Goal: Task Accomplishment & Management: Use online tool/utility

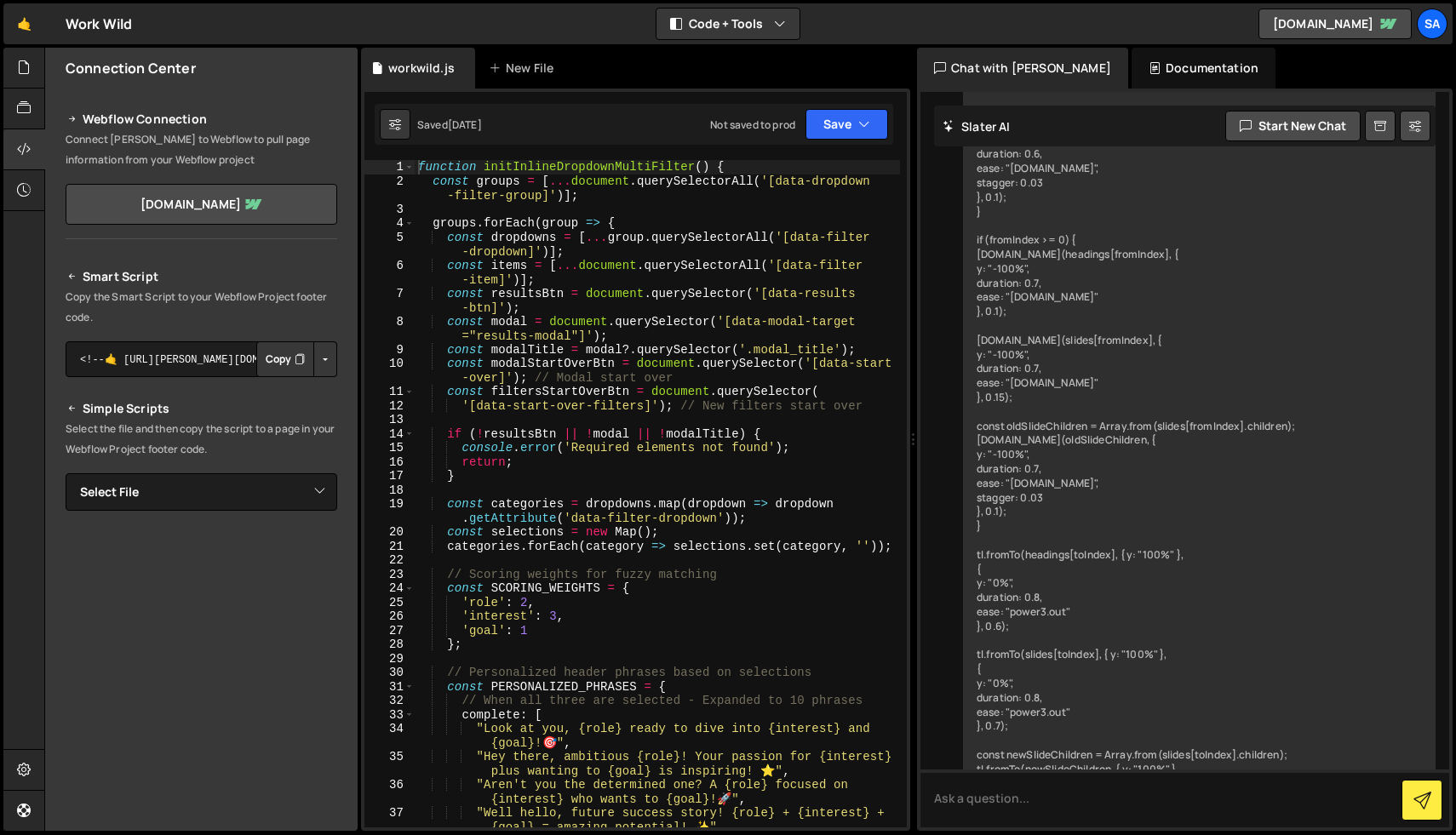
click at [660, 254] on div "function initInlineDropdownMultiFilter ( ) { const groups = [ ... document . qu…" at bounding box center [657, 515] width 485 height 710
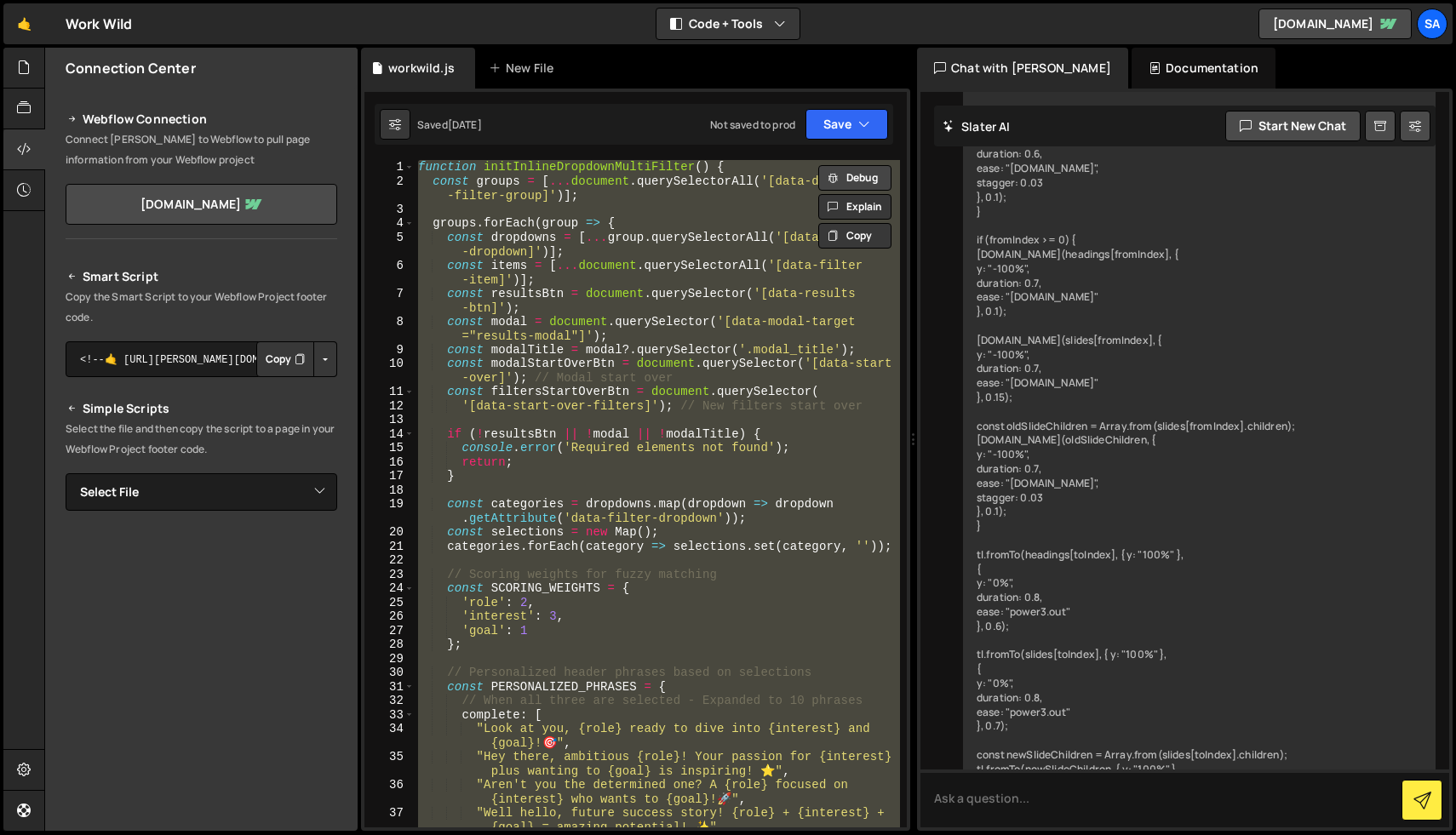
click at [846, 174] on button "Debug" at bounding box center [855, 178] width 73 height 25
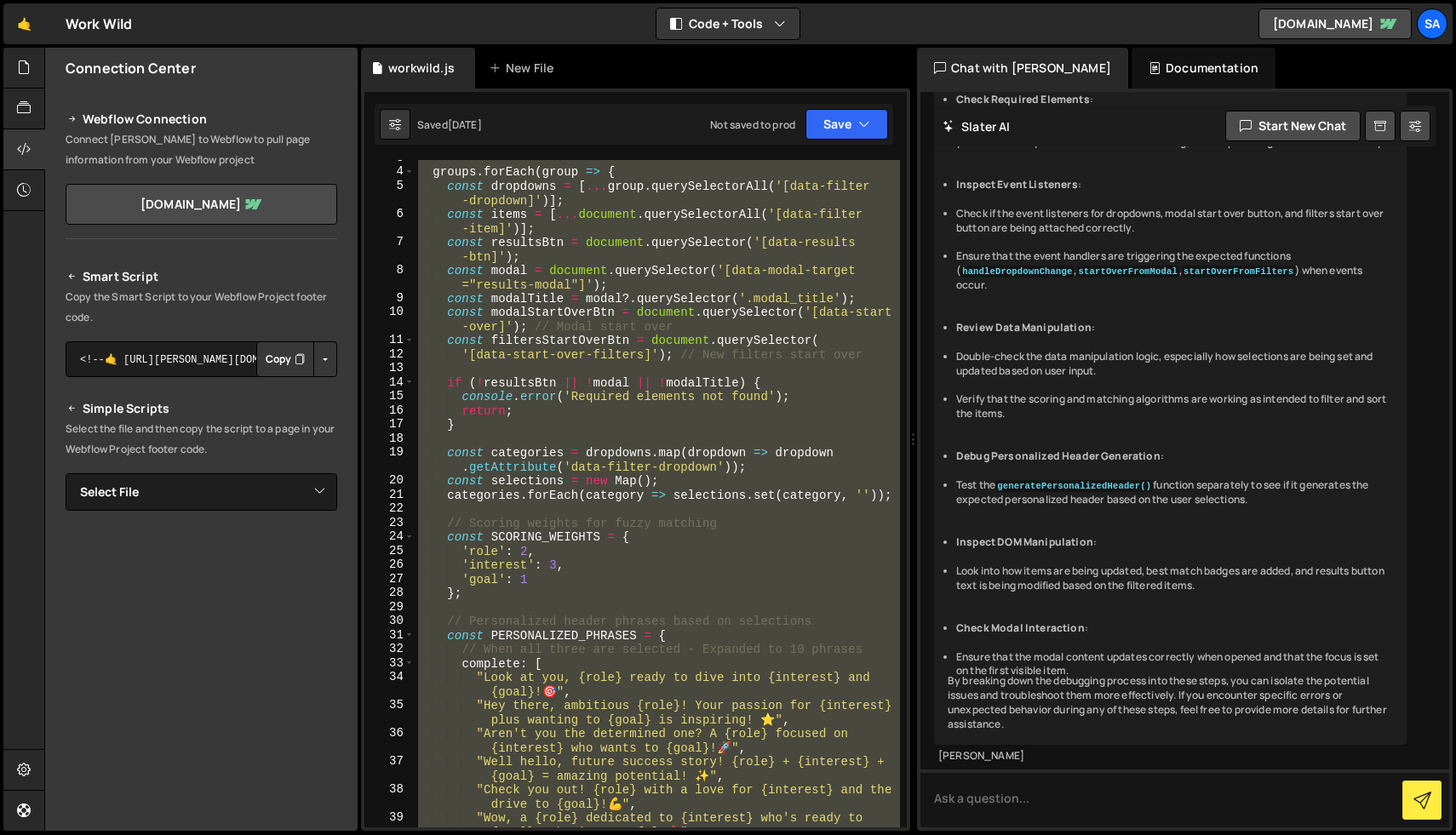
scroll to position [51, 0]
click at [19, 71] on icon at bounding box center [24, 67] width 14 height 19
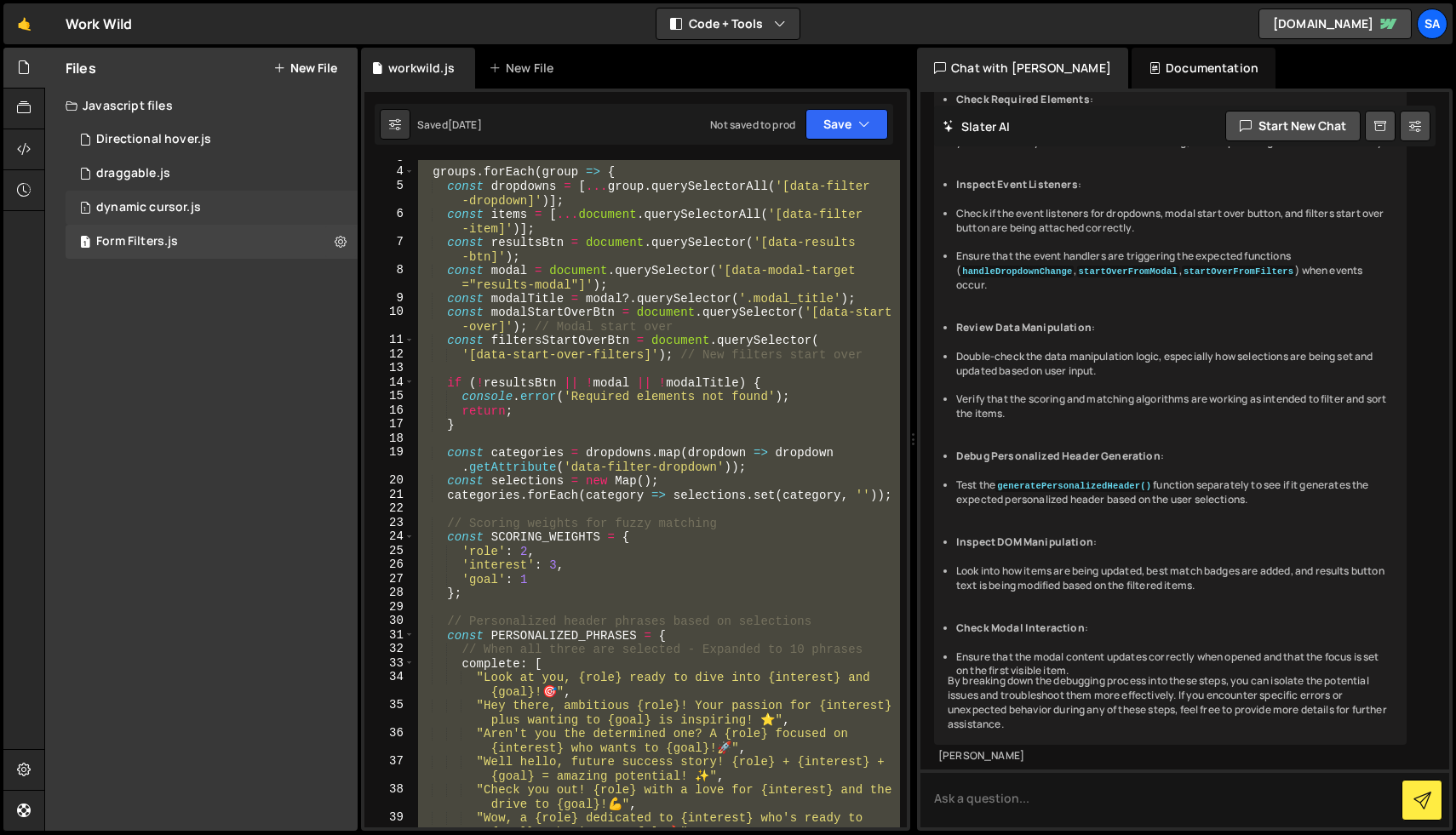
click at [156, 194] on div "1 dynamic cursor.js 0" at bounding box center [211, 207] width 292 height 34
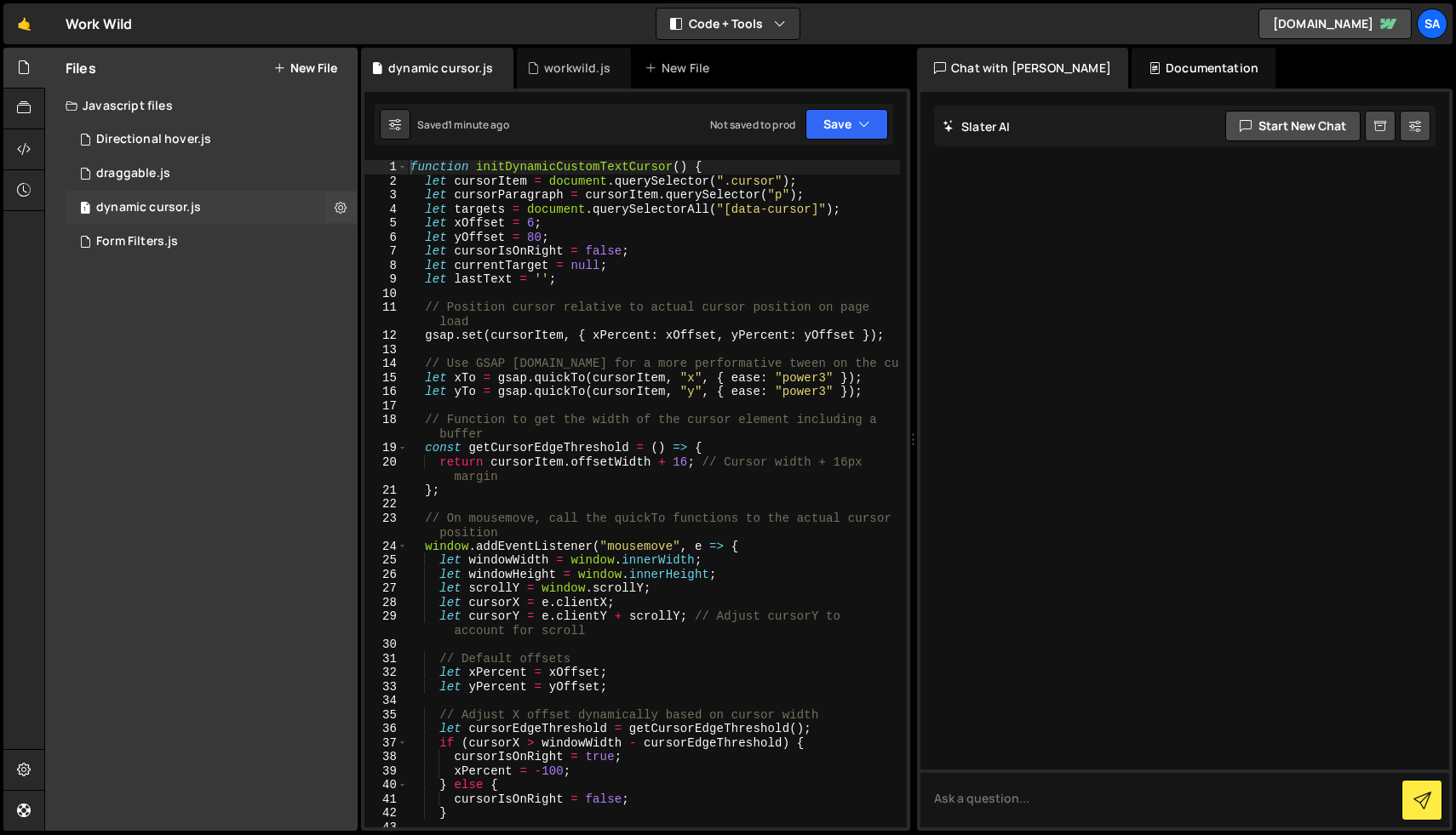
scroll to position [0, 0]
click at [160, 237] on div "Form Filters.js" at bounding box center [137, 242] width 82 height 16
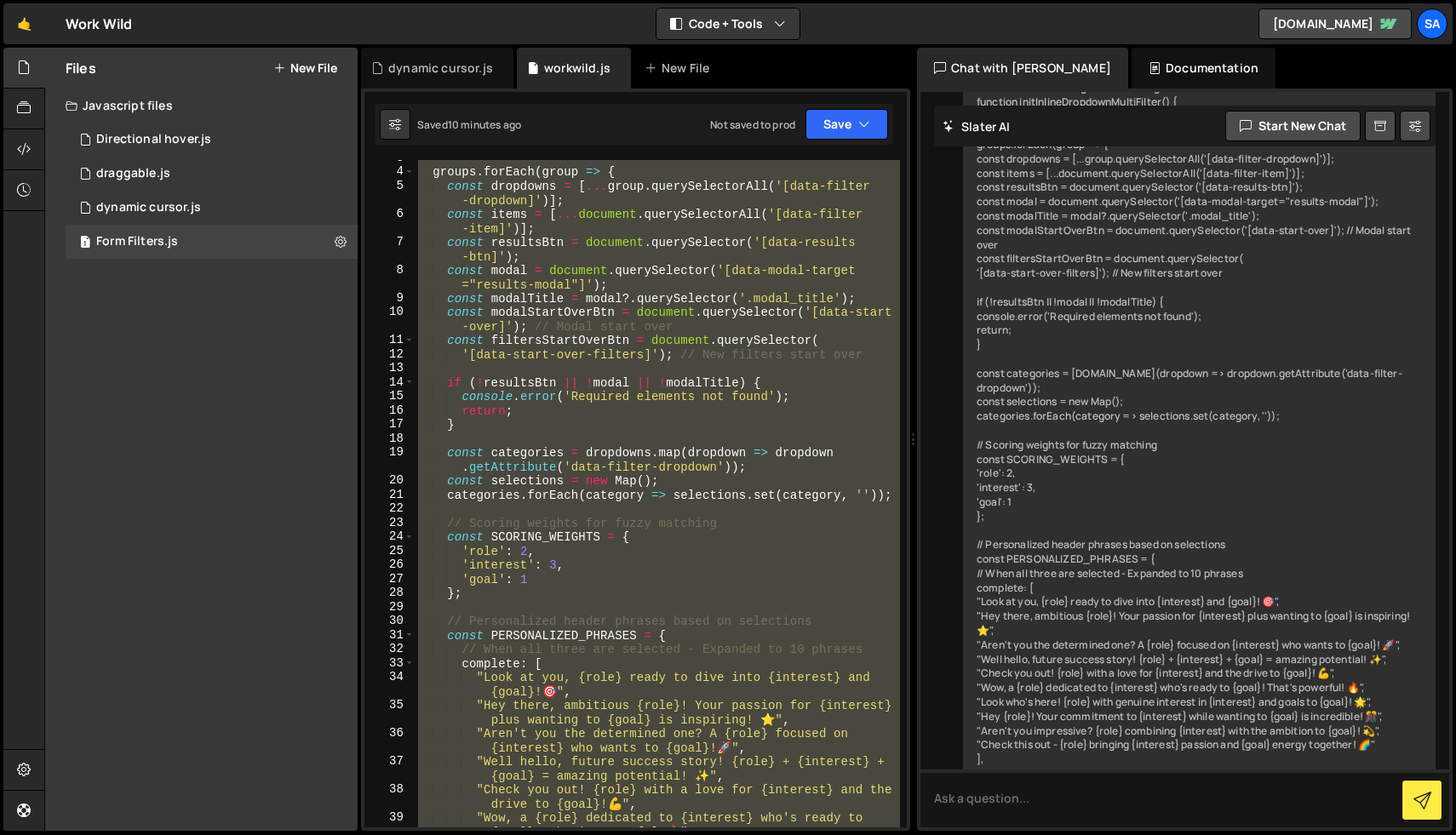
scroll to position [40801, 0]
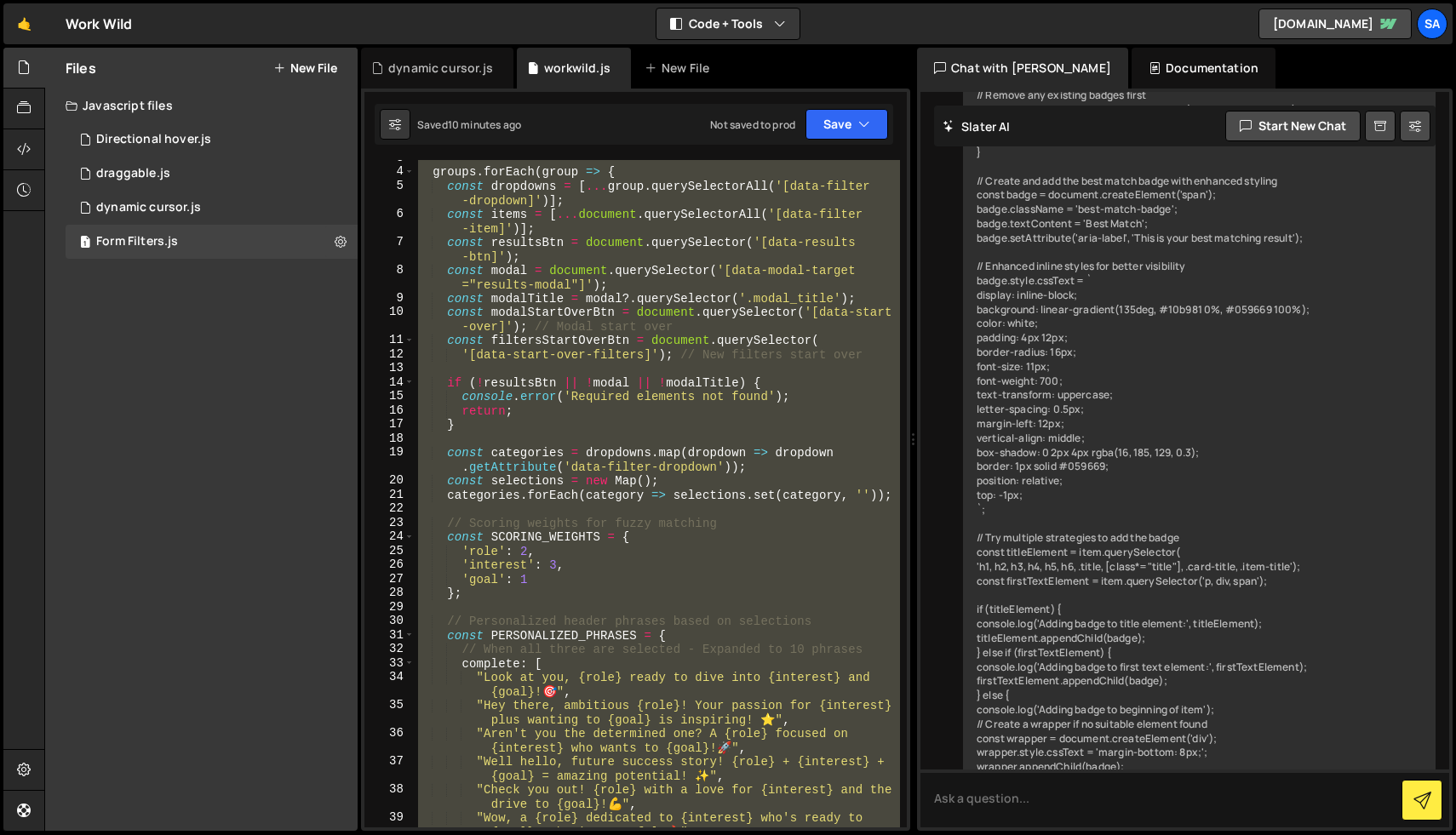
click at [677, 395] on div "groups . forEach ( group => { const dropdowns = [ ... group . querySelectorAll …" at bounding box center [657, 494] width 485 height 667
paste textarea "</script>"
type textarea "</script>"
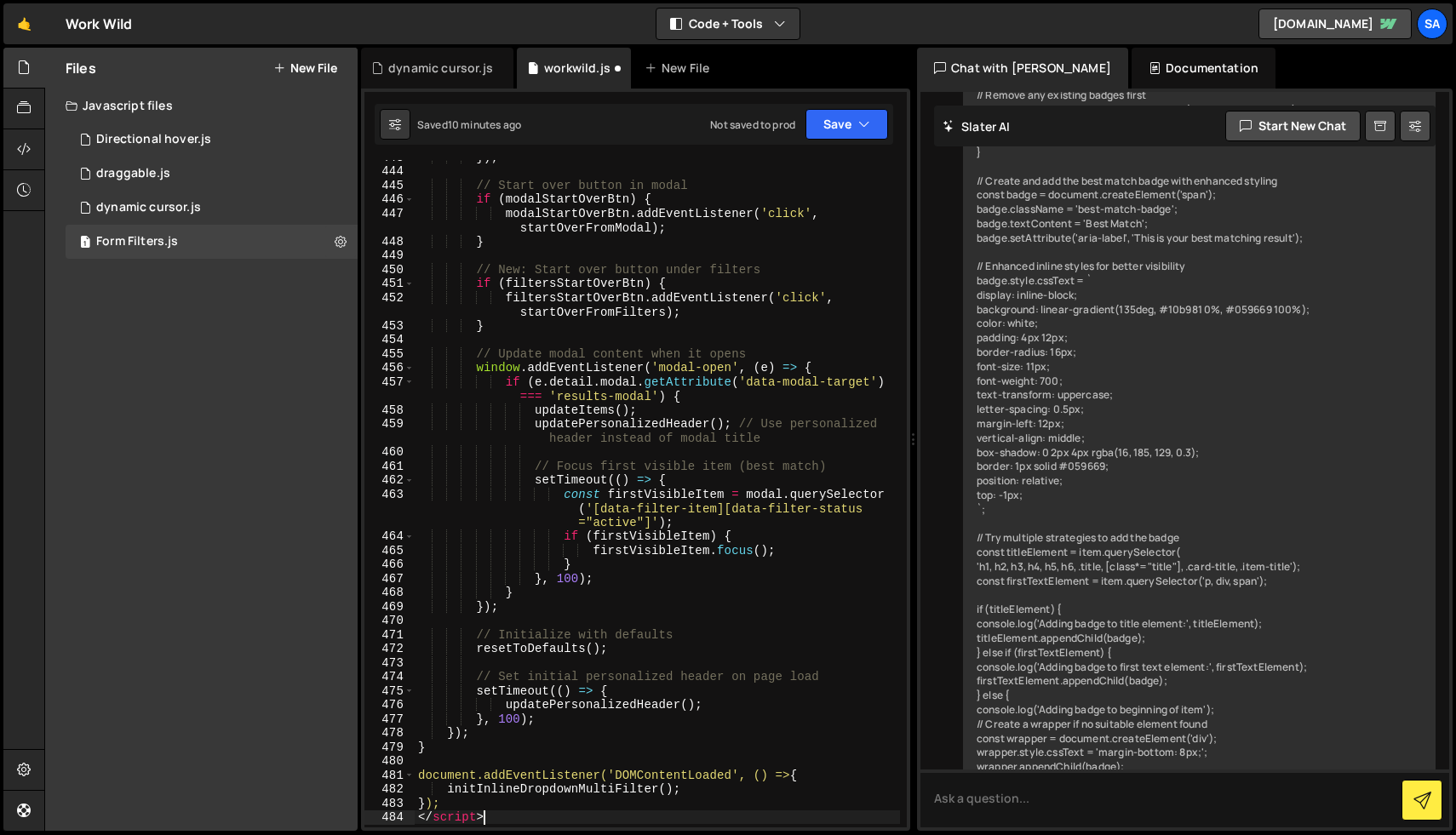
scroll to position [8101, 0]
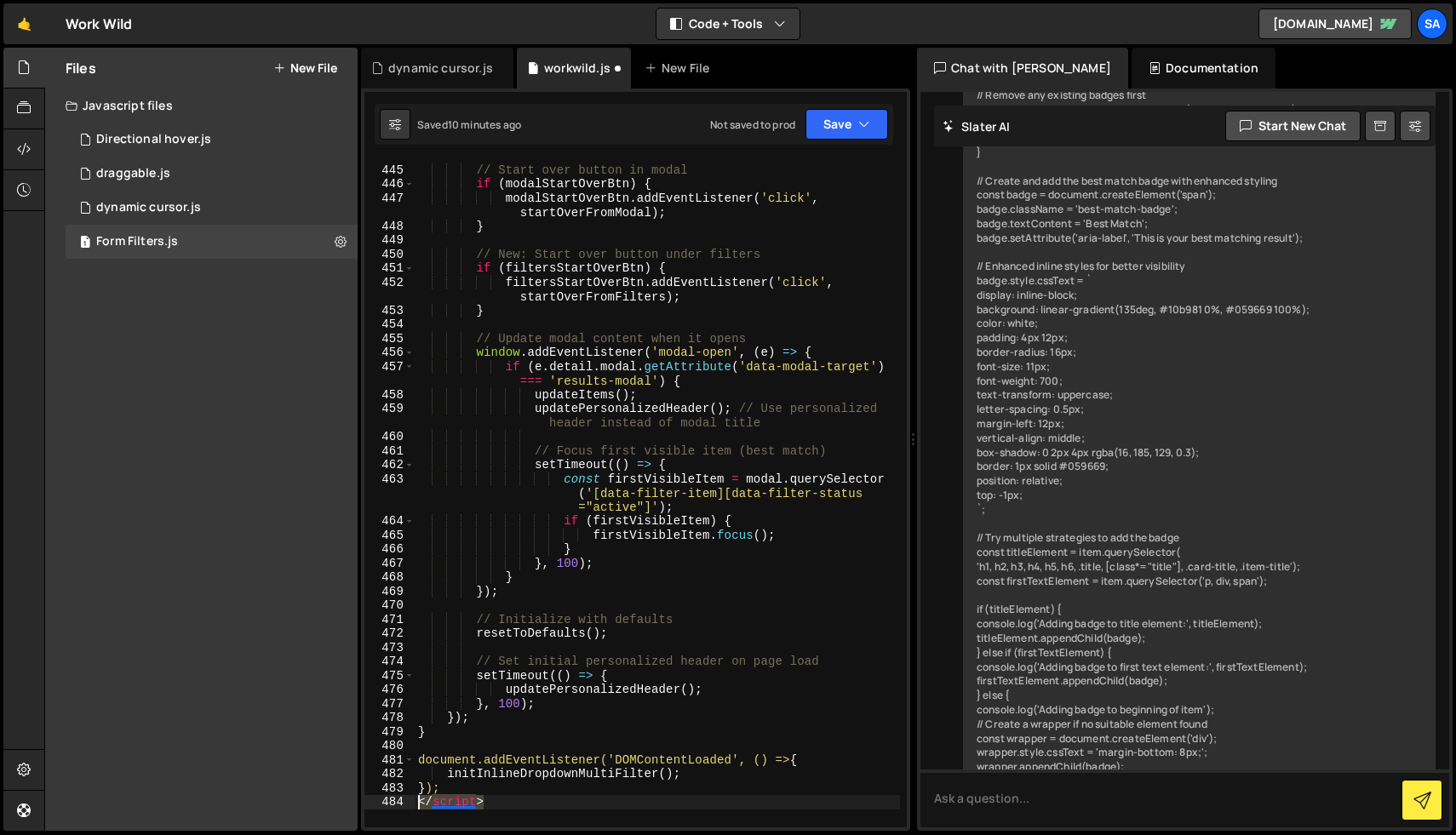
drag, startPoint x: 494, startPoint y: 806, endPoint x: 395, endPoint y: 805, distance: 99.0
click at [395, 805] on div "</script> 444 445 446 447 448 449 450 451 452 453 454 455 456 457 458 459 460 4…" at bounding box center [635, 494] width 543 height 667
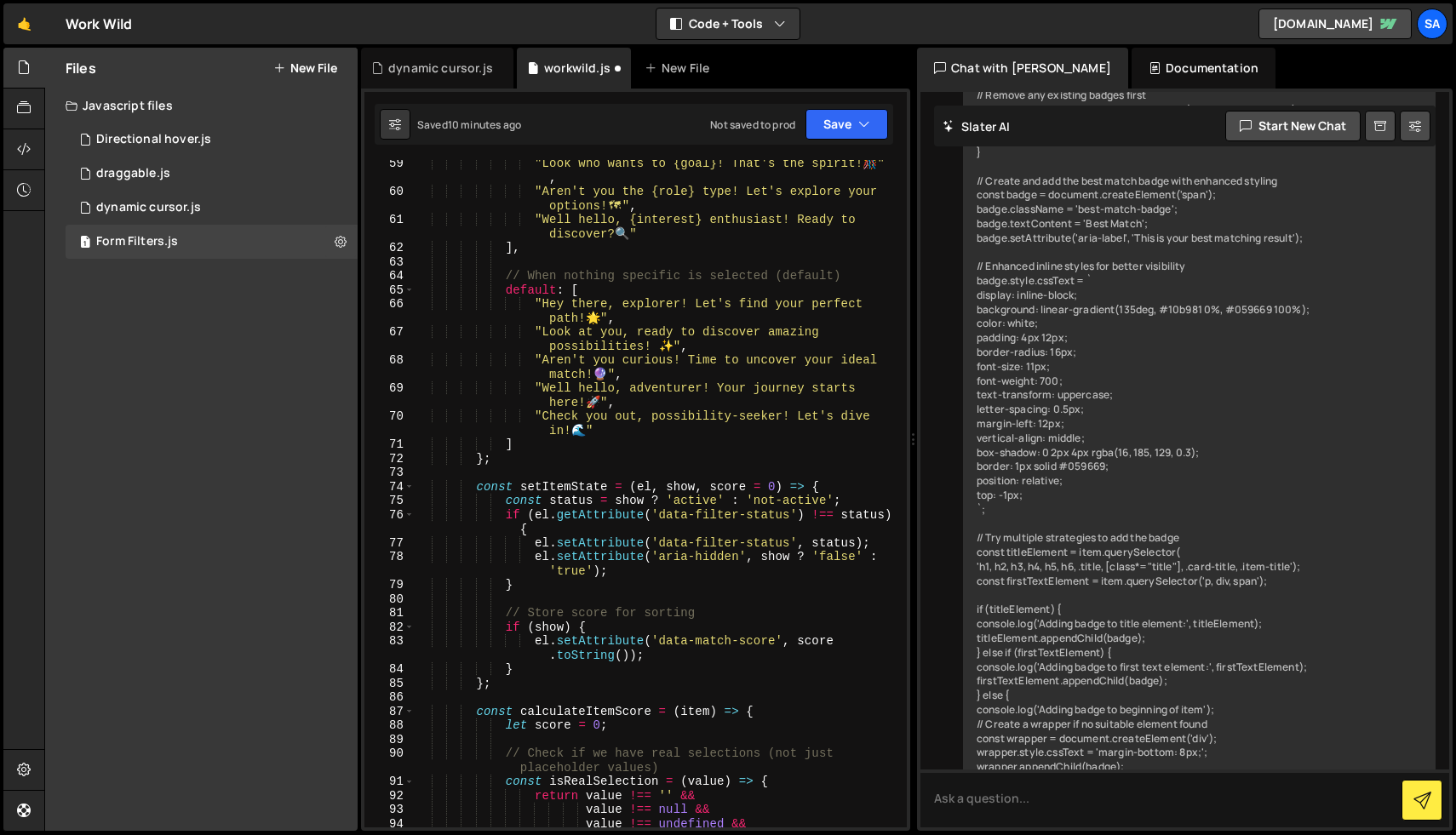
scroll to position [0, 0]
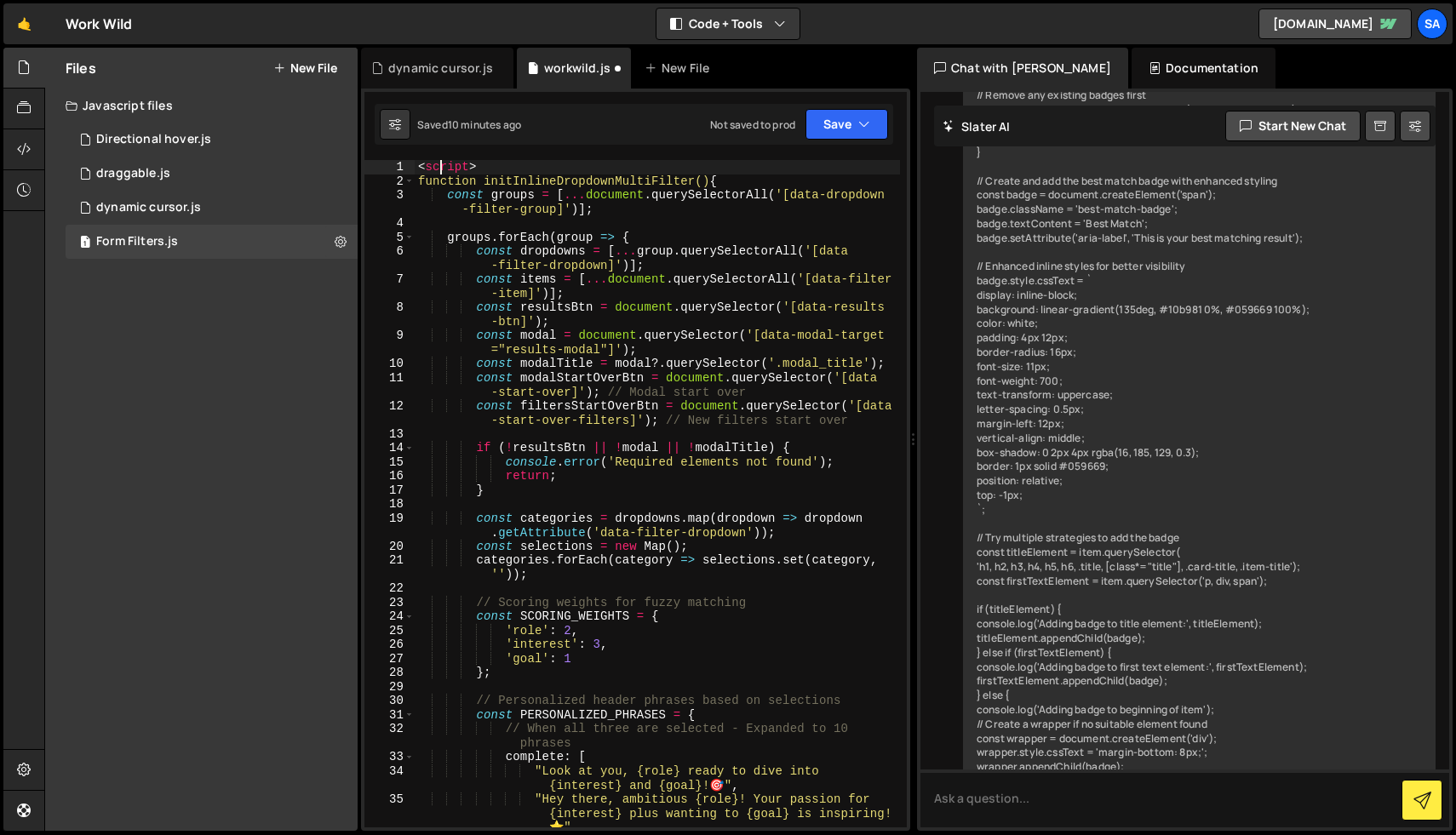
click at [441, 170] on div "< script > function initInlineDropdownMultiFilter() { const groups = [ ... docu…" at bounding box center [657, 515] width 485 height 710
type textarea "<"
click at [832, 122] on button "Save" at bounding box center [846, 124] width 83 height 30
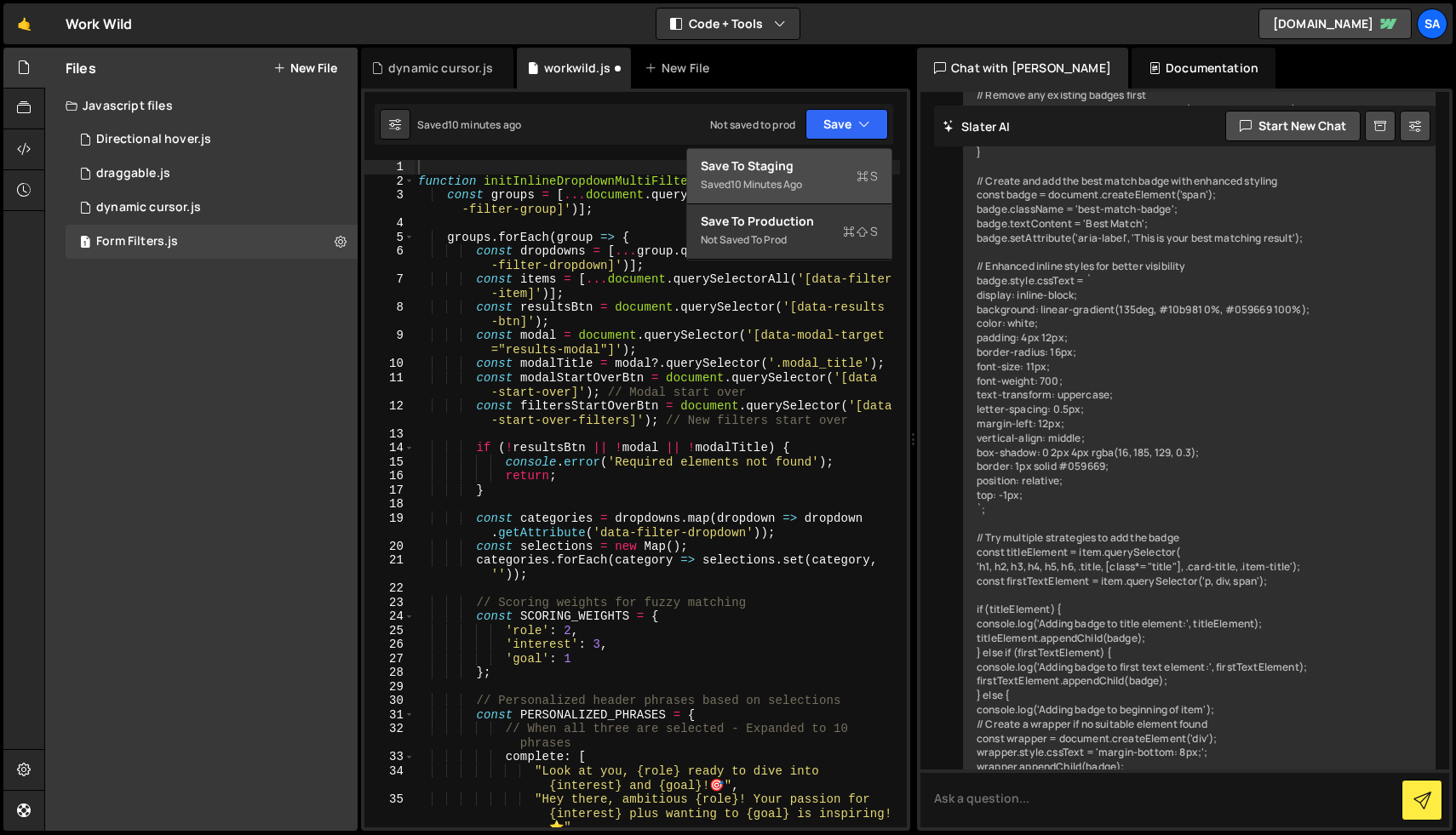
click at [807, 161] on div "Save to Staging S" at bounding box center [789, 166] width 177 height 17
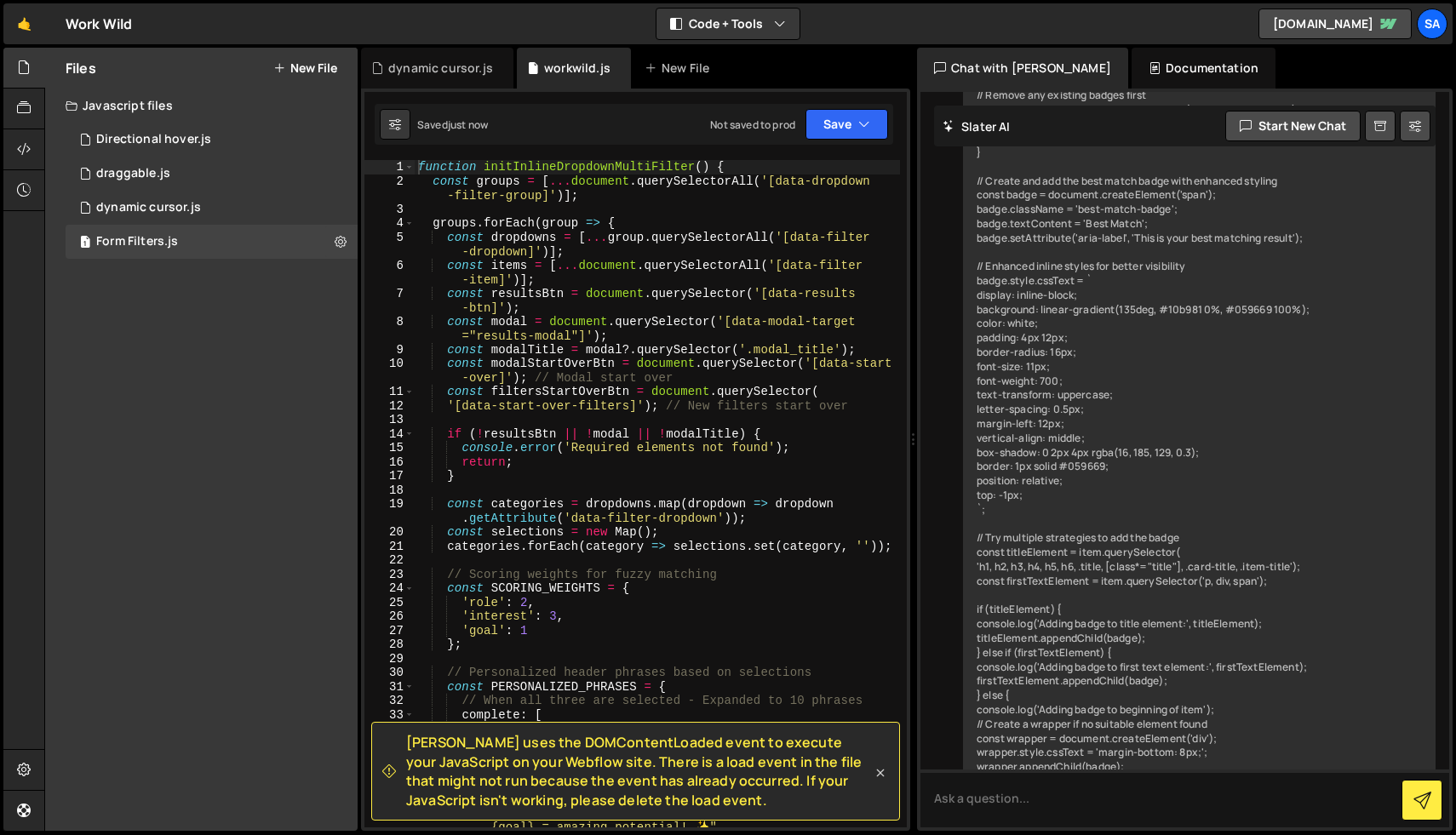
click at [880, 771] on icon at bounding box center [880, 773] width 17 height 17
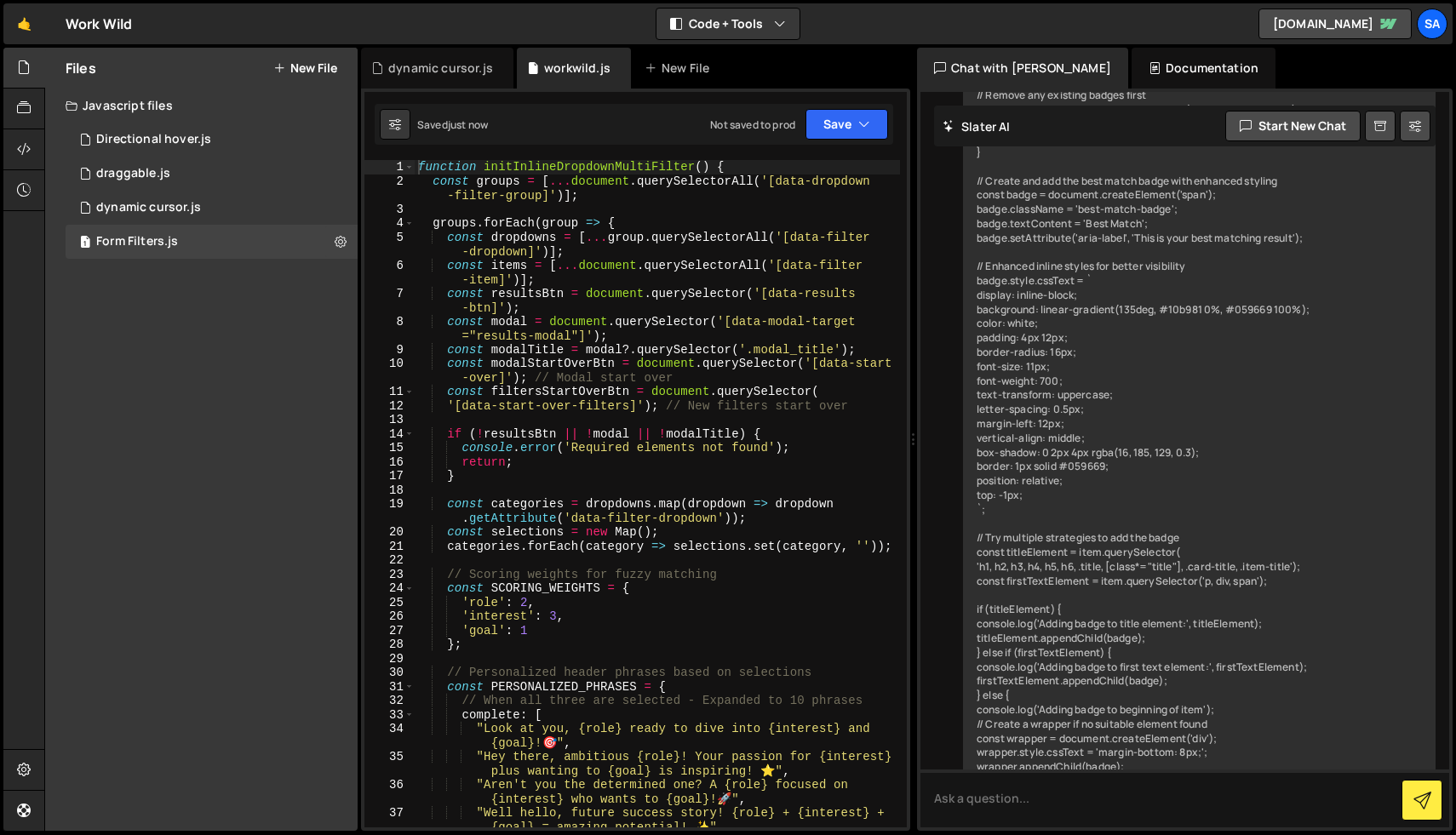
click at [661, 366] on div "function initInlineDropdownMultiFilter ( ) { const groups = [ ... document . qu…" at bounding box center [657, 515] width 485 height 710
click at [764, 233] on div "function initInlineDropdownMultiFilter ( ) { const groups = [ ... document . qu…" at bounding box center [657, 515] width 485 height 710
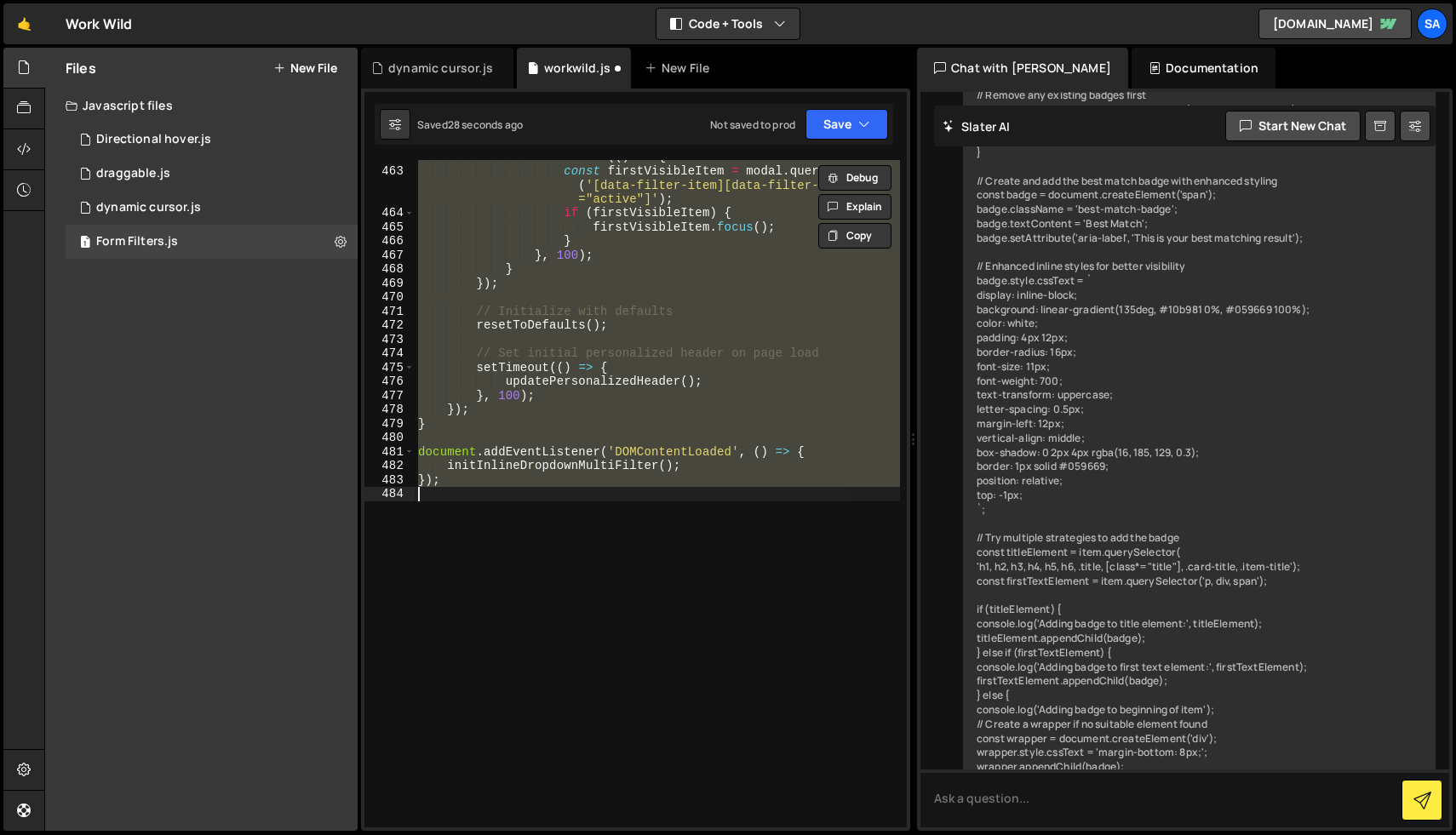
click at [587, 323] on div "setTimeout (( ) => { const firstVisibleItem = modal . querySelector ( '[data-fi…" at bounding box center [657, 494] width 485 height 667
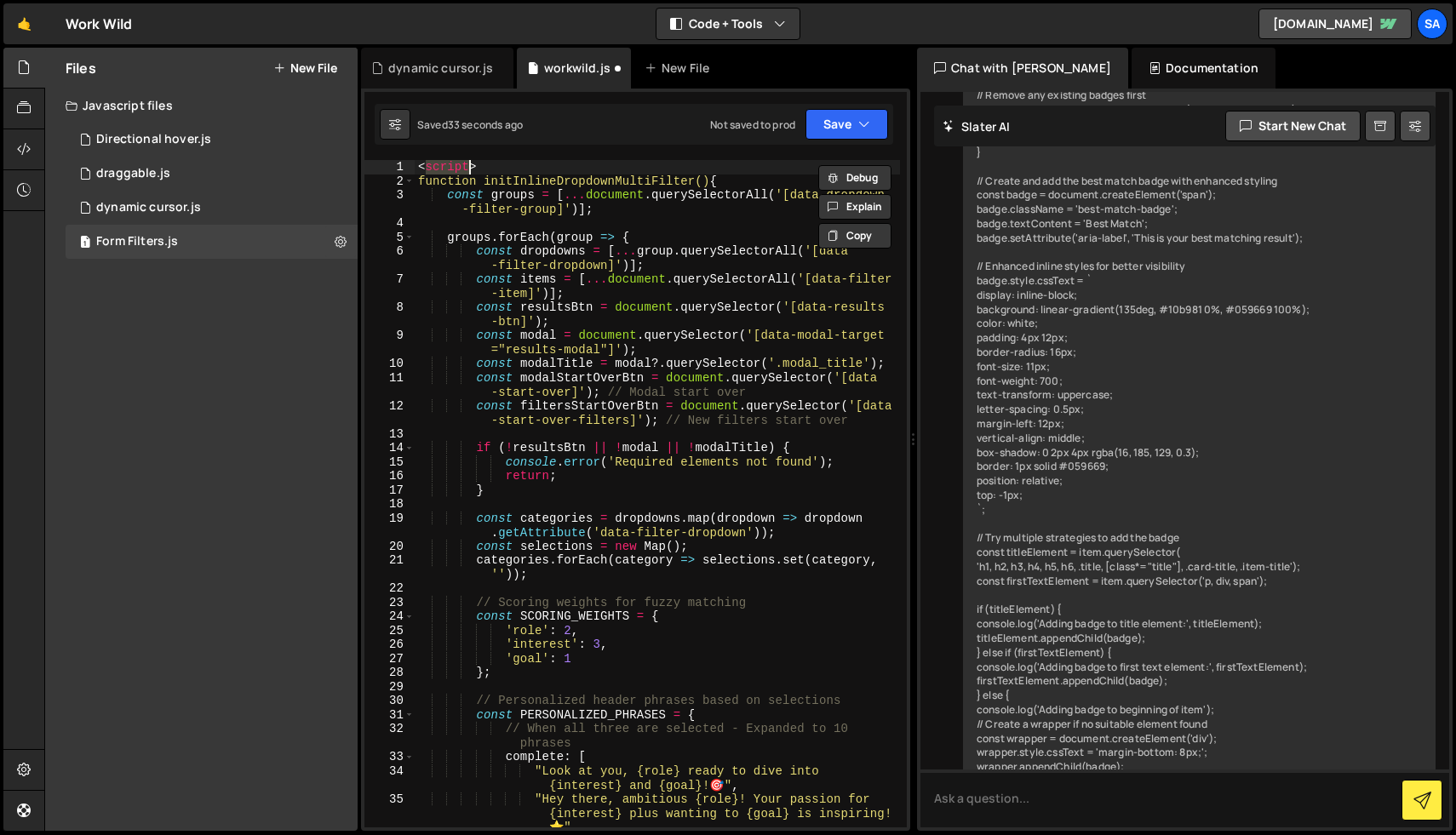
scroll to position [0, 0]
type textarea "});"
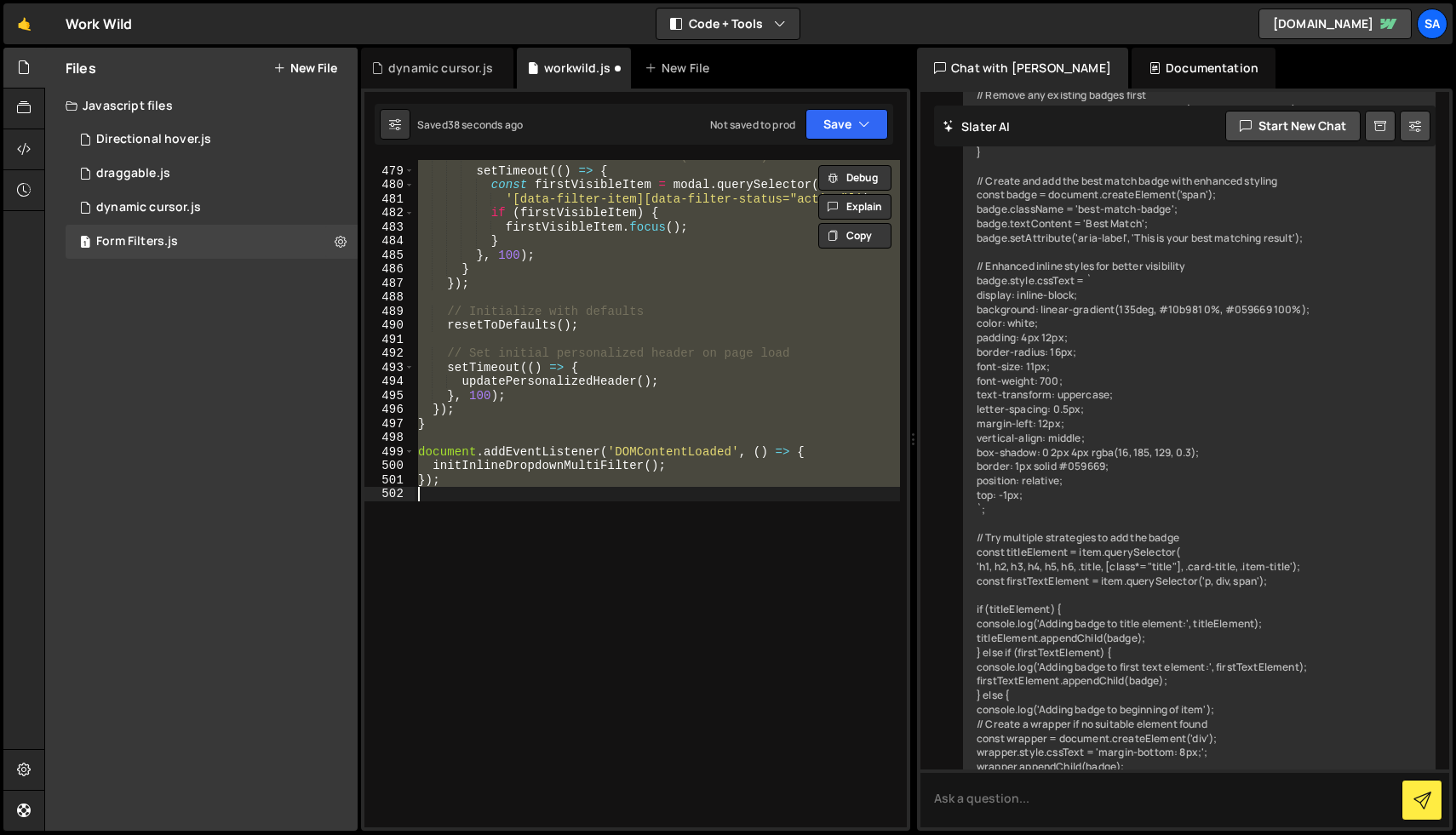
click at [644, 764] on div "// Focus first visible item (best match) setTimeout (( ) => { const firstVisibl…" at bounding box center [657, 494] width 485 height 667
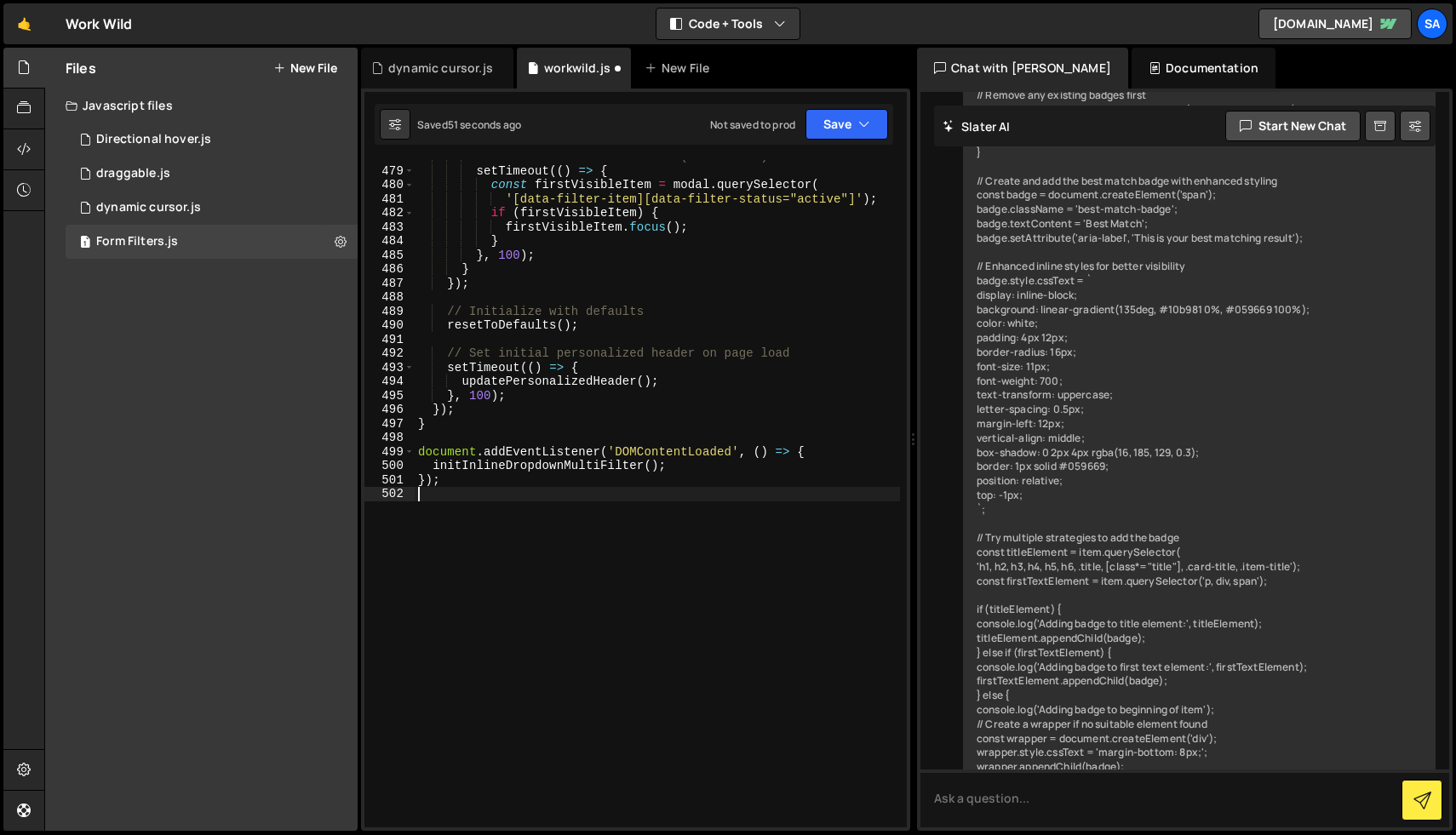
click at [508, 212] on div "// Focus first visible item (best match) setTimeout (( ) => { const firstVisibl…" at bounding box center [657, 497] width 485 height 696
type textarea "if (firstVisibleItem) {"
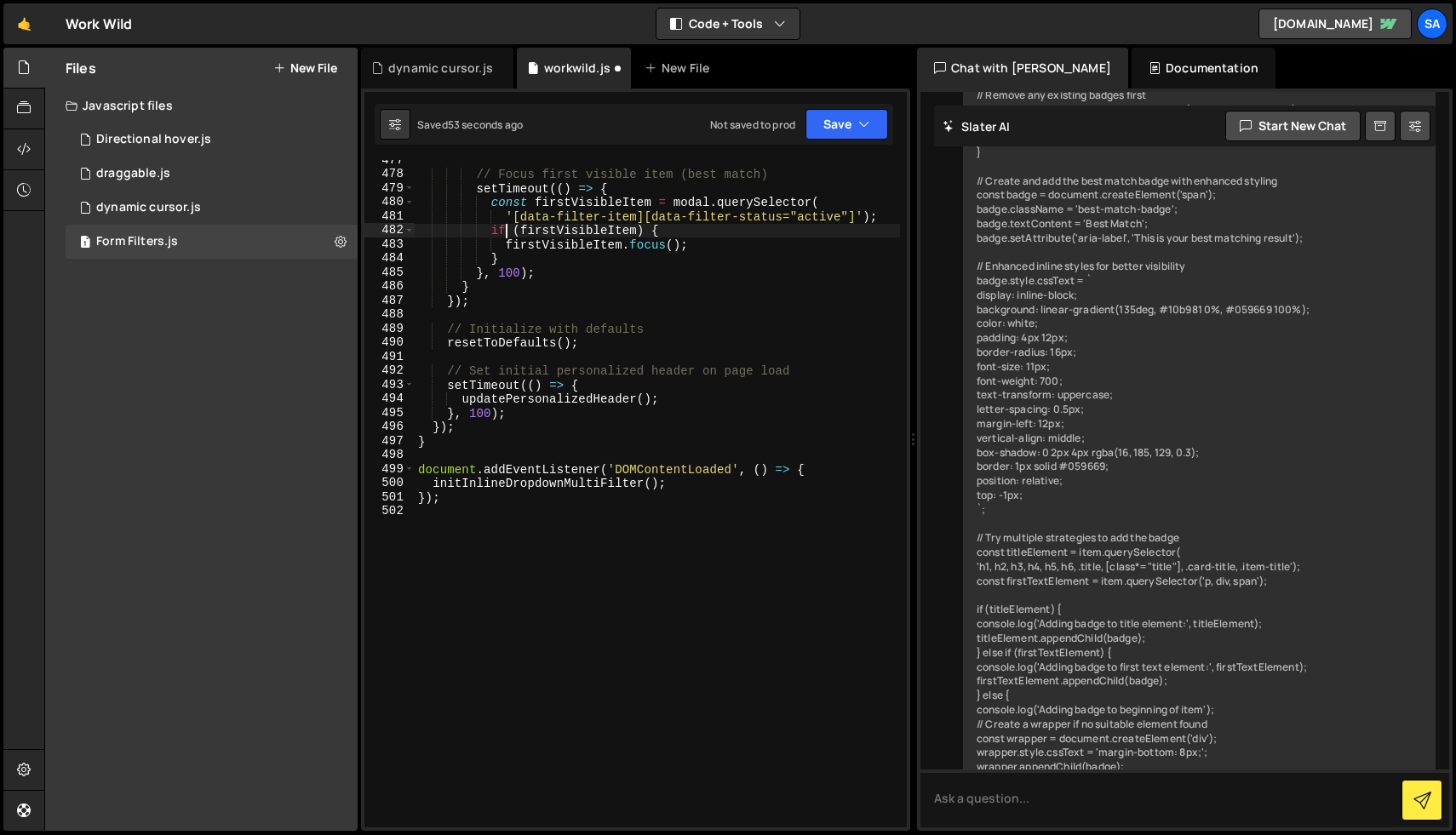
scroll to position [7913, 0]
click at [639, 461] on div "// Focus first visible item (best match) setTimeout (( ) => { const firstVisibl…" at bounding box center [657, 502] width 485 height 696
type textarea "});"
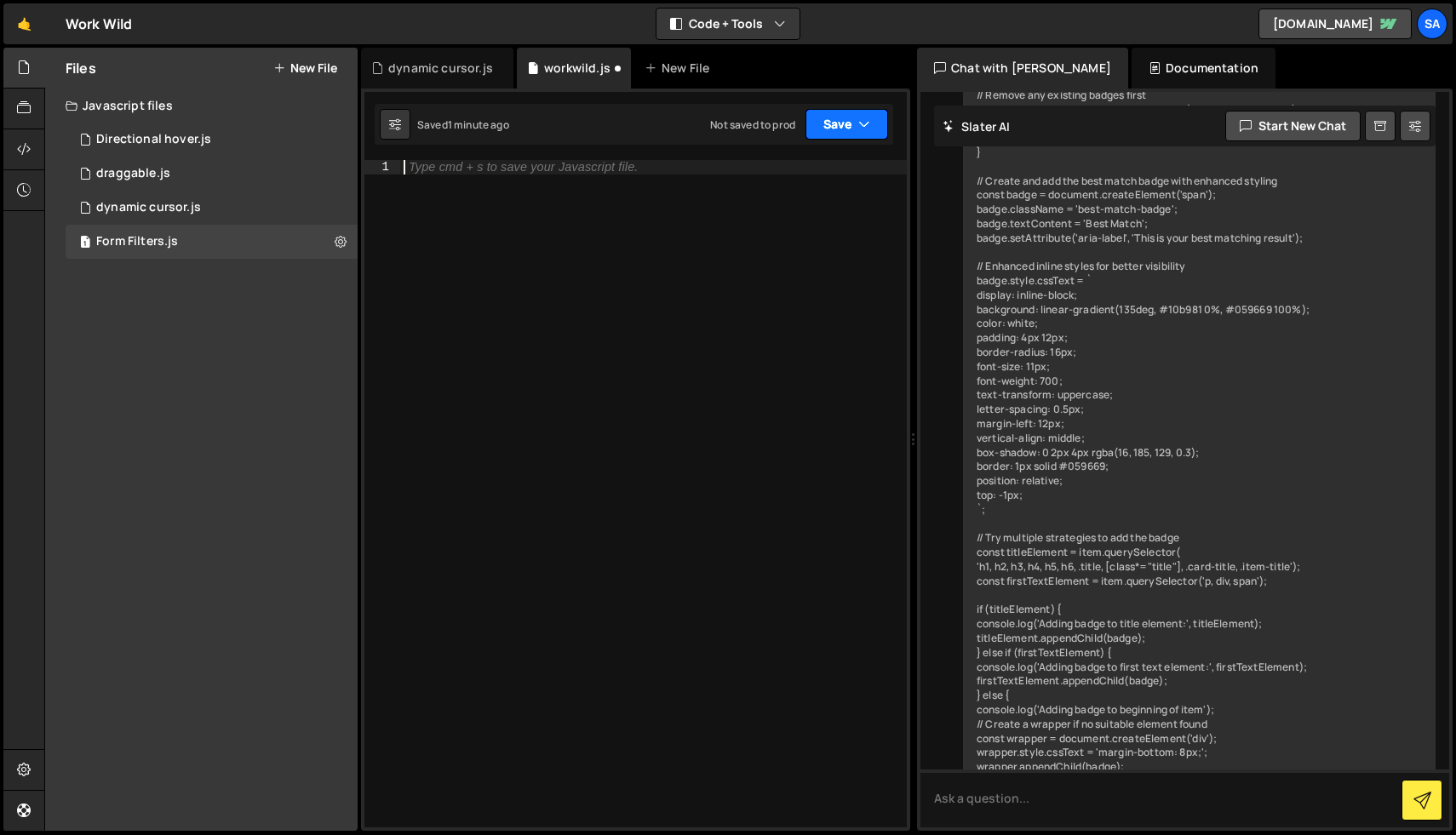
click at [831, 131] on button "Save" at bounding box center [846, 124] width 83 height 30
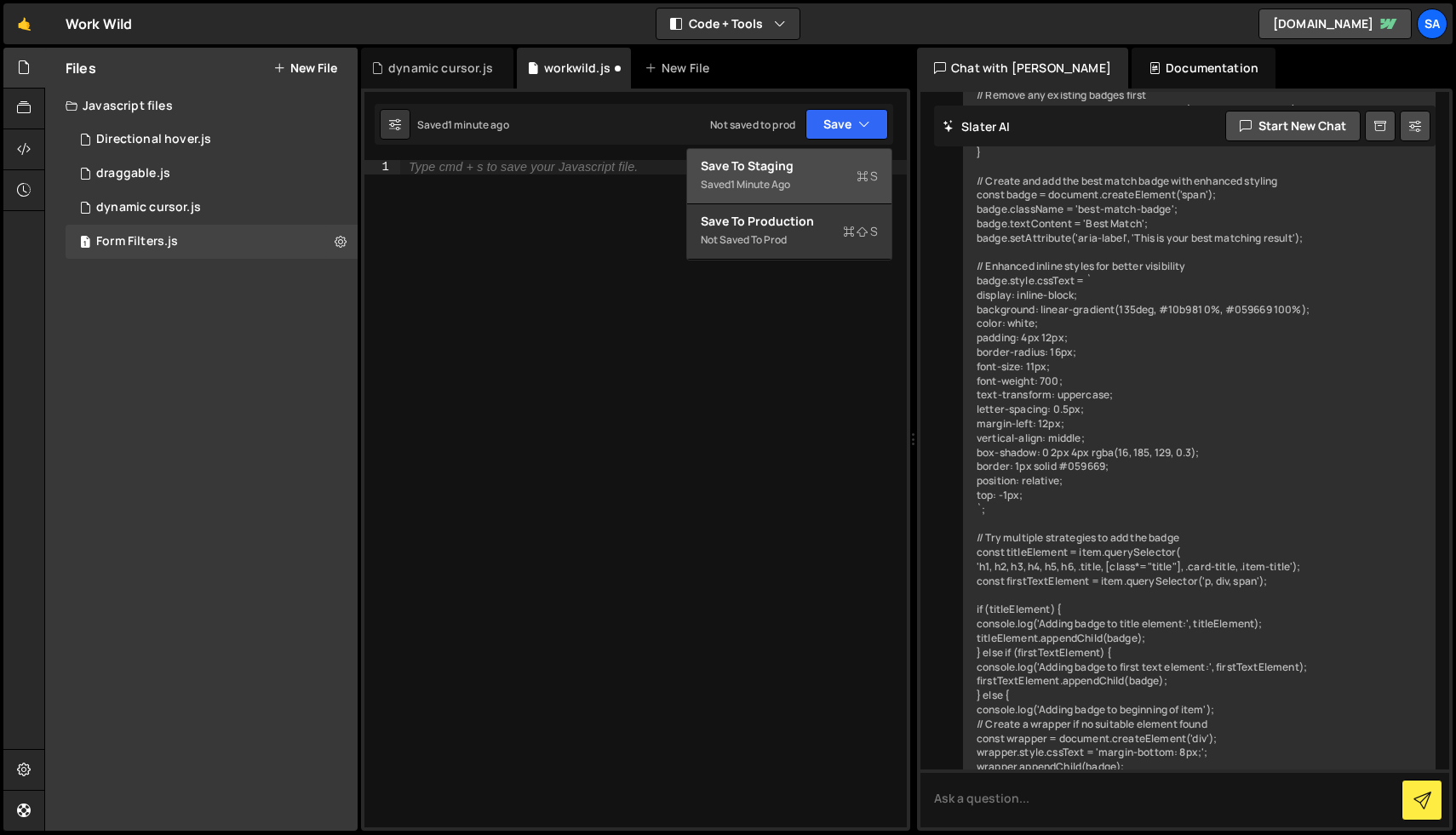
click at [821, 166] on div "Save to Staging S" at bounding box center [789, 166] width 177 height 17
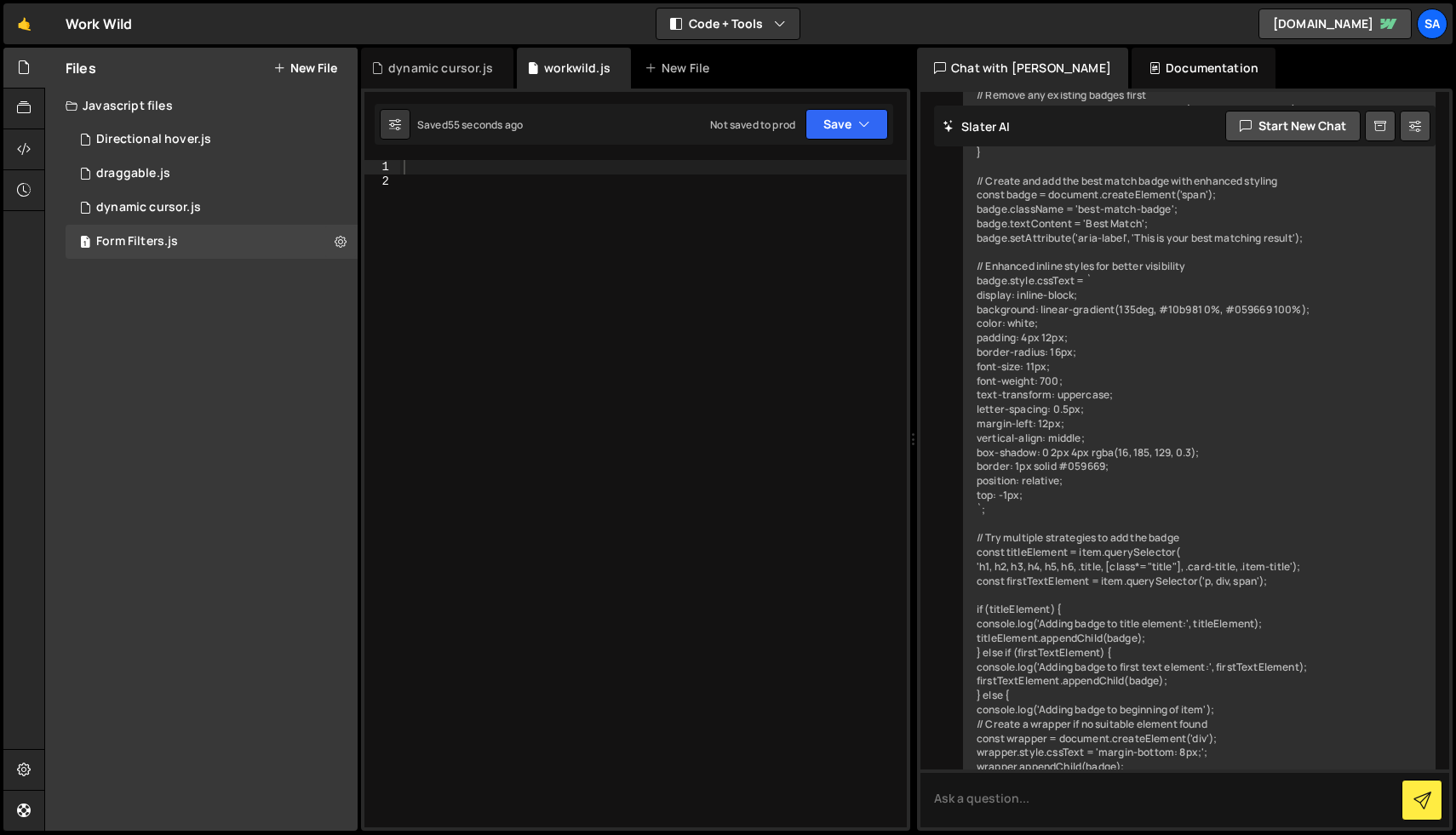
click at [620, 202] on div at bounding box center [653, 508] width 507 height 696
click at [614, 178] on div at bounding box center [653, 508] width 507 height 696
click at [606, 165] on div at bounding box center [653, 508] width 507 height 696
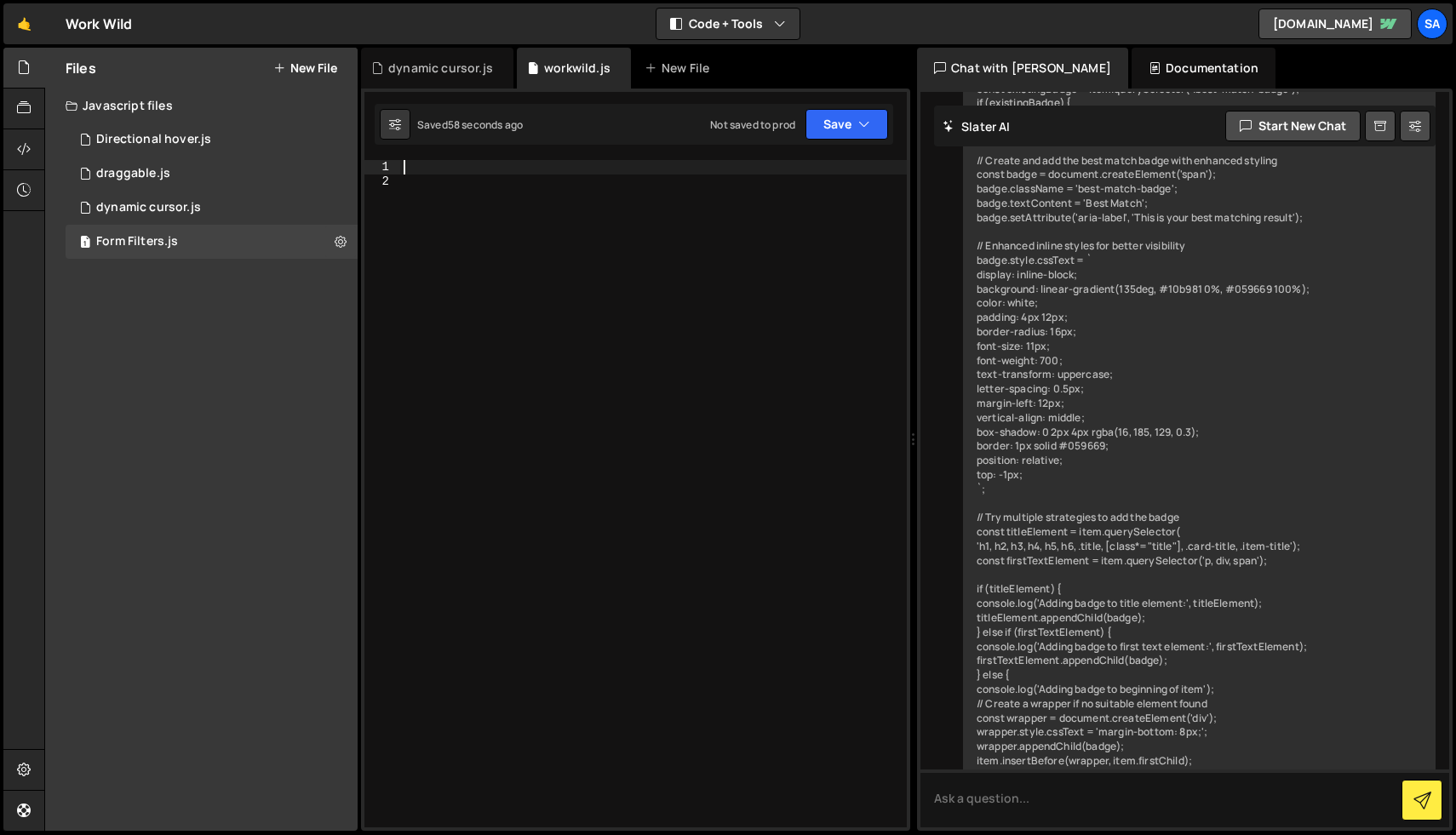
scroll to position [40818, 0]
click at [588, 172] on div at bounding box center [653, 508] width 507 height 696
paste textarea "</script>"
type textarea "</script>"
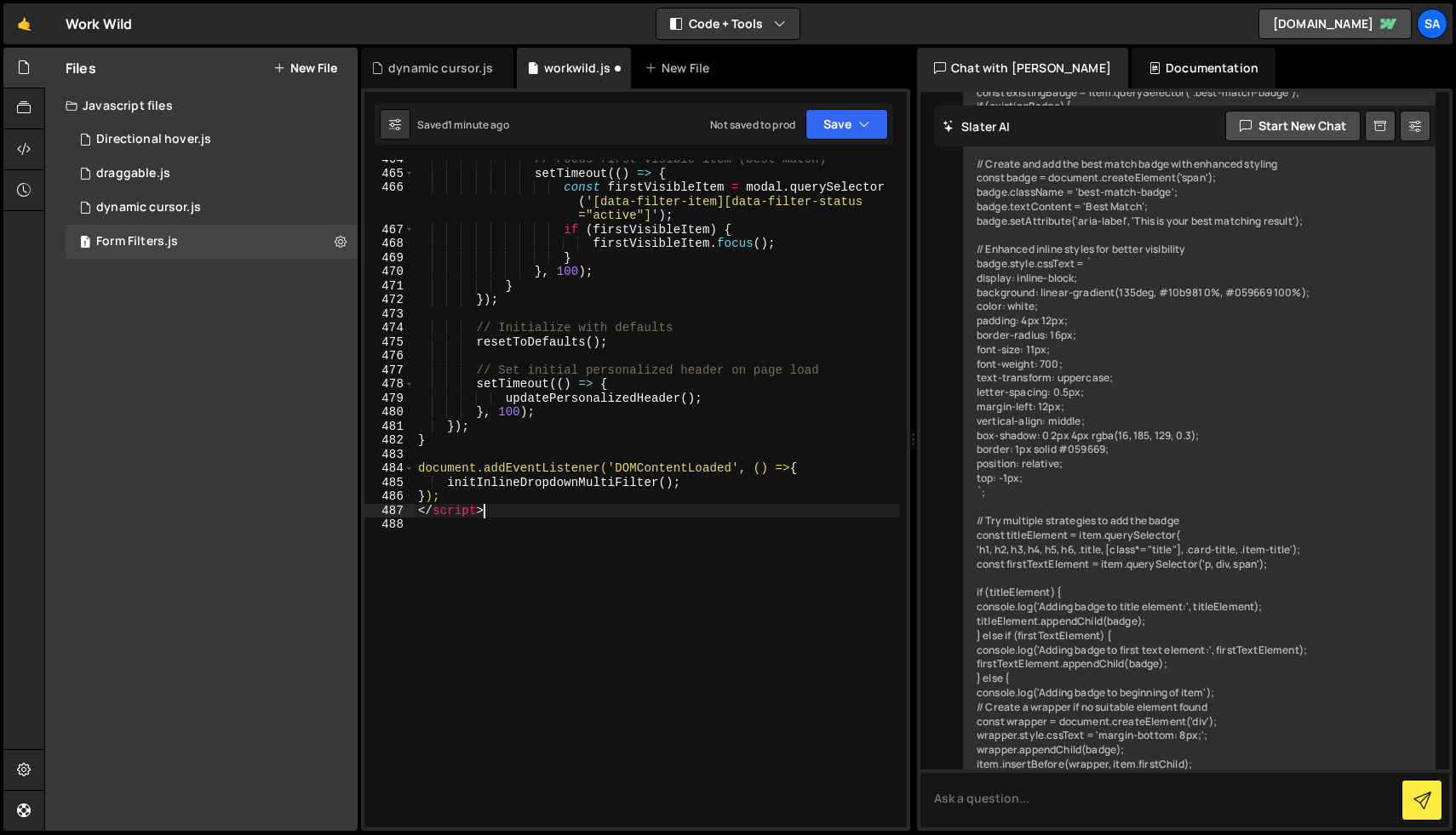
scroll to position [8522, 0]
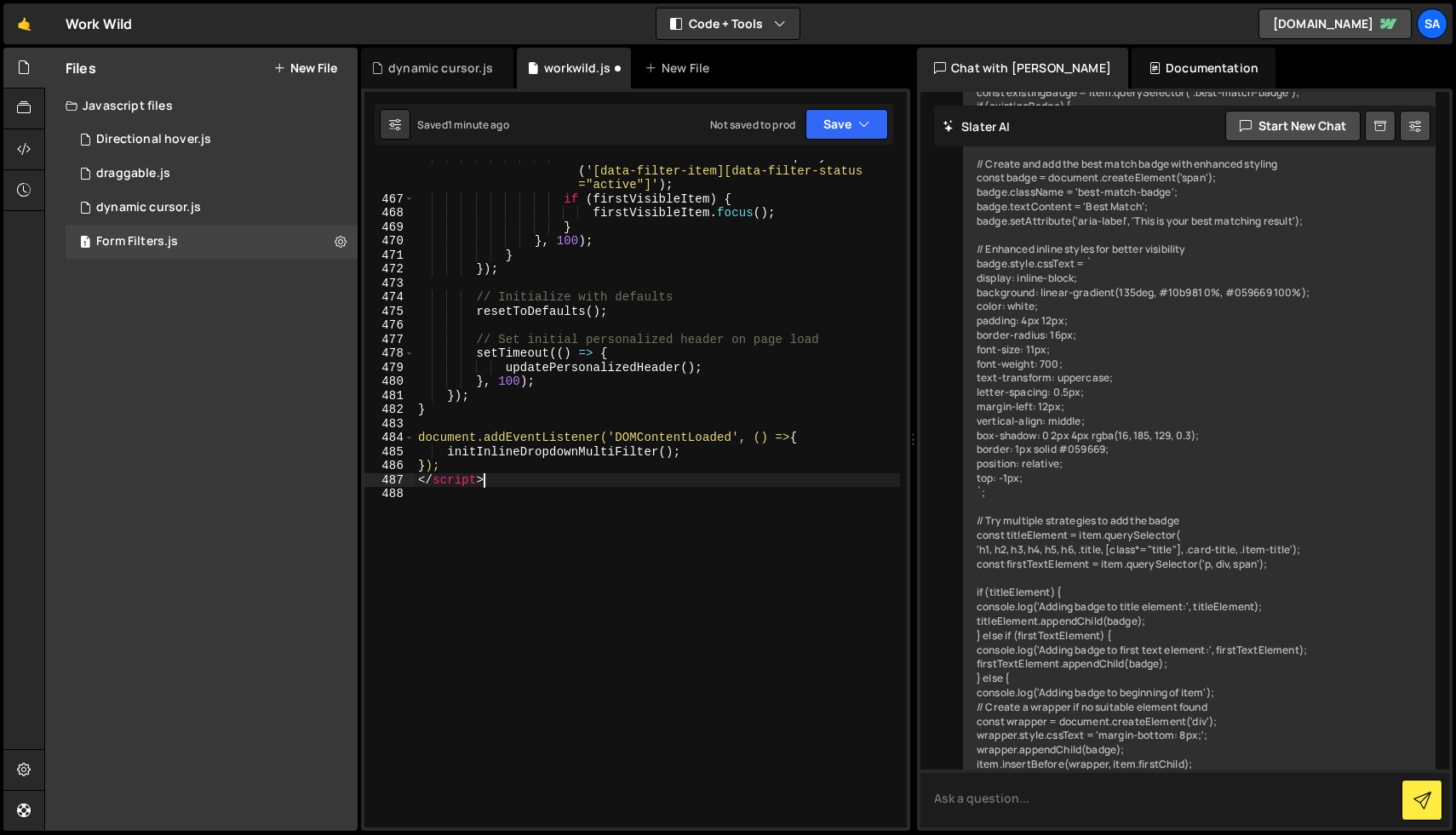
click at [1094, 792] on textarea at bounding box center [1184, 798] width 529 height 57
click at [825, 119] on button "Save" at bounding box center [846, 124] width 83 height 30
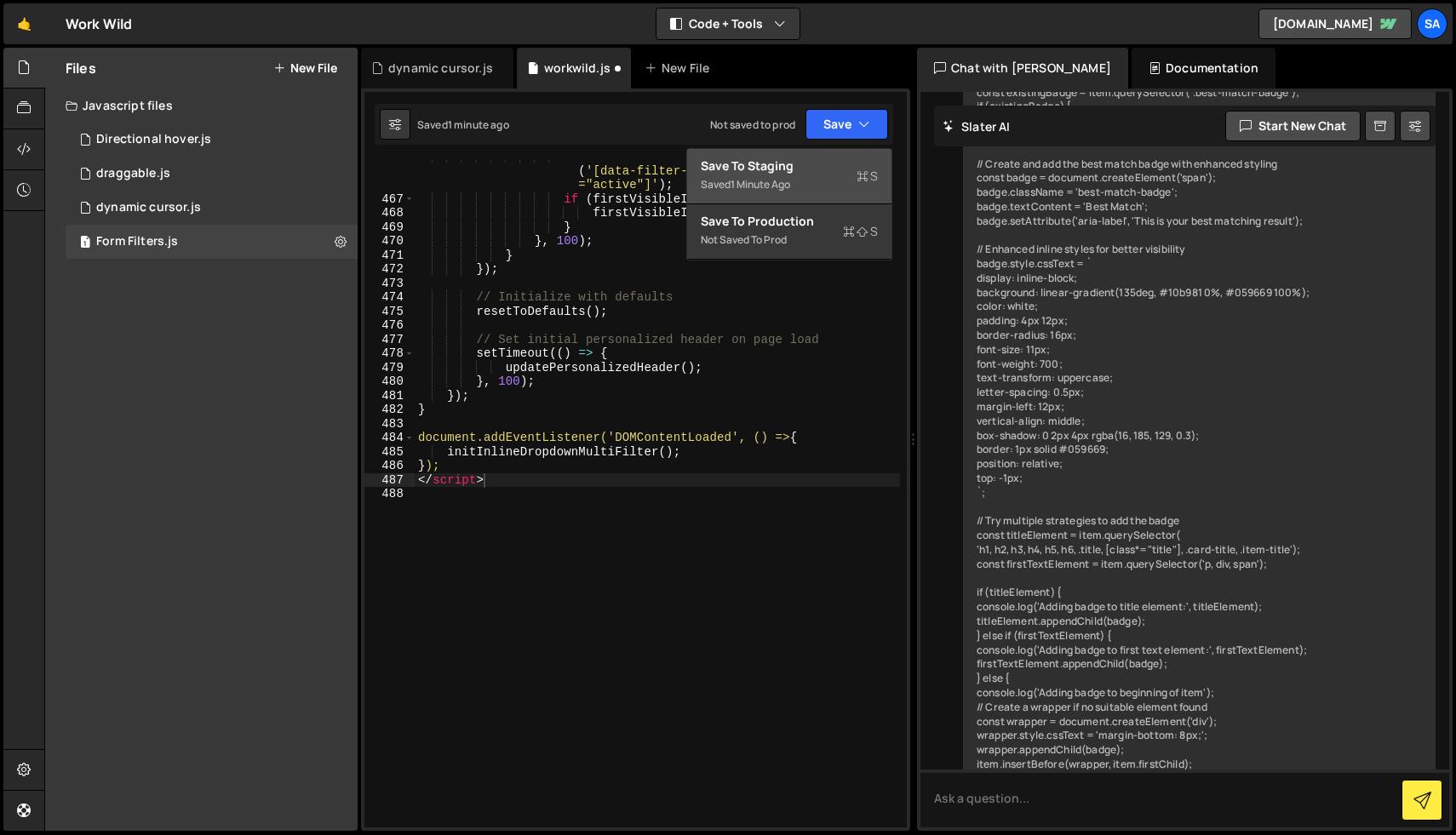
click at [808, 170] on div "Save to Staging S" at bounding box center [789, 166] width 177 height 17
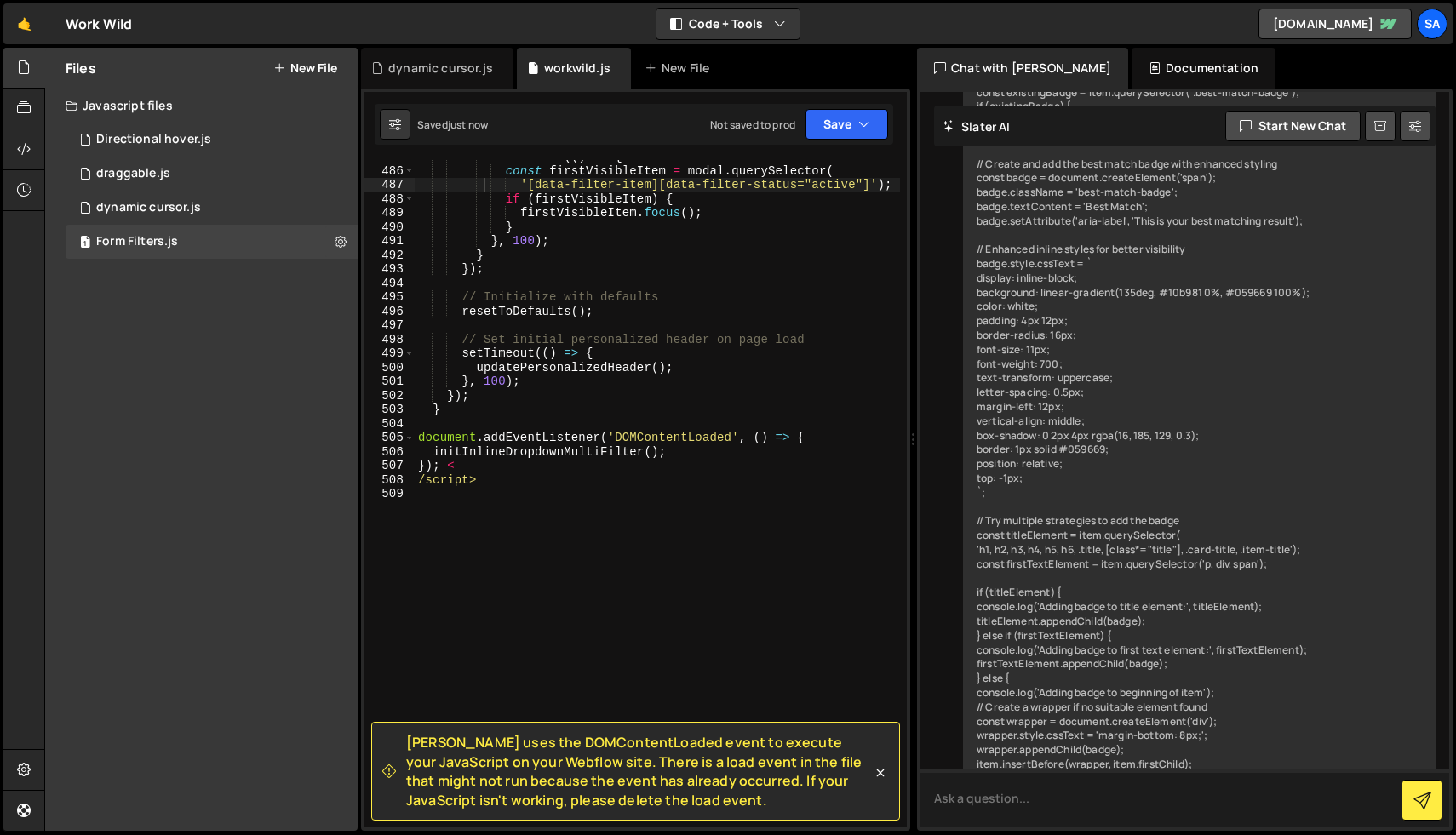
click at [1014, 797] on textarea at bounding box center [1184, 798] width 529 height 57
type textarea "how to take out the domcontent loada?"
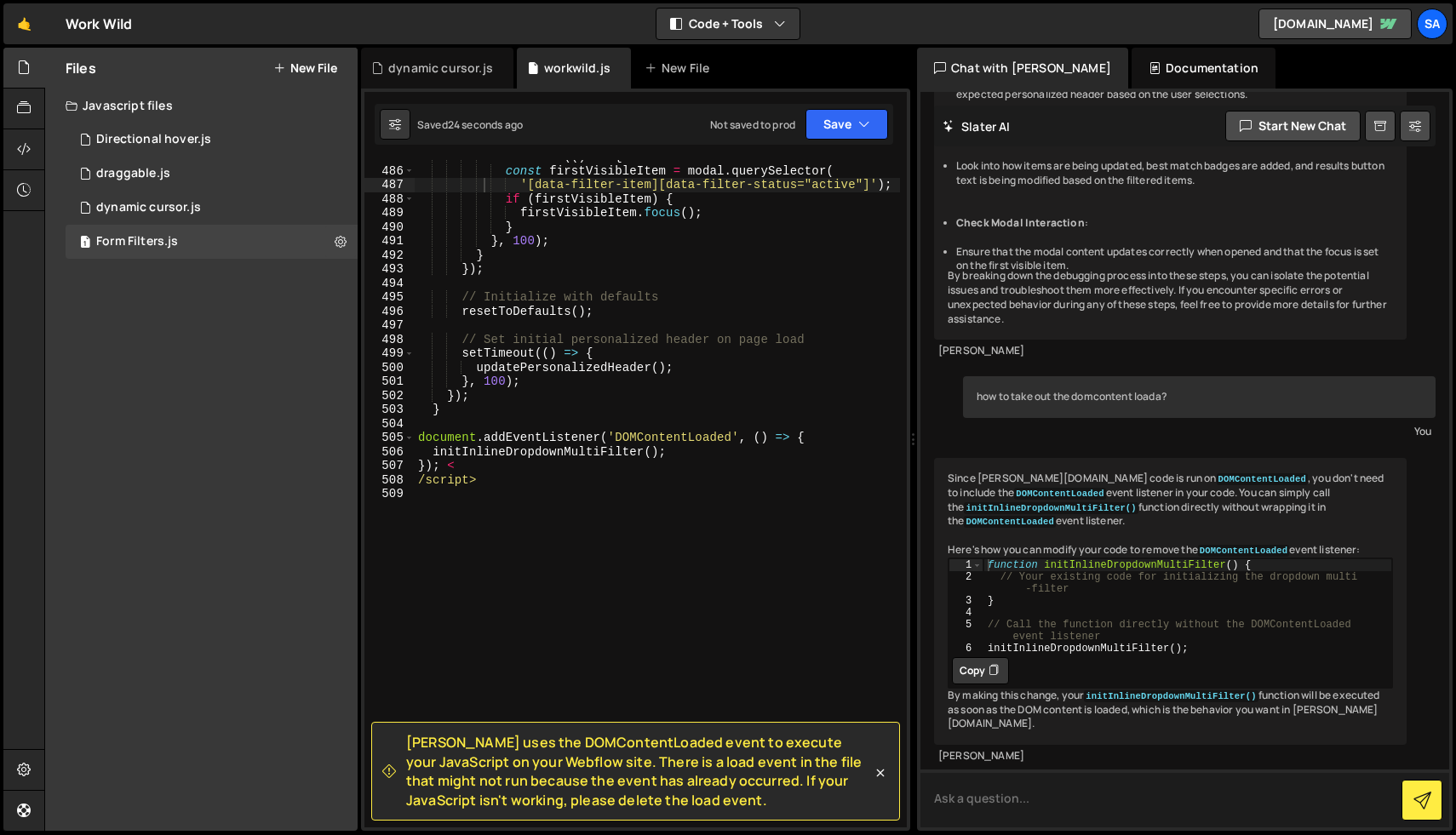
scroll to position [47580, 0]
drag, startPoint x: 472, startPoint y: 468, endPoint x: 405, endPoint y: 470, distance: 67.0
click at [405, 470] on div "}); < 485 486 487 488 489 490 491 492 493 494 495 496 497 498 499 500 501 502 5…" at bounding box center [635, 494] width 543 height 667
click at [472, 482] on div "setTimeout (( ) => { const firstVisibleItem = modal . querySelector ( '[data-fi…" at bounding box center [657, 497] width 485 height 696
drag, startPoint x: 484, startPoint y: 482, endPoint x: 405, endPoint y: 469, distance: 80.1
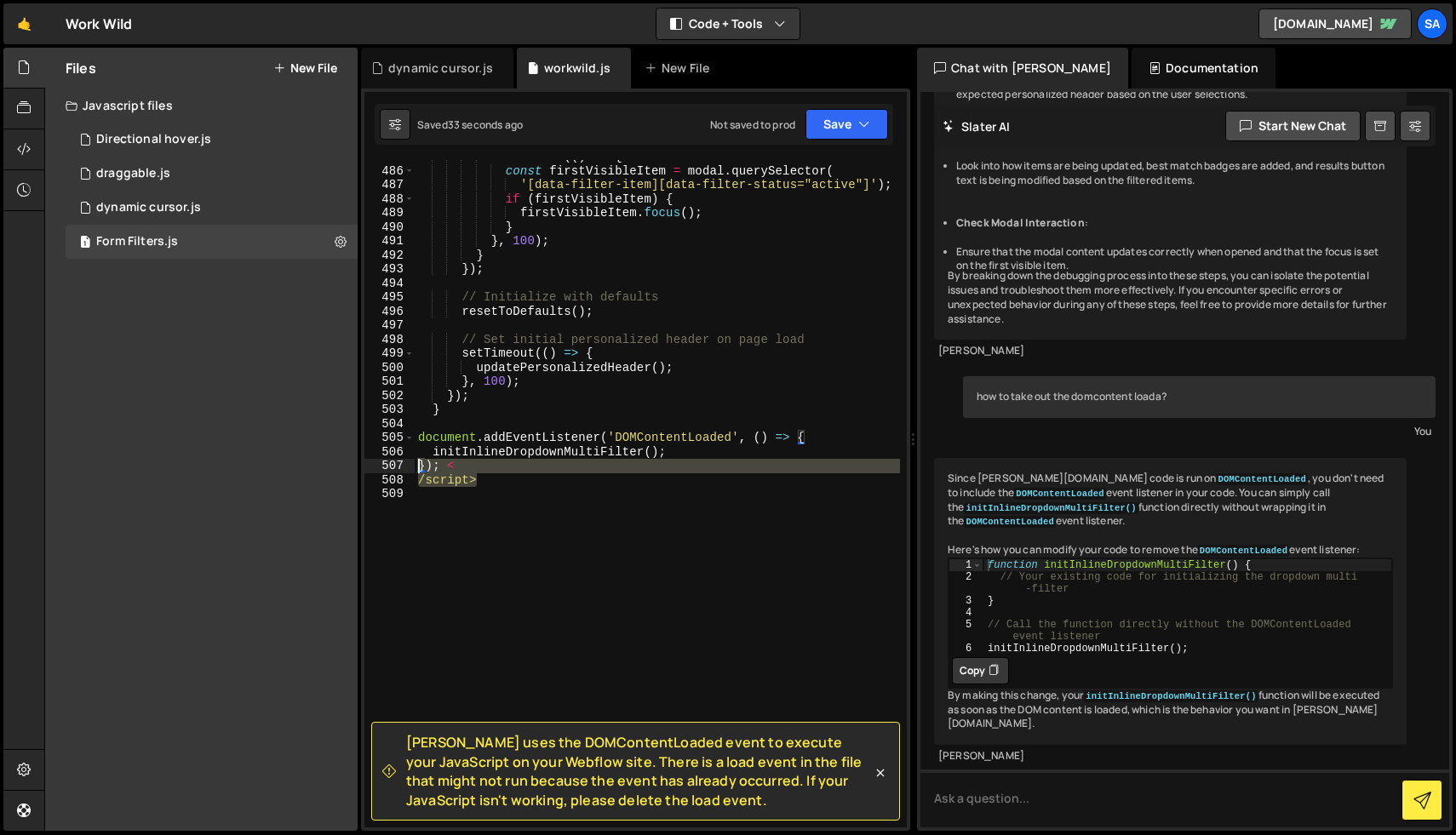
click at [405, 469] on div "/script> 485 486 487 488 489 490 491 492 493 494 495 496 497 498 499 500 501 50…" at bounding box center [635, 494] width 543 height 667
type textarea "}); < /script>"
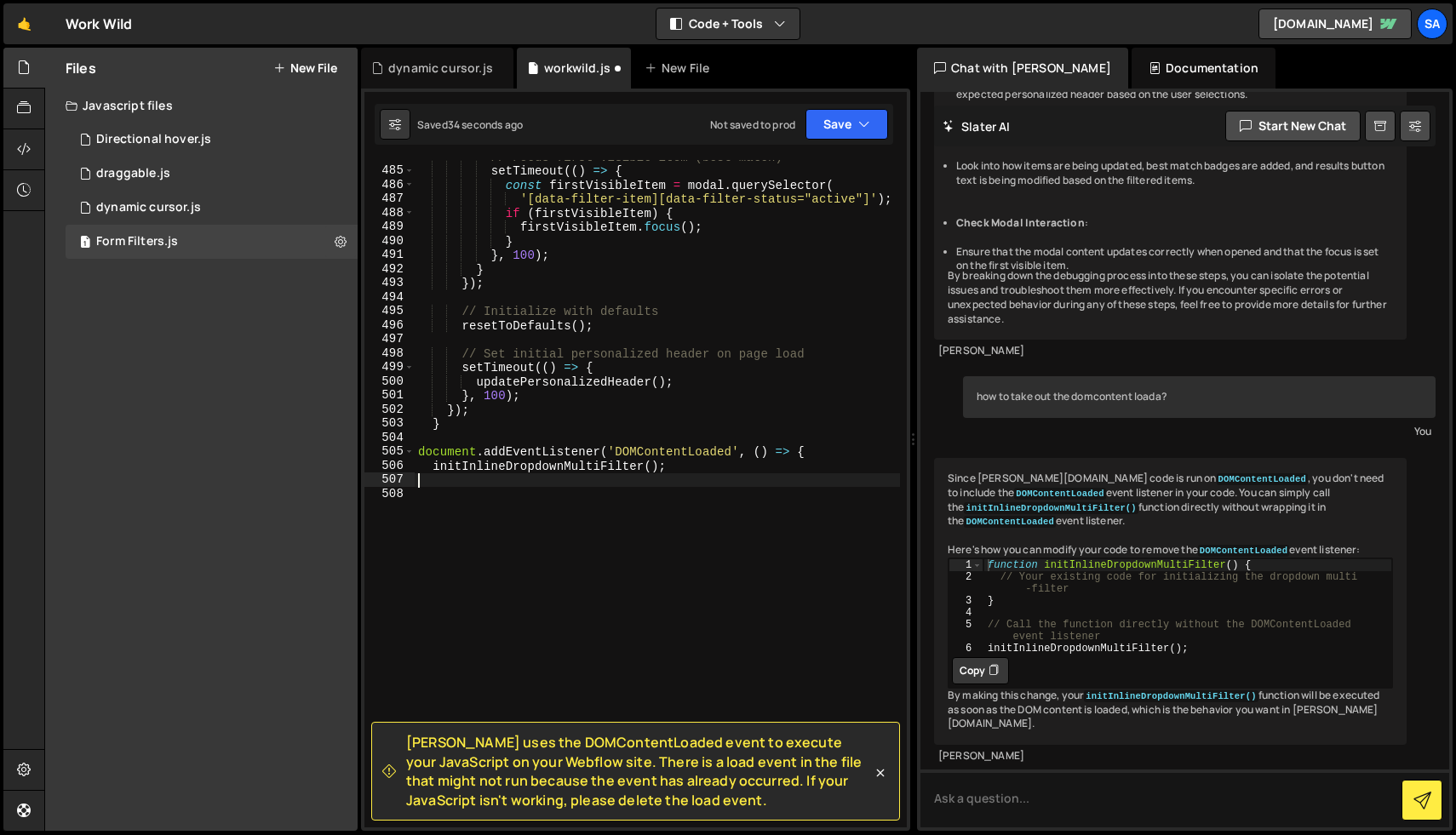
scroll to position [8172, 0]
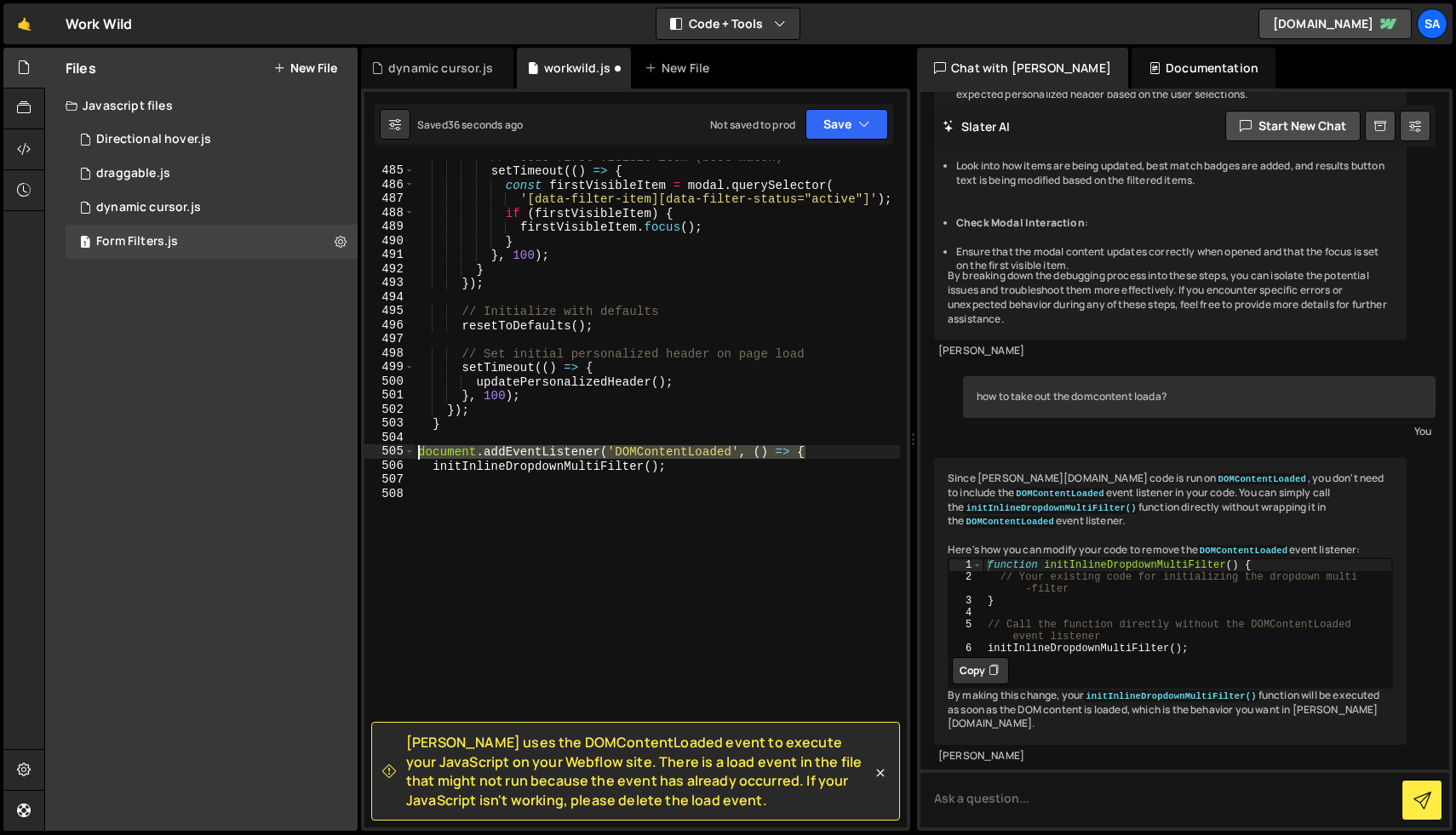
drag, startPoint x: 797, startPoint y: 456, endPoint x: 400, endPoint y: 450, distance: 397.0
click at [400, 450] on div "484 485 486 487 488 489 490 491 492 493 494 495 496 497 498 499 500 501 502 503…" at bounding box center [635, 494] width 543 height 667
type textarea "document.addEventListener('DOMContentLoaded', () => {"
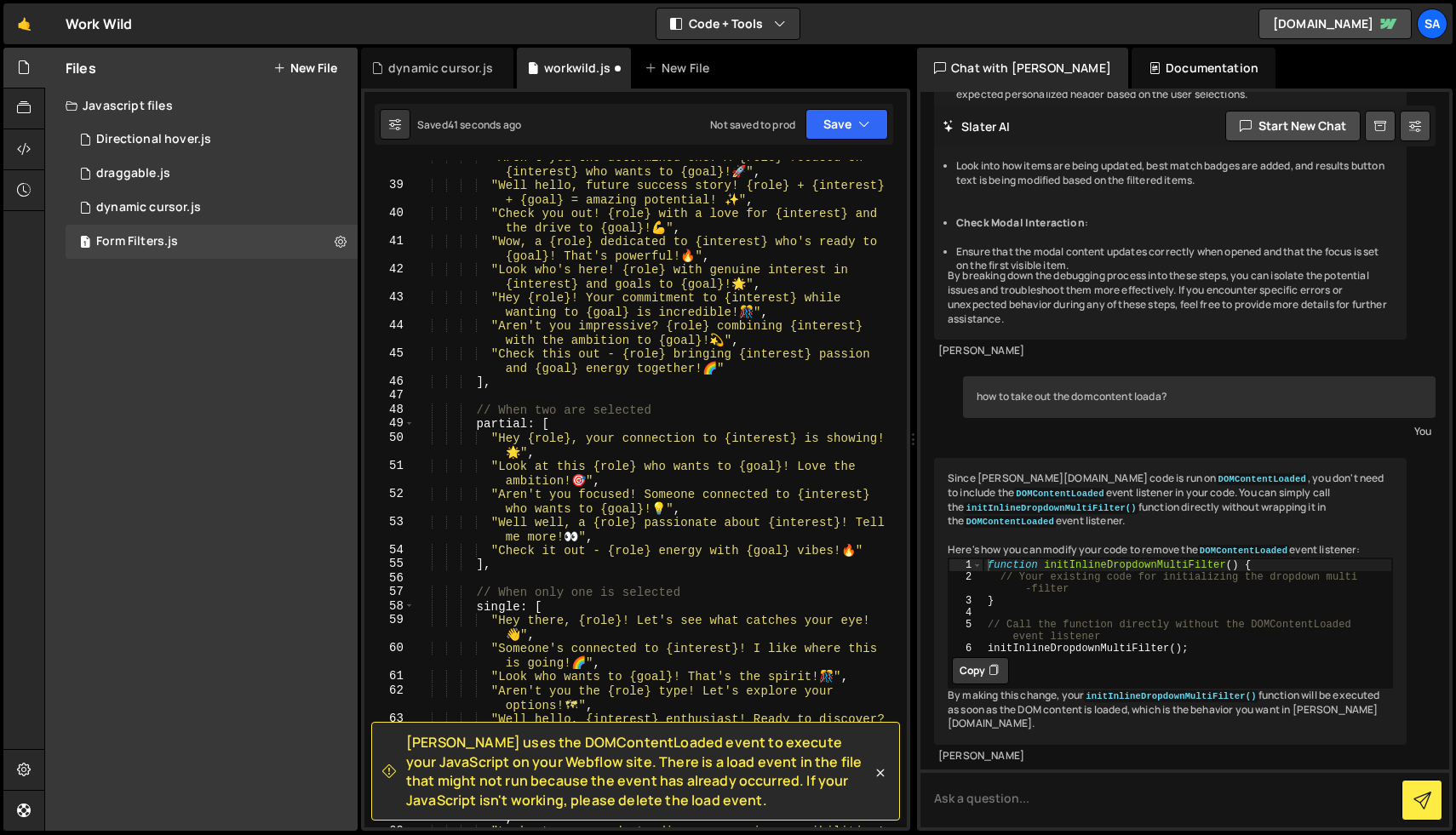
scroll to position [0, 0]
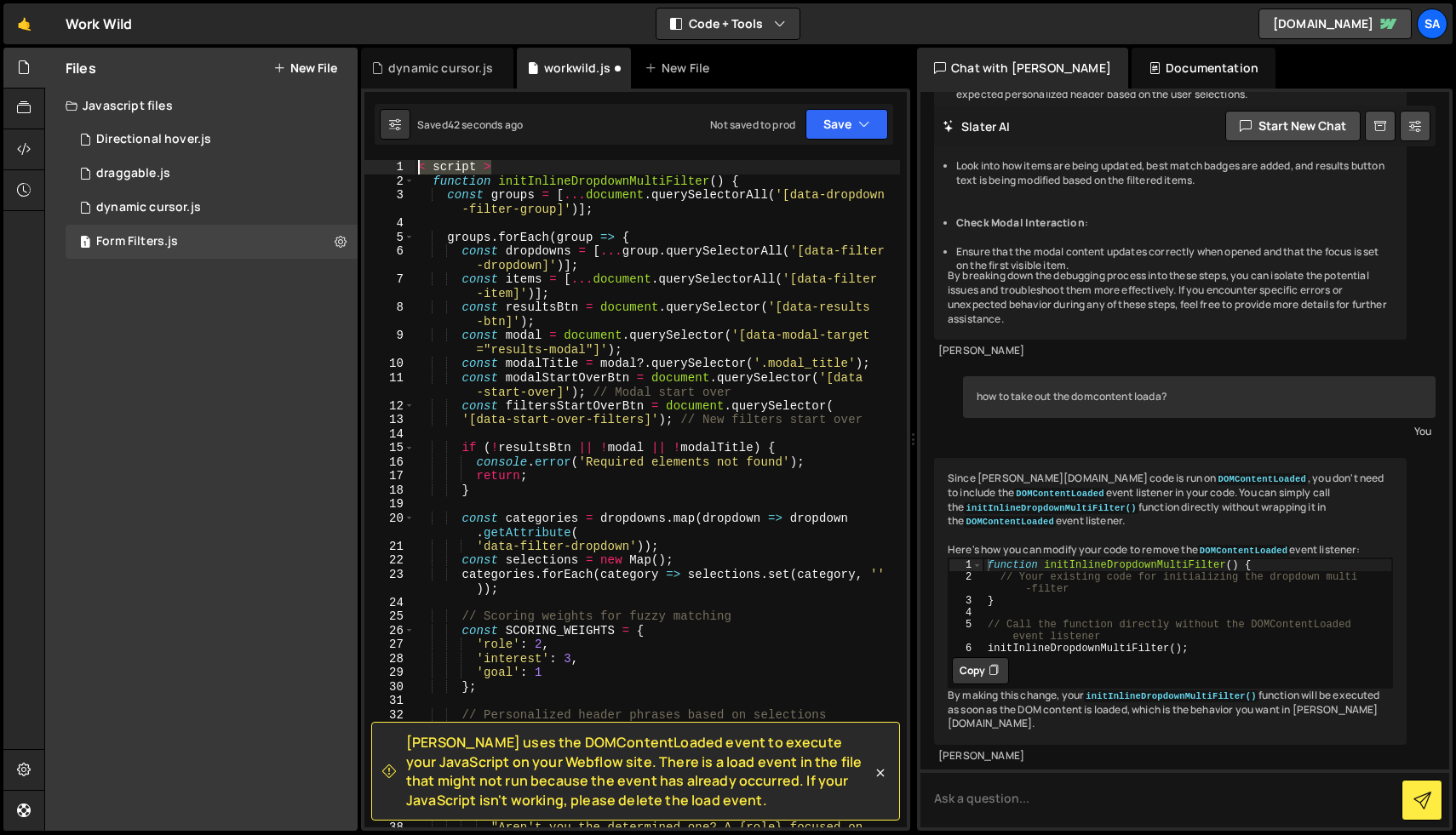
drag, startPoint x: 513, startPoint y: 172, endPoint x: 373, endPoint y: 172, distance: 140.0
click at [373, 172] on div "1 2 3 4 5 6 7 8 9 10 11 12 13 14 15 16 17 18 19 20 21 22 23 24 25 26 27 28 29 3…" at bounding box center [635, 494] width 543 height 667
type textarea "< script >"
click at [843, 117] on button "Save" at bounding box center [846, 124] width 83 height 30
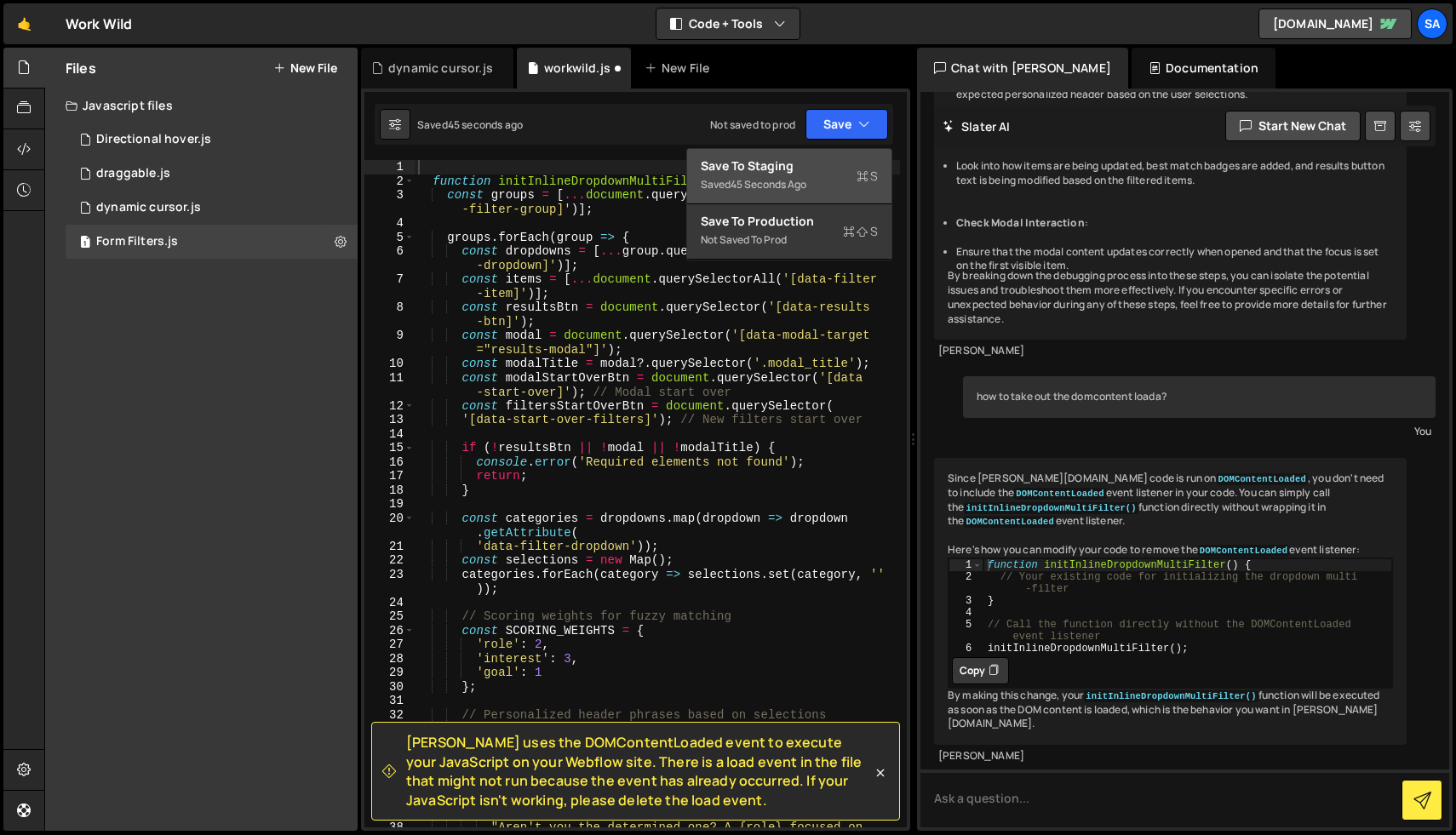
click at [821, 175] on div "Saved 45 seconds ago" at bounding box center [789, 184] width 177 height 20
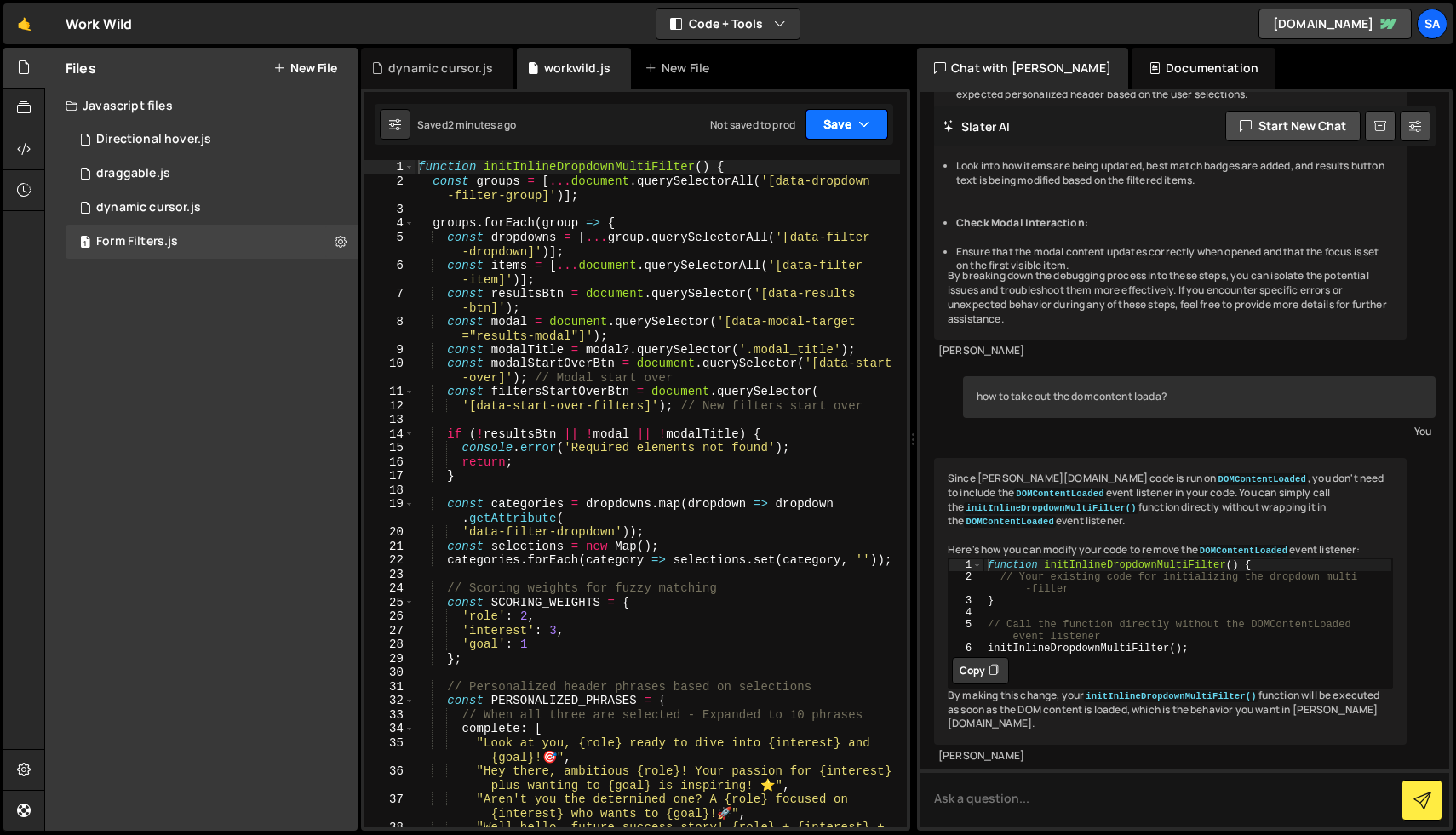
click at [839, 121] on button "Save" at bounding box center [846, 124] width 83 height 30
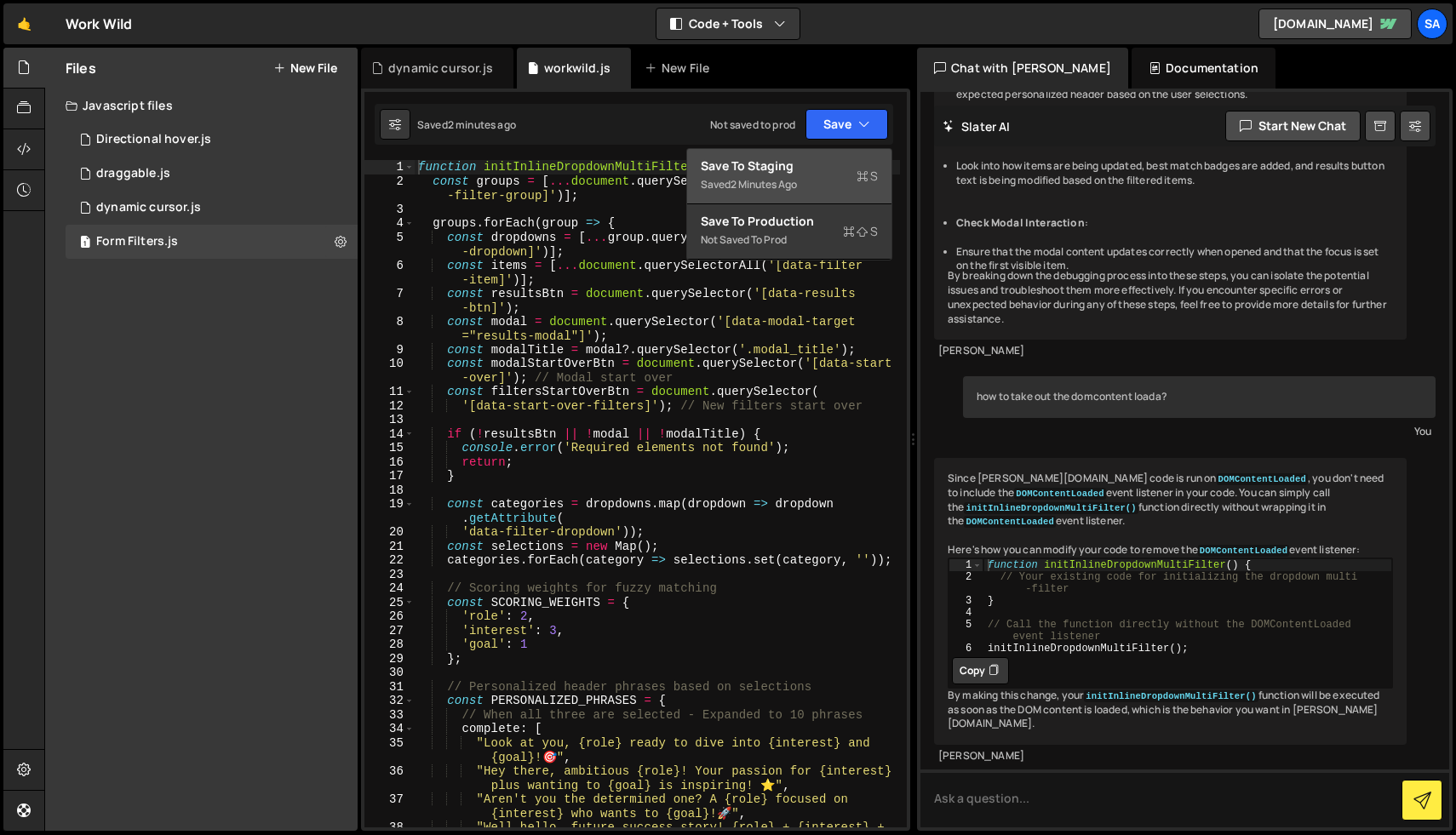
click at [788, 182] on div "2 minutes ago" at bounding box center [764, 184] width 66 height 15
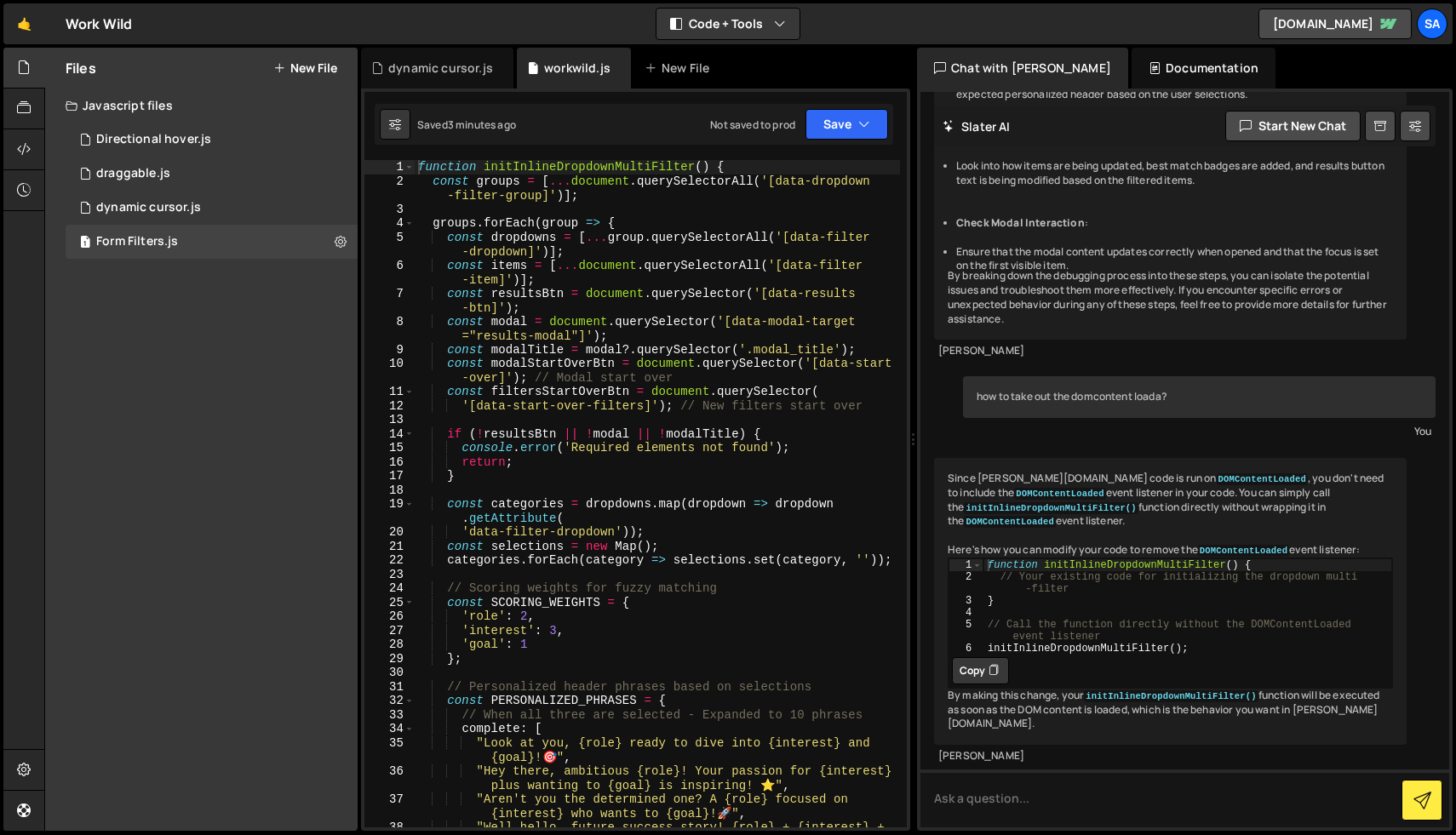
click at [743, 199] on div "function initInlineDropdownMultiFilter ( ) { const groups = [ ... document . qu…" at bounding box center [657, 515] width 485 height 710
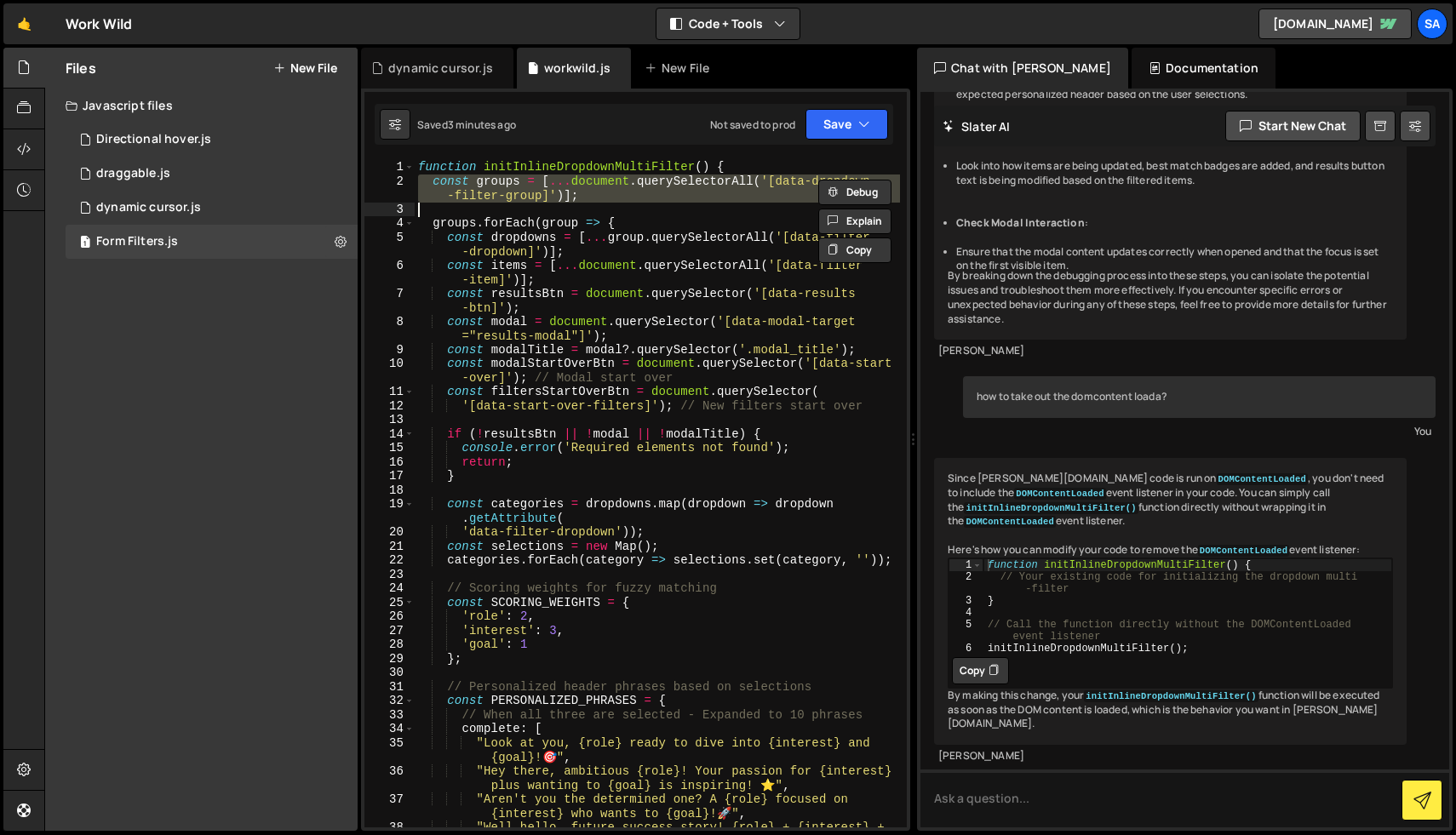
click at [772, 317] on div "function initInlineDropdownMultiFilter ( ) { const groups = [ ... document . qu…" at bounding box center [657, 515] width 485 height 710
type textarea "const modal = document.querySelector('[data-modal-target="results-modal"]');"
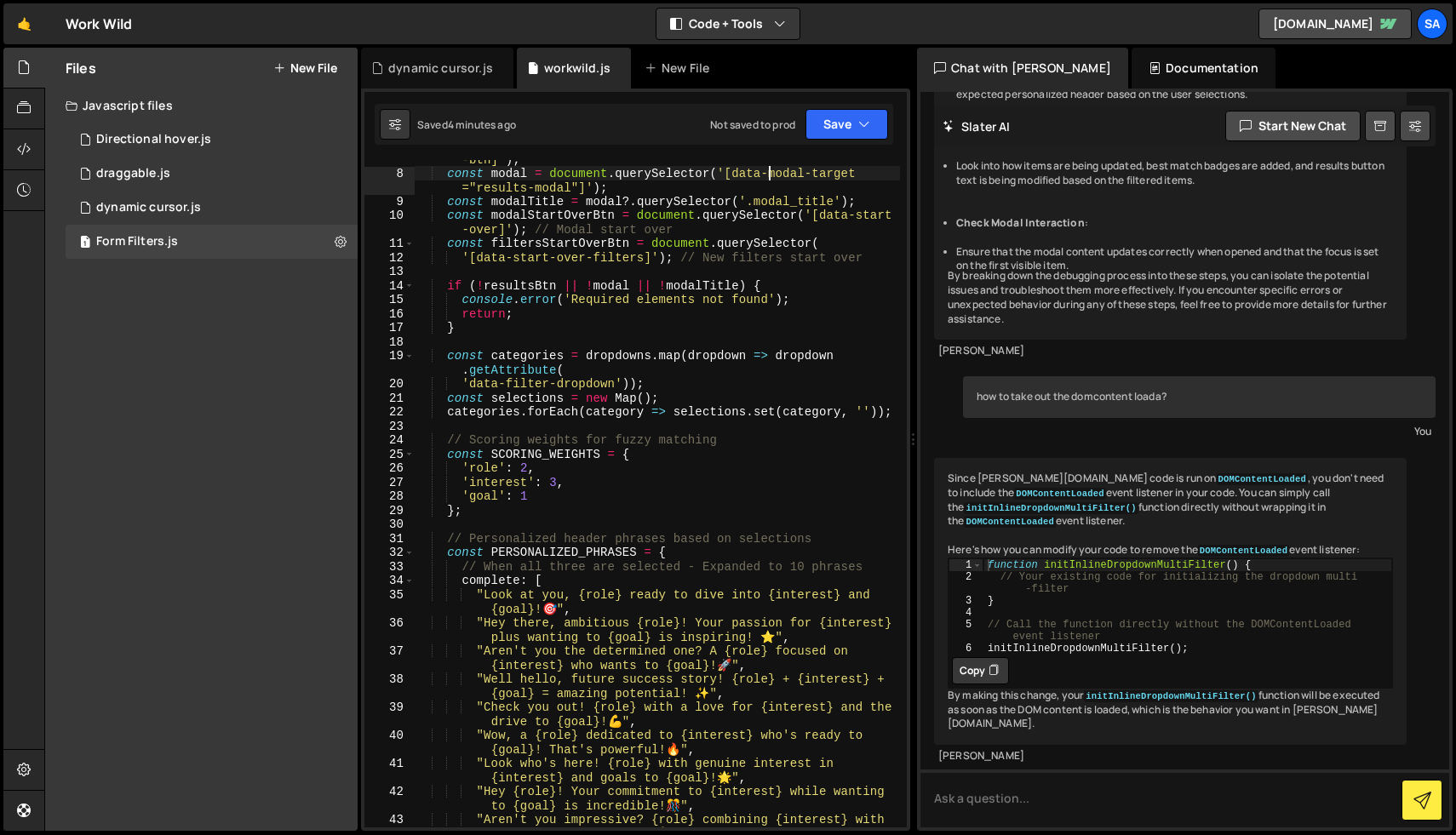
scroll to position [148, 0]
click at [160, 98] on div "Javascript files" at bounding box center [201, 105] width 313 height 34
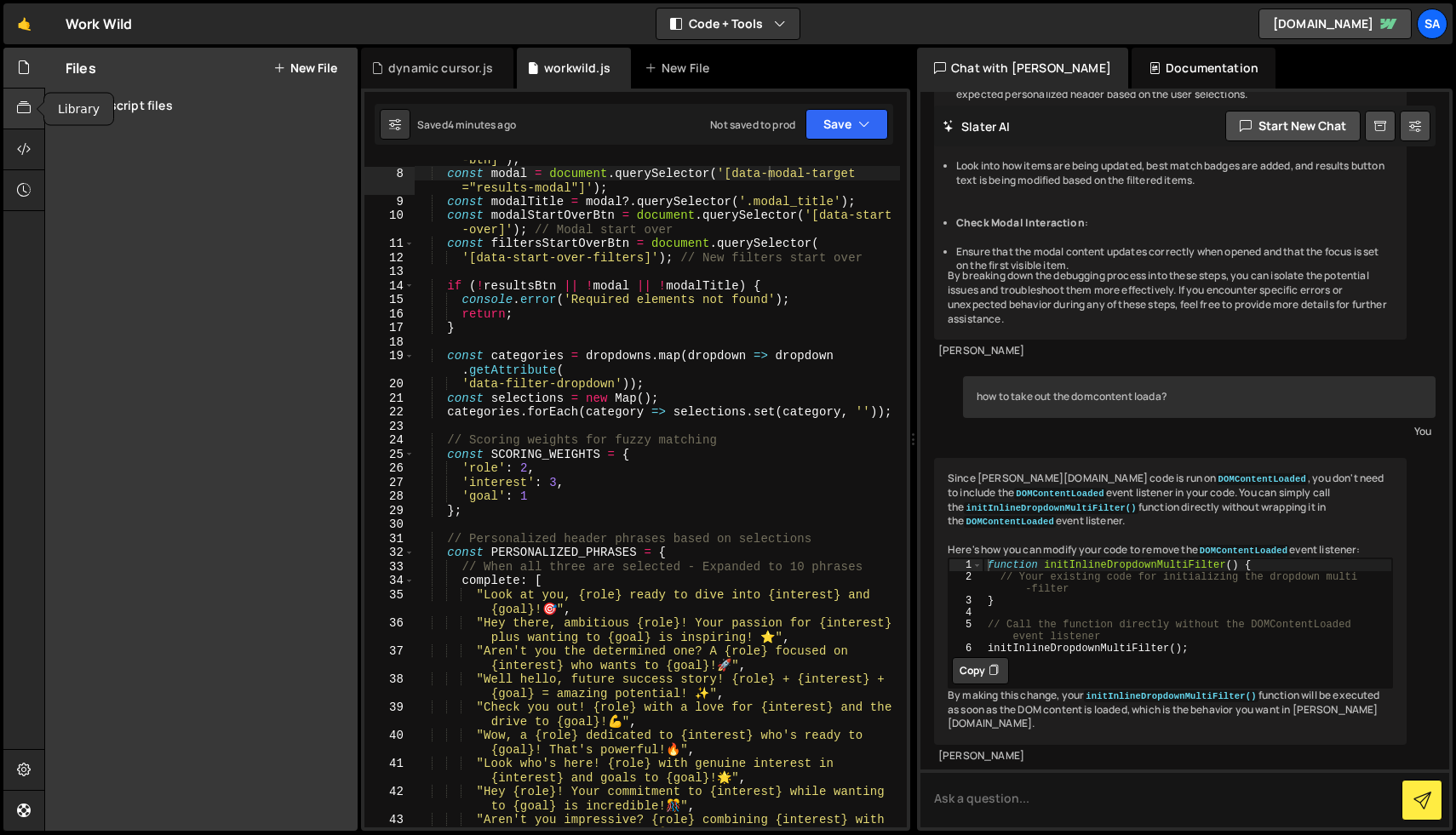
click at [23, 96] on div at bounding box center [24, 109] width 42 height 41
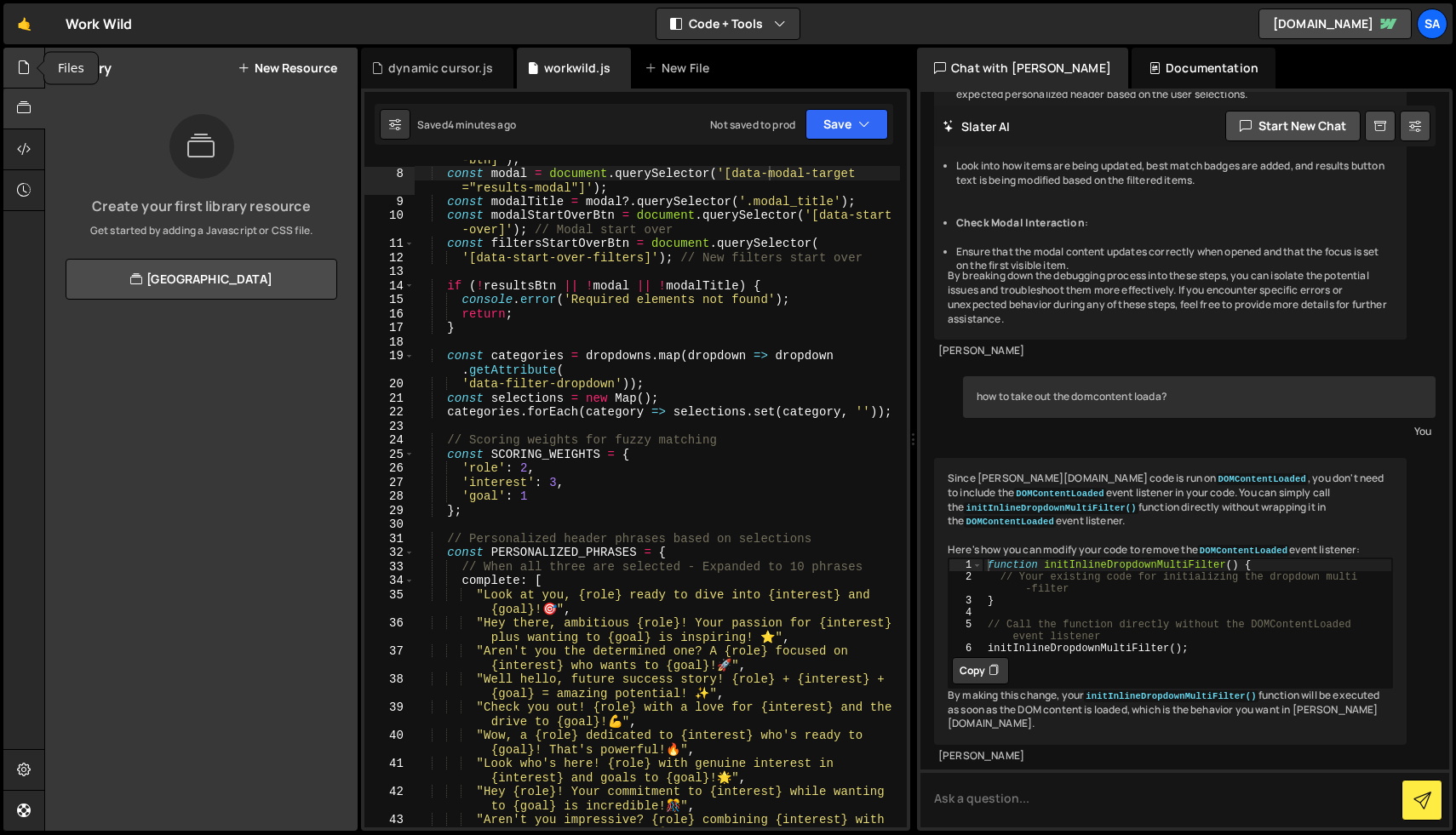
click at [21, 73] on icon at bounding box center [24, 67] width 14 height 19
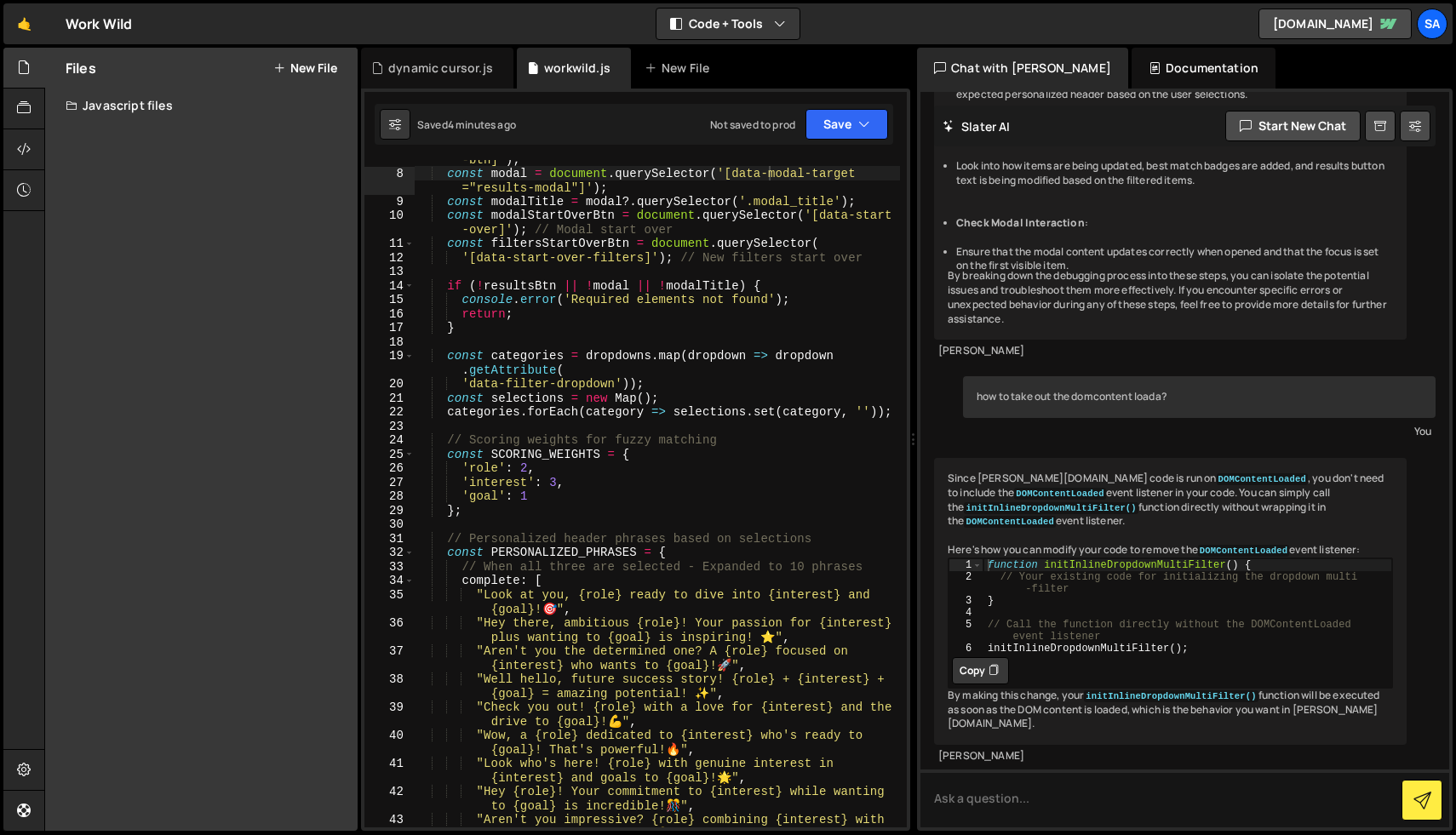
click at [89, 104] on div "Javascript files" at bounding box center [201, 105] width 313 height 34
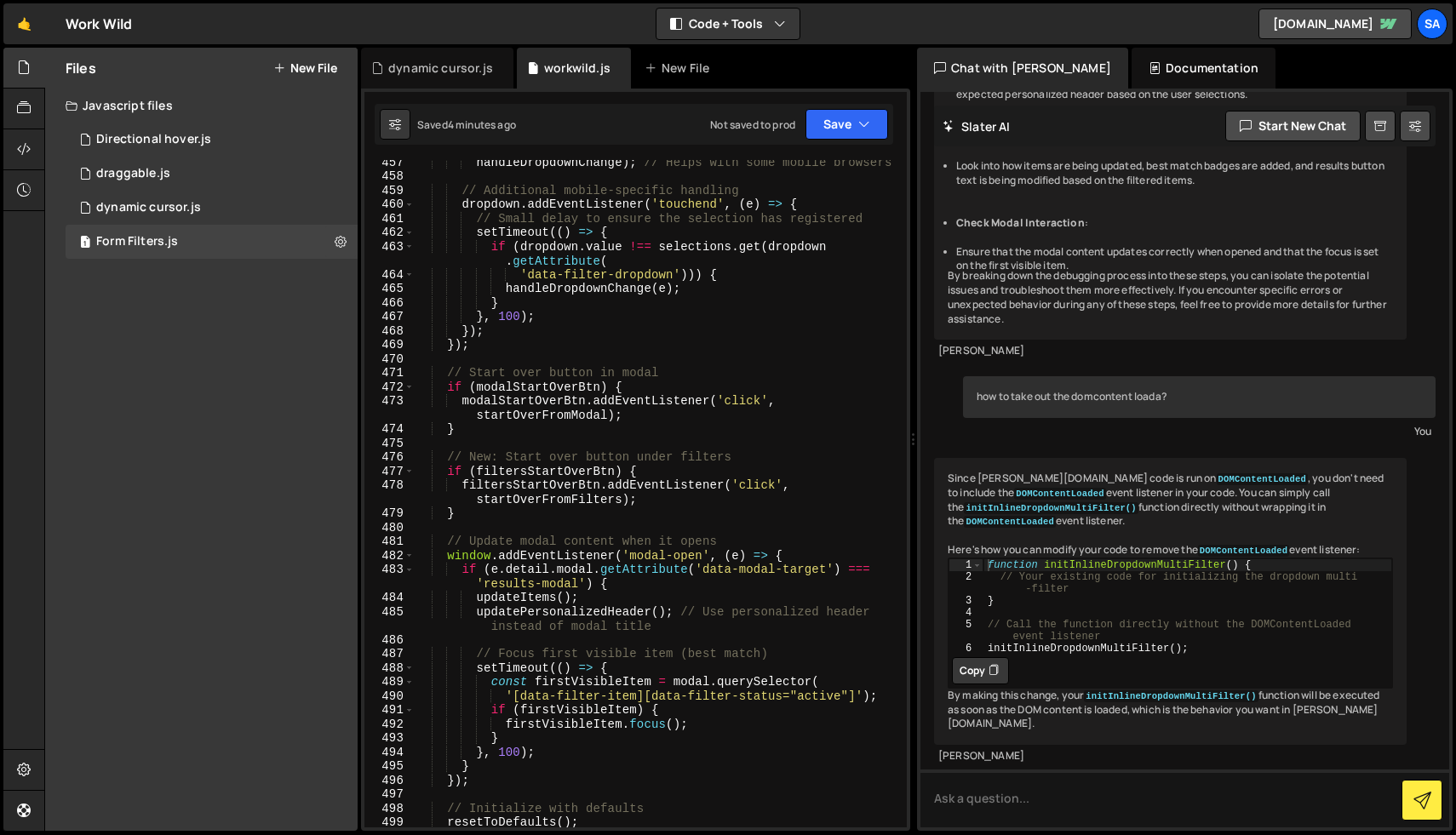
scroll to position [8044, 0]
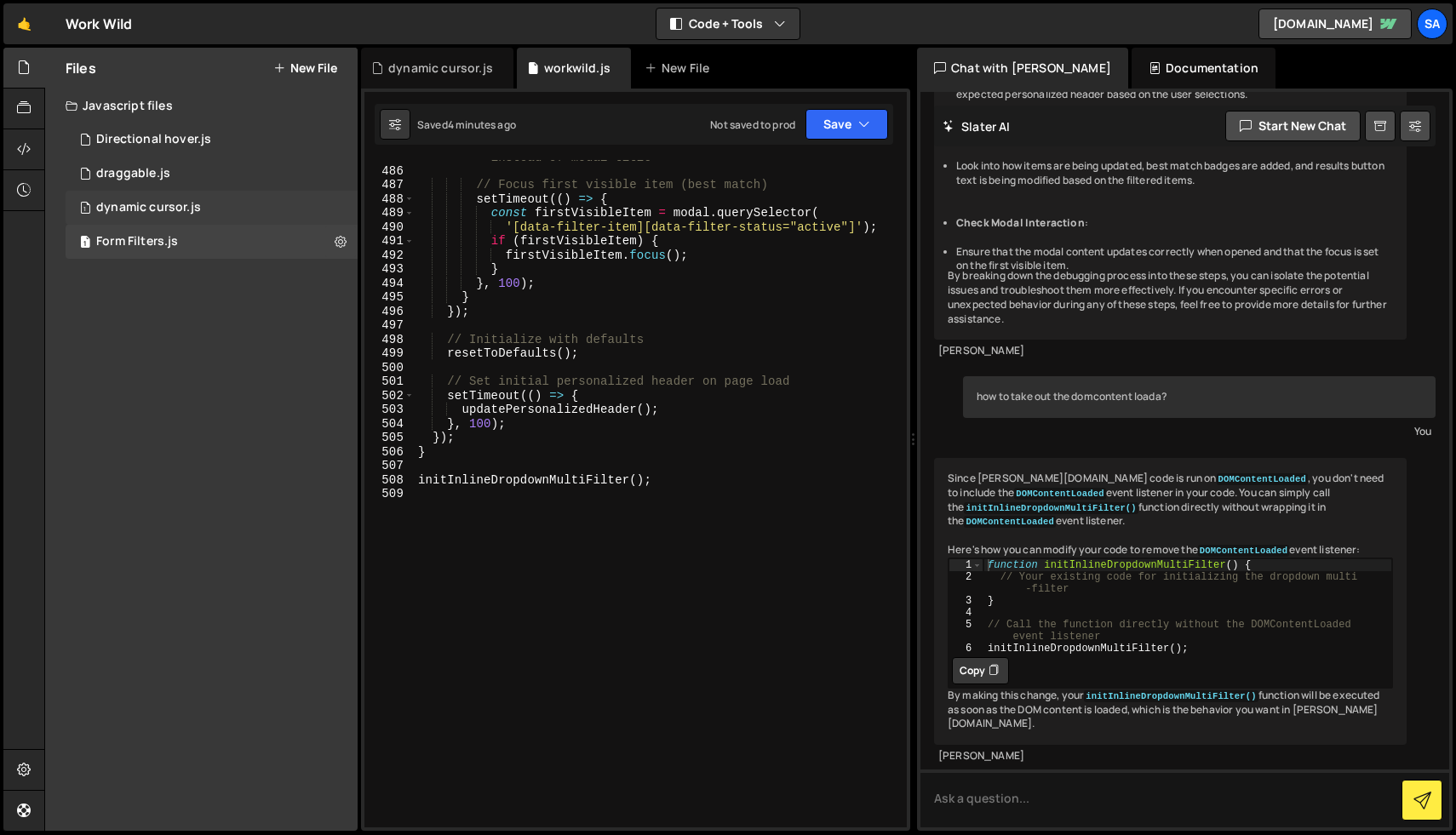
click at [181, 200] on div "dynamic cursor.js" at bounding box center [148, 208] width 104 height 16
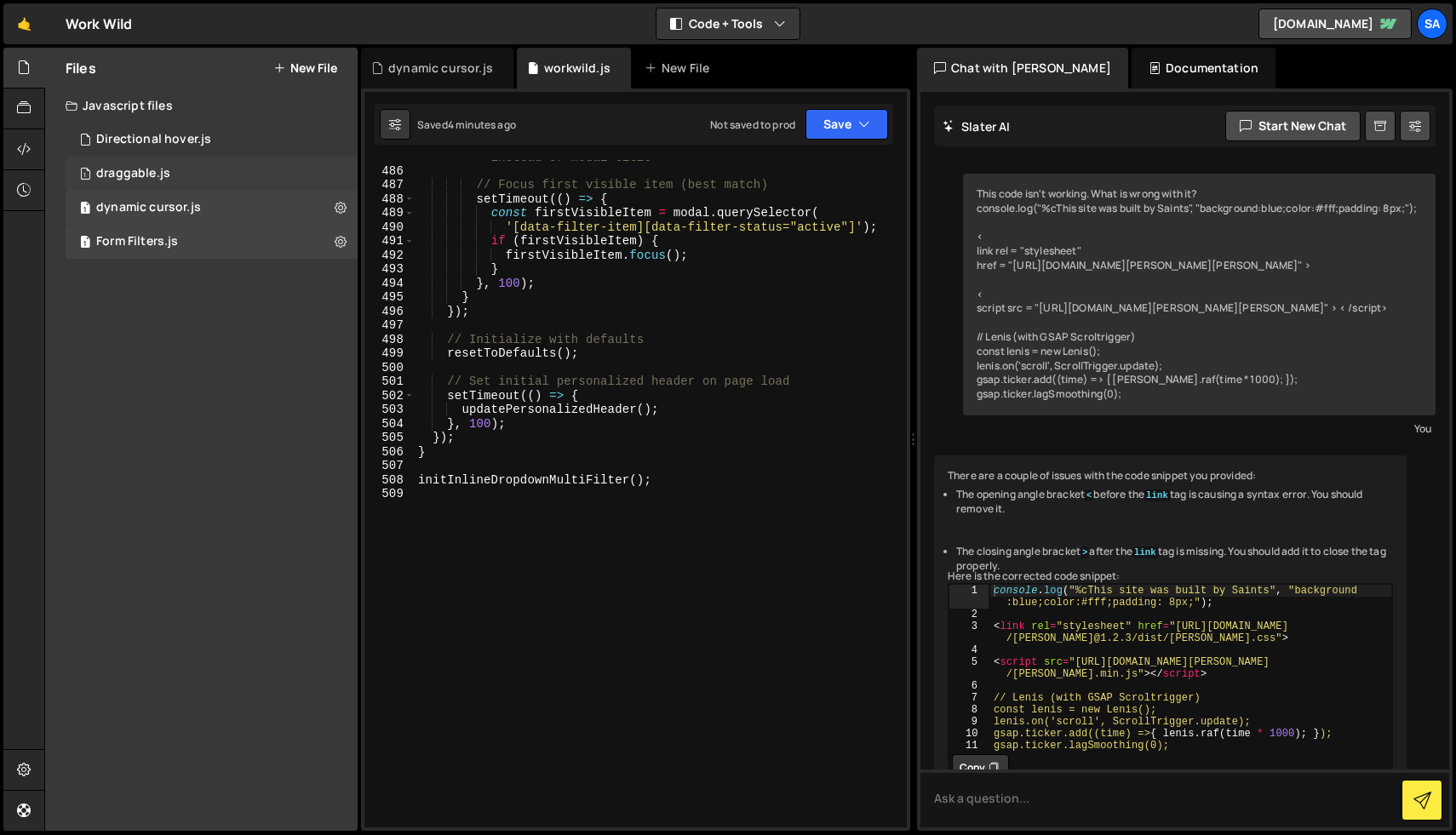
click at [164, 165] on div "1 draggable.js 0" at bounding box center [214, 173] width 298 height 34
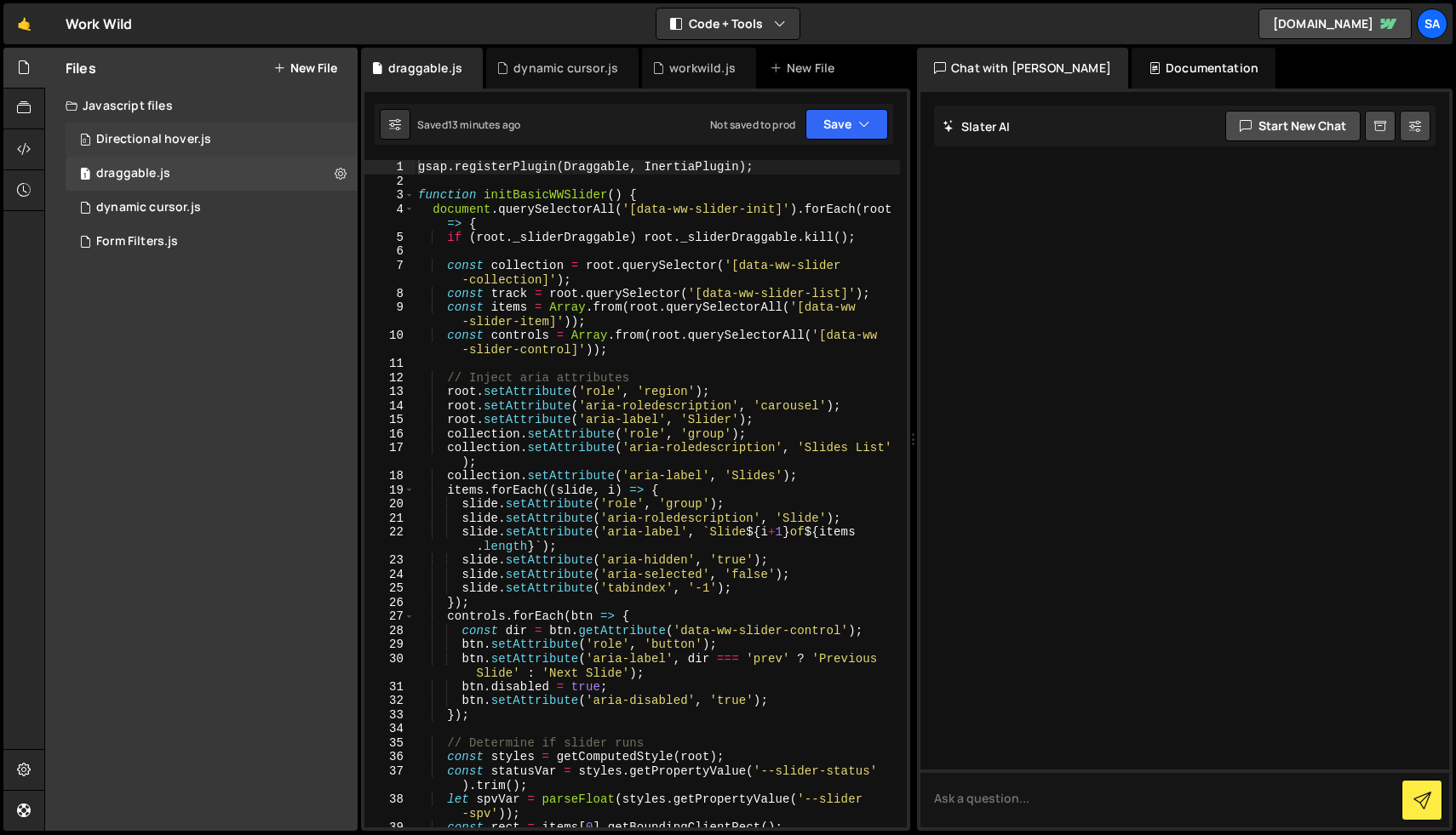
click at [164, 134] on div "Directional hover.js" at bounding box center [153, 140] width 115 height 16
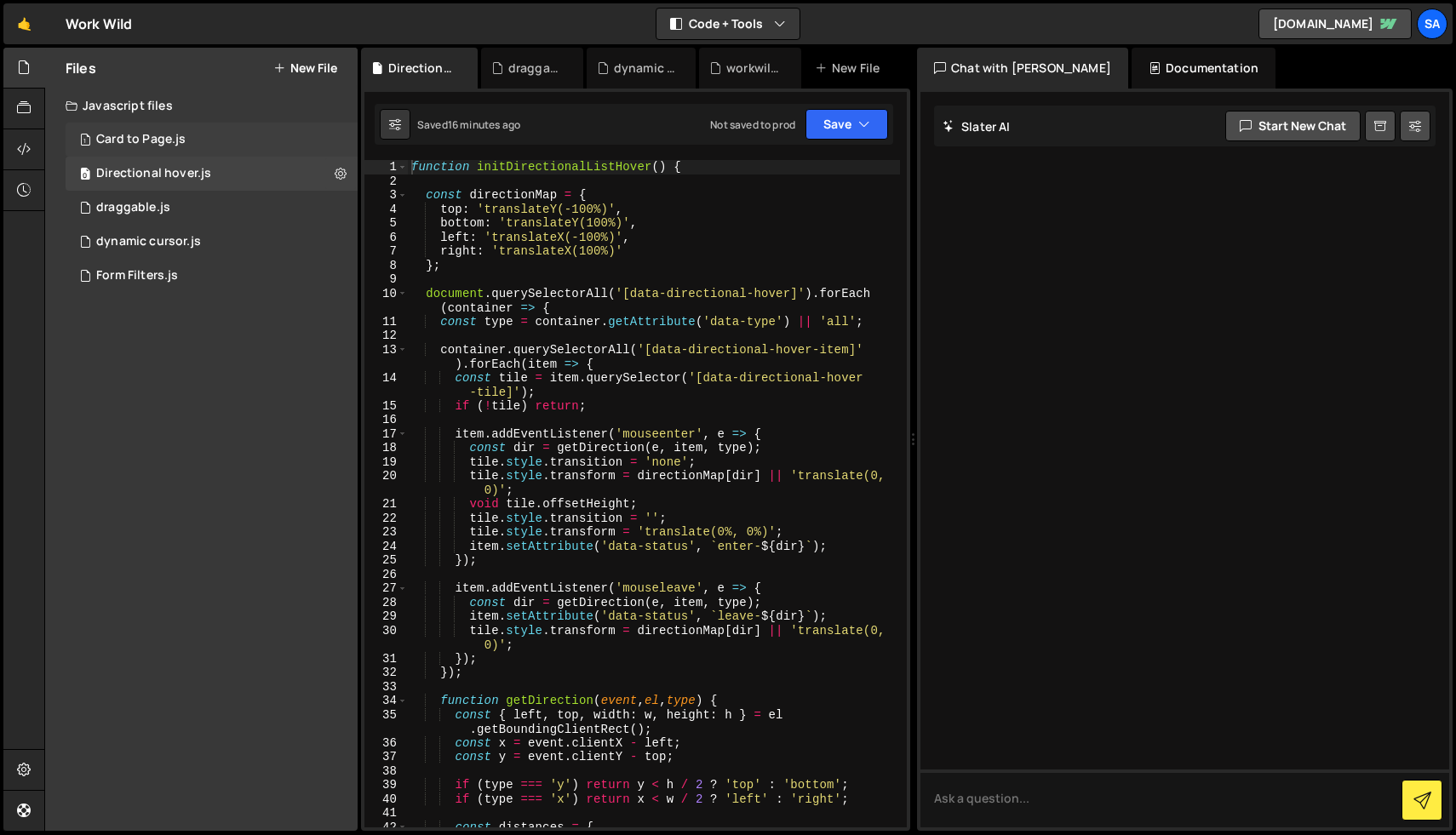
click at [199, 131] on div "1 Card to Page.js 0" at bounding box center [211, 139] width 292 height 34
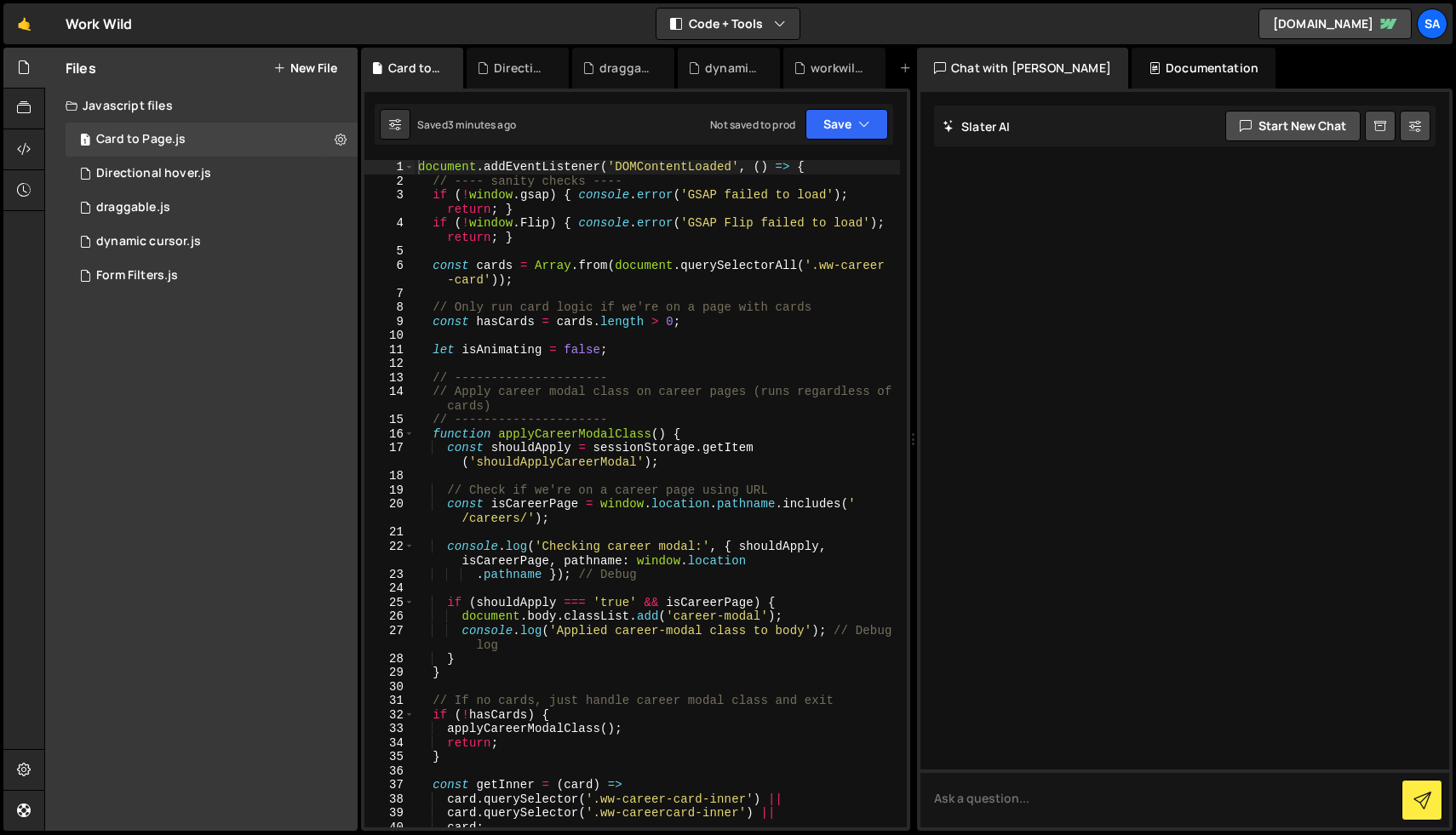
click at [741, 247] on div "document . addEventListener ( 'DOMContentLoaded' , ( ) => { // ---- sanity chec…" at bounding box center [657, 508] width 485 height 696
type textarea "});"
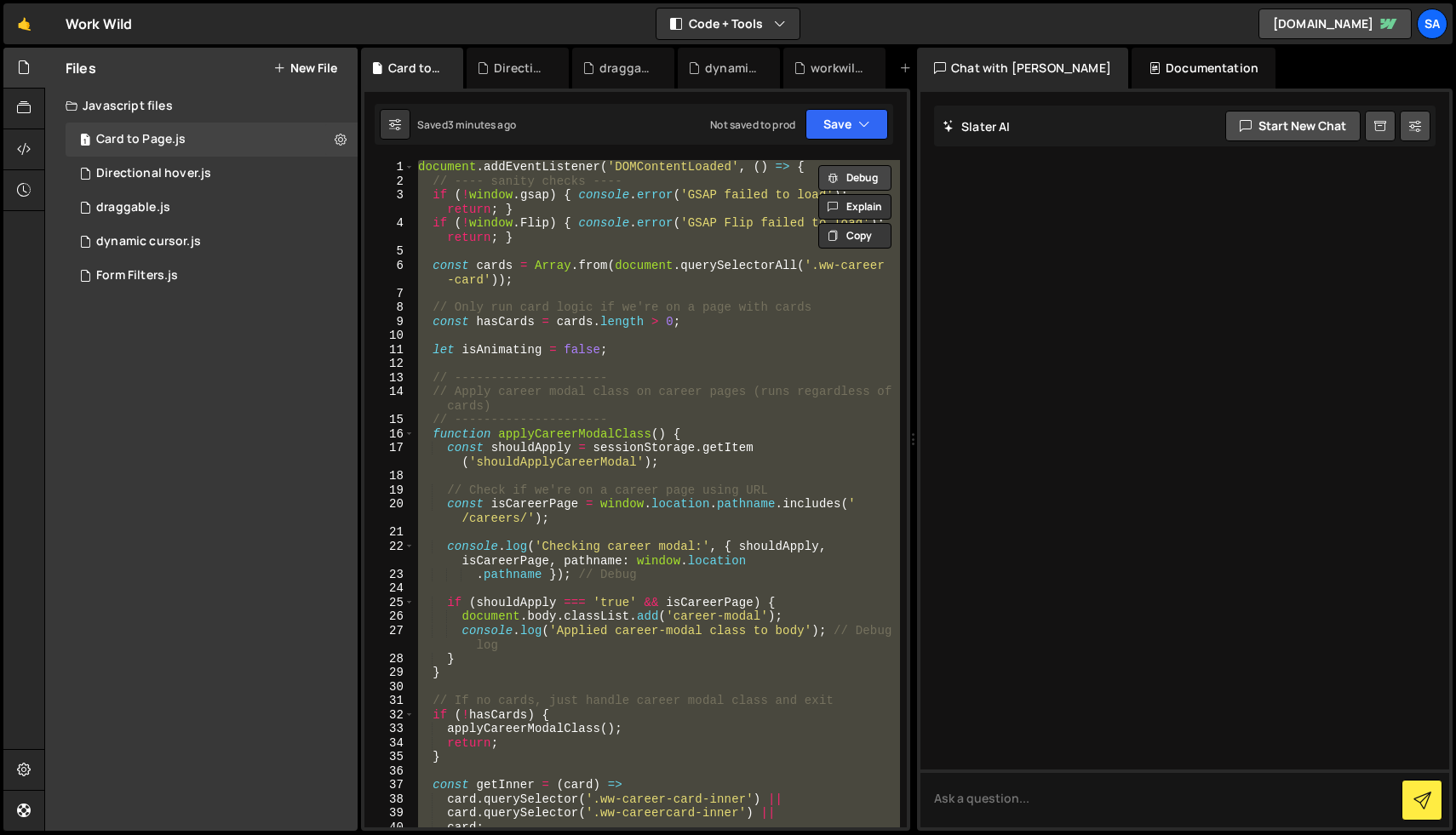
click at [846, 183] on button "Debug" at bounding box center [855, 178] width 73 height 25
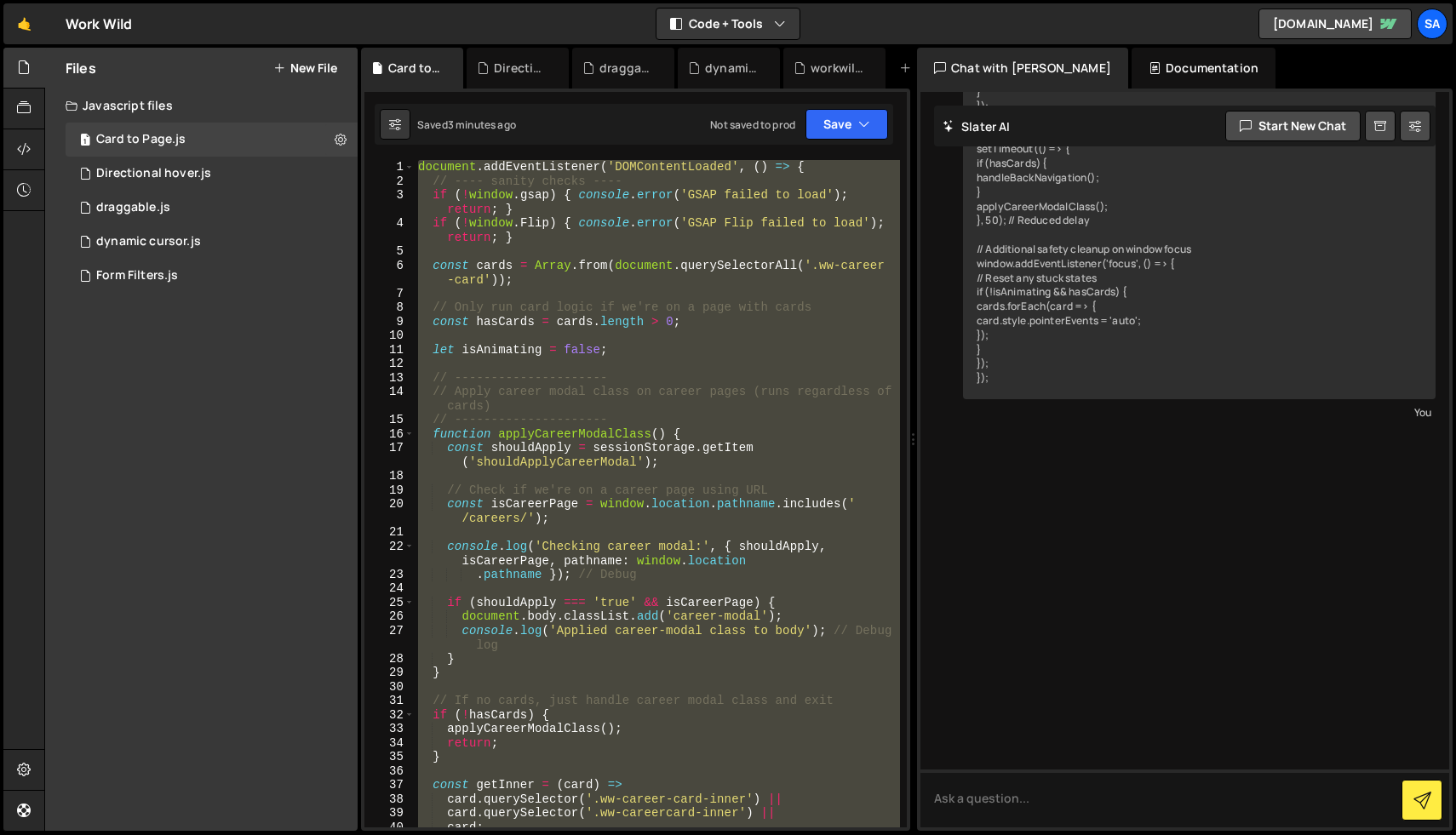
click at [1142, 535] on div "⏳ The issue in your is code you that have defined the `applyCareerModalClass` f…" at bounding box center [1170, 603] width 473 height 328
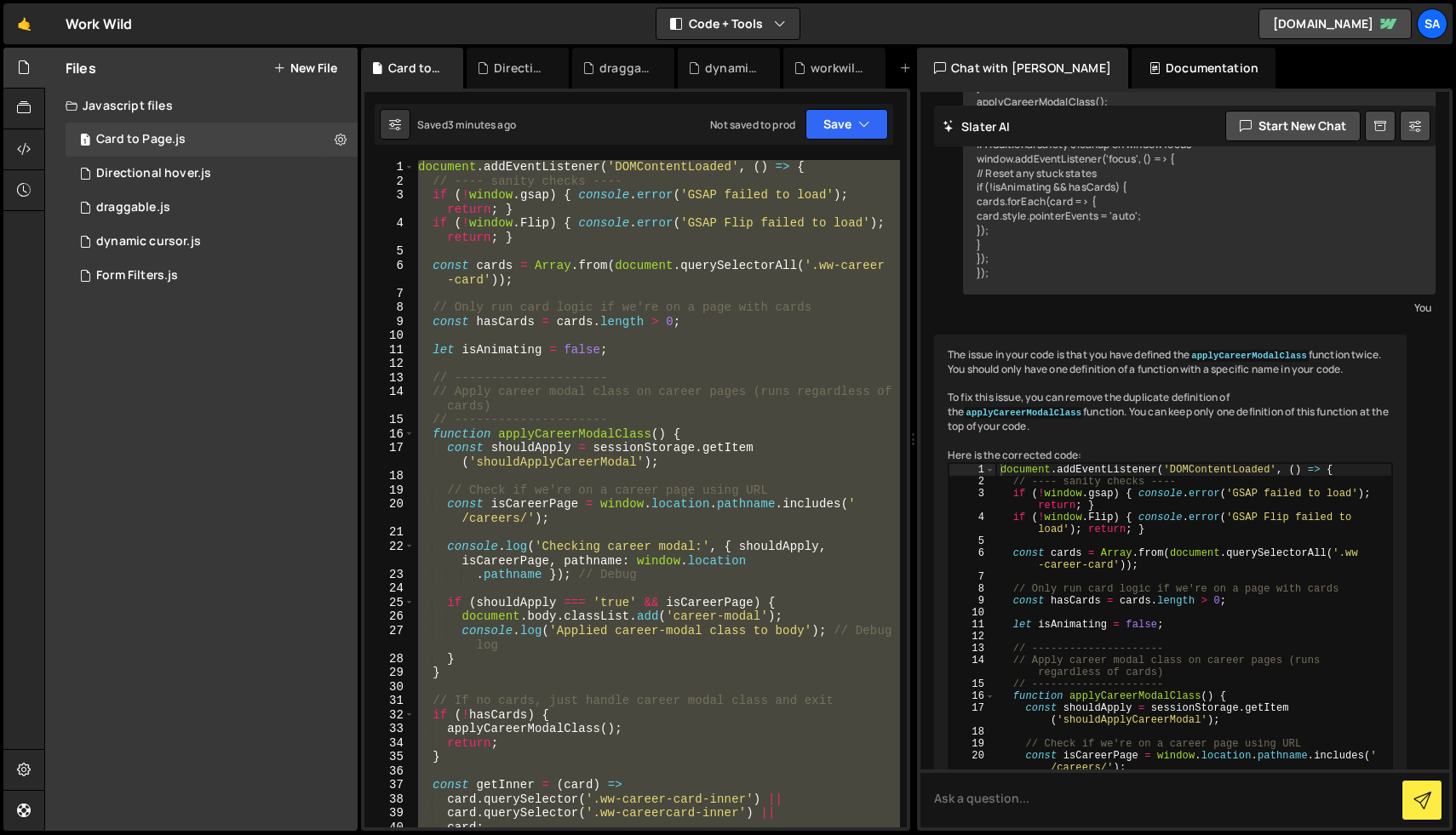
scroll to position [4487, 0]
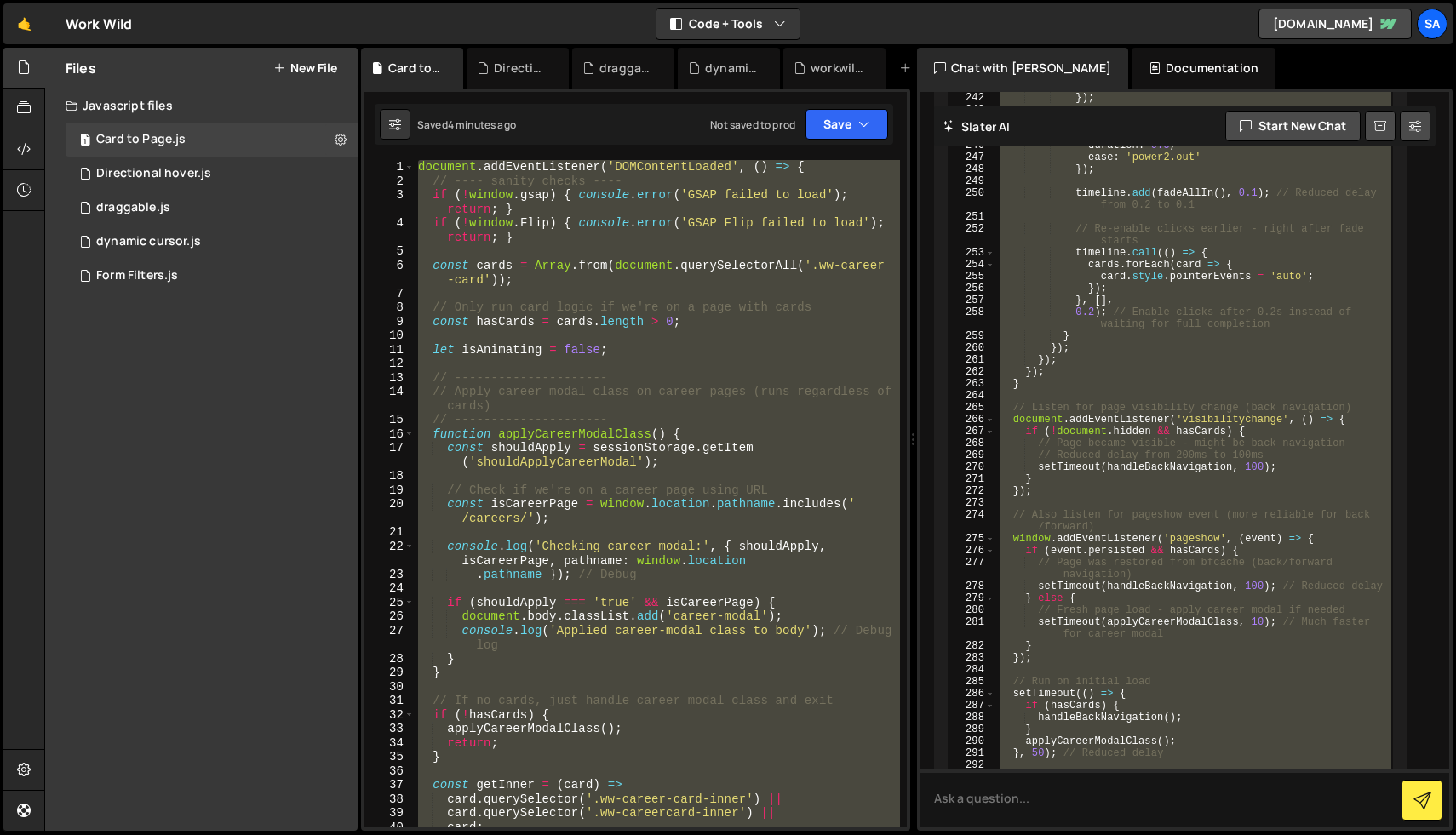
scroll to position [8263, 0]
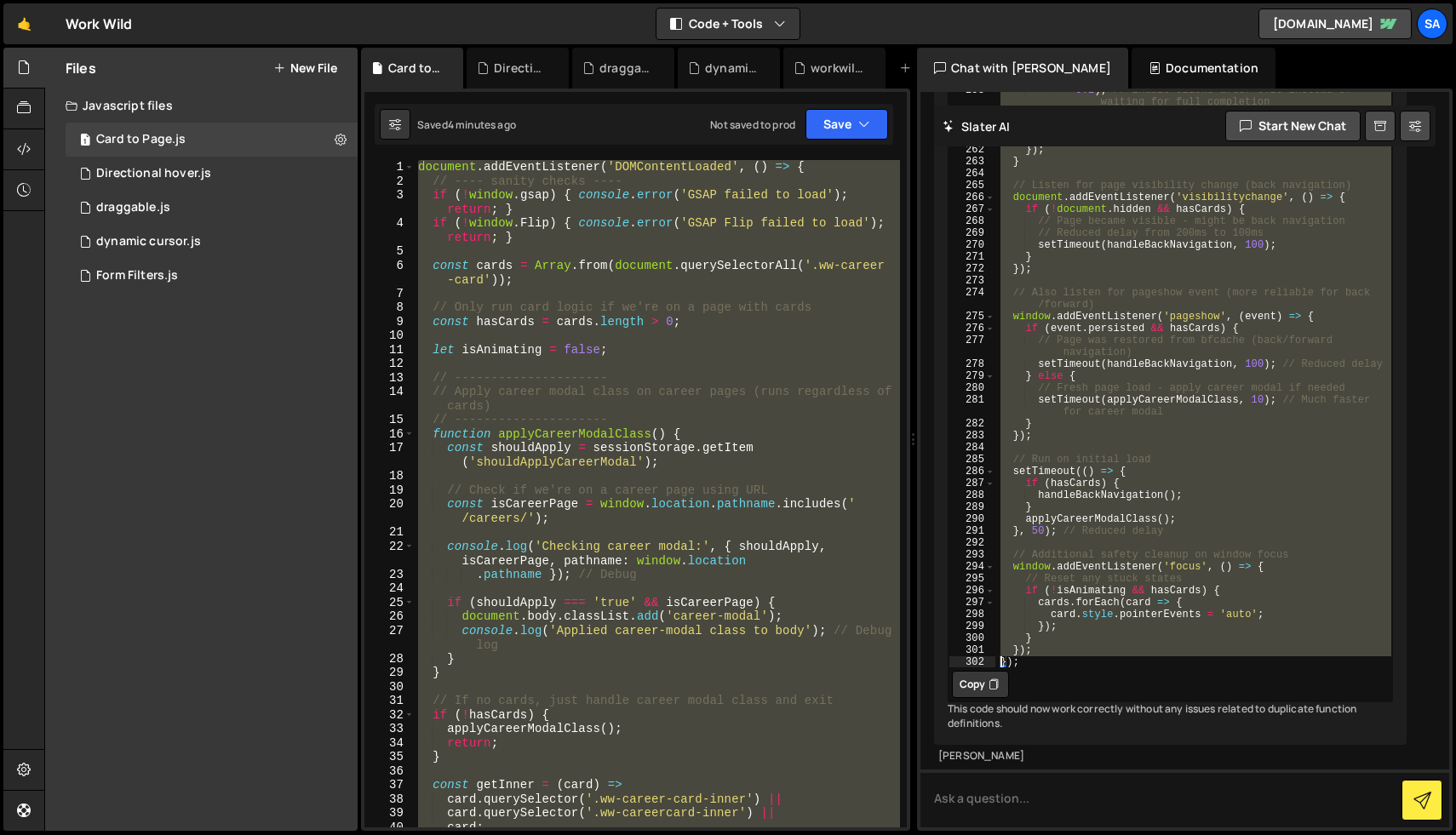
drag, startPoint x: 976, startPoint y: 463, endPoint x: 1233, endPoint y: 621, distance: 301.7
type textarea "}); });"
click at [983, 670] on button "Copy" at bounding box center [981, 683] width 57 height 27
click at [806, 613] on div "document . addEventListener ( 'DOMContentLoaded' , ( ) => { // ---- sanity chec…" at bounding box center [657, 494] width 485 height 667
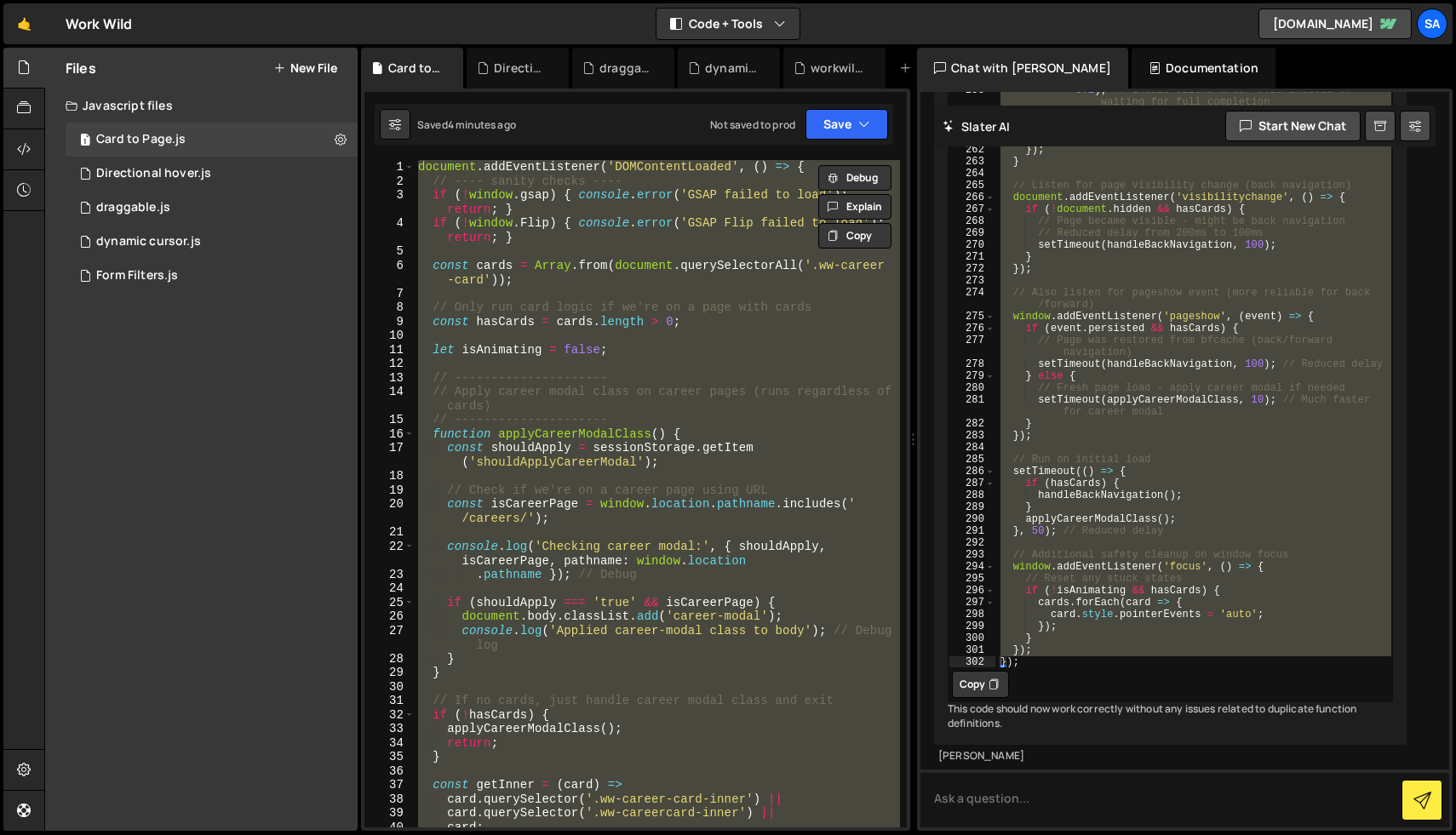
paste textarea
type textarea "});"
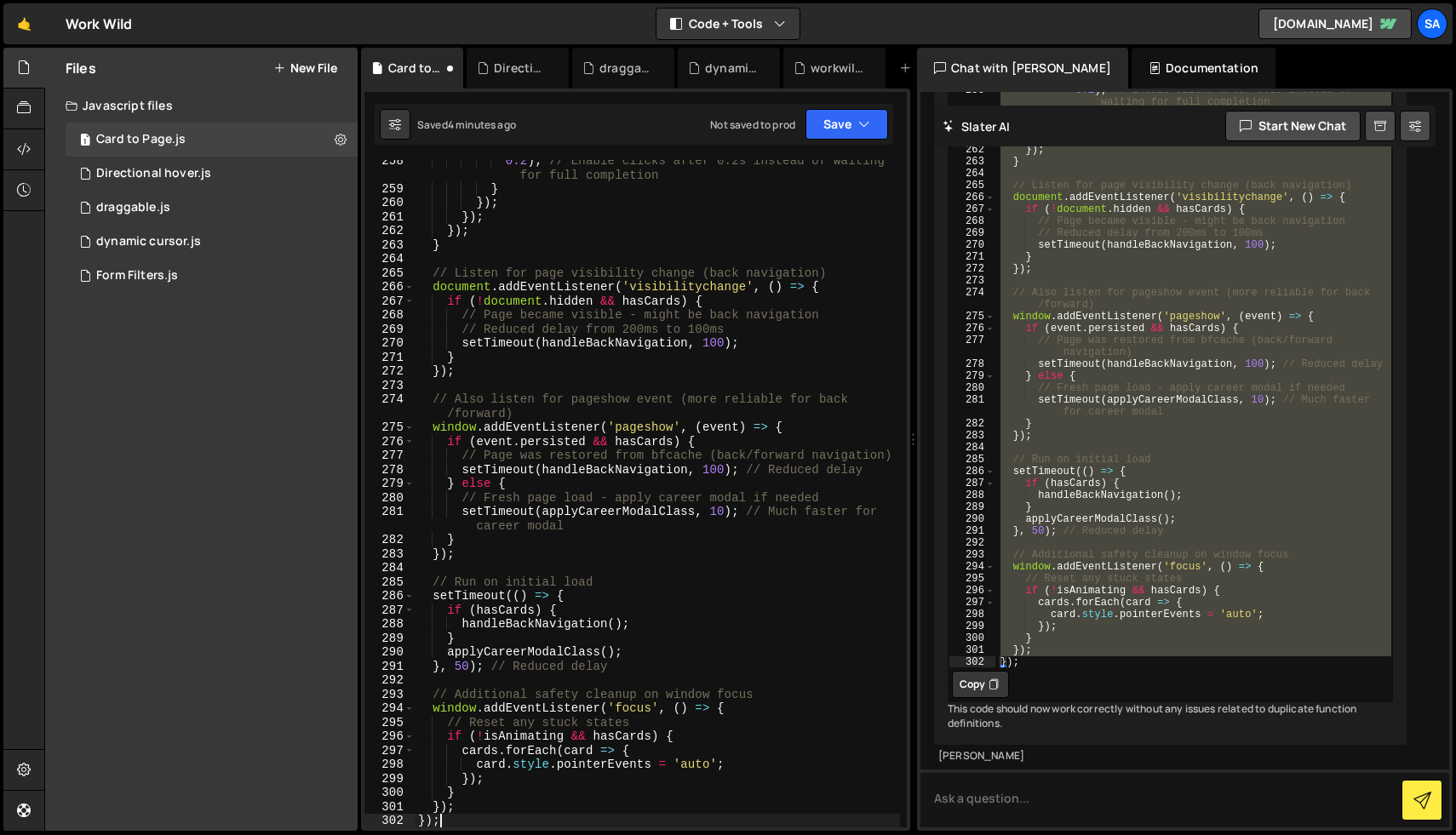
scroll to position [3897, 0]
click at [833, 128] on button "Save" at bounding box center [846, 124] width 83 height 30
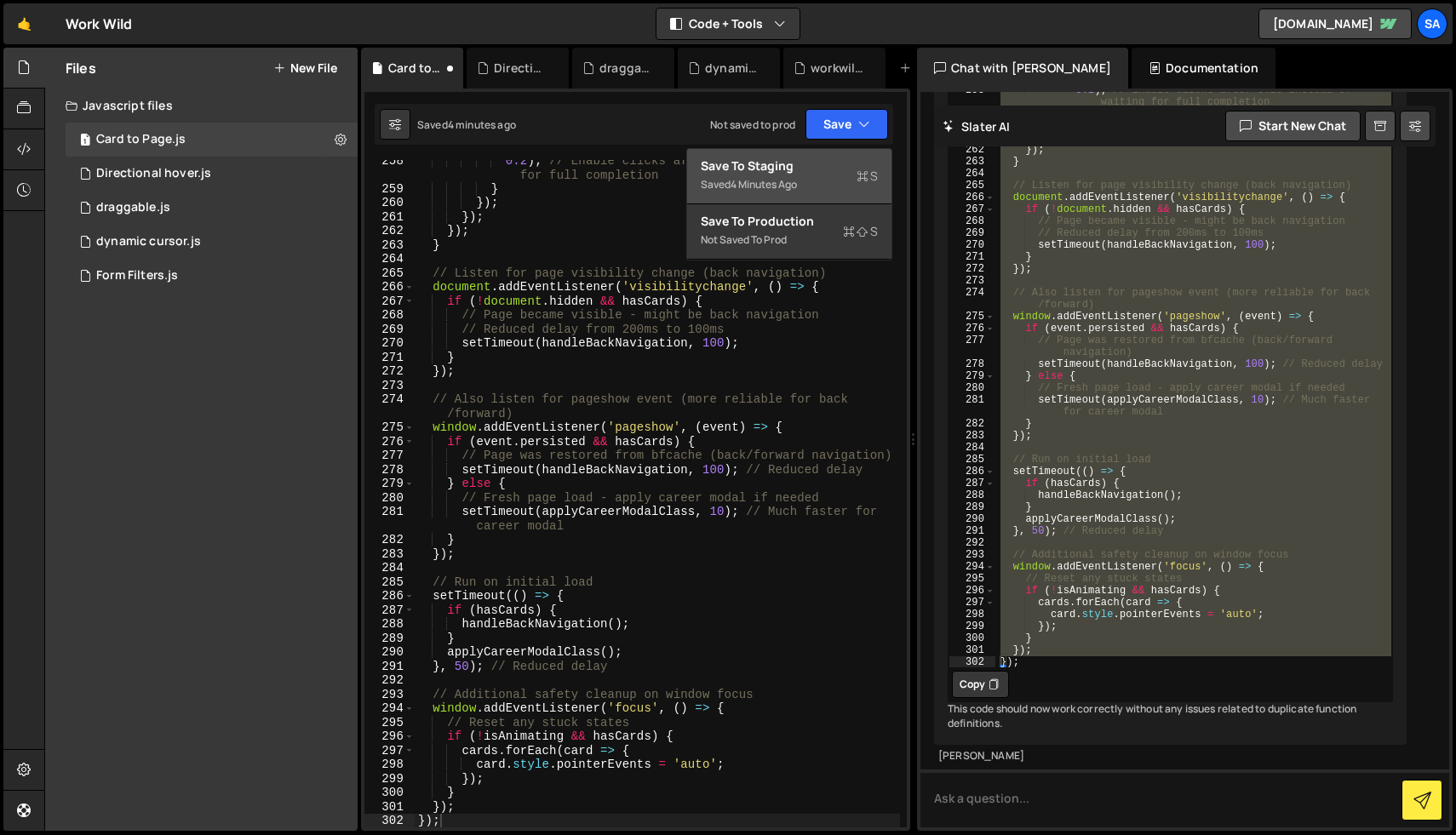
click at [810, 170] on div "Save to Staging S" at bounding box center [789, 166] width 177 height 17
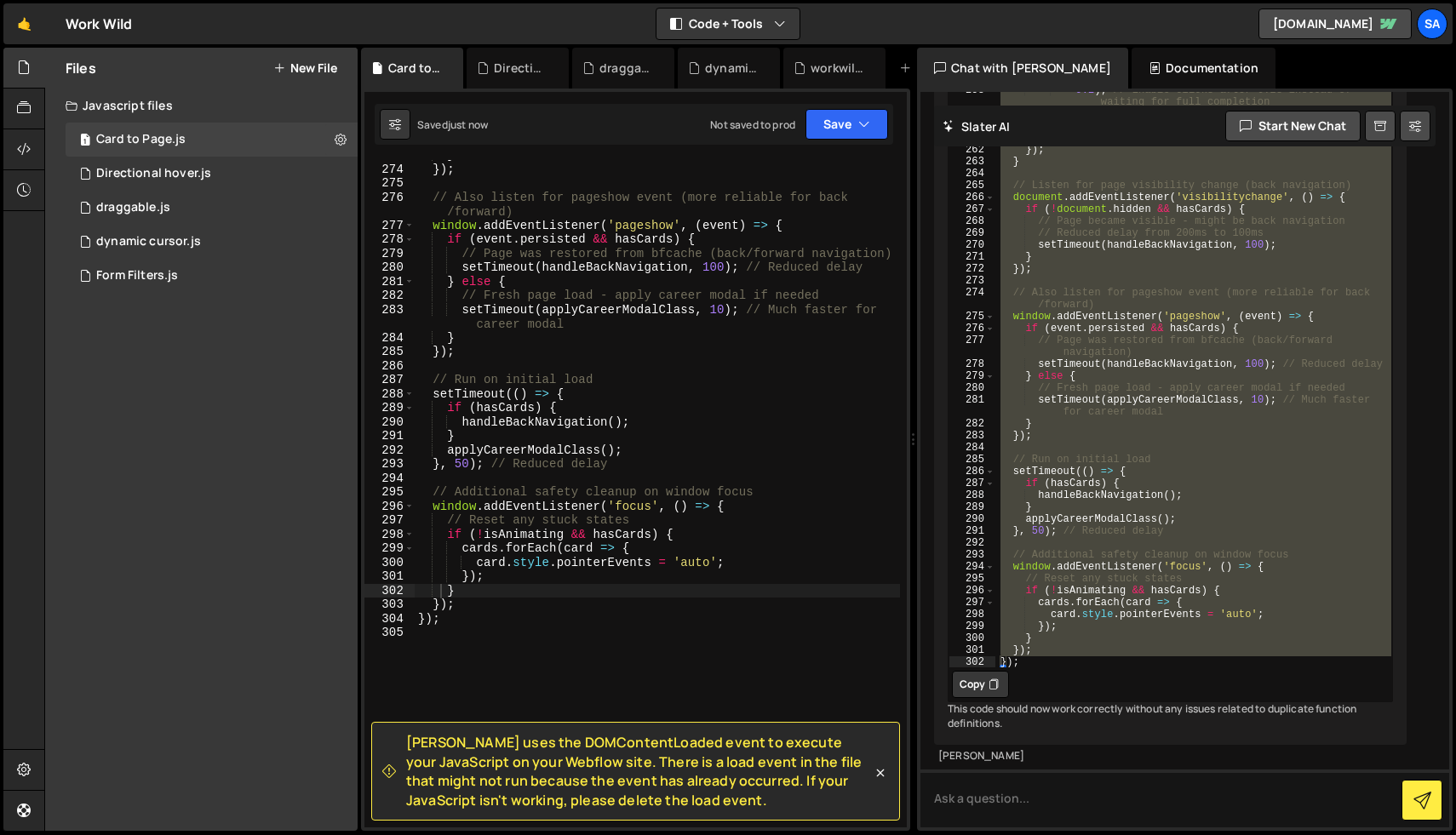
scroll to position [4113, 0]
click at [1014, 784] on textarea at bounding box center [1184, 798] width 529 height 57
drag, startPoint x: 672, startPoint y: 802, endPoint x: 392, endPoint y: 744, distance: 285.9
click at [391, 744] on div "[PERSON_NAME] uses the DOMContentLoaded event to execute your JavaScript on you…" at bounding box center [627, 771] width 489 height 77
copy span "[PERSON_NAME] uses the DOMContentLoaded event to execute your JavaScript on you…"
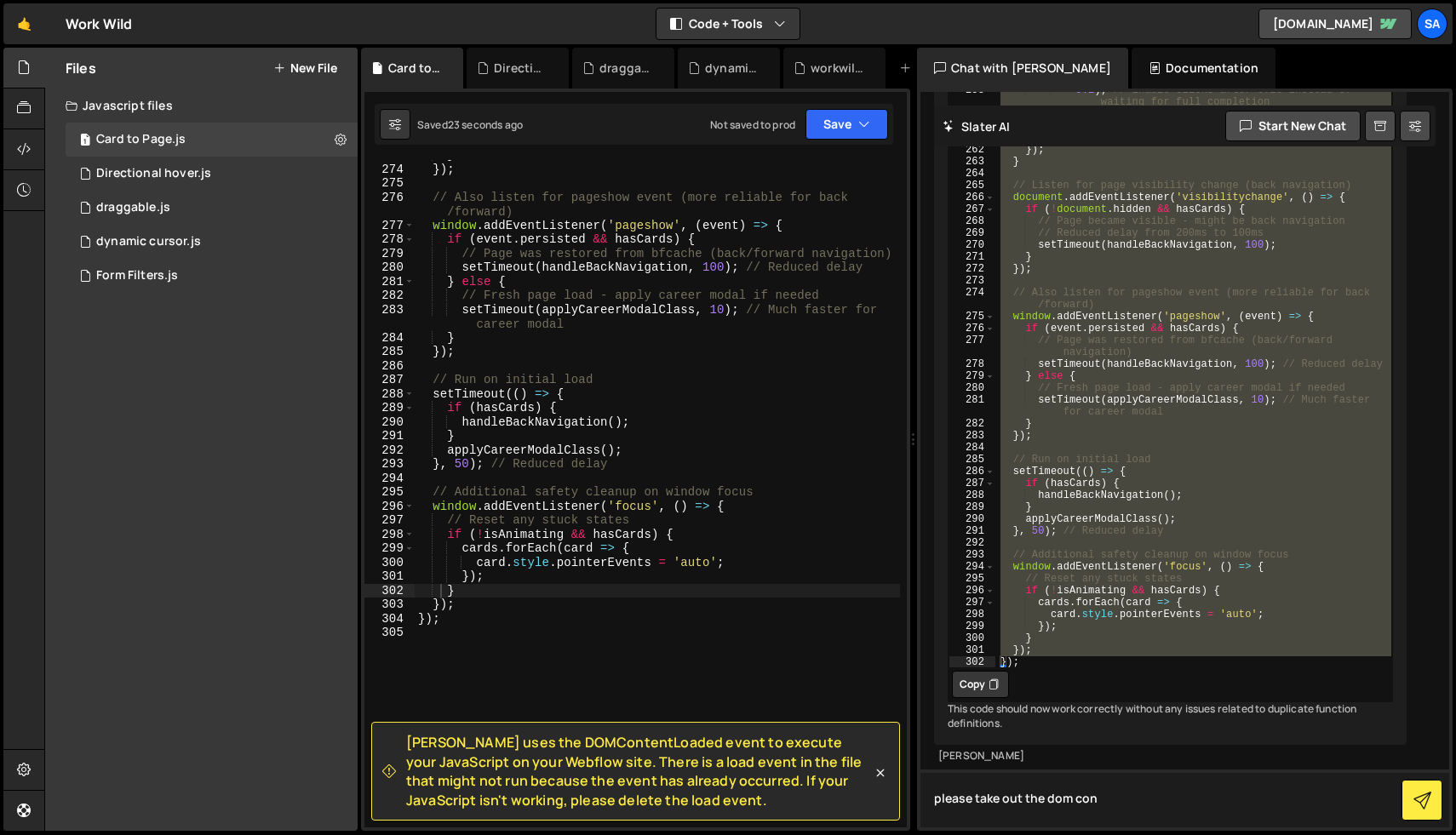
click at [1074, 807] on textarea "please take out the dom con" at bounding box center [1184, 798] width 529 height 57
paste textarea "[PERSON_NAME] uses the DOMContentLoaded event to execute your JavaScript on you…"
type textarea "please fix this in the code provided: [PERSON_NAME] uses the DOMContentLoaded e…"
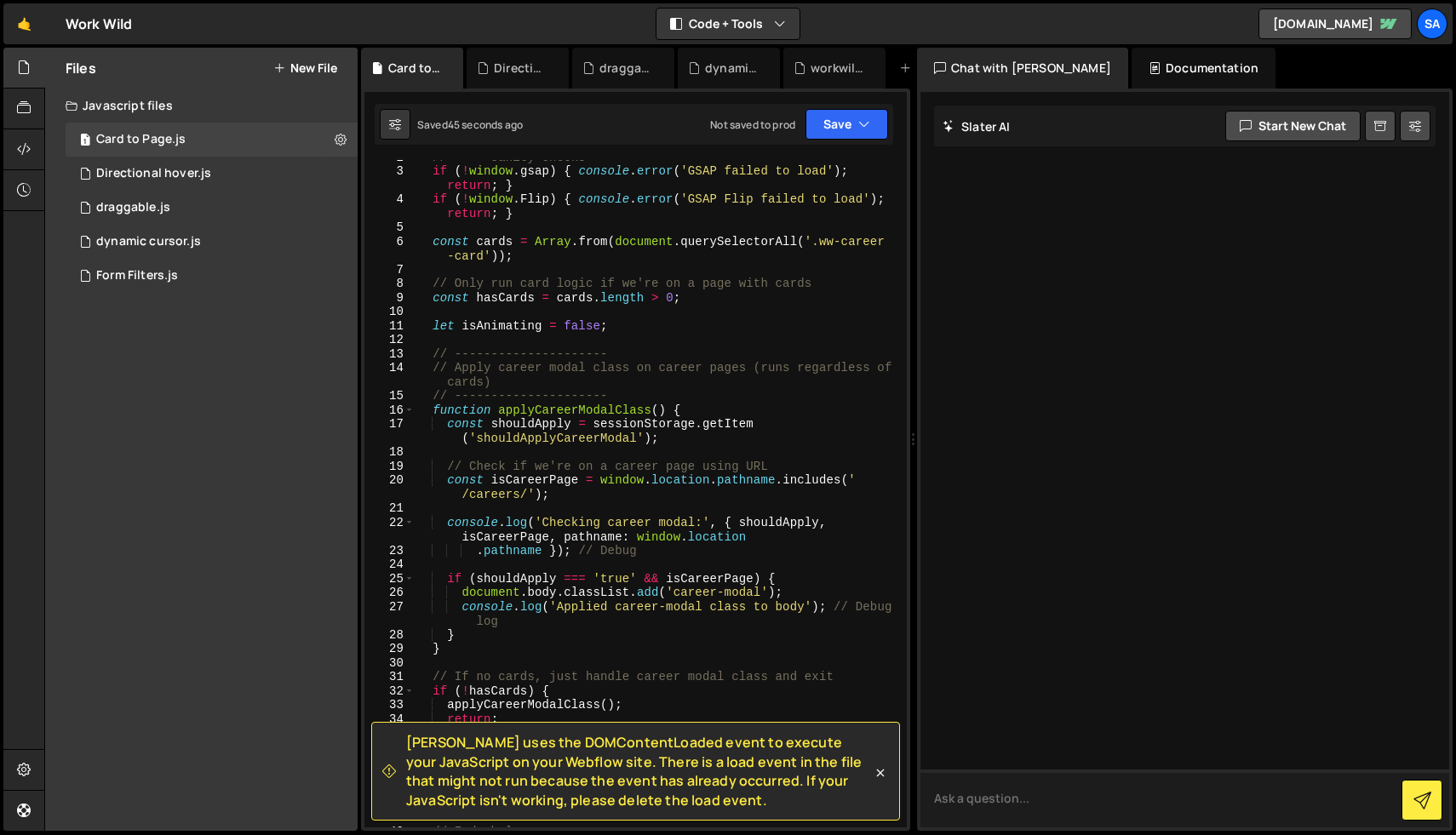
scroll to position [10761, 0]
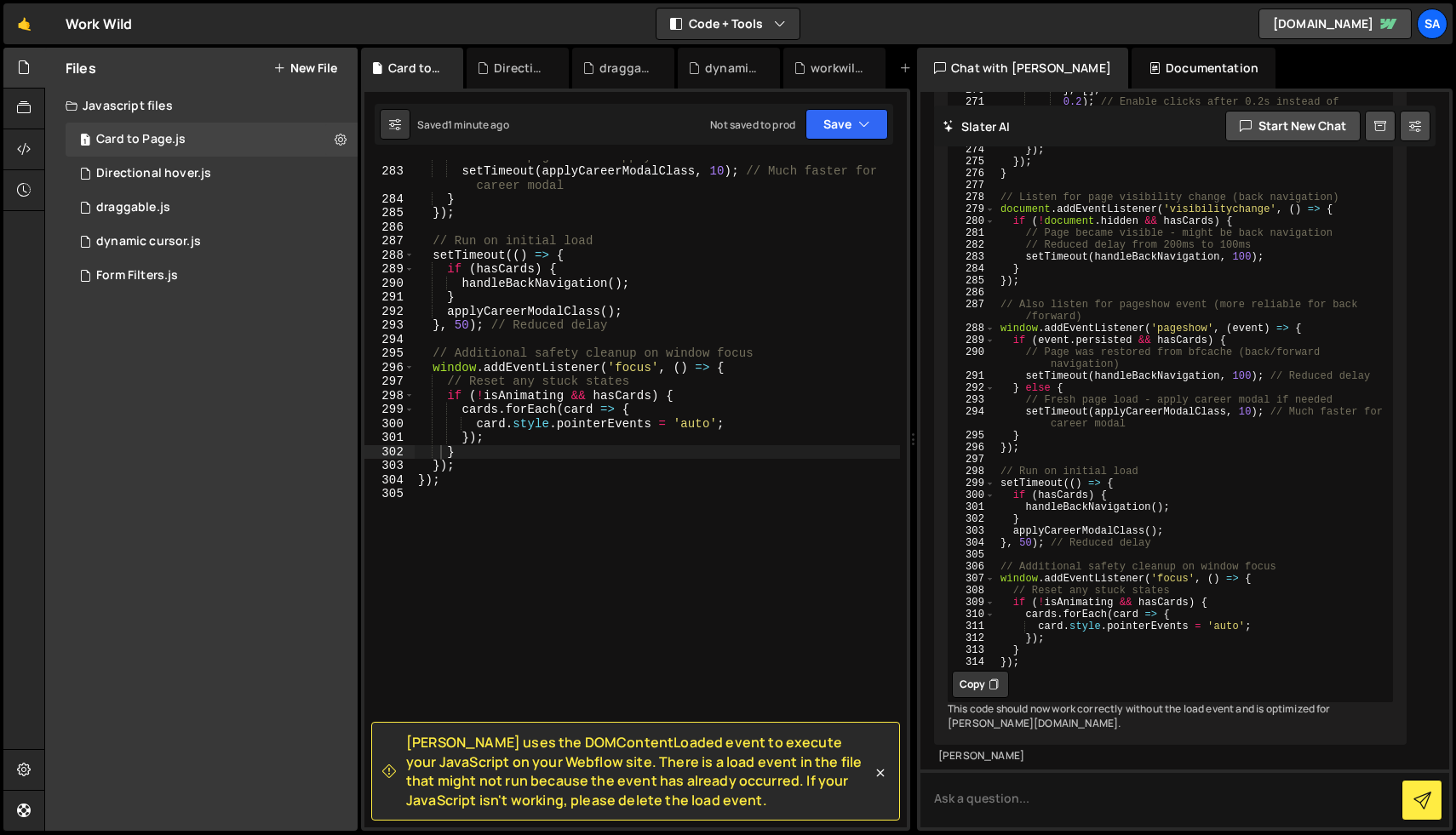
click at [988, 676] on icon at bounding box center [994, 684] width 10 height 17
click at [727, 564] on div "// Fresh page load - apply career modal if needed setTimeout ( applyCareerModal…" at bounding box center [657, 497] width 485 height 696
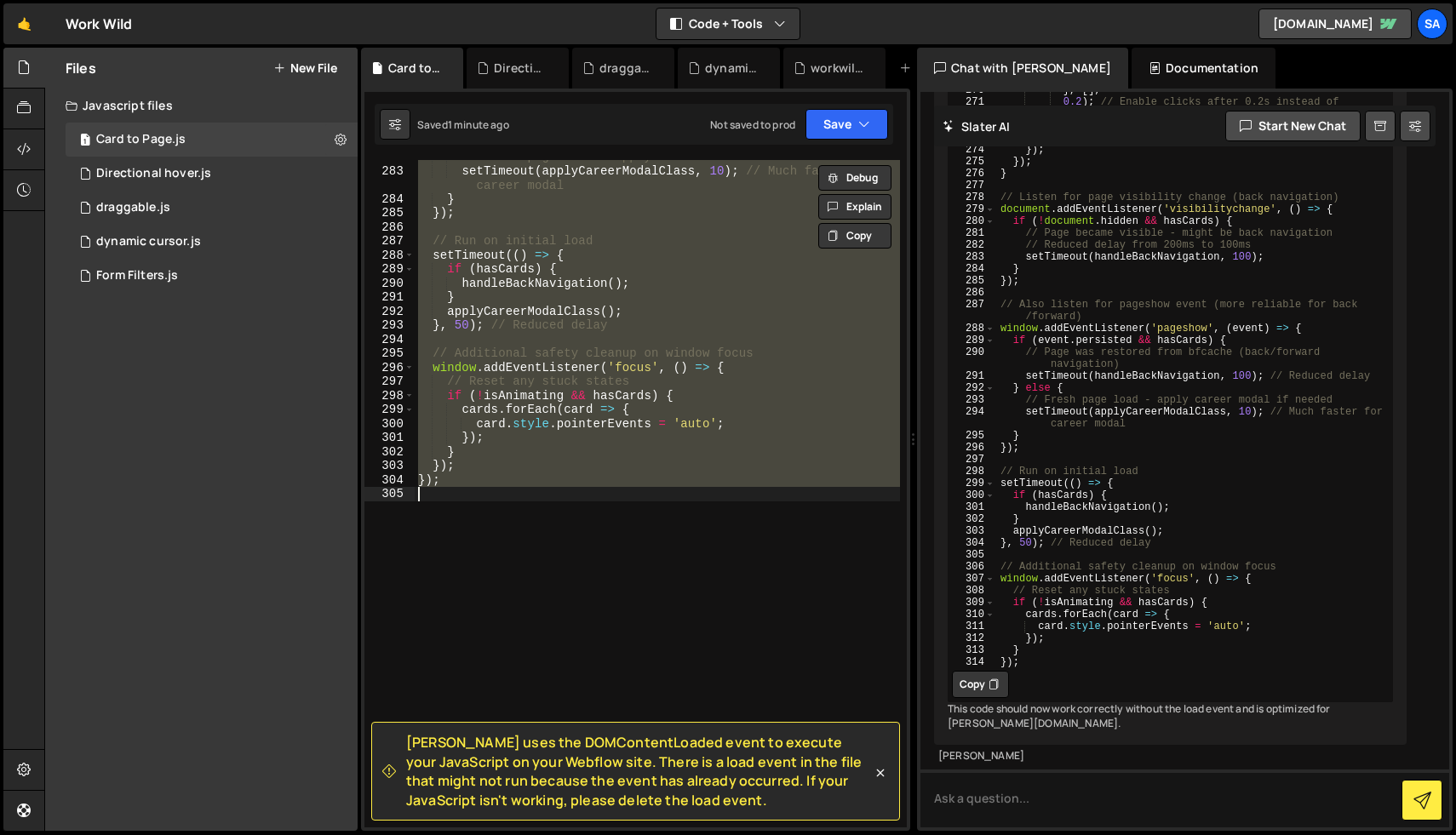
paste textarea
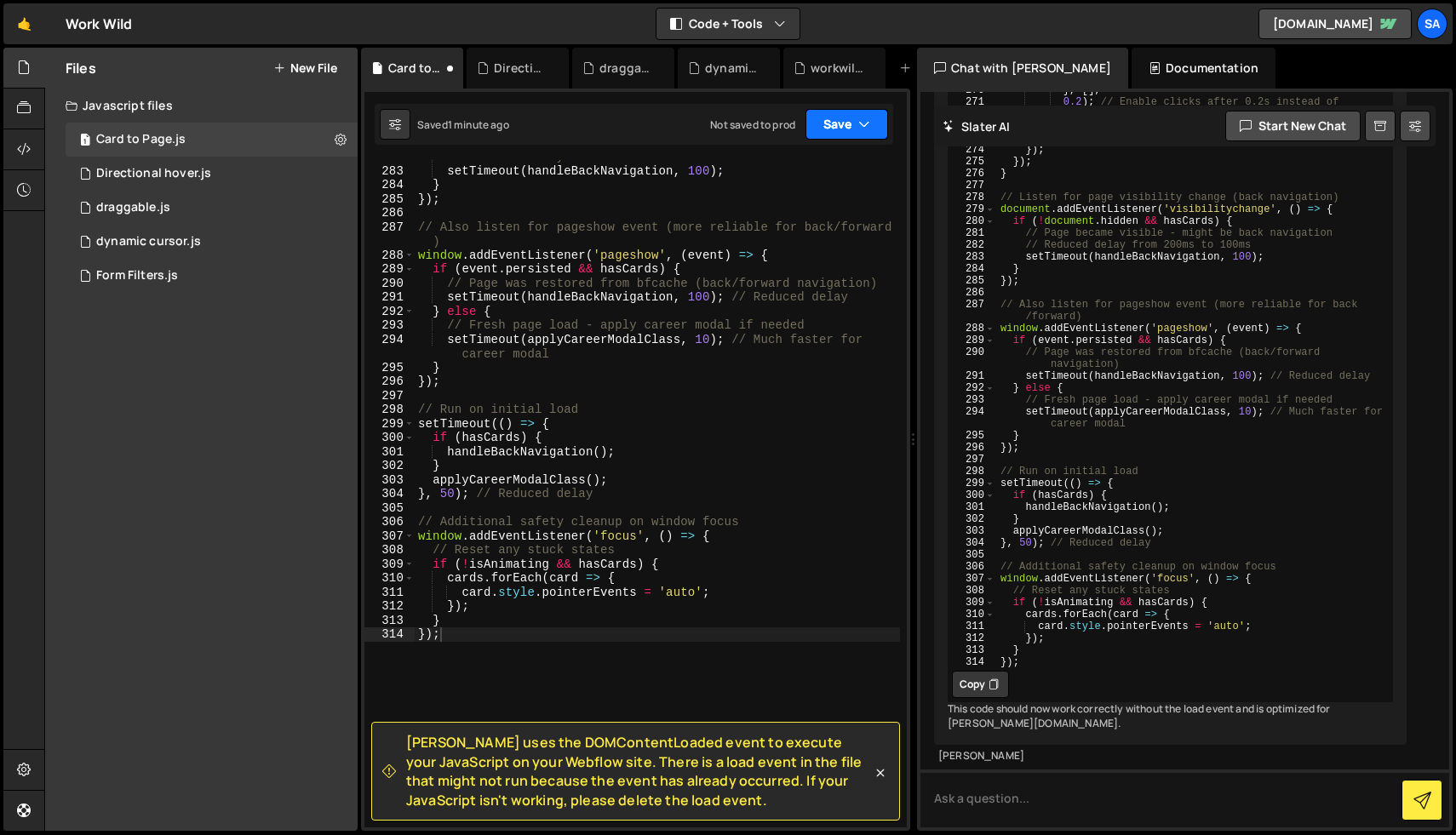
click at [832, 127] on button "Save" at bounding box center [846, 124] width 83 height 30
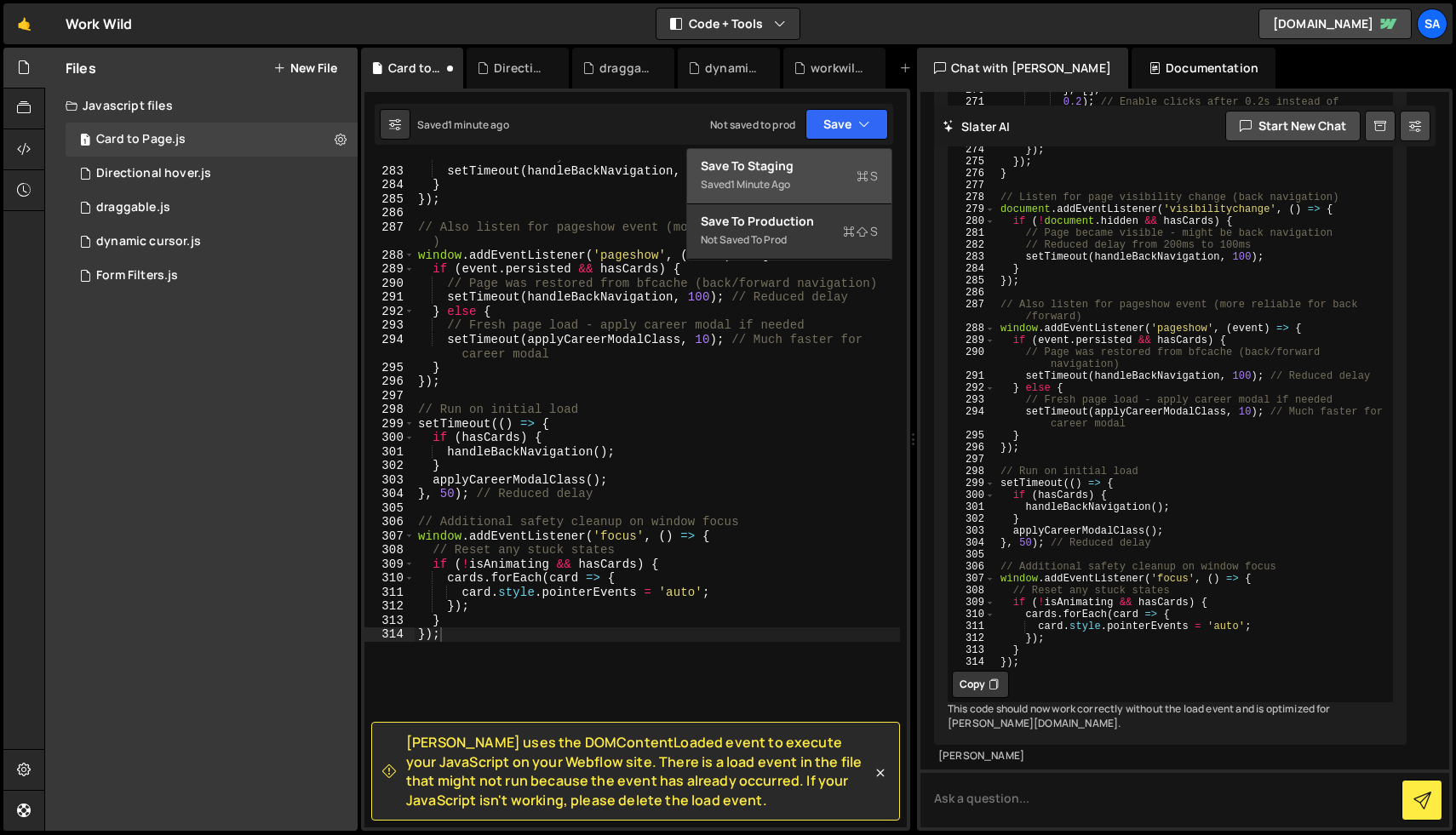
click at [819, 160] on div "Save to Staging S" at bounding box center [789, 166] width 177 height 17
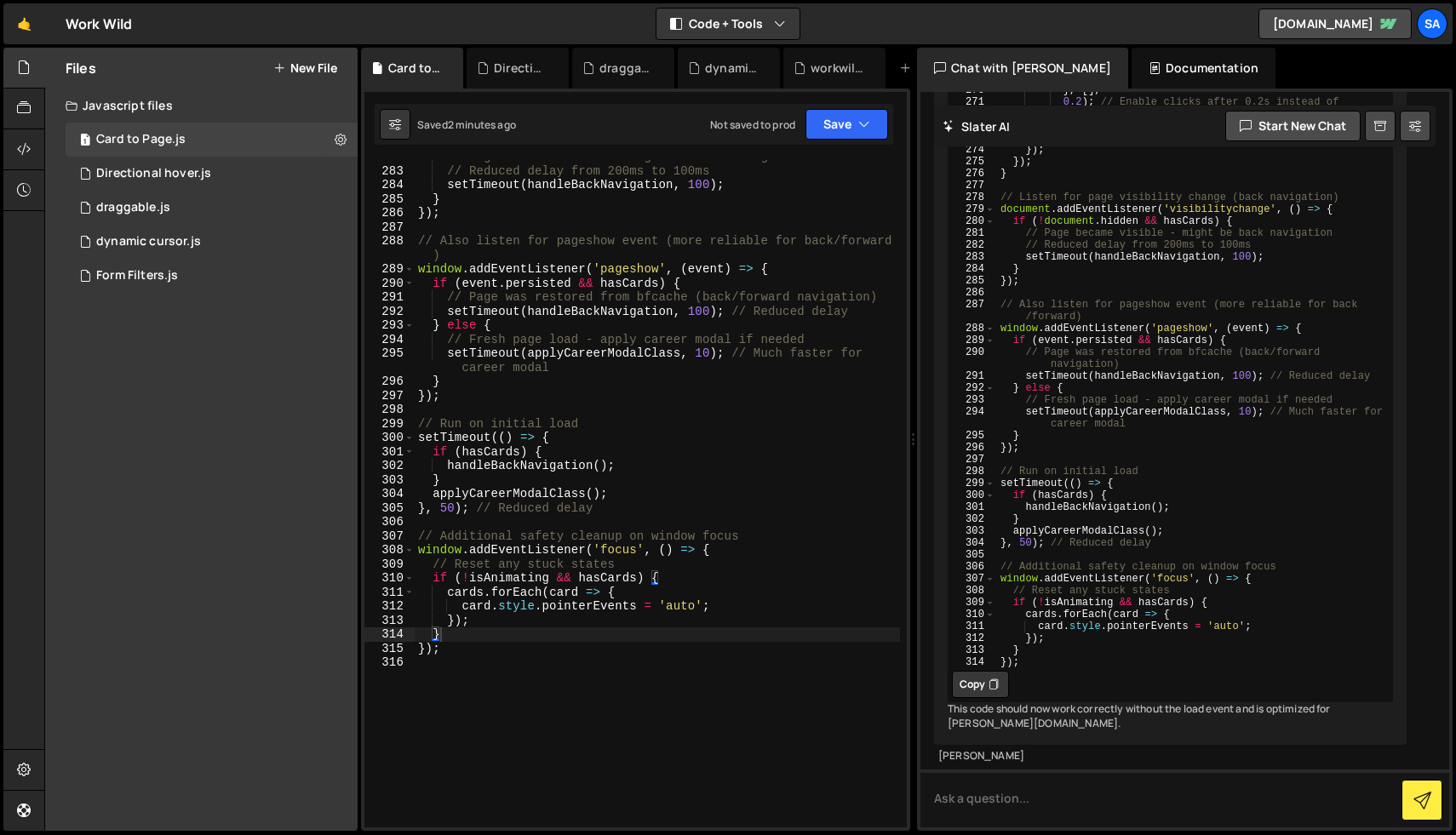
click at [583, 360] on div "// Page became visible - might be back navigation // Reduced delay from 200ms t…" at bounding box center [657, 497] width 485 height 696
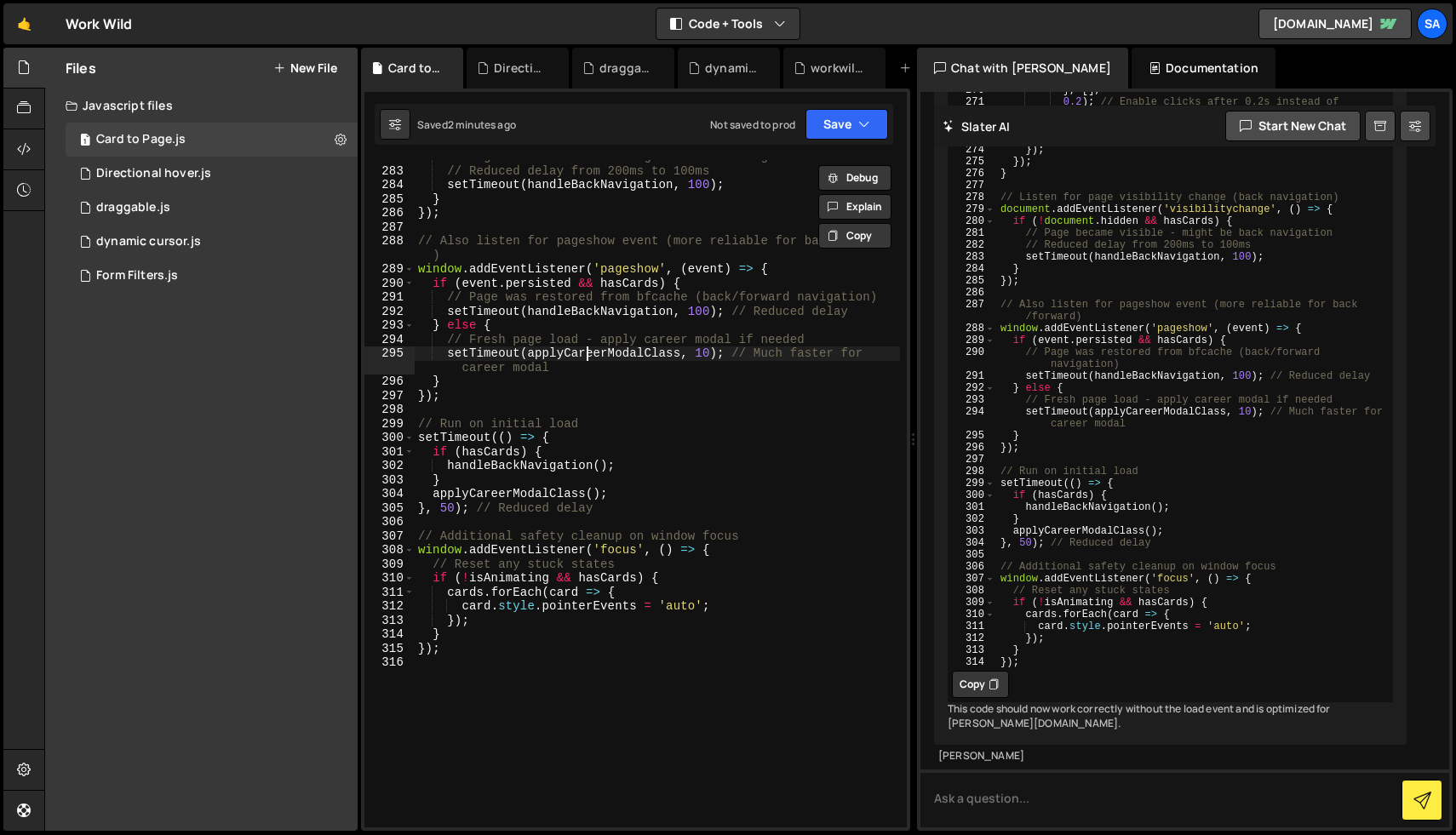
click at [588, 359] on div "// Page became visible - might be back navigation // Reduced delay from 200ms t…" at bounding box center [657, 497] width 485 height 696
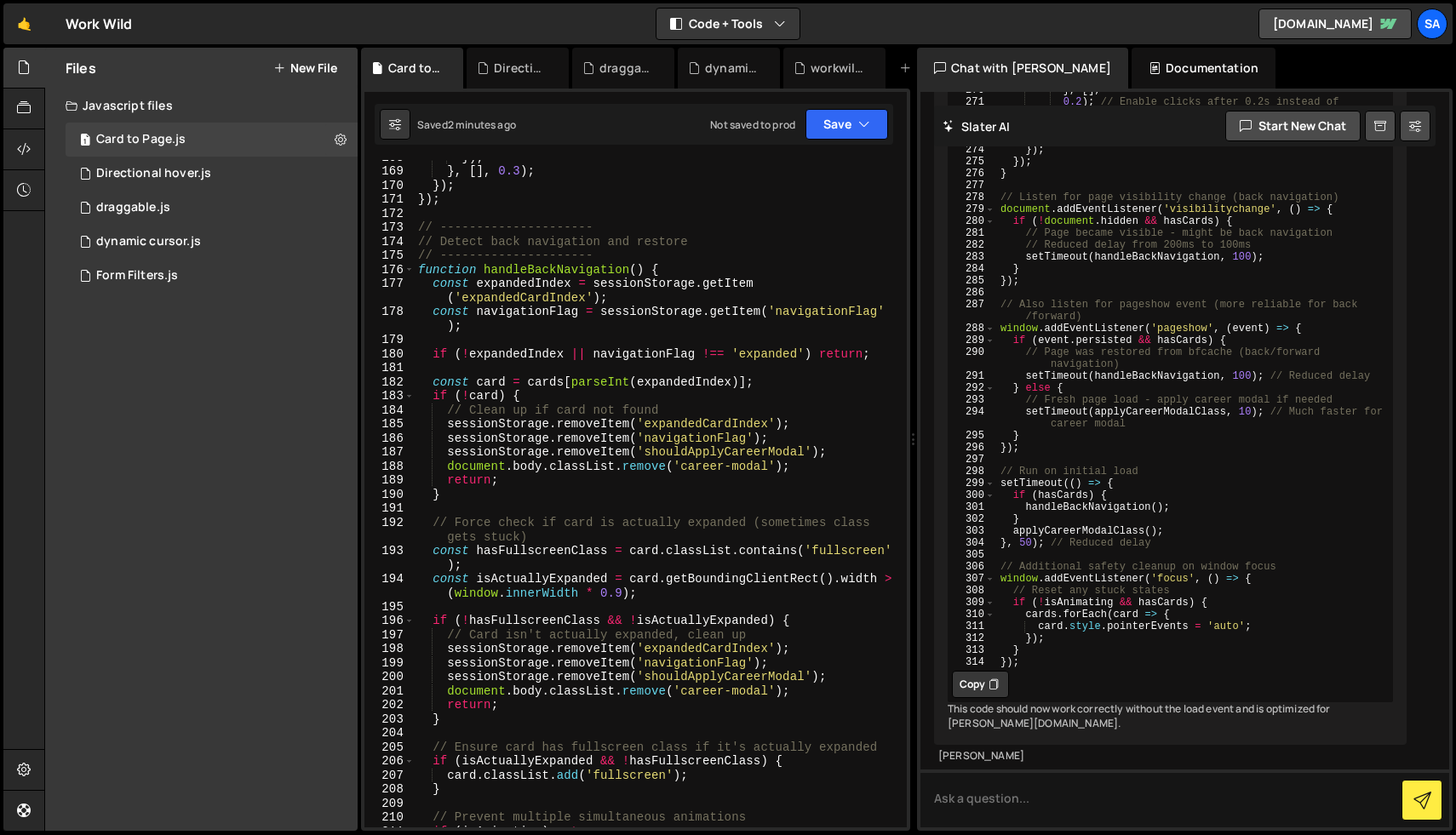
scroll to position [2508, 0]
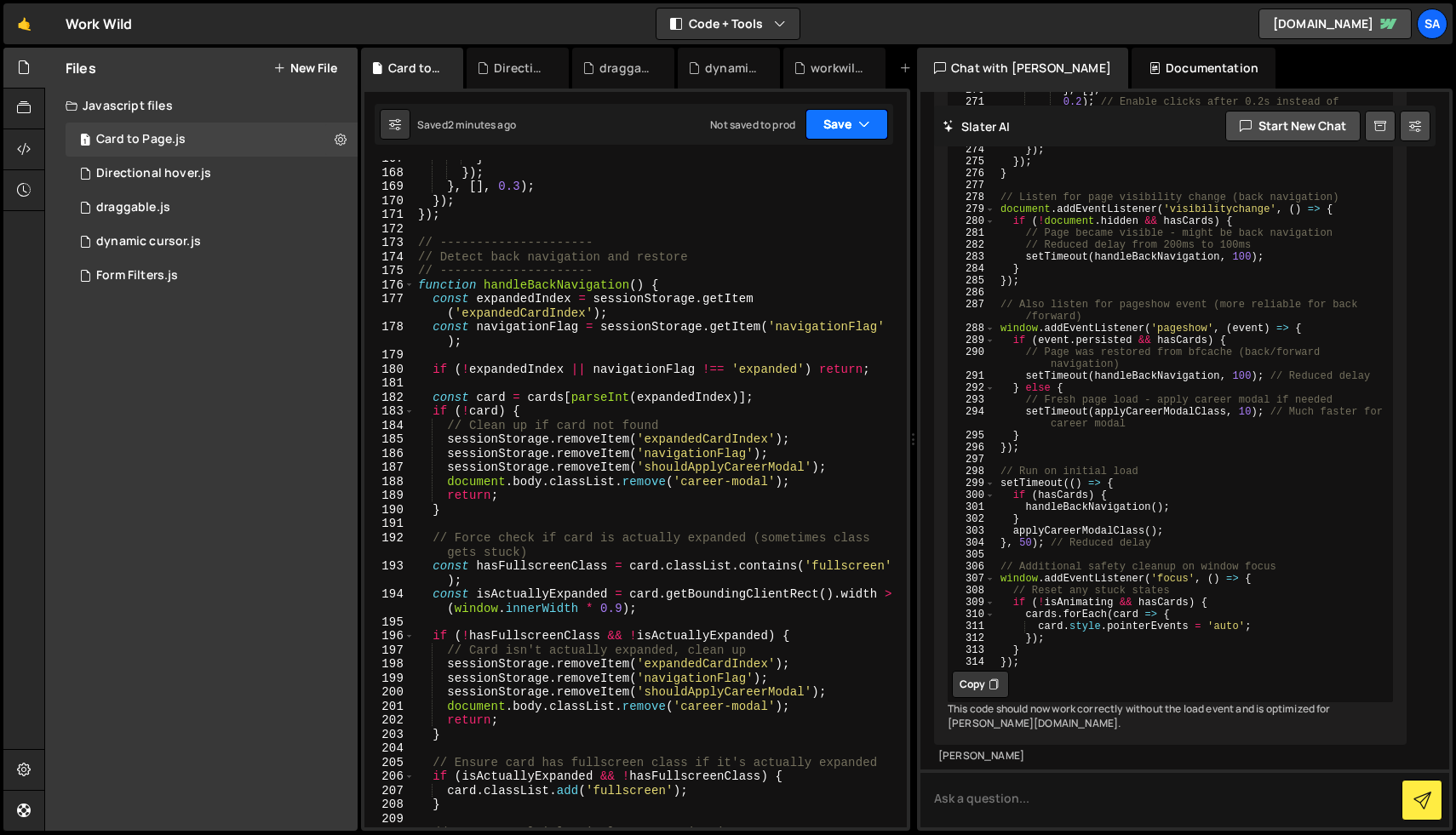
click at [865, 129] on icon "button" at bounding box center [864, 125] width 12 height 17
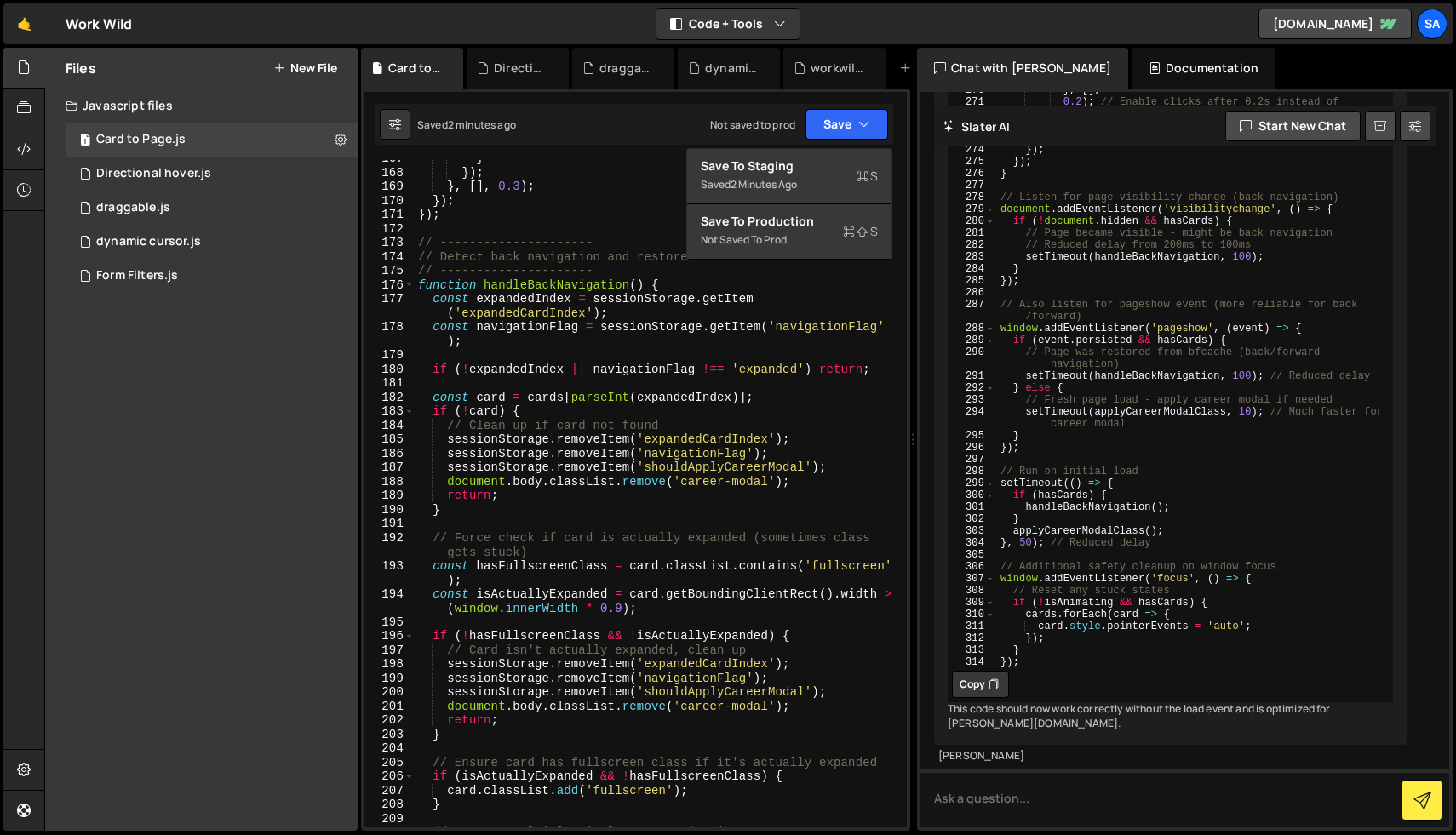
click at [663, 210] on div "} }) ; } , [ ] , 0.3 ) ; }) ; }) ; // --------------------- // Detect back navi…" at bounding box center [657, 499] width 485 height 696
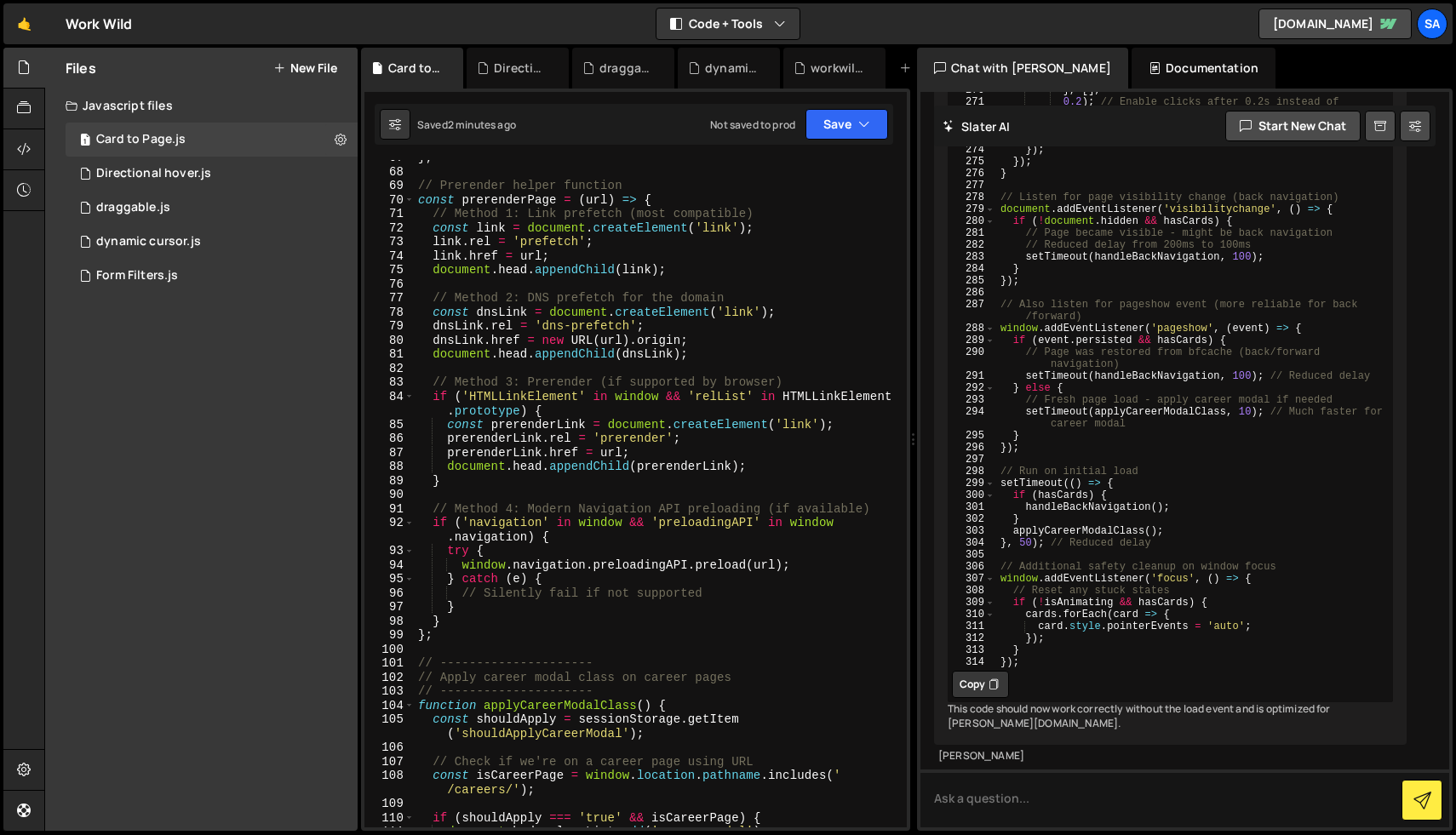
scroll to position [861, 0]
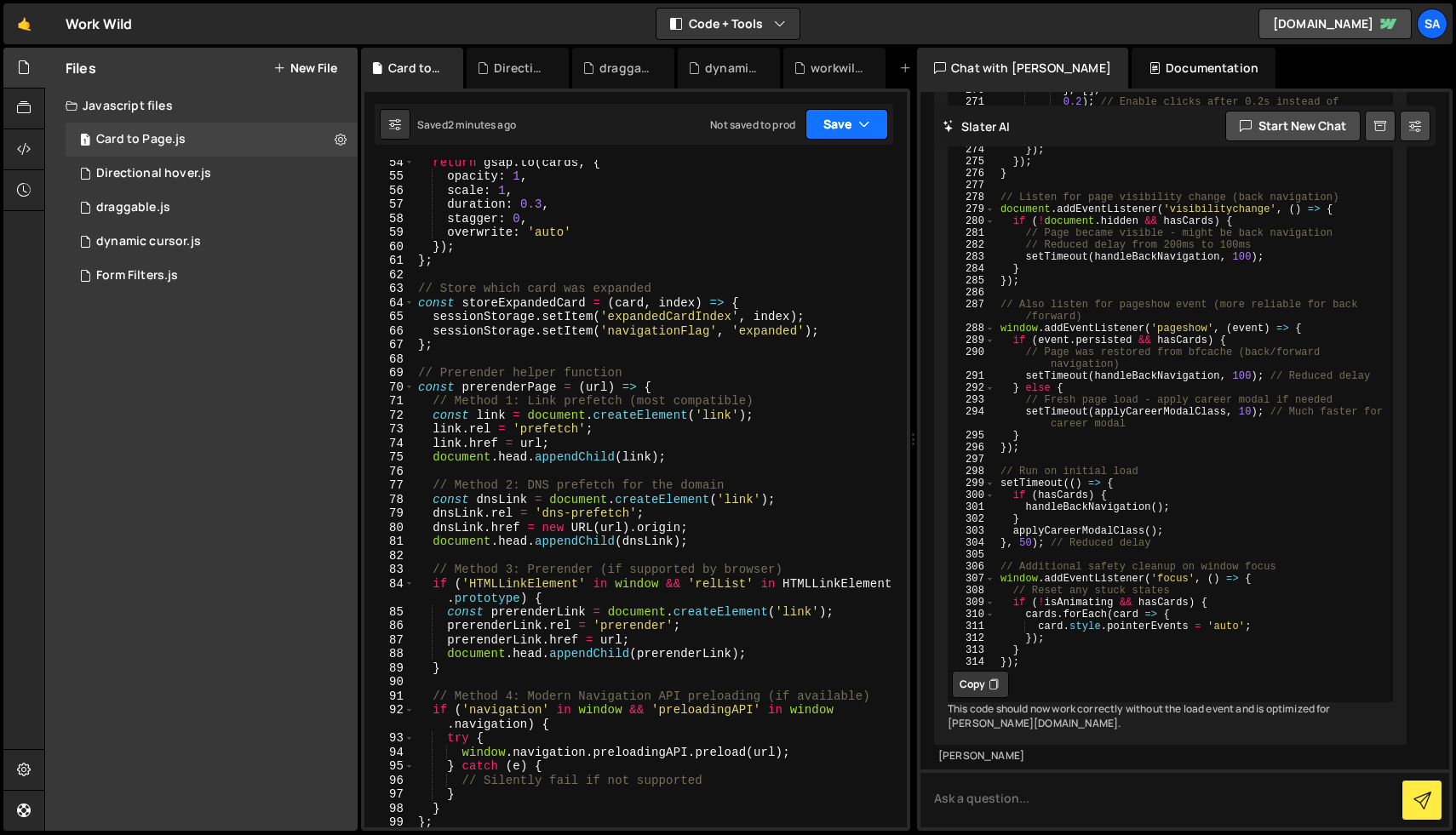
click at [865, 134] on button "Save" at bounding box center [846, 124] width 83 height 30
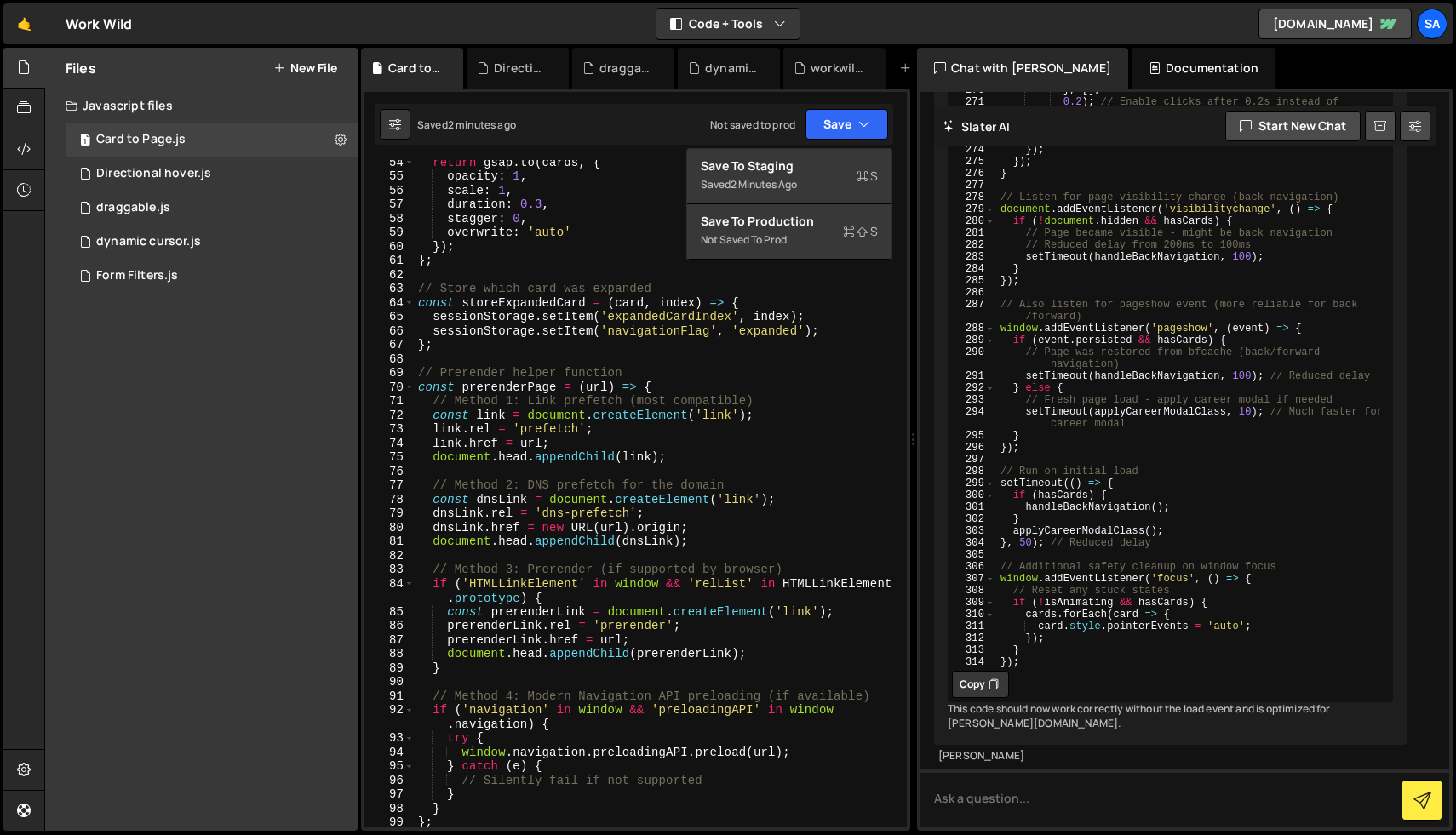
type textarea "scale: 1,"
click at [649, 192] on div "return gsap . to ( cards , { opacity : 1 , scale : 1 , duration : 0.3 , stagger…" at bounding box center [657, 502] width 485 height 696
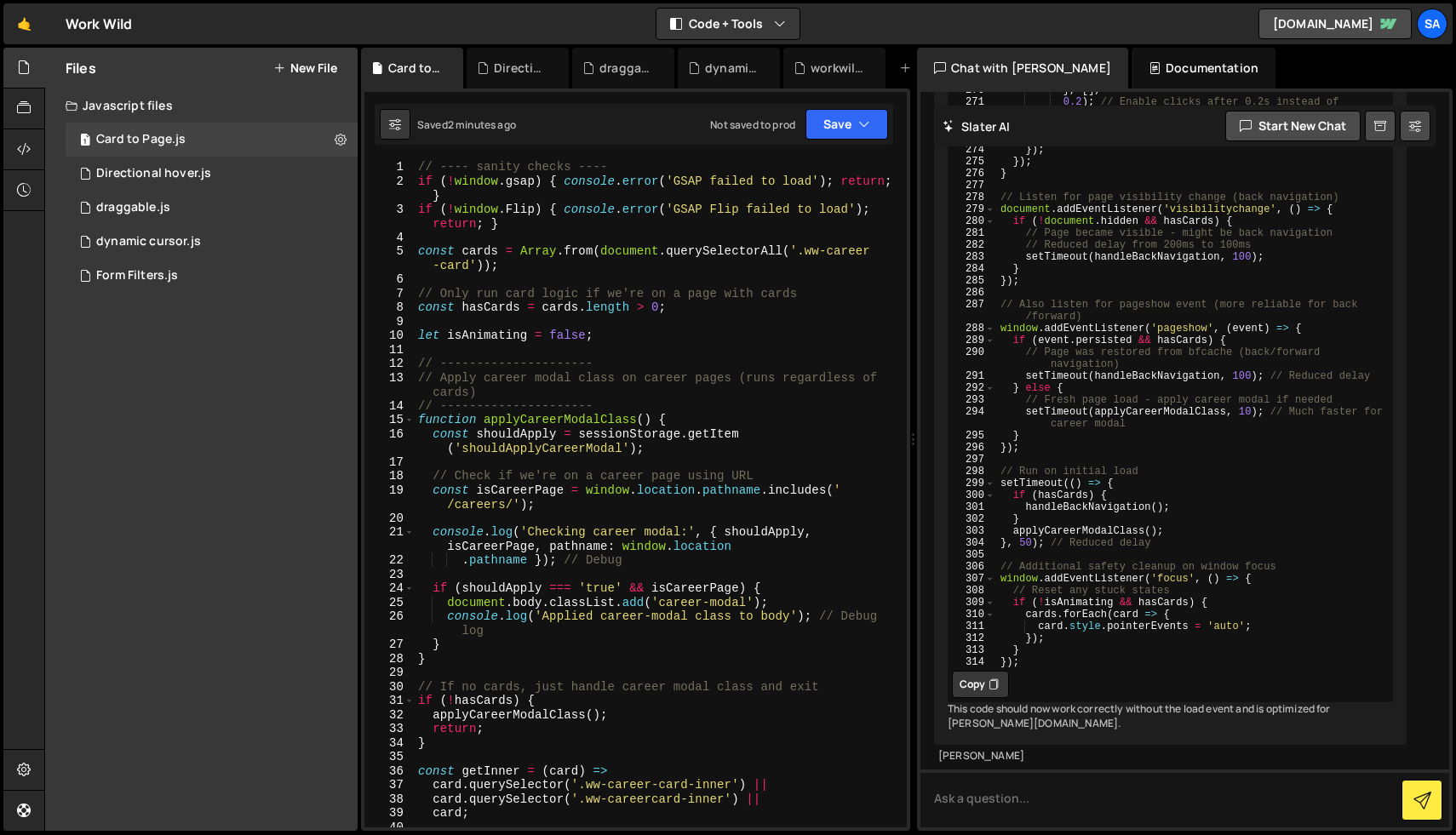
scroll to position [0, 0]
click at [393, 124] on icon at bounding box center [395, 125] width 12 height 17
select select "editor"
select select "ace/theme/monokai"
type input "14"
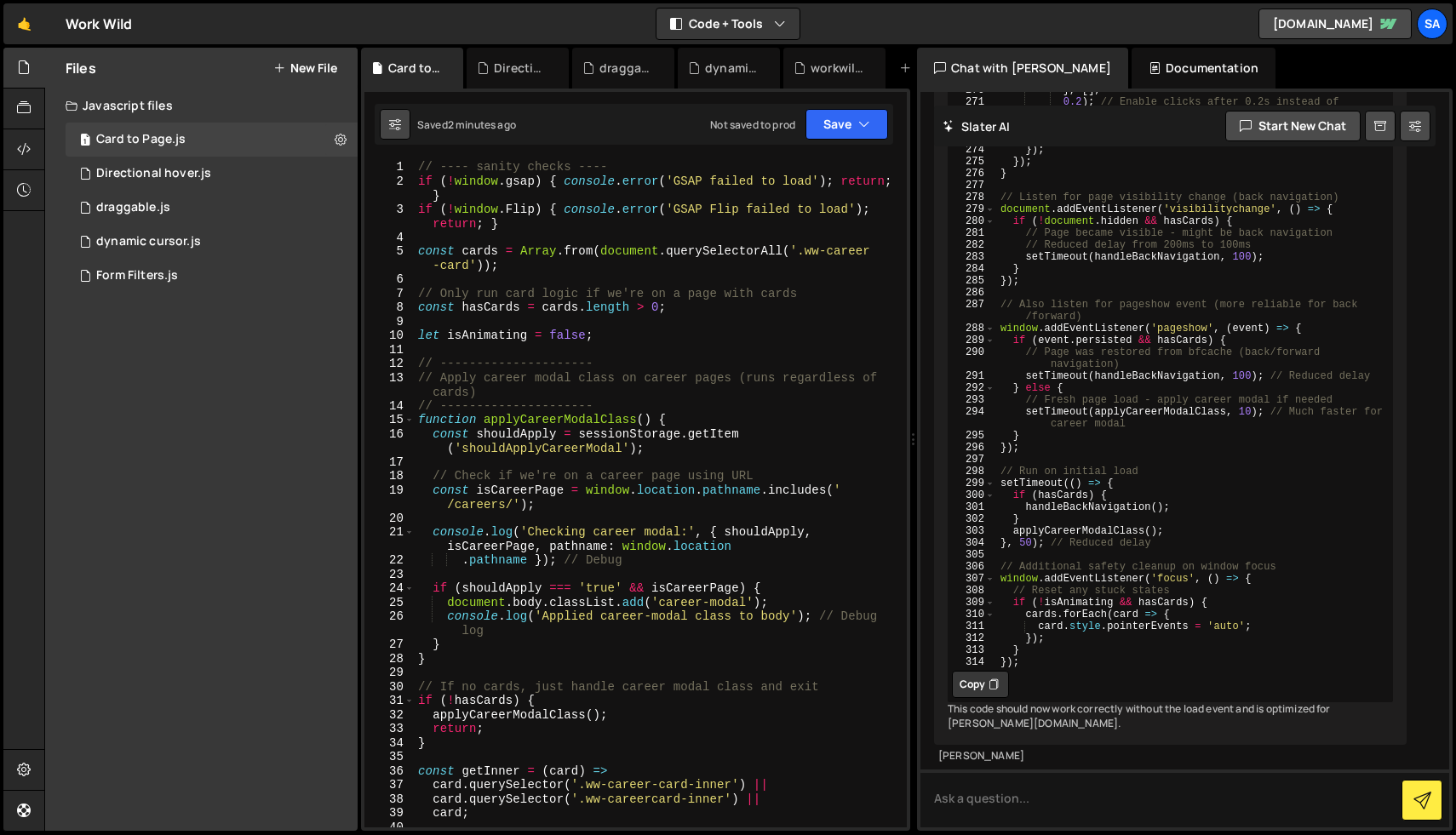
checkbox input "true"
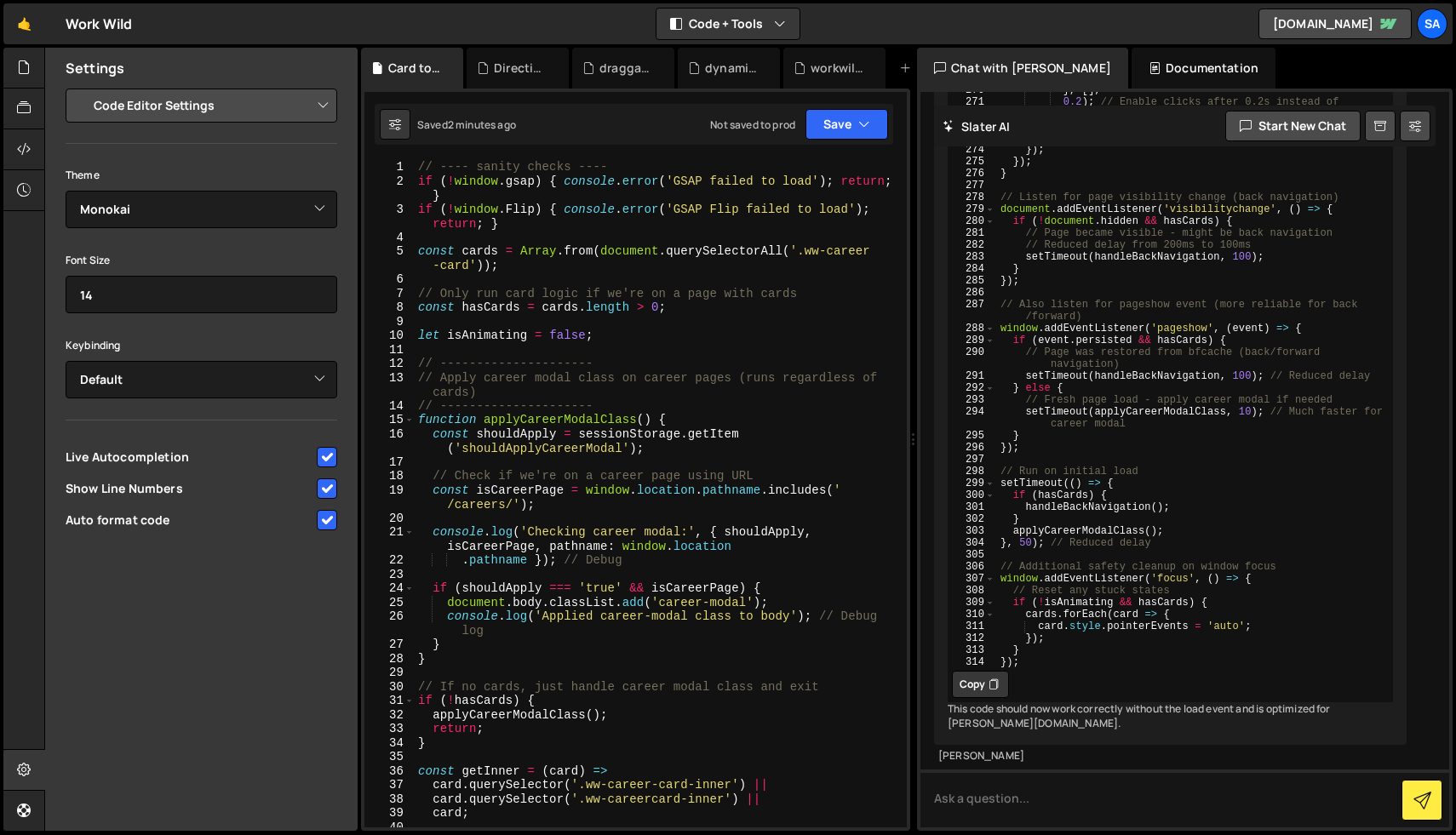
click at [475, 204] on div "// ---- sanity checks ---- if ( ! window . gsap ) { console . error ( 'GSAP fai…" at bounding box center [657, 508] width 485 height 696
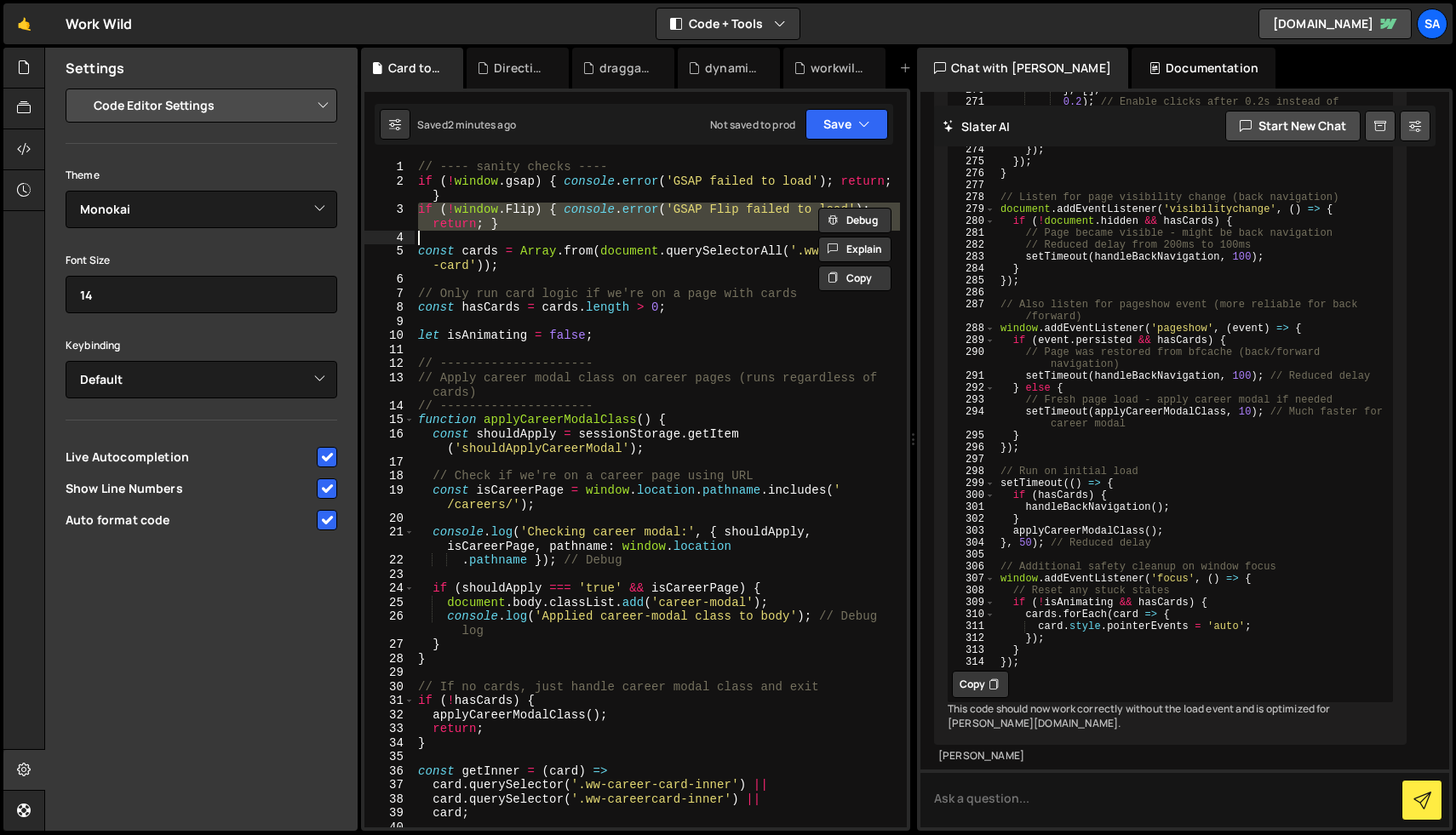
click at [475, 204] on div "// ---- sanity checks ---- if ( ! window . gsap ) { console . error ( 'GSAP fai…" at bounding box center [657, 508] width 485 height 696
type textarea "if (!window.Flip) { console.error('GSAP Flip failed to load'); return; }"
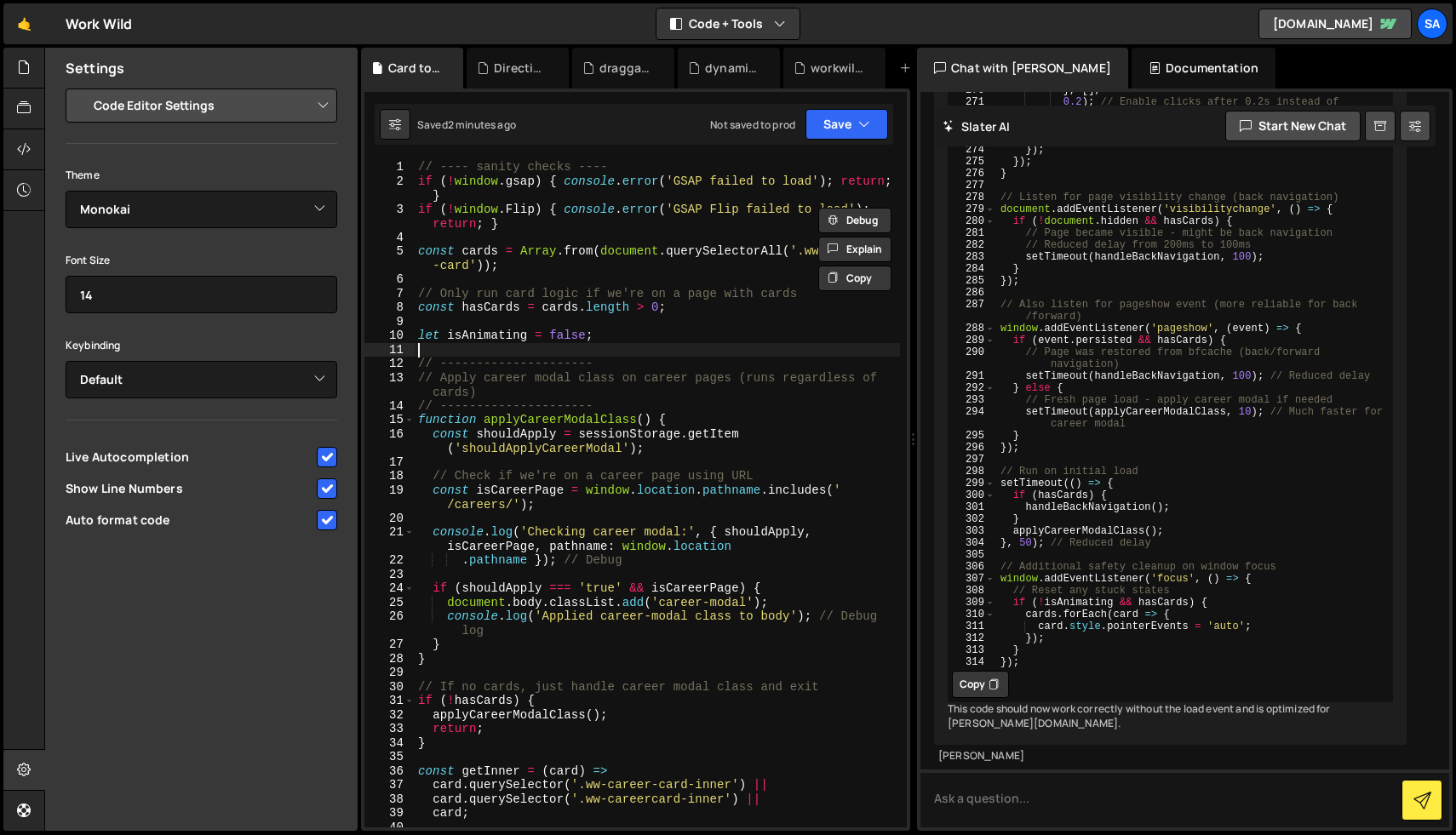
click at [795, 347] on div "// ---- sanity checks ---- if ( ! window . gsap ) { console . error ( 'GSAP fai…" at bounding box center [657, 508] width 485 height 696
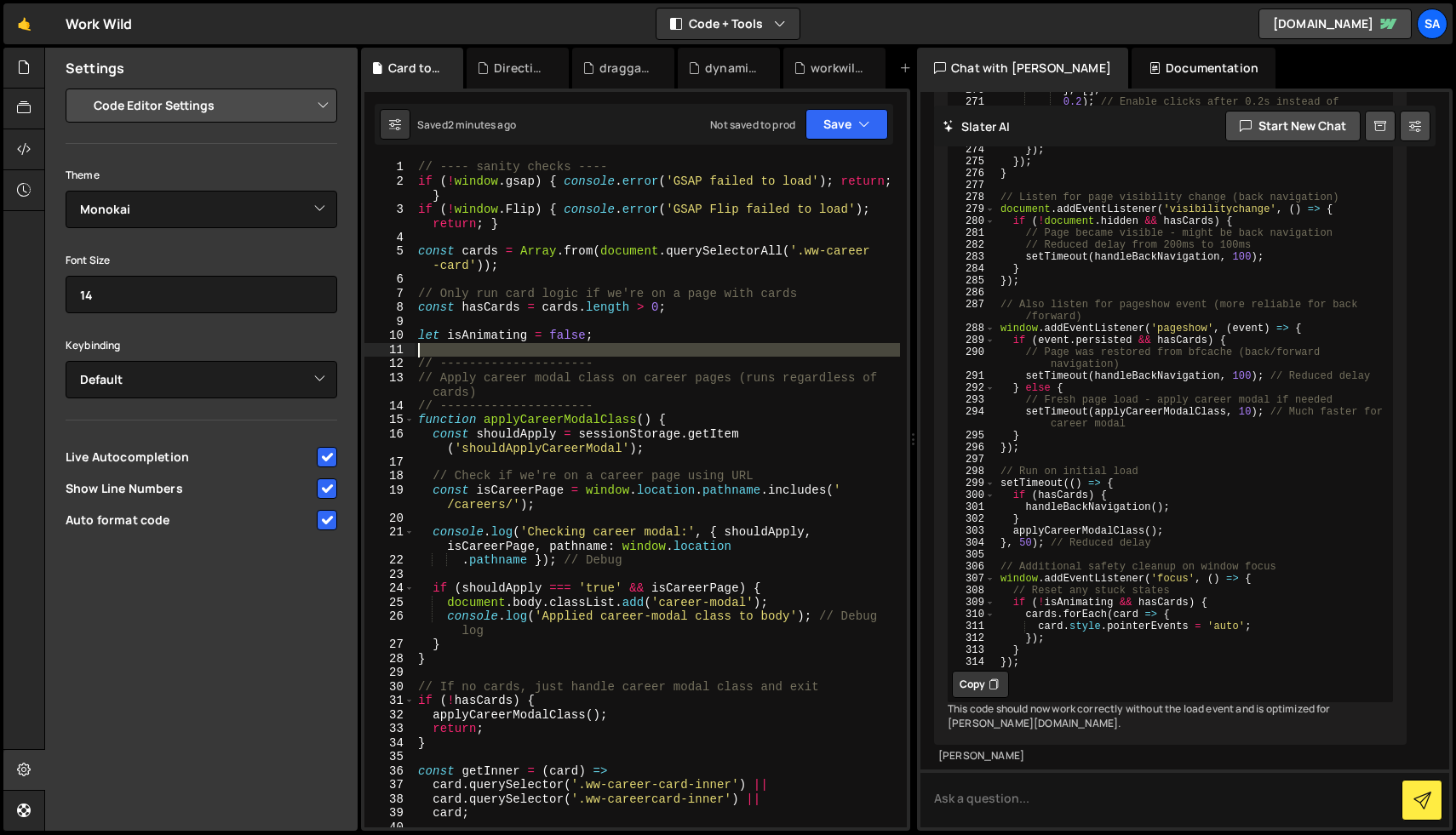
click at [795, 347] on div "// ---- sanity checks ---- if ( ! window . gsap ) { console . error ( 'GSAP fai…" at bounding box center [657, 508] width 485 height 696
click at [743, 290] on div "// ---- sanity checks ---- if ( ! window . gsap ) { console . error ( 'GSAP fai…" at bounding box center [657, 508] width 485 height 696
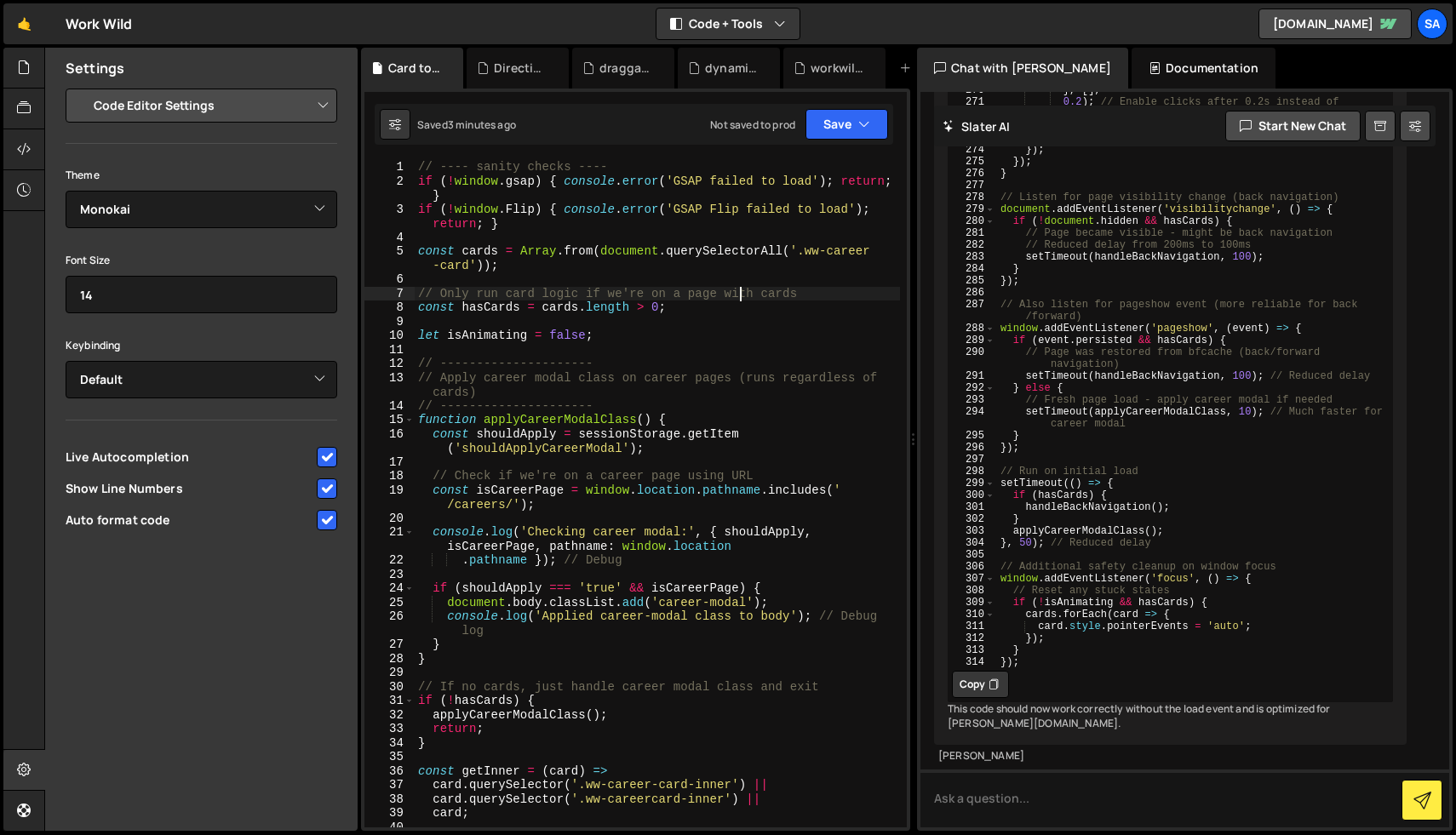
click at [663, 380] on div "// ---- sanity checks ---- if ( ! window . gsap ) { console . error ( 'GSAP fai…" at bounding box center [657, 508] width 485 height 696
type textarea "});"
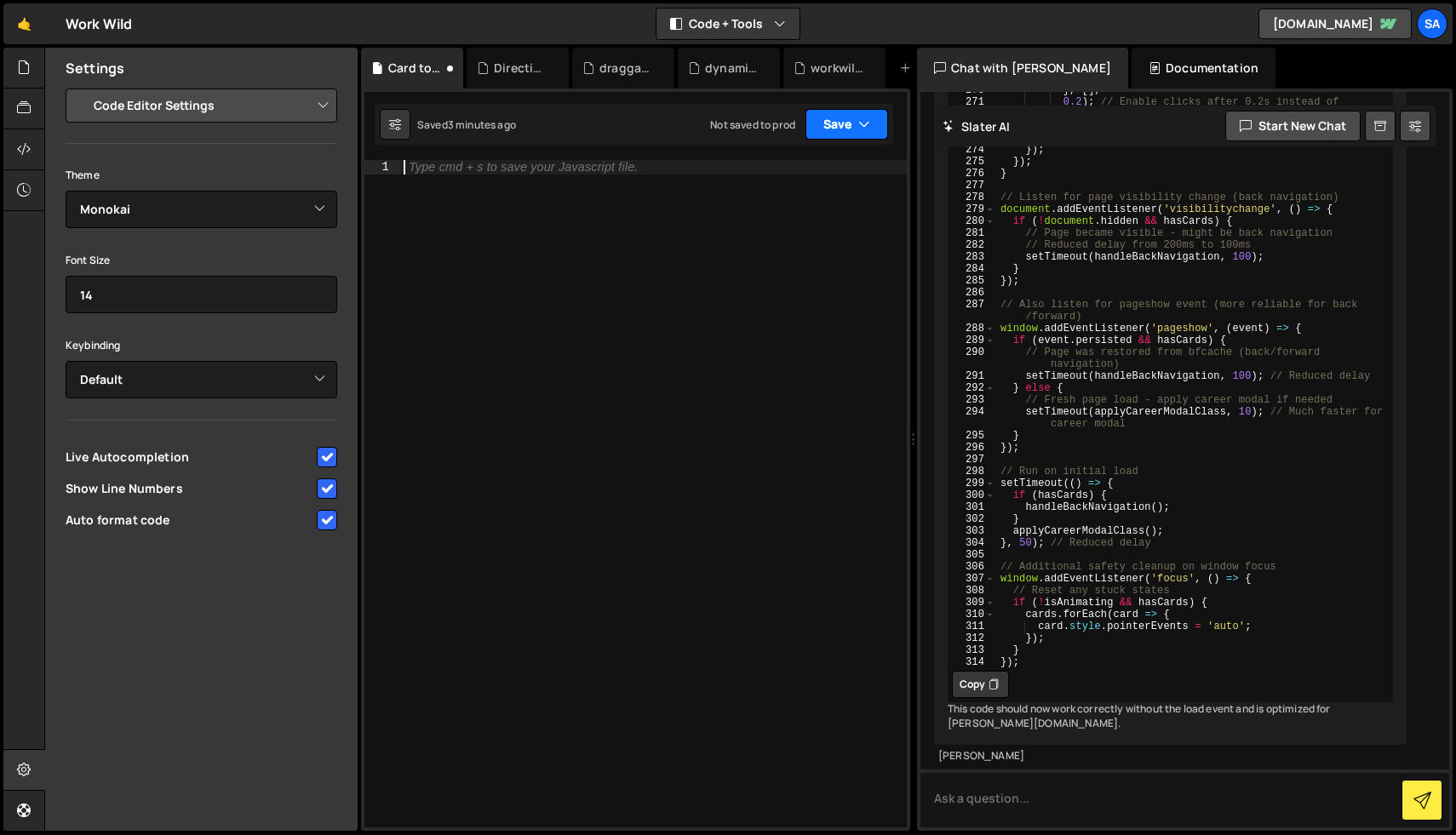
click at [832, 132] on button "Save" at bounding box center [846, 124] width 83 height 30
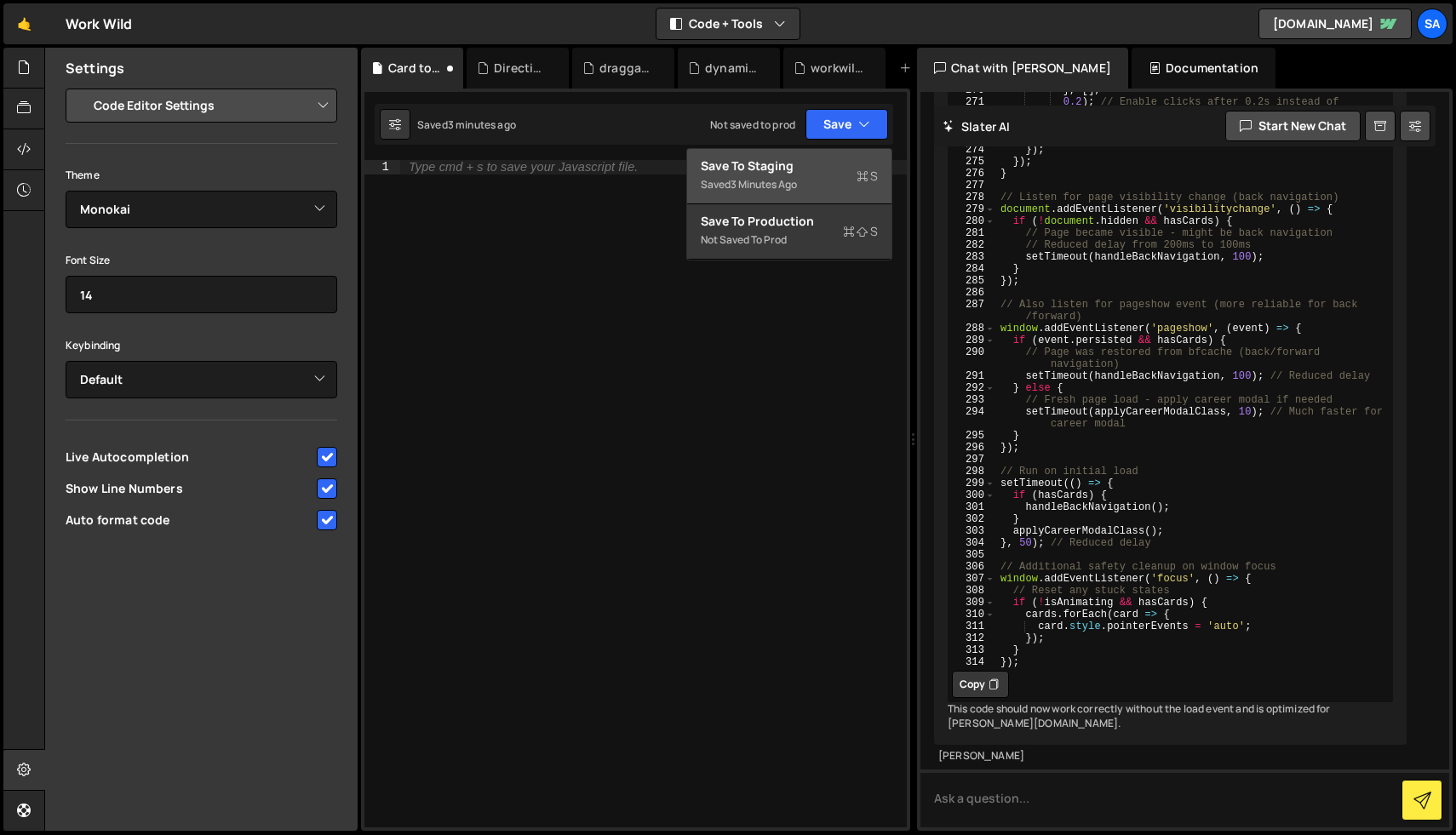
click at [805, 170] on div "Save to Staging S" at bounding box center [789, 166] width 177 height 17
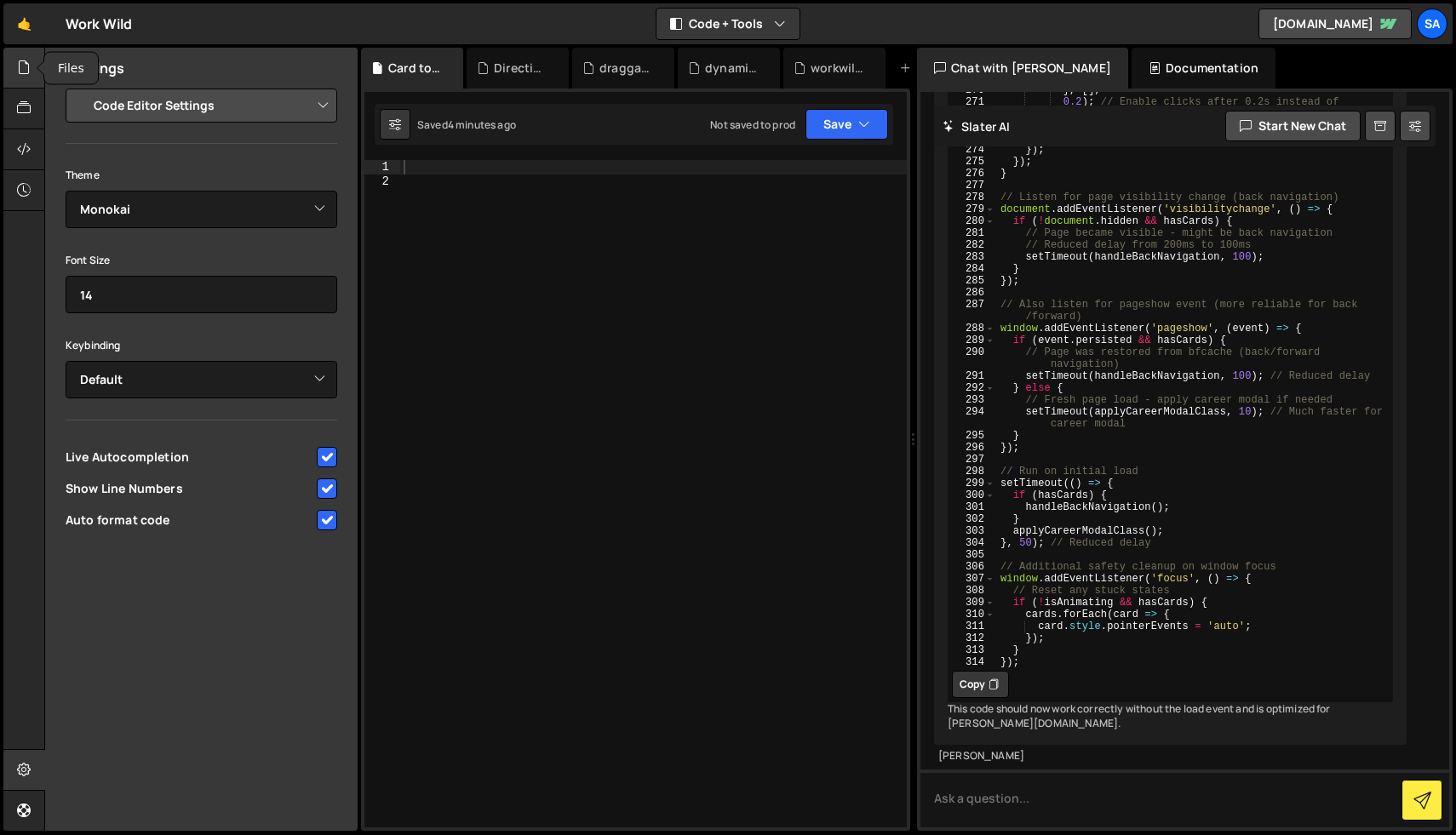
click at [23, 69] on icon at bounding box center [24, 67] width 14 height 19
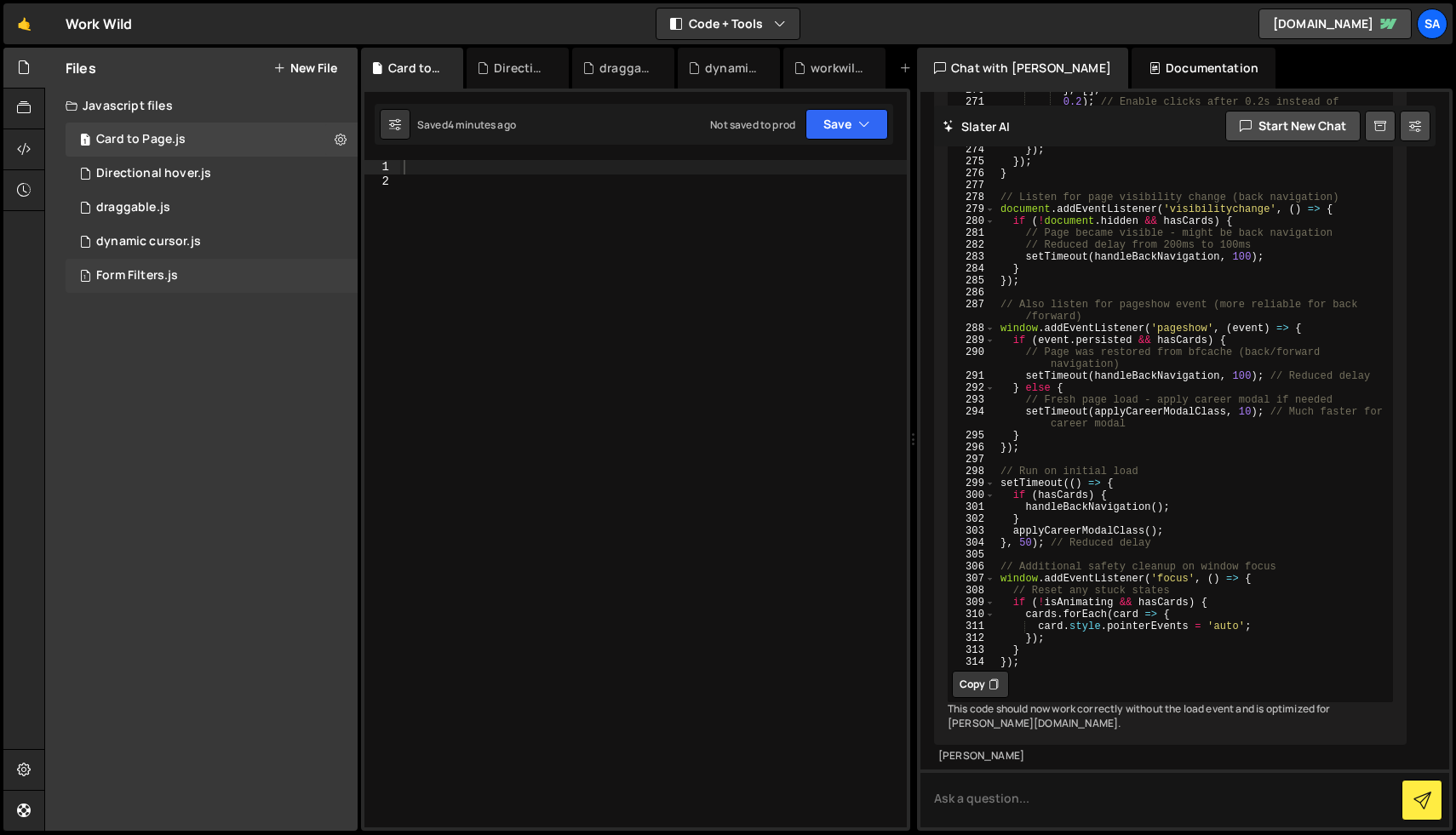
click at [142, 272] on div "Form Filters.js" at bounding box center [137, 276] width 82 height 16
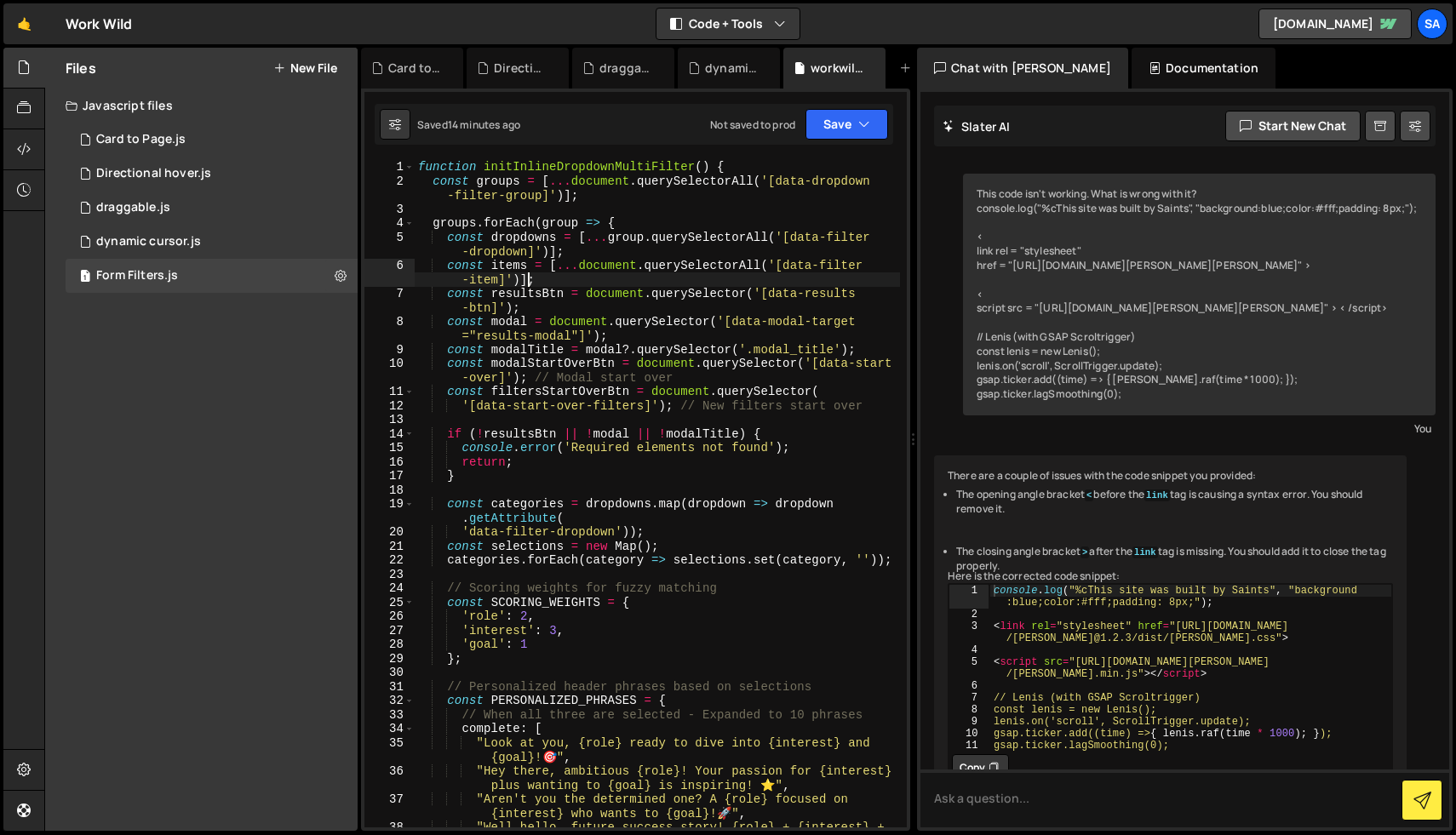
scroll to position [41171, 0]
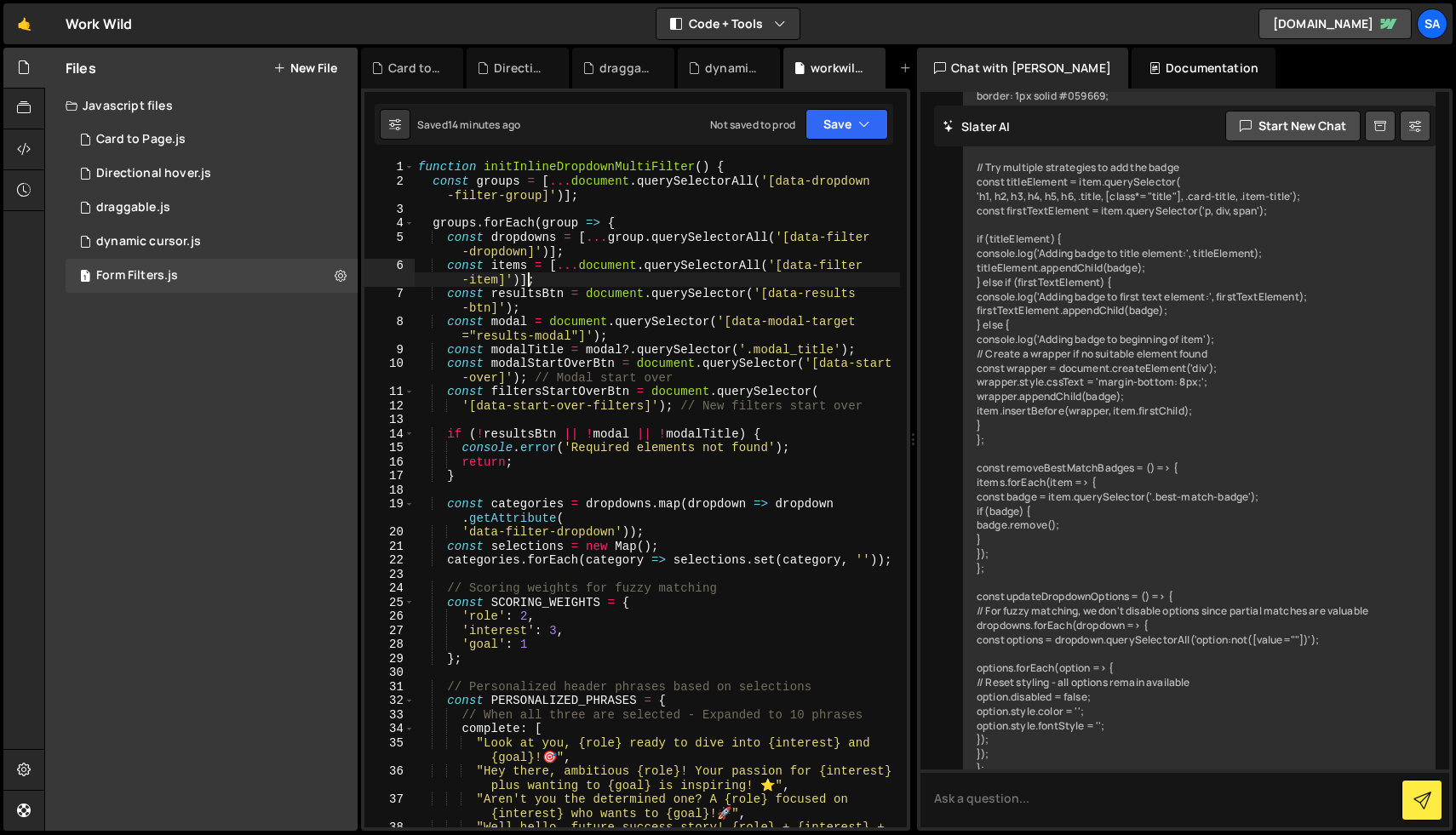
click at [525, 276] on div "function initInlineDropdownMultiFilter ( ) { const groups = [ ... document . qu…" at bounding box center [657, 515] width 485 height 710
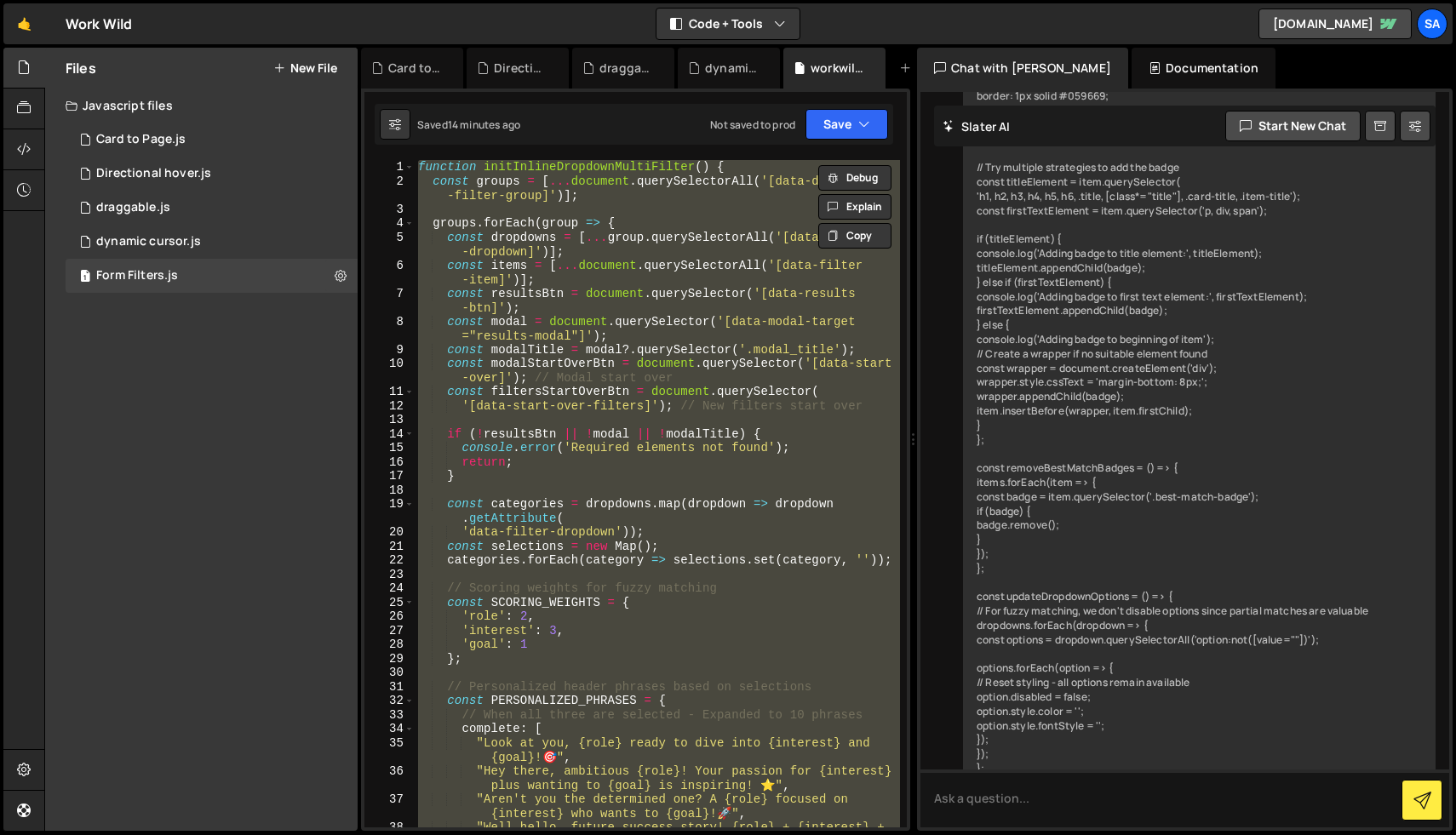
paste textarea "</script>"
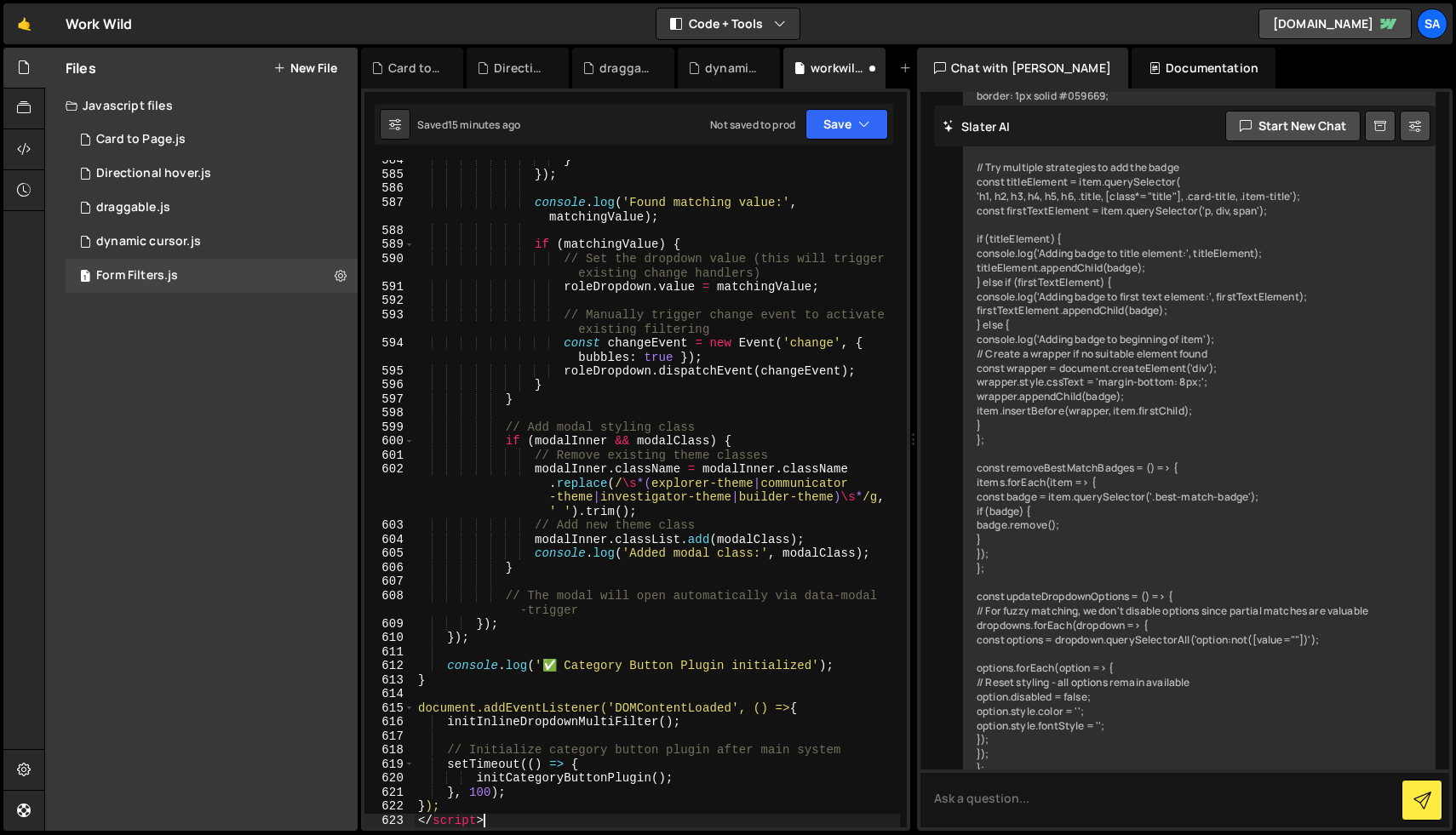
click at [503, 794] on div "} }) ; console . log ( 'Found matching value:' , matchingValue ) ; if ( matchin…" at bounding box center [657, 501] width 485 height 696
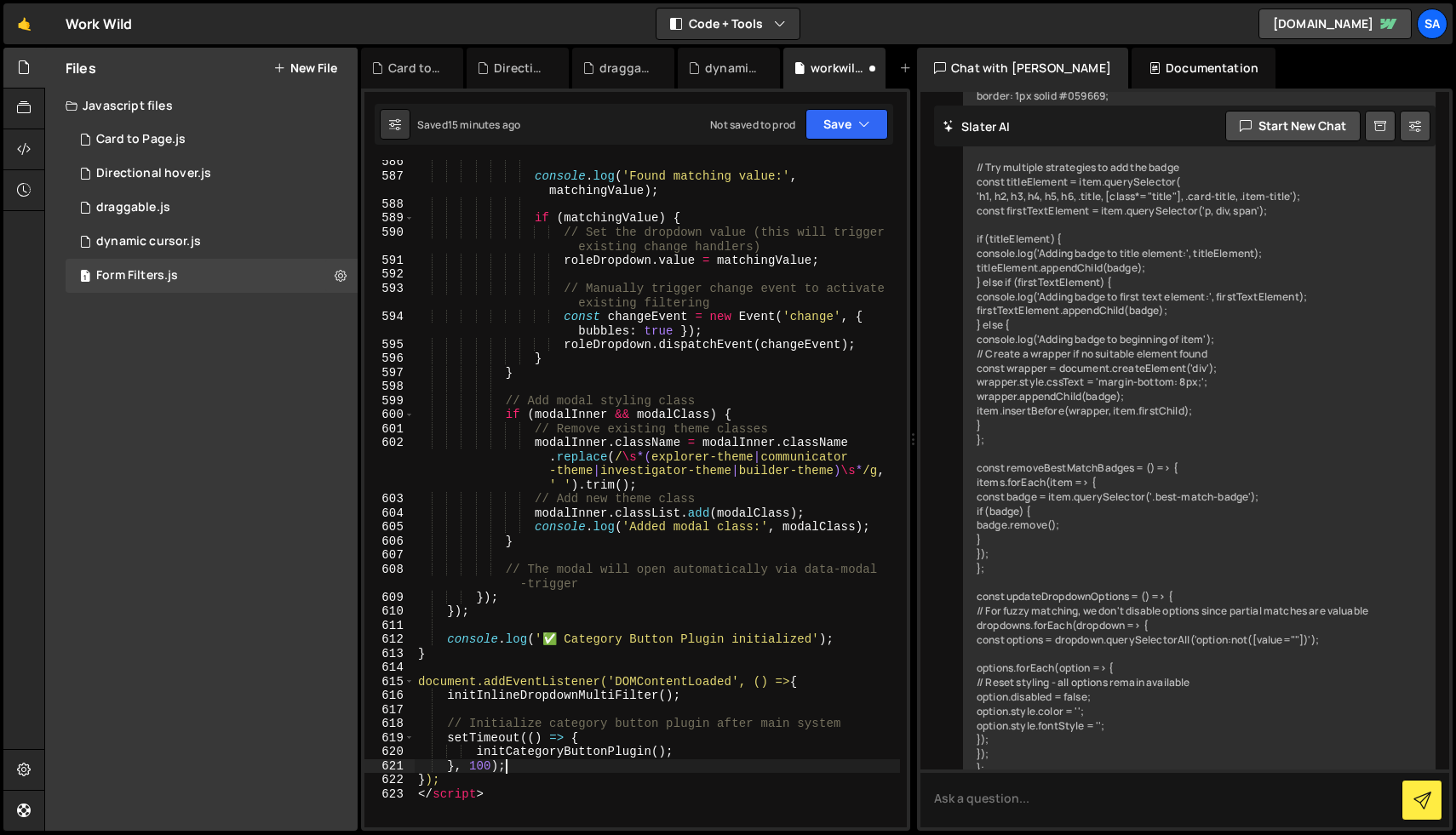
scroll to position [10776, 0]
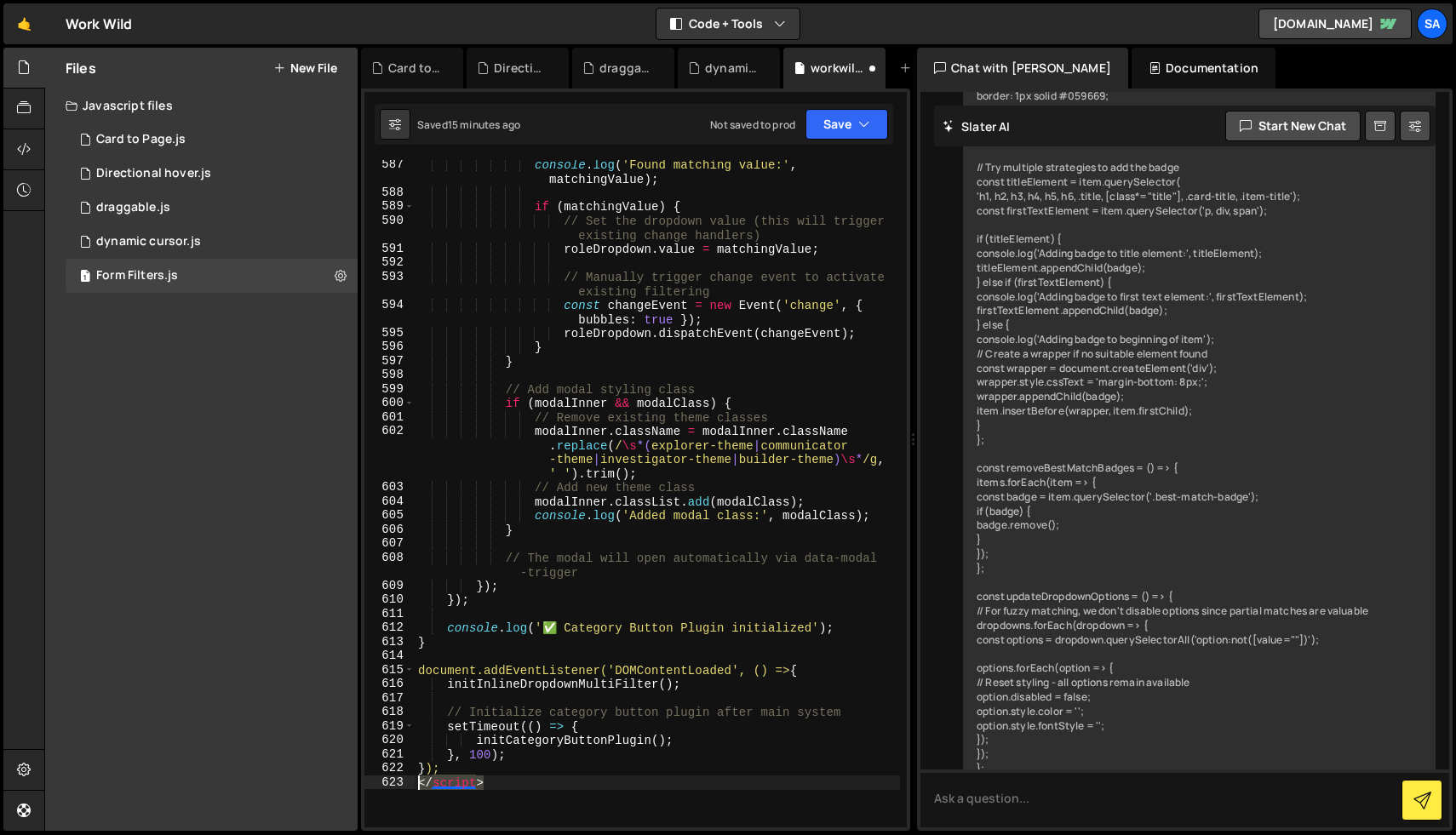
drag, startPoint x: 494, startPoint y: 792, endPoint x: 405, endPoint y: 787, distance: 89.1
click at [405, 787] on div "}, 100); 587 588 589 590 591 592 593 594 595 596 597 598 599 600 601 602 603 60…" at bounding box center [635, 494] width 543 height 667
type textarea "</script>"
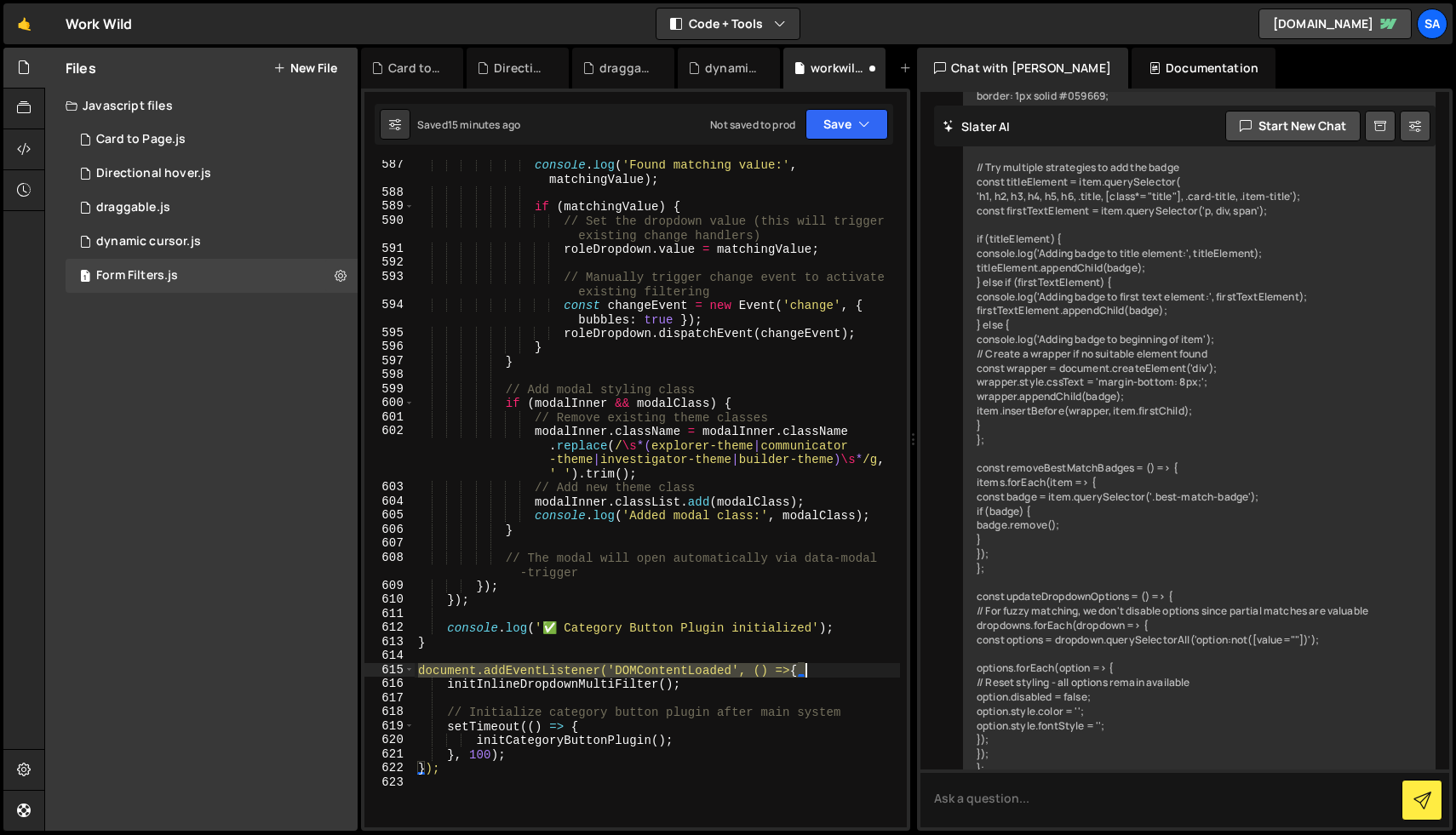
drag, startPoint x: 419, startPoint y: 671, endPoint x: 826, endPoint y: 671, distance: 407.0
click at [826, 671] on div "console . log ( 'Found matching value:' , matchingValue ) ; if ( matchingValue …" at bounding box center [657, 512] width 485 height 710
type textarea "document.addEventListener('DOMContentLoaded', () => {"
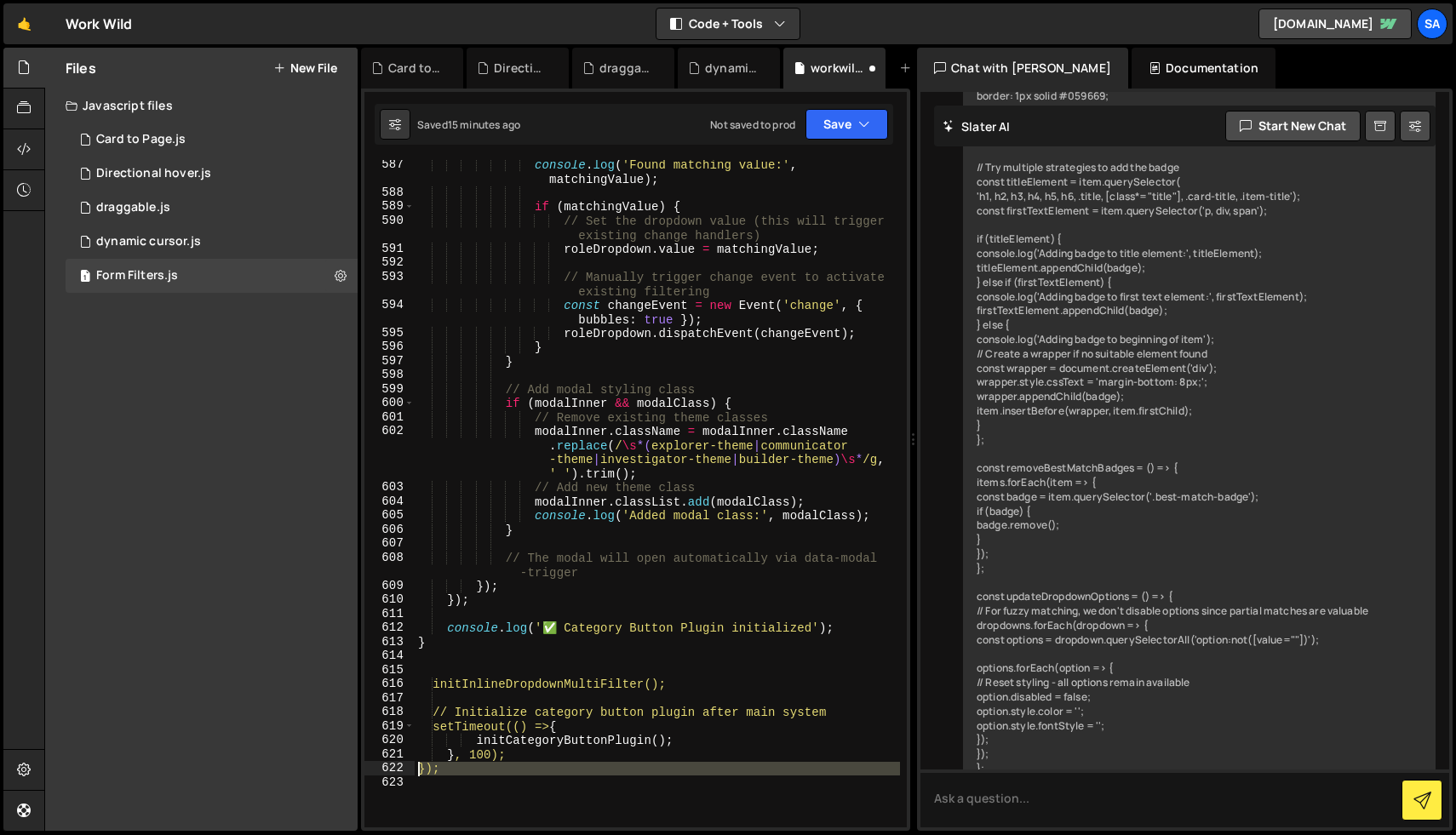
drag, startPoint x: 468, startPoint y: 776, endPoint x: 406, endPoint y: 773, distance: 62.1
click at [406, 773] on div "587 588 589 590 591 592 593 594 595 596 597 598 599 600 601 602 603 604 605 606…" at bounding box center [635, 494] width 543 height 667
type textarea "});"
type textarea "document.addEventListener('DOMContentLoaded', () => {"
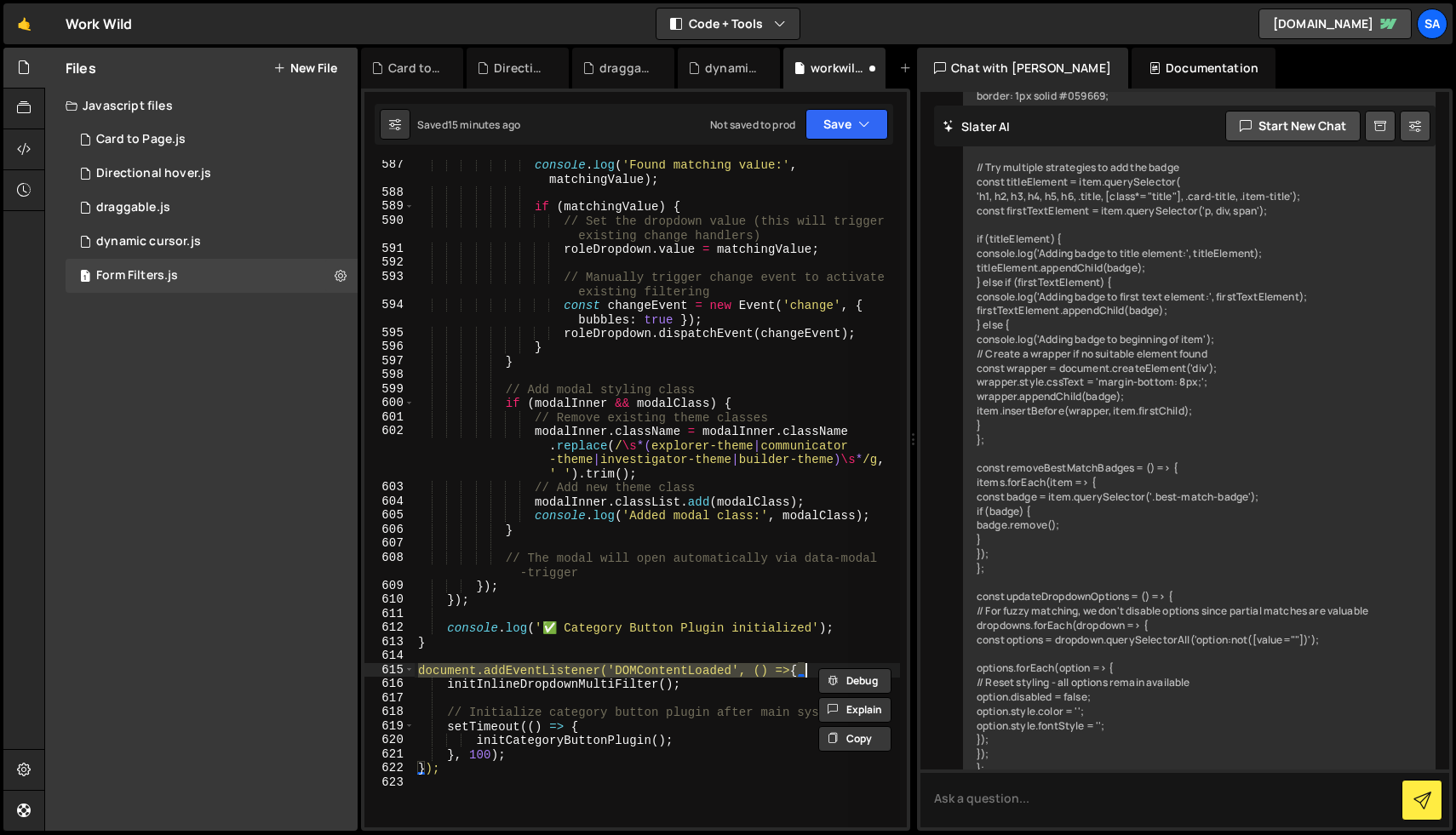
click at [448, 669] on div "console . log ( 'Found matching value:' , matchingValue ) ; if ( matchingValue …" at bounding box center [657, 494] width 485 height 667
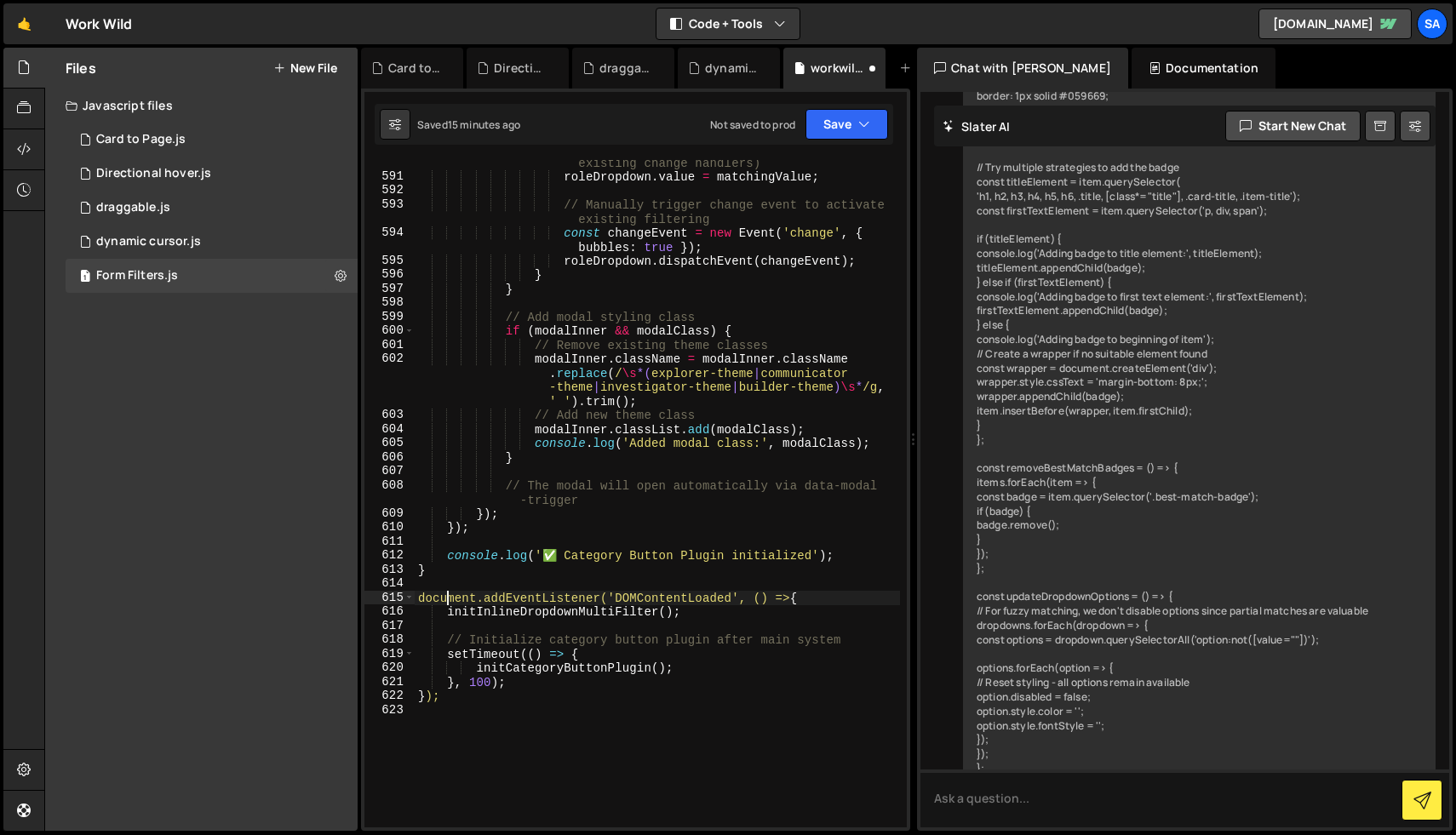
scroll to position [10850, 0]
click at [772, 603] on div "// Set the dropdown value (this will trigger existing change handlers) roleDrop…" at bounding box center [657, 494] width 485 height 710
click at [516, 709] on div "// Set the dropdown value (this will trigger existing change handlers) roleDrop…" at bounding box center [657, 494] width 485 height 710
click at [422, 589] on div "// Set the dropdown value (this will trigger existing change handlers) roleDrop…" at bounding box center [657, 494] width 485 height 710
type textarea "document.addEventListener('DOMContentLoaded', () => {"
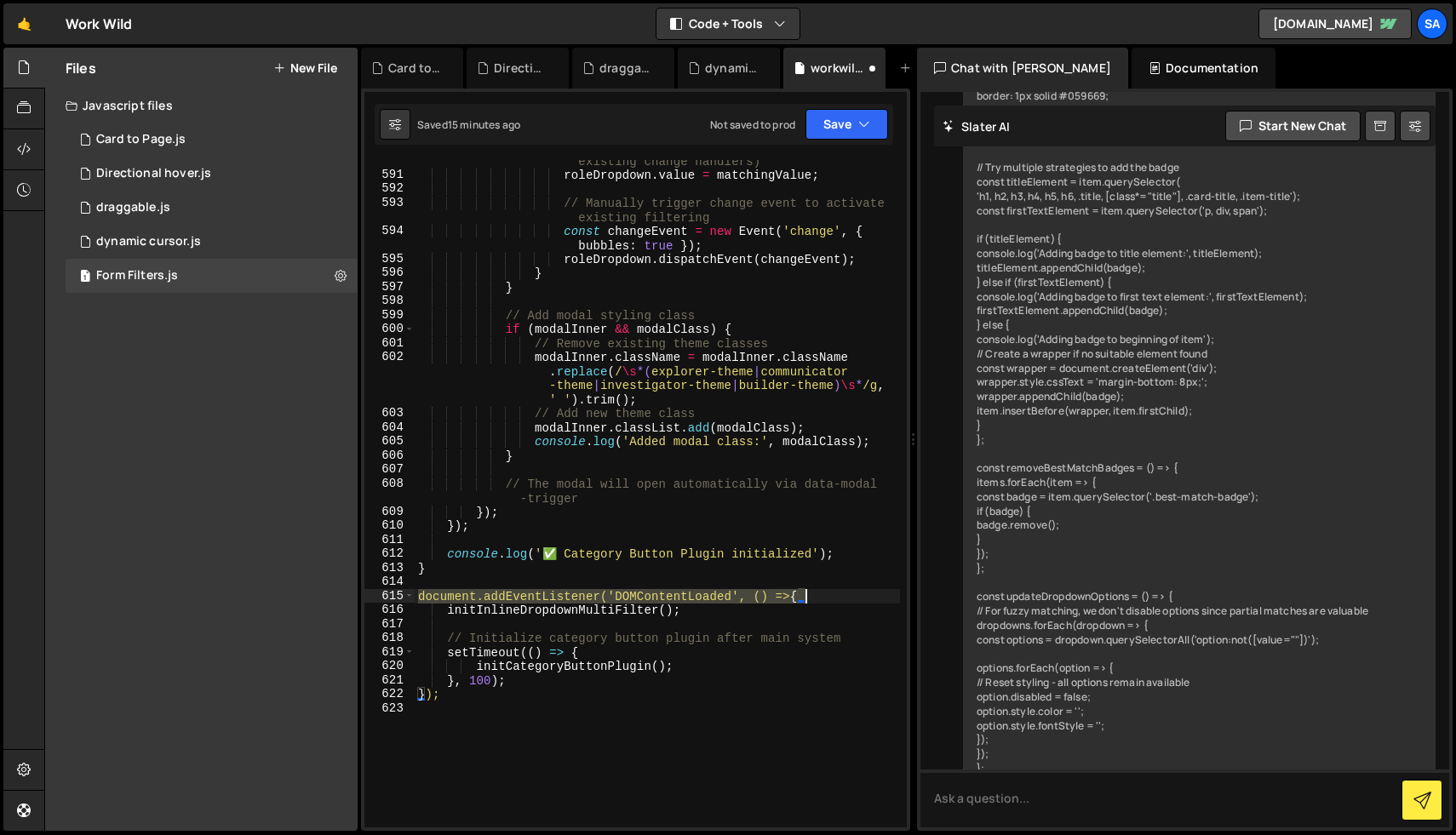
drag, startPoint x: 418, startPoint y: 591, endPoint x: 829, endPoint y: 595, distance: 411.0
click at [829, 595] on div "// Set the dropdown value (this will trigger existing change handlers) roleDrop…" at bounding box center [657, 494] width 485 height 710
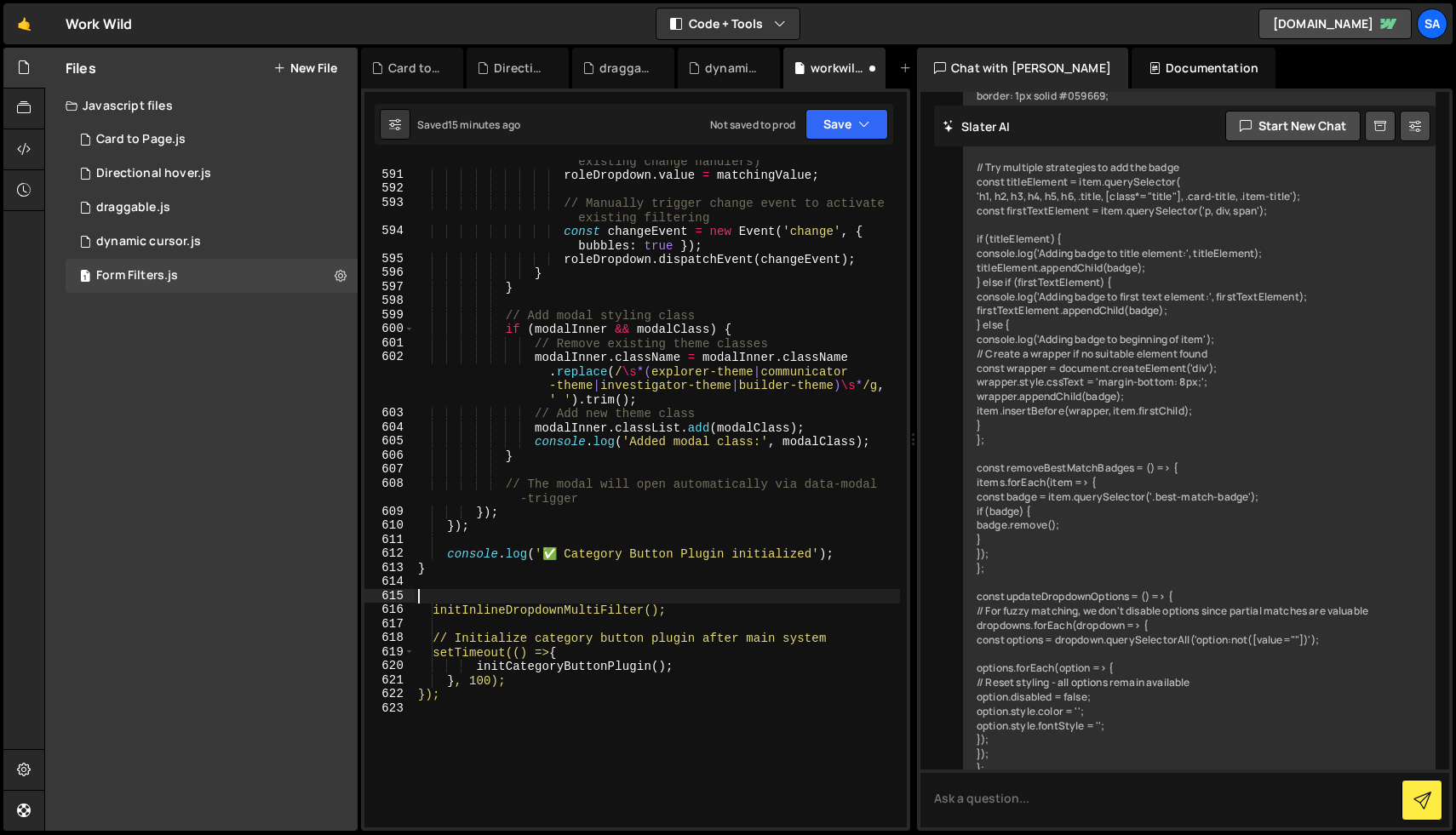
click at [567, 709] on div "// Set the dropdown value (this will trigger existing change handlers) roleDrop…" at bounding box center [657, 494] width 485 height 710
drag, startPoint x: 445, startPoint y: 697, endPoint x: 407, endPoint y: 697, distance: 38.0
click at [407, 697] on div "590 591 592 593 594 595 596 597 598 599 600 601 602 603 604 605 606 607 608 609…" at bounding box center [635, 494] width 543 height 667
type textarea "});"
click at [628, 657] on div "// Set the dropdown value (this will trigger existing change handlers) roleDrop…" at bounding box center [657, 494] width 485 height 710
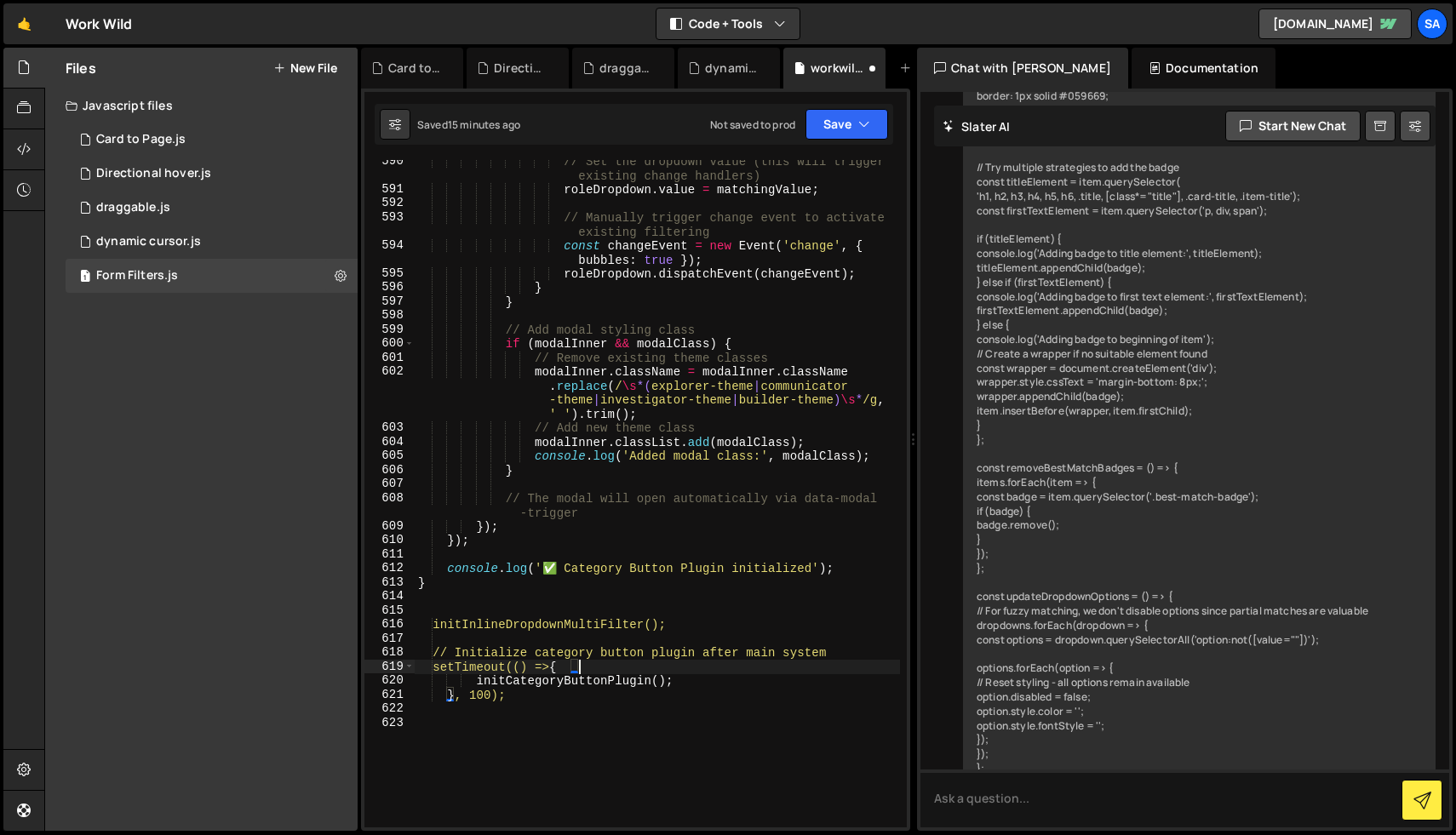
scroll to position [10835, 0]
drag, startPoint x: 444, startPoint y: 570, endPoint x: 495, endPoint y: 592, distance: 55.5
click at [495, 592] on div "// Set the dropdown value (this will trigger existing change handlers) roleDrop…" at bounding box center [657, 509] width 485 height 710
type textarea "}"
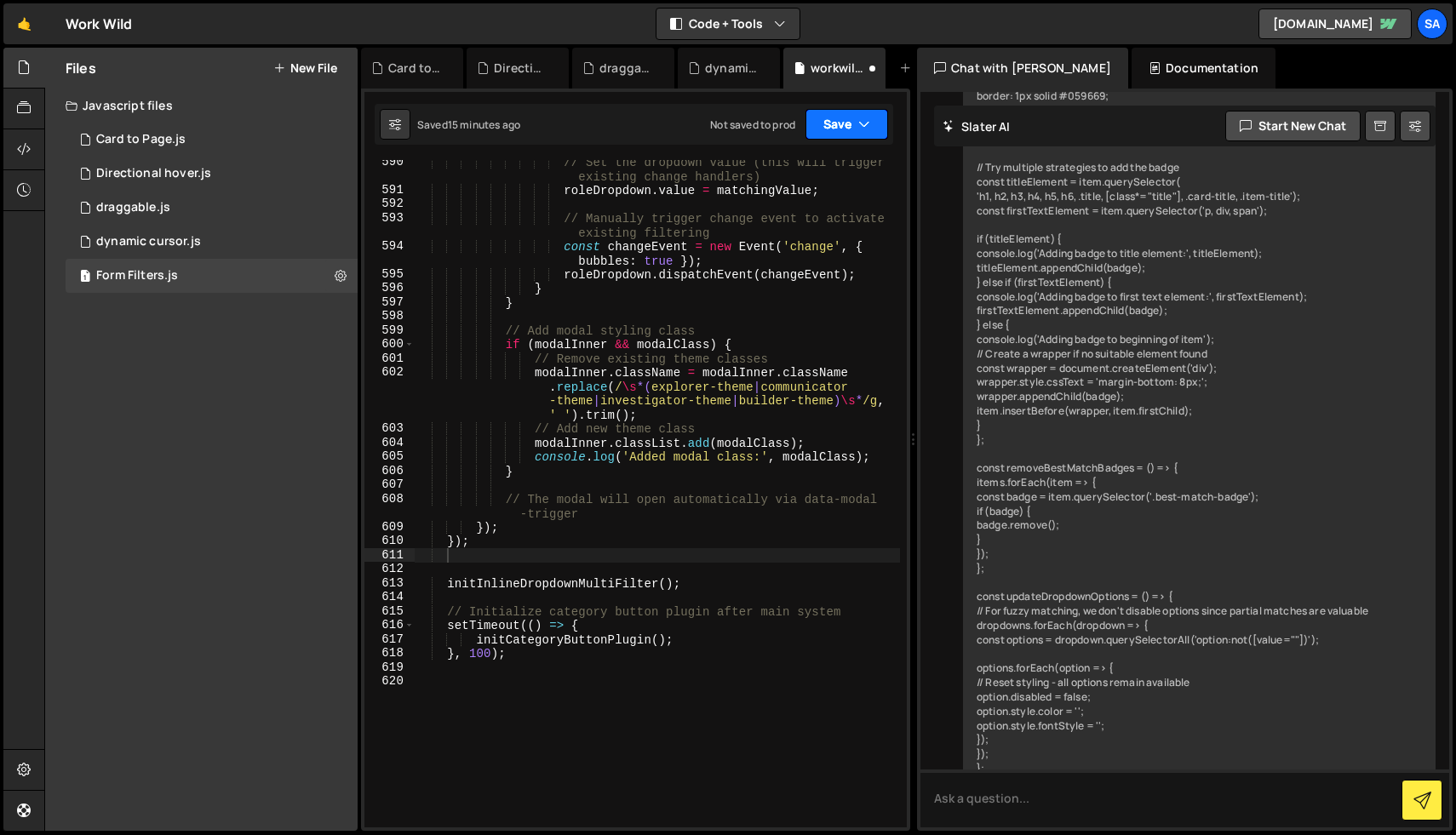
drag, startPoint x: 834, startPoint y: 126, endPoint x: 1053, endPoint y: 241, distance: 247.4
click at [1053, 241] on div "Files New File Javascript files 1 Card to Page.js 0 0 Directional hover.js 0 1 …" at bounding box center [750, 440] width 1412 height 784
click at [832, 126] on button "Save" at bounding box center [846, 124] width 83 height 30
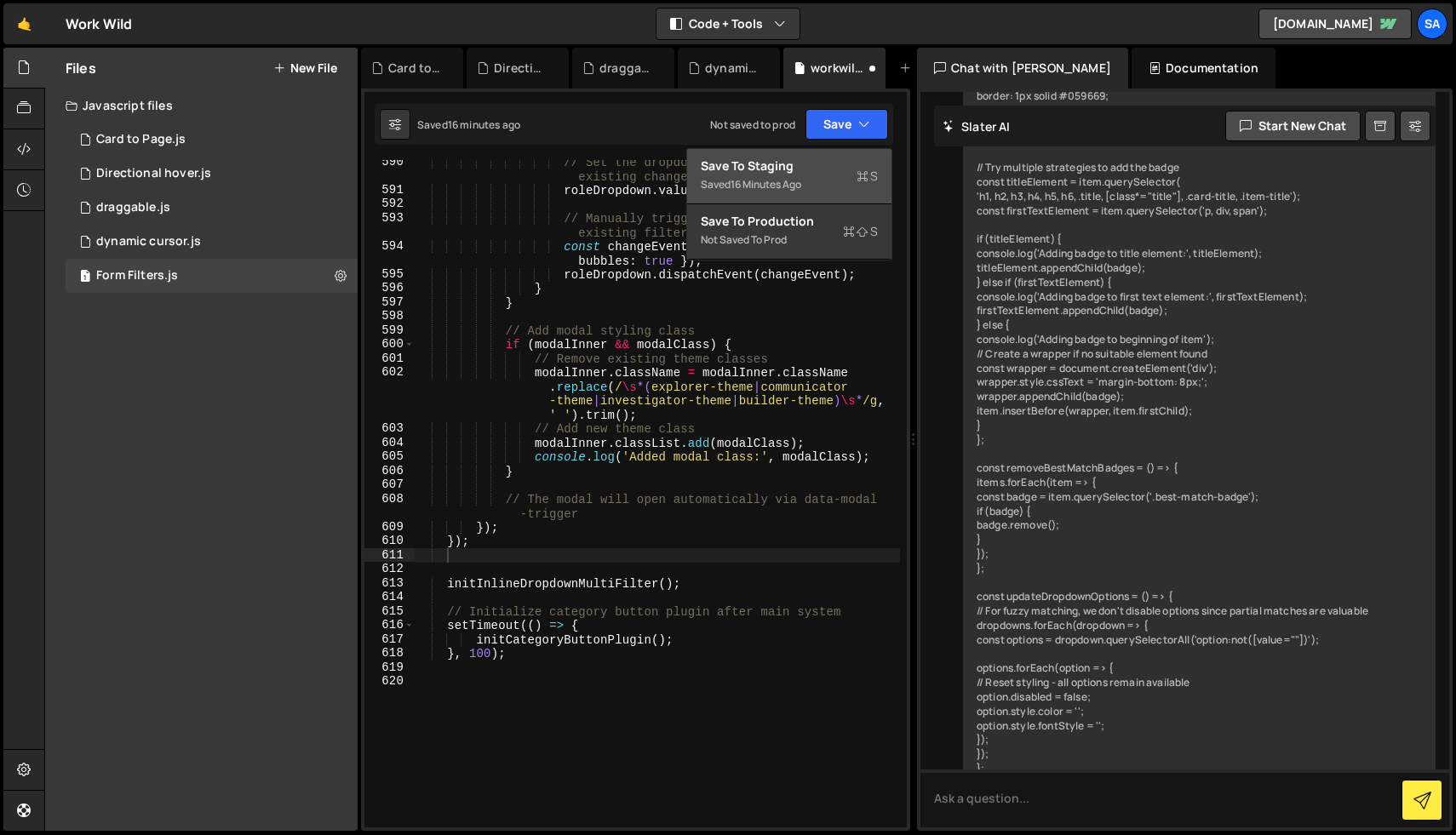
click at [793, 168] on div "Save to Staging S" at bounding box center [789, 166] width 177 height 17
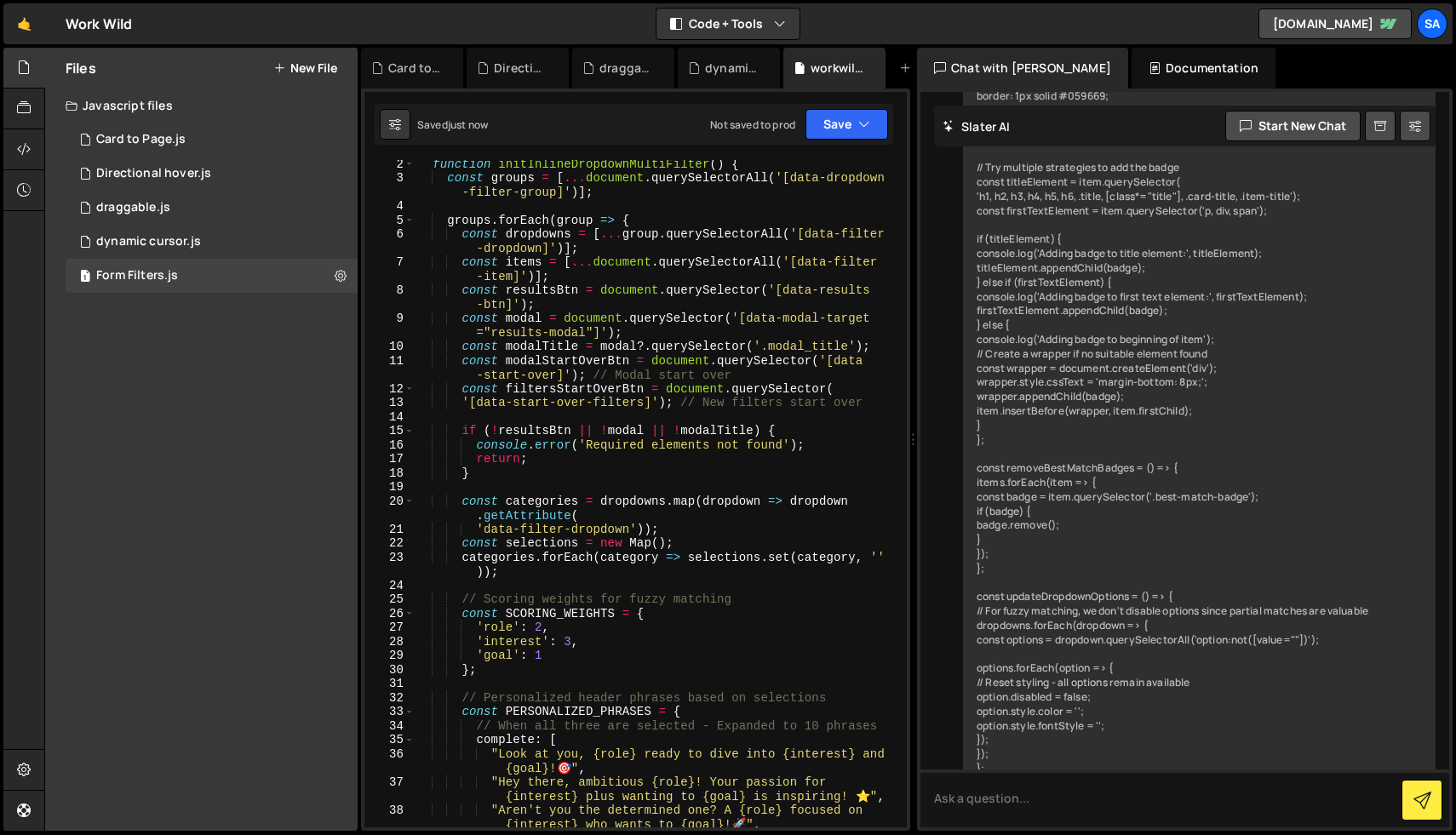
scroll to position [0, 0]
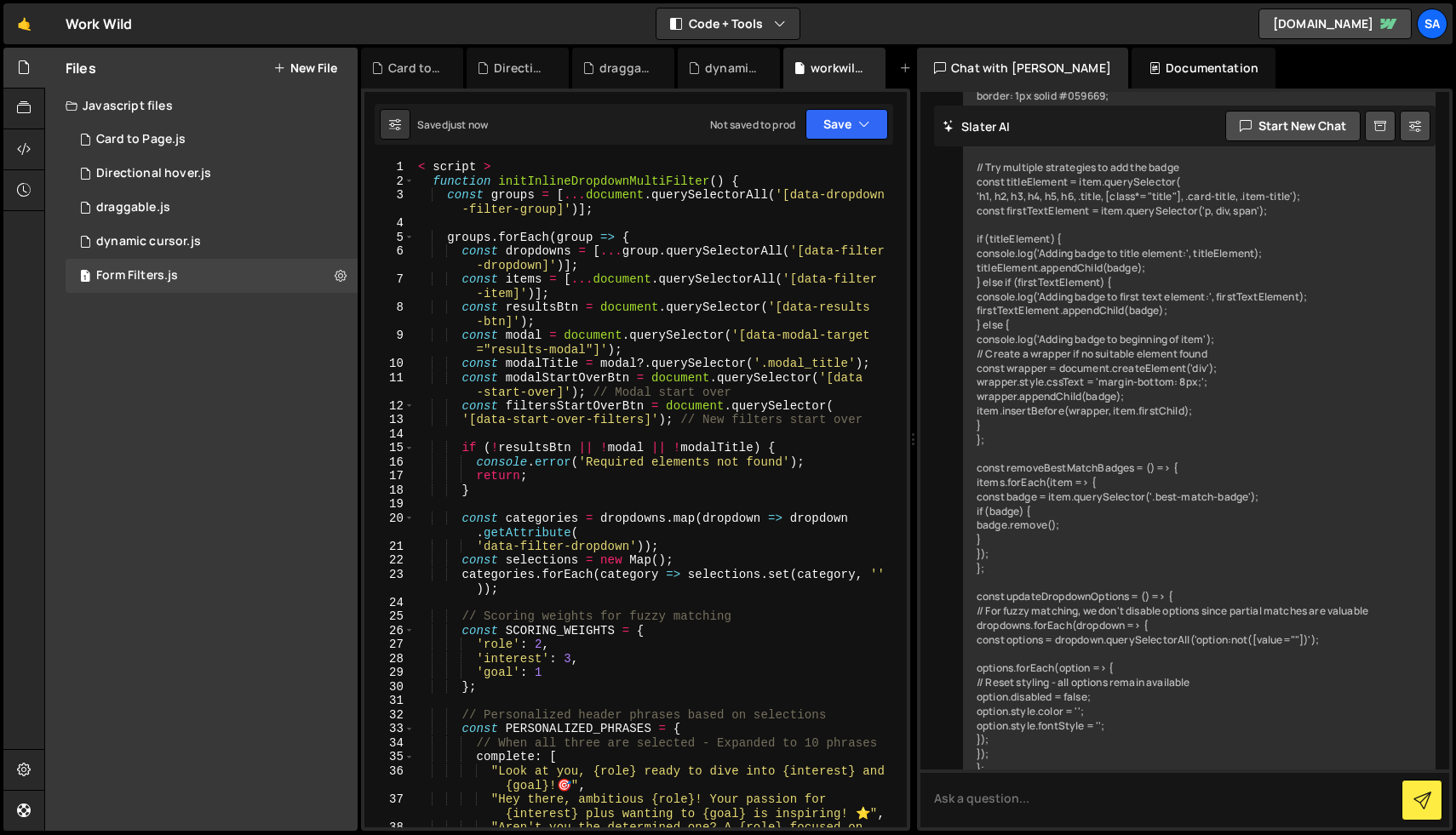
type textarea "< script >"
drag, startPoint x: 501, startPoint y: 170, endPoint x: 380, endPoint y: 170, distance: 121.0
click at [380, 170] on div "< script > 1 2 3 4 5 6 7 8 9 10 11 12 13 14 15 16 17 18 19 20 21 22 23 24 25 26…" at bounding box center [635, 494] width 543 height 667
click at [846, 125] on button "Save" at bounding box center [846, 124] width 83 height 30
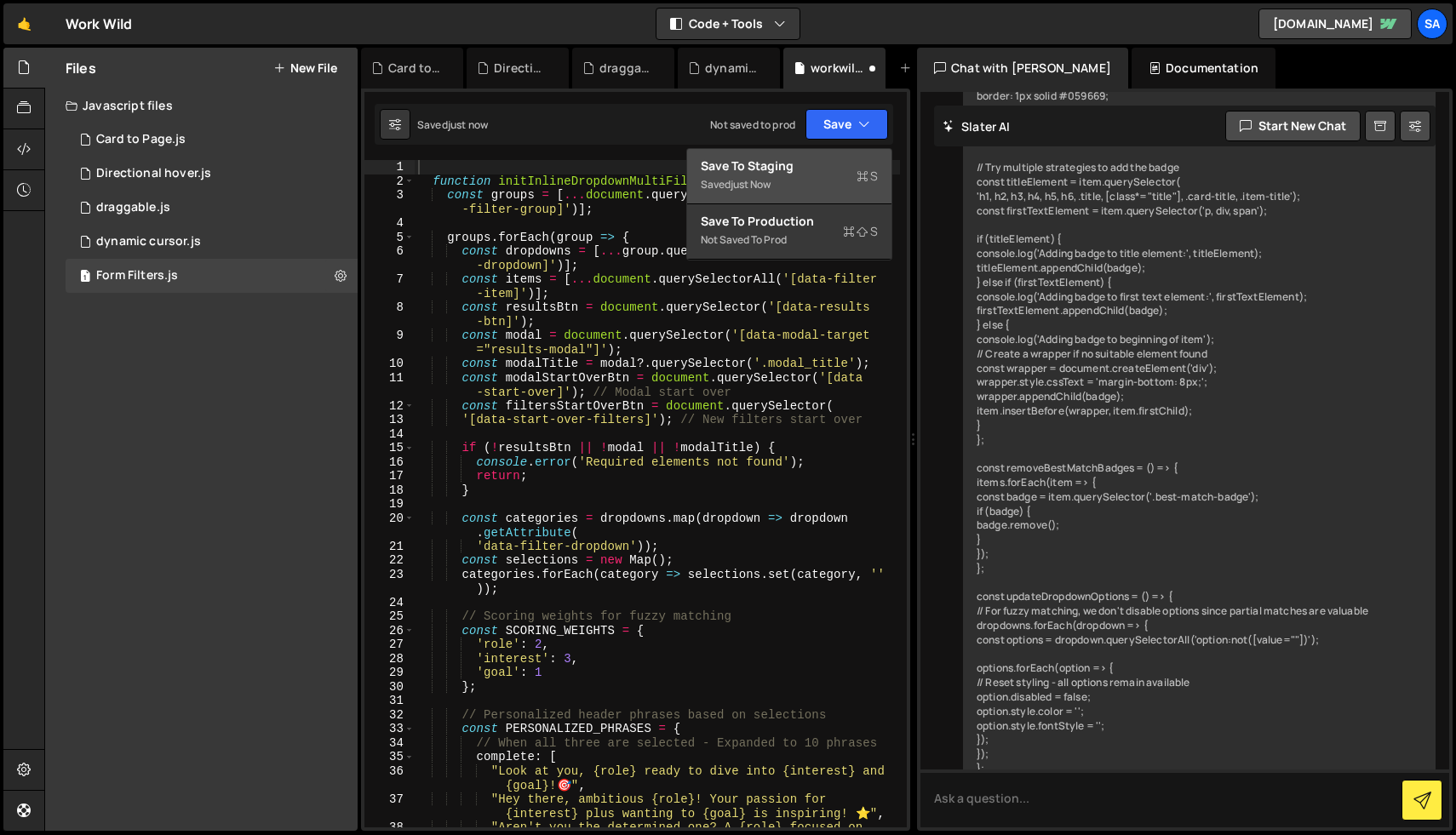
click at [811, 178] on div "Saved just now" at bounding box center [789, 184] width 177 height 20
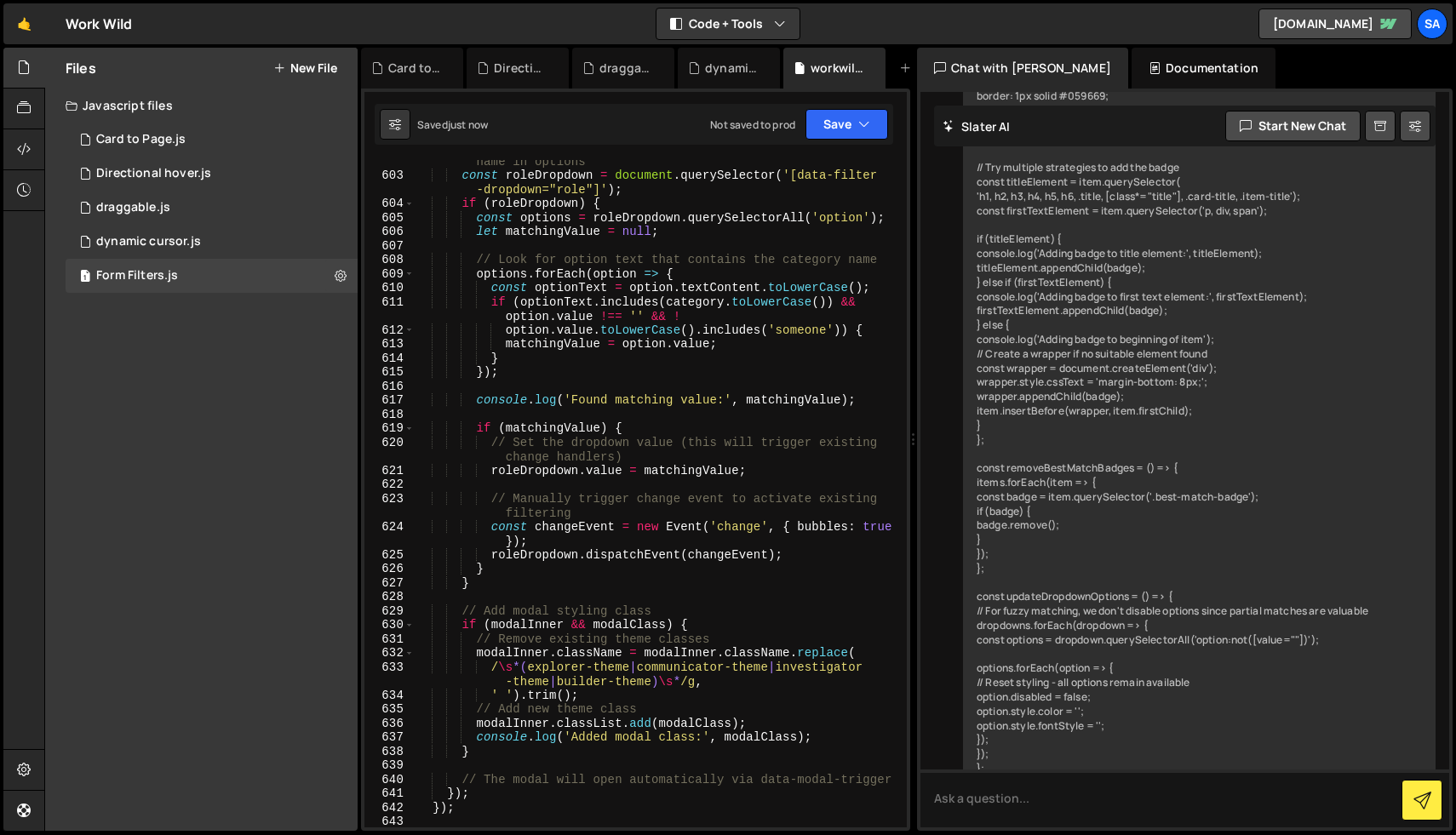
scroll to position [10193, 0]
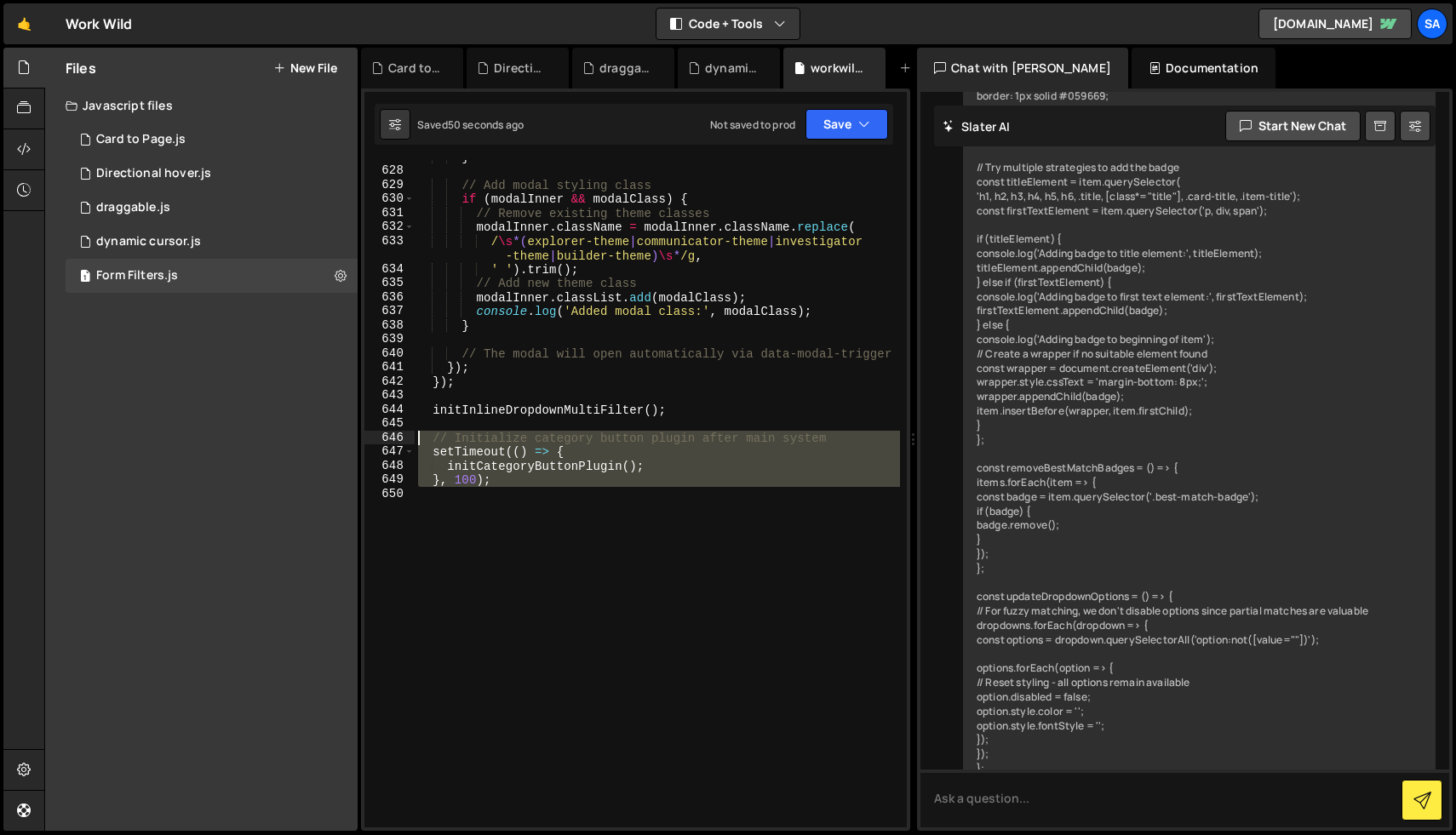
drag, startPoint x: 561, startPoint y: 502, endPoint x: 418, endPoint y: 441, distance: 155.5
click at [419, 441] on div "} // Add modal styling class if ( modalInner && modalClass ) { // Remove existi…" at bounding box center [657, 497] width 485 height 696
type textarea "// Initialize category button plugin after main system setTimeout(() => {"
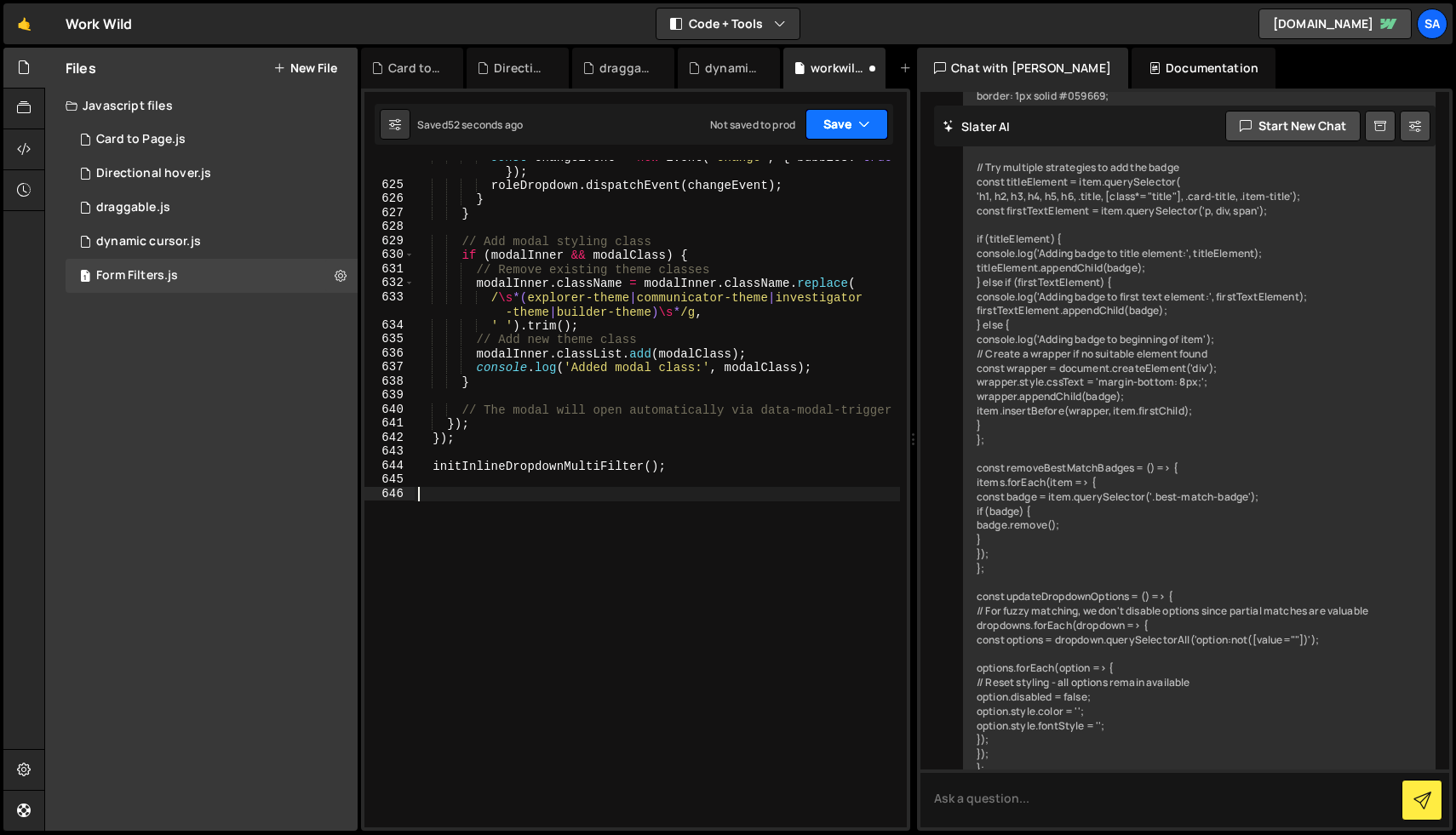
click at [827, 123] on button "Save" at bounding box center [846, 124] width 83 height 30
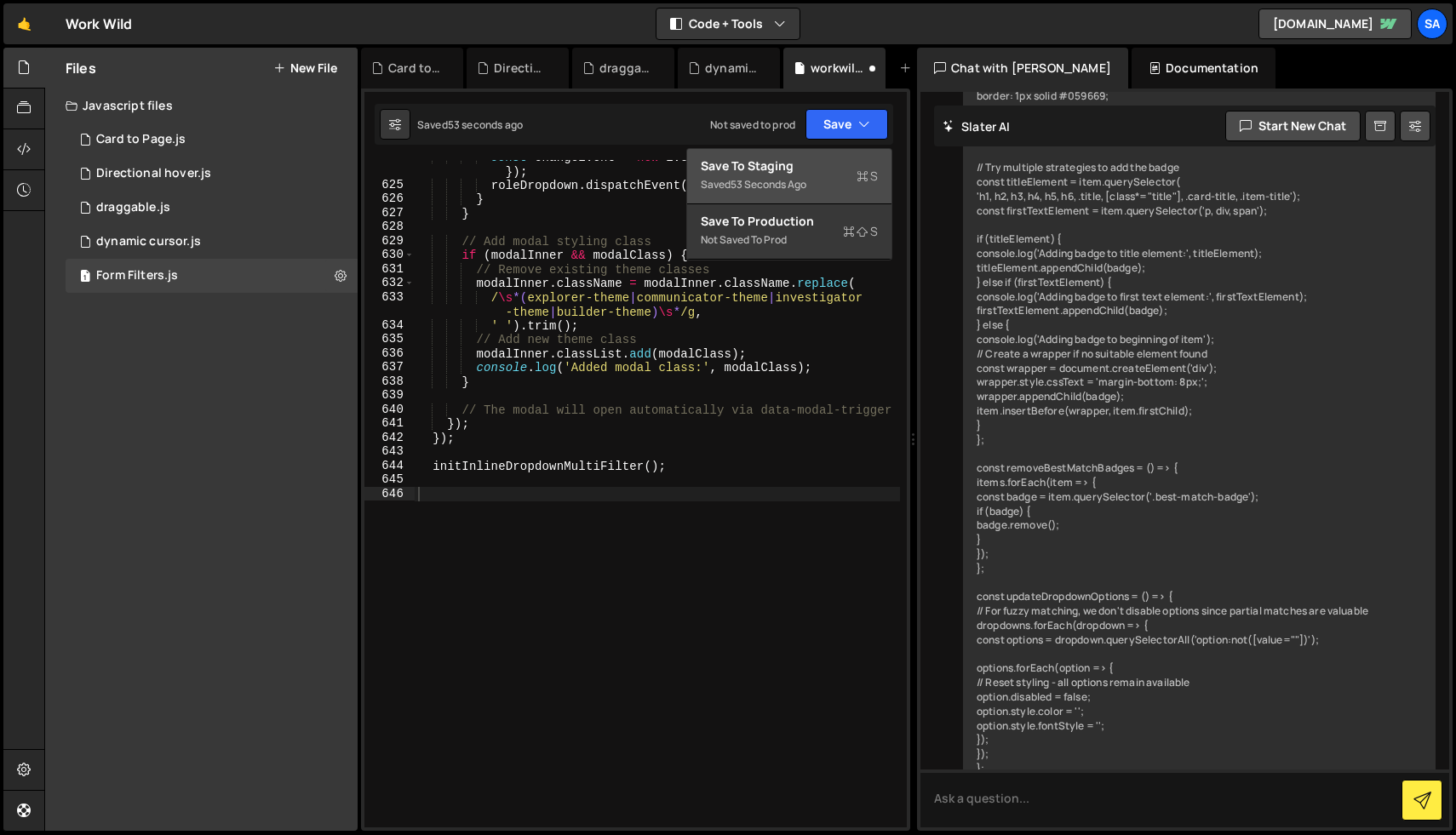
click at [796, 178] on div "53 seconds ago" at bounding box center [768, 184] width 76 height 15
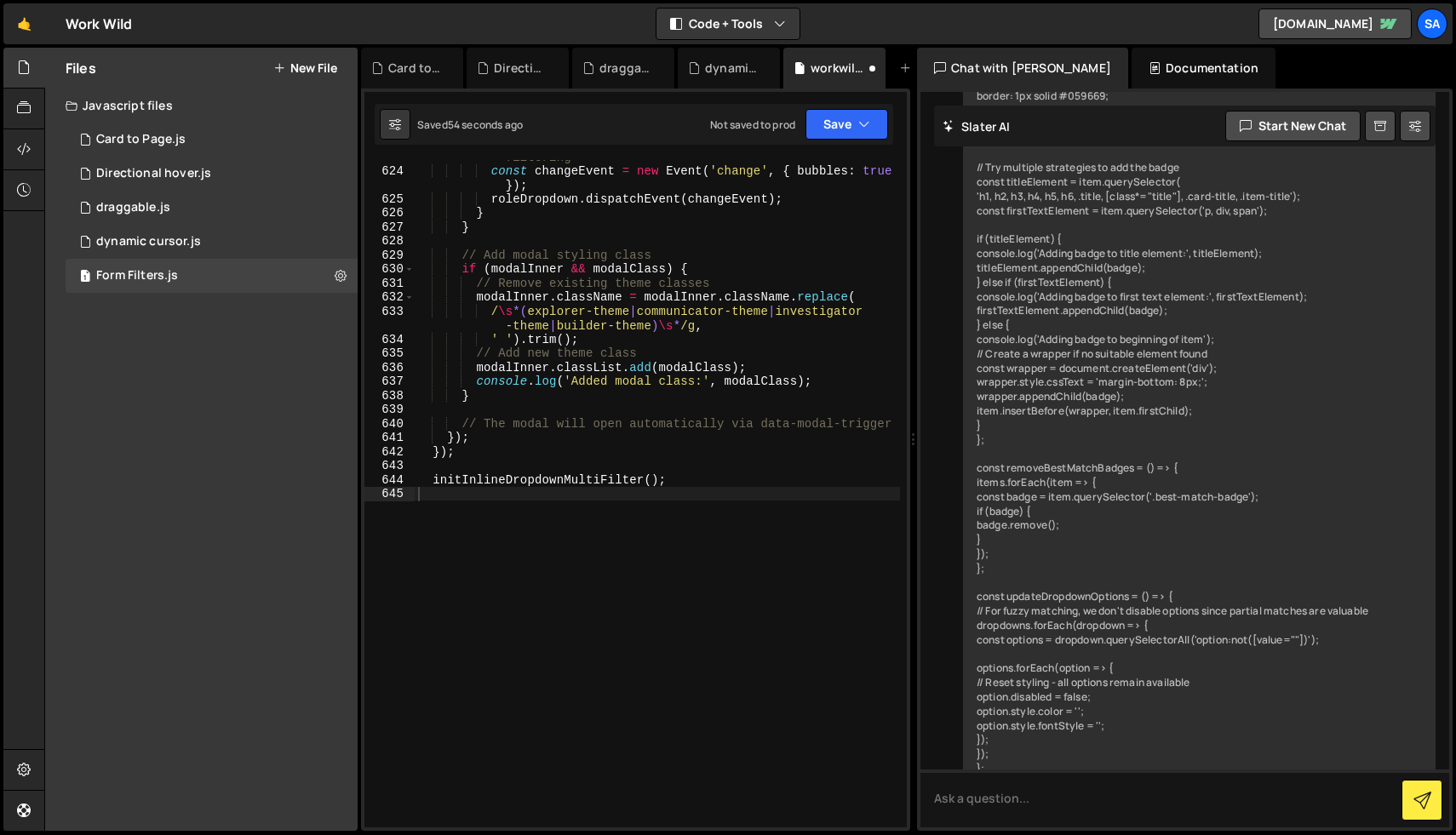
scroll to position [10123, 0]
type textarea "modalInner.classList.add(modalClass);"
click at [712, 369] on div "// Manually trigger change event to activate existing filtering const changeEve…" at bounding box center [657, 489] width 485 height 710
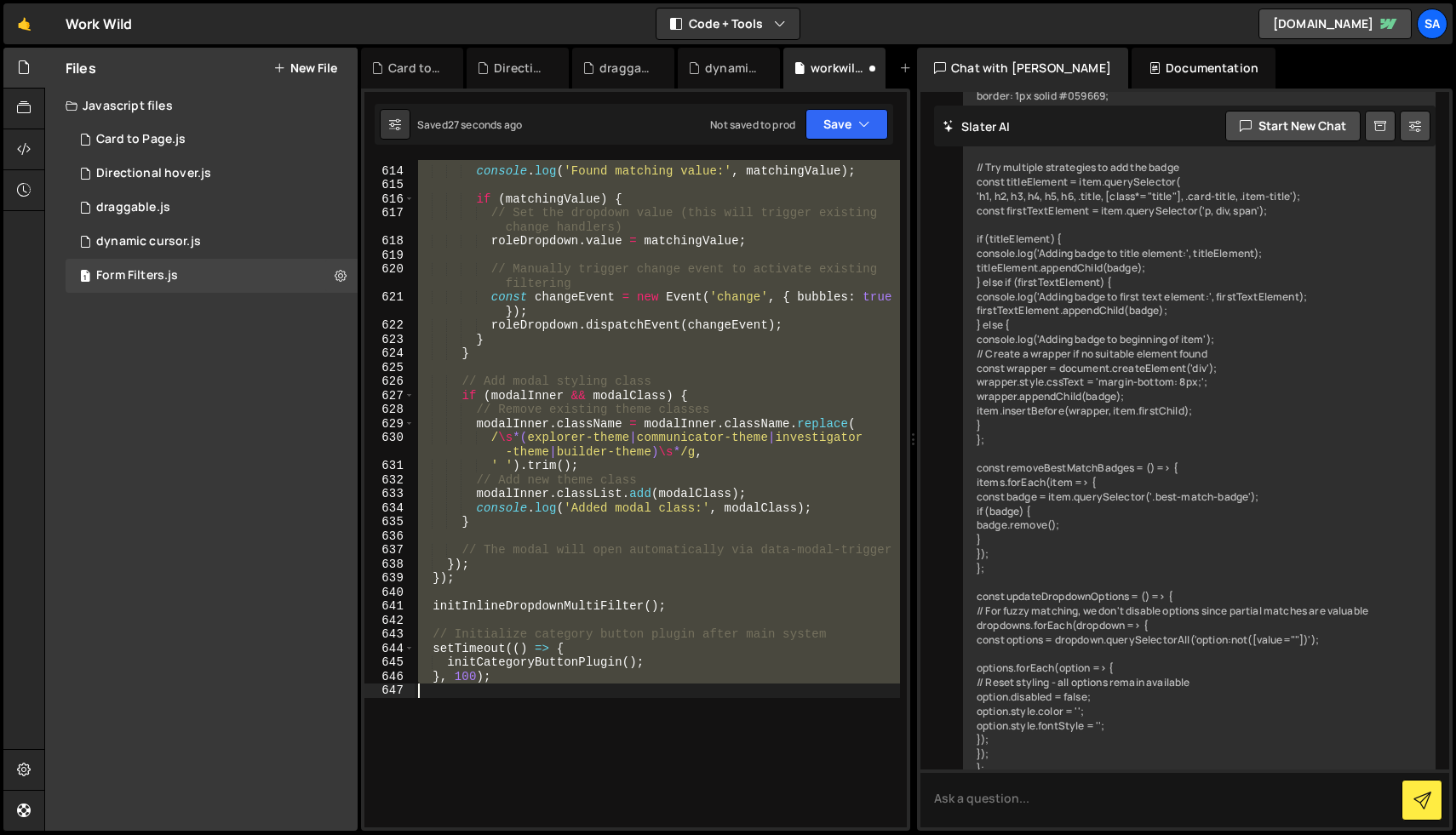
type textarea "< script >"
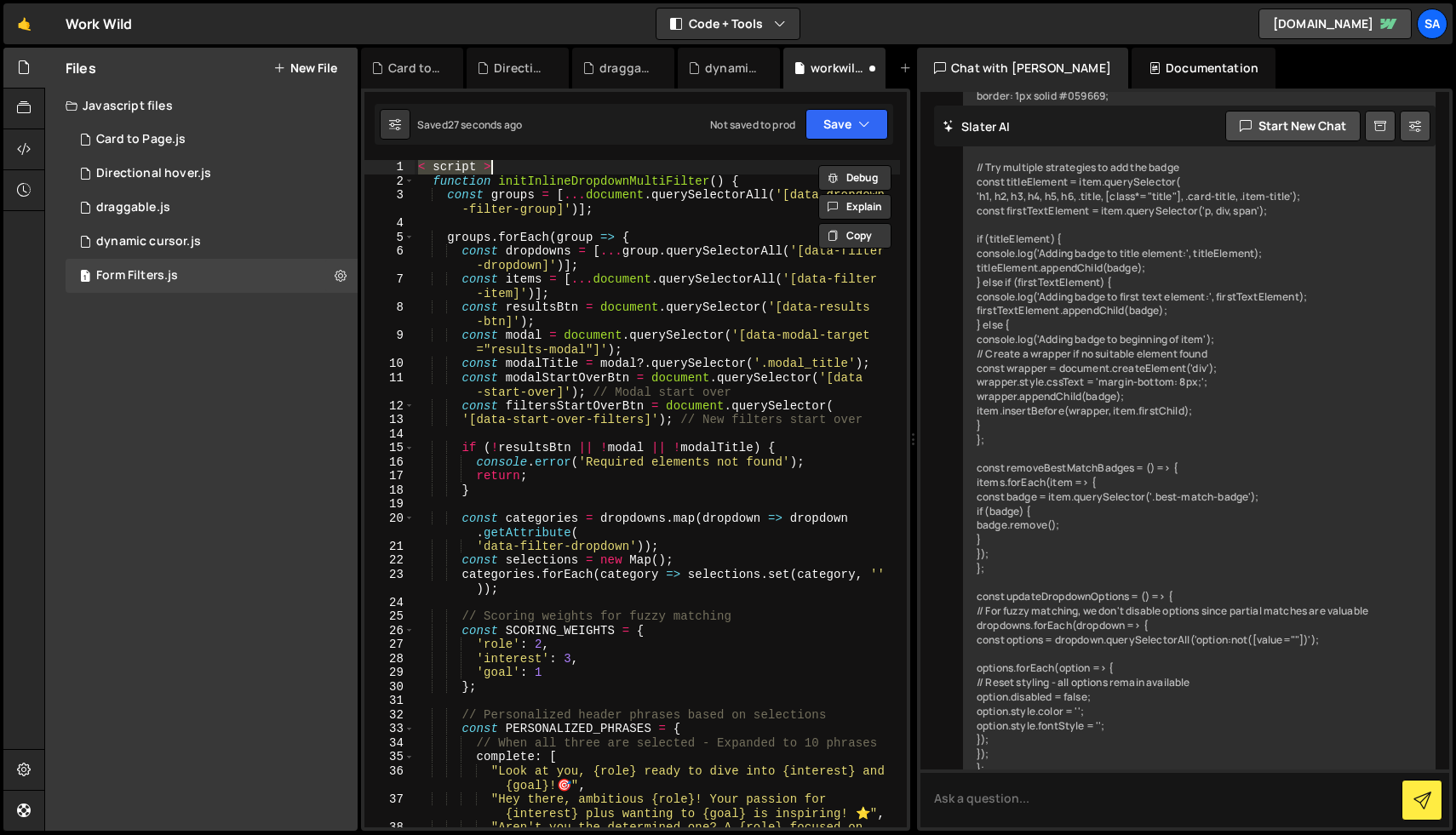
scroll to position [0, 0]
type textarea "< script >"
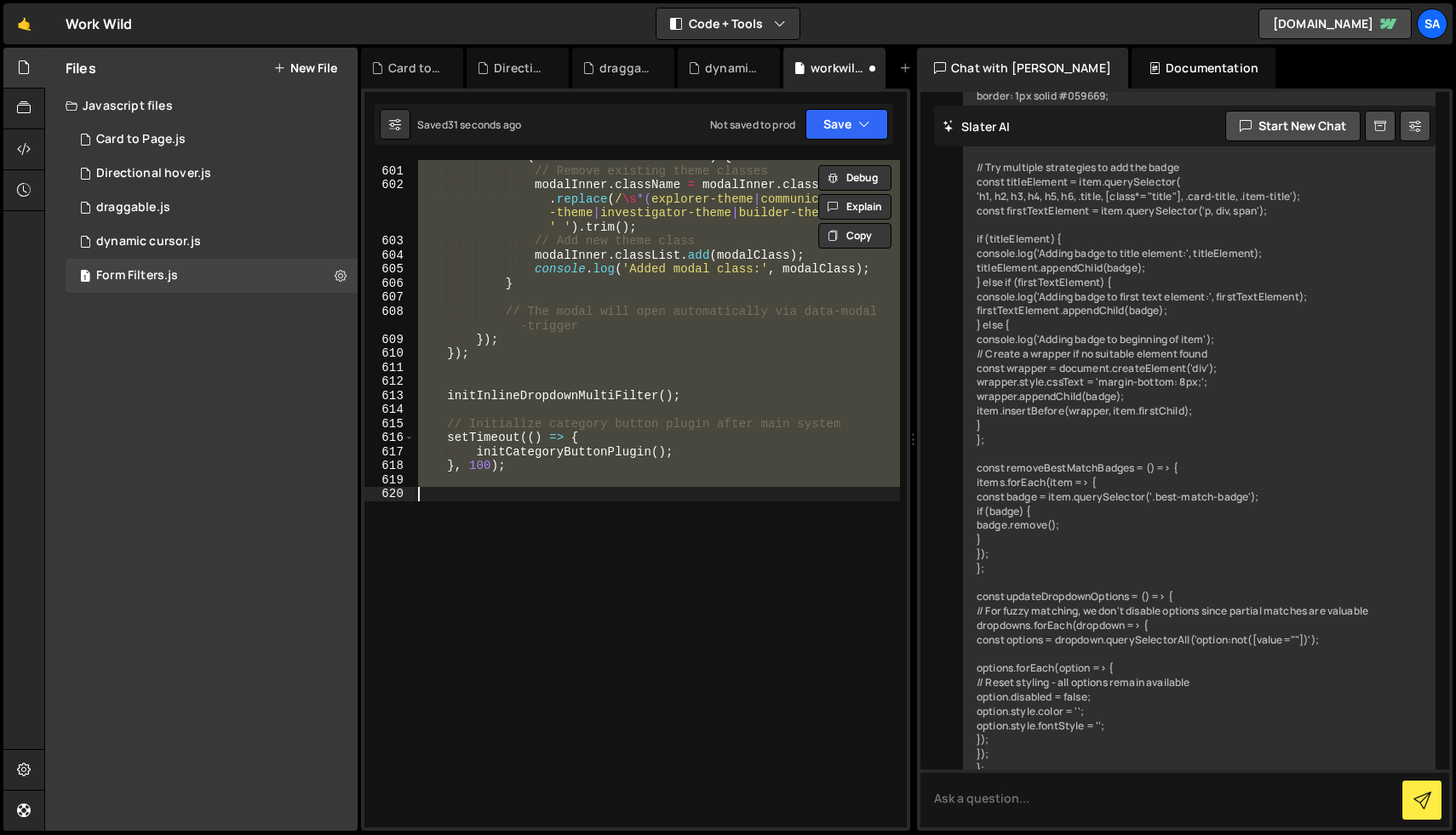
scroll to position [11022, 0]
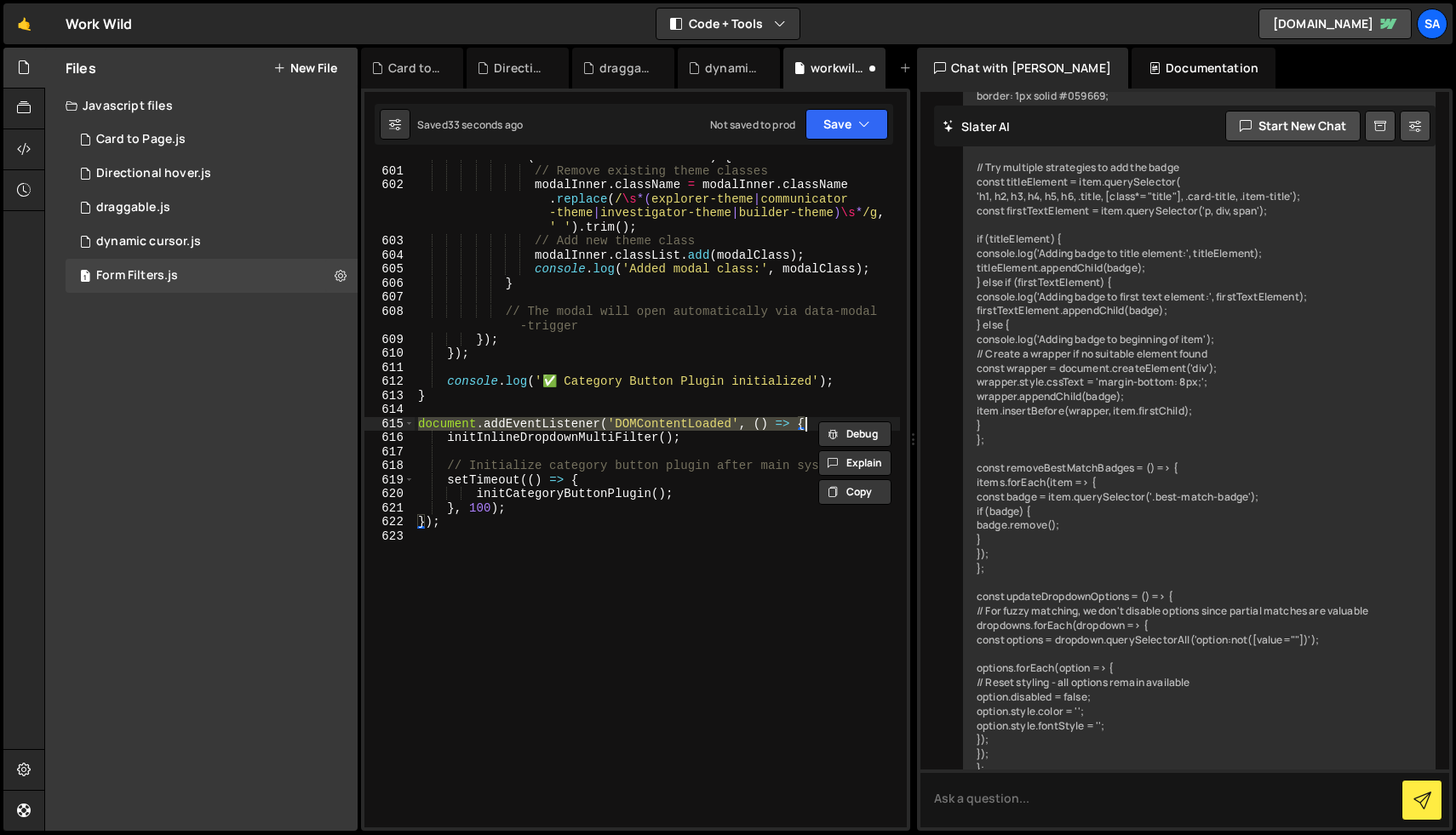
type textarea "</script>"
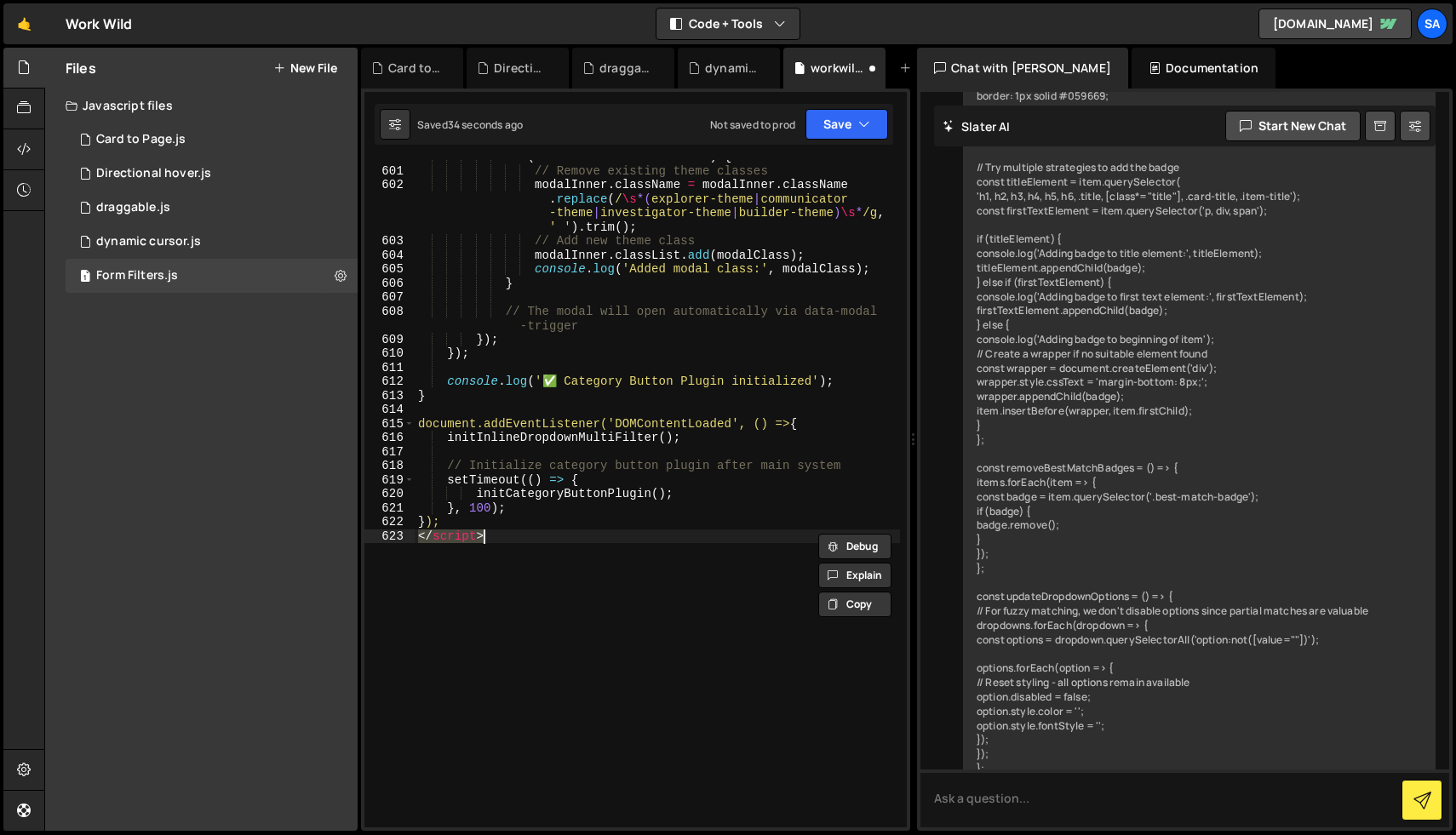
click at [617, 533] on div "if ( modalInner && modalClass ) { // Remove existing theme classes modalInner .…" at bounding box center [657, 494] width 485 height 667
drag, startPoint x: 524, startPoint y: 536, endPoint x: 400, endPoint y: 536, distance: 124.0
click at [400, 536] on div "</script> 600 601 602 603 604 605 606 607 608 609 610 611 612 613 614 615 616 6…" at bounding box center [635, 494] width 543 height 667
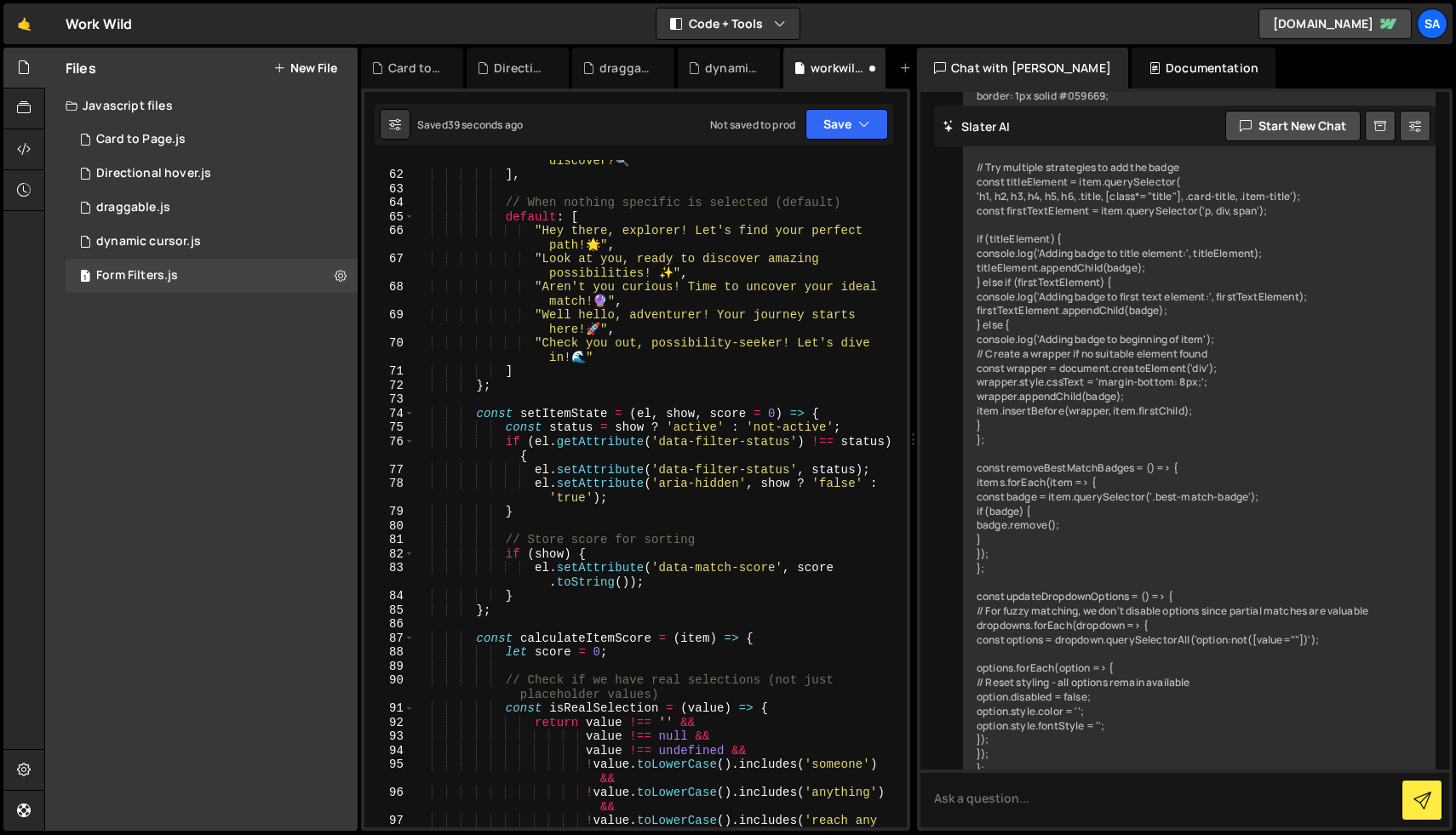
scroll to position [0, 0]
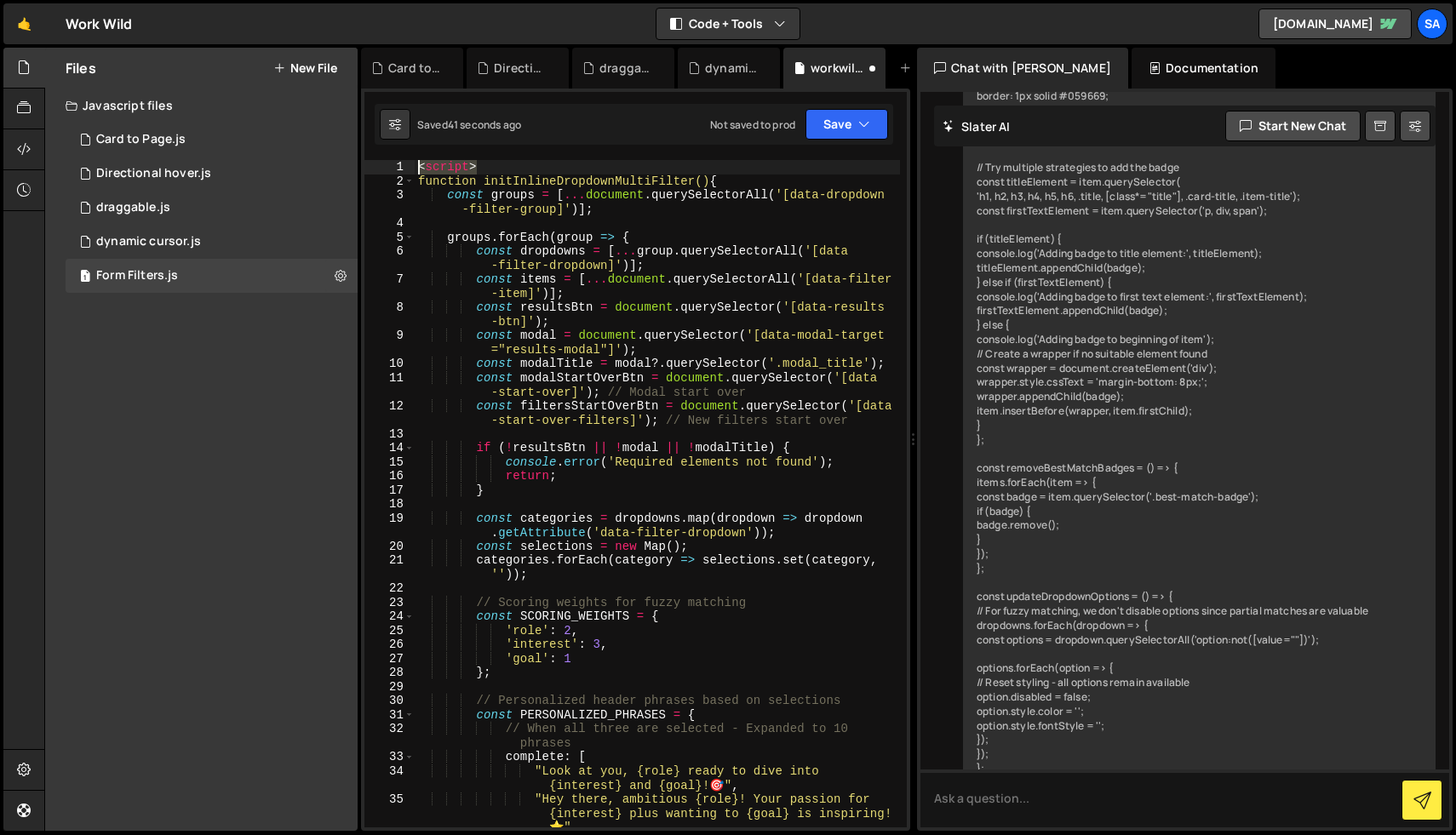
drag, startPoint x: 489, startPoint y: 171, endPoint x: 400, endPoint y: 170, distance: 89.0
click at [400, 170] on div "1 2 3 4 5 6 7 8 9 10 11 12 13 14 15 16 17 18 19 20 21 22 23 24 25 26 27 28 29 3…" at bounding box center [635, 494] width 543 height 667
type textarea "<script>"
click at [830, 125] on button "Save" at bounding box center [846, 124] width 83 height 30
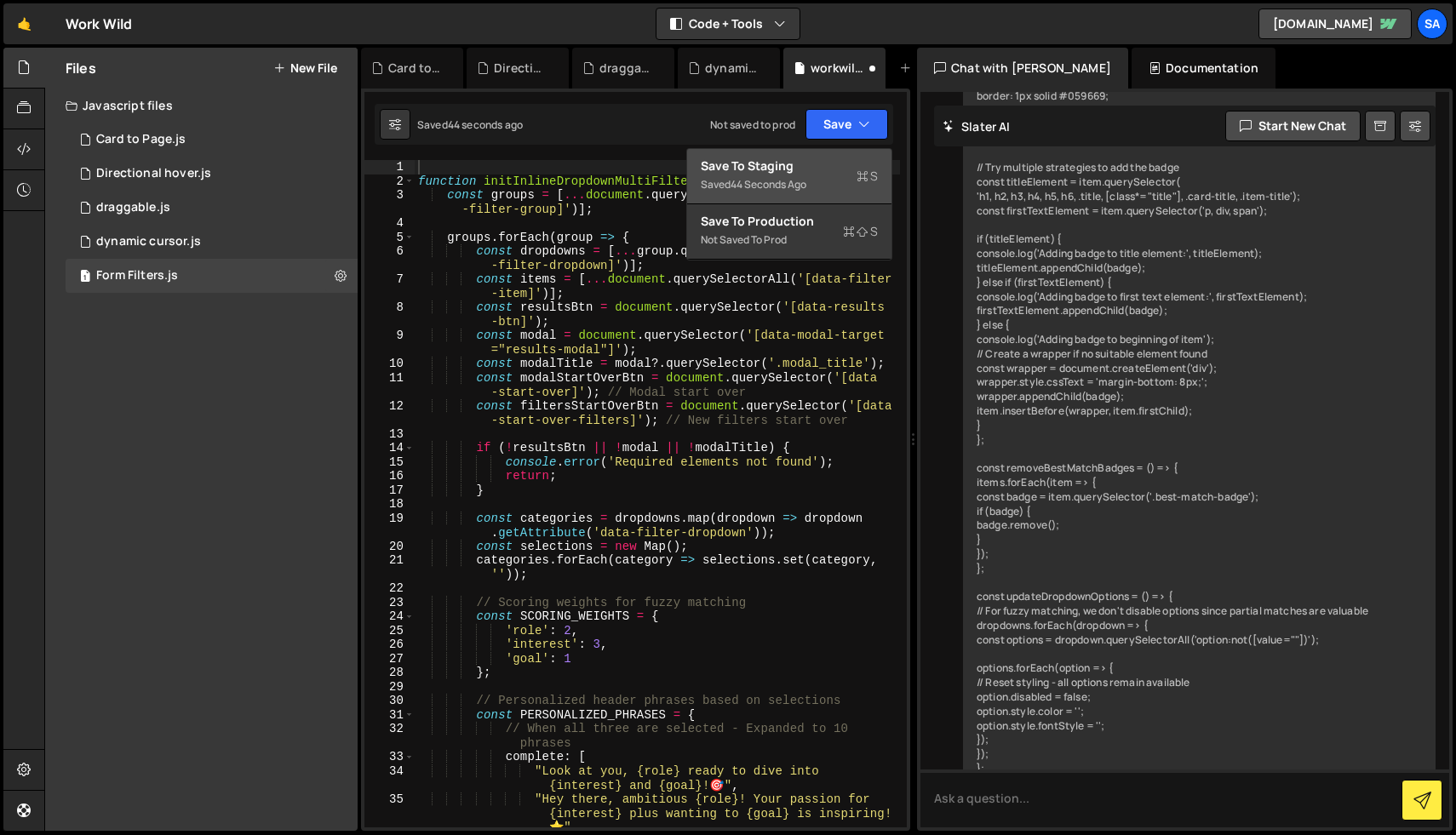
click at [807, 173] on div "Save to Staging S" at bounding box center [789, 166] width 177 height 17
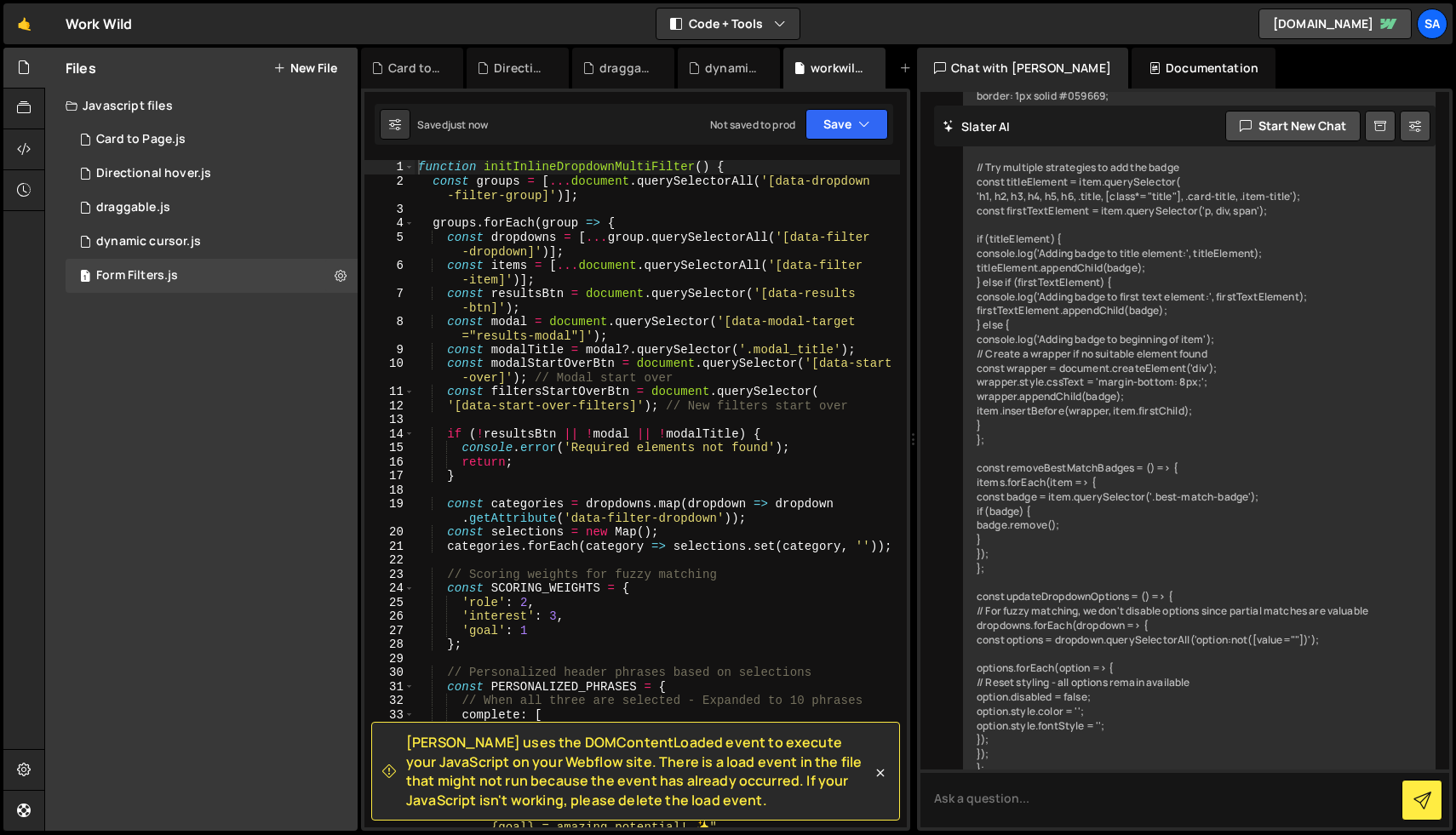
drag, startPoint x: 734, startPoint y: 804, endPoint x: 400, endPoint y: 744, distance: 339.3
click at [400, 744] on div "[PERSON_NAME] uses the DOMContentLoaded event to execute your JavaScript on you…" at bounding box center [627, 771] width 489 height 77
copy span "[PERSON_NAME] uses the DOMContentLoaded event to execute your JavaScript on you…"
click at [1034, 818] on textarea at bounding box center [1184, 798] width 529 height 57
paste textarea "[PERSON_NAME] uses the DOMContentLoaded event to execute your JavaScript on you…"
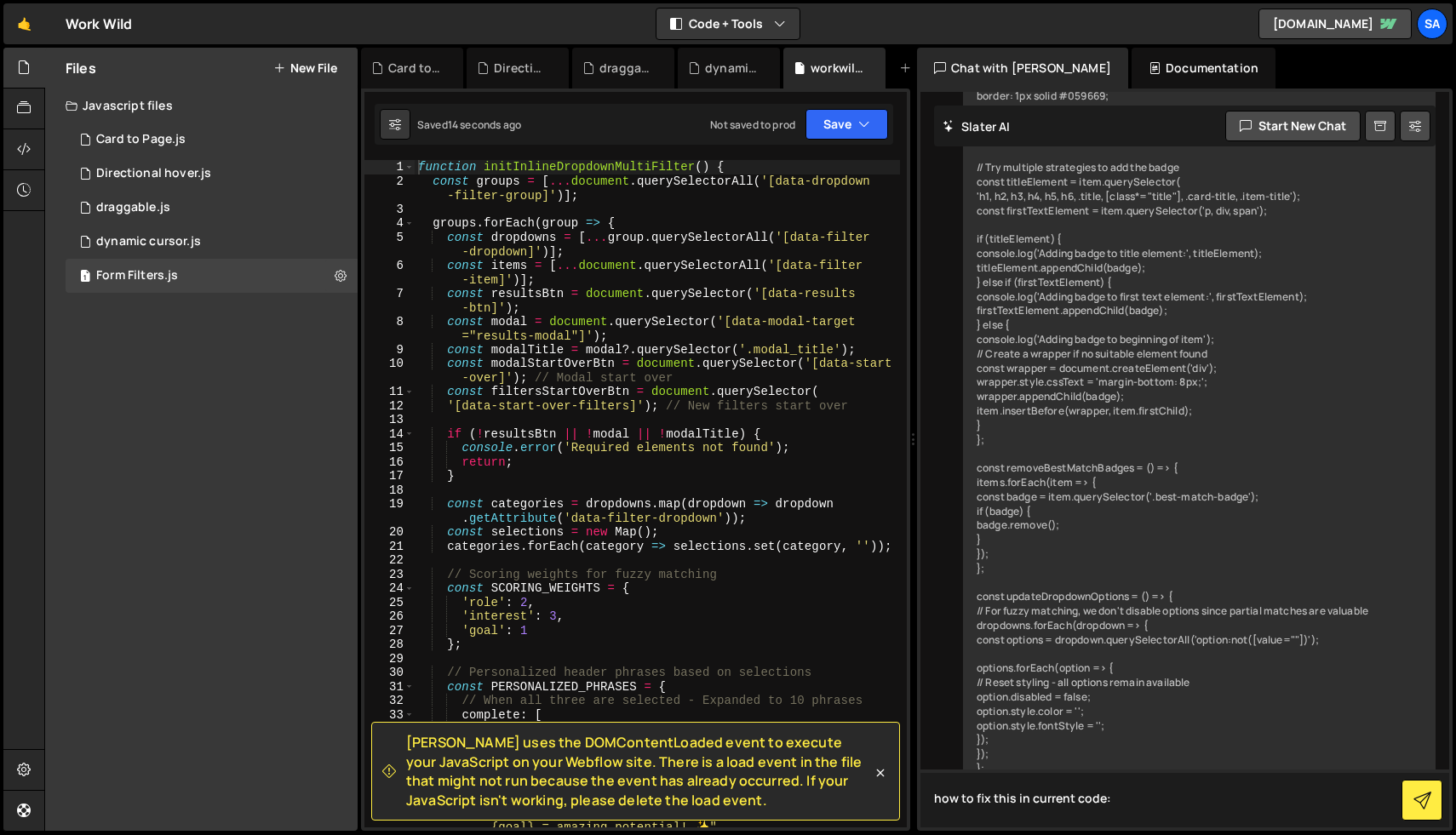
type textarea "how to fix this in current code: [PERSON_NAME] uses the DOMContentLoaded event …"
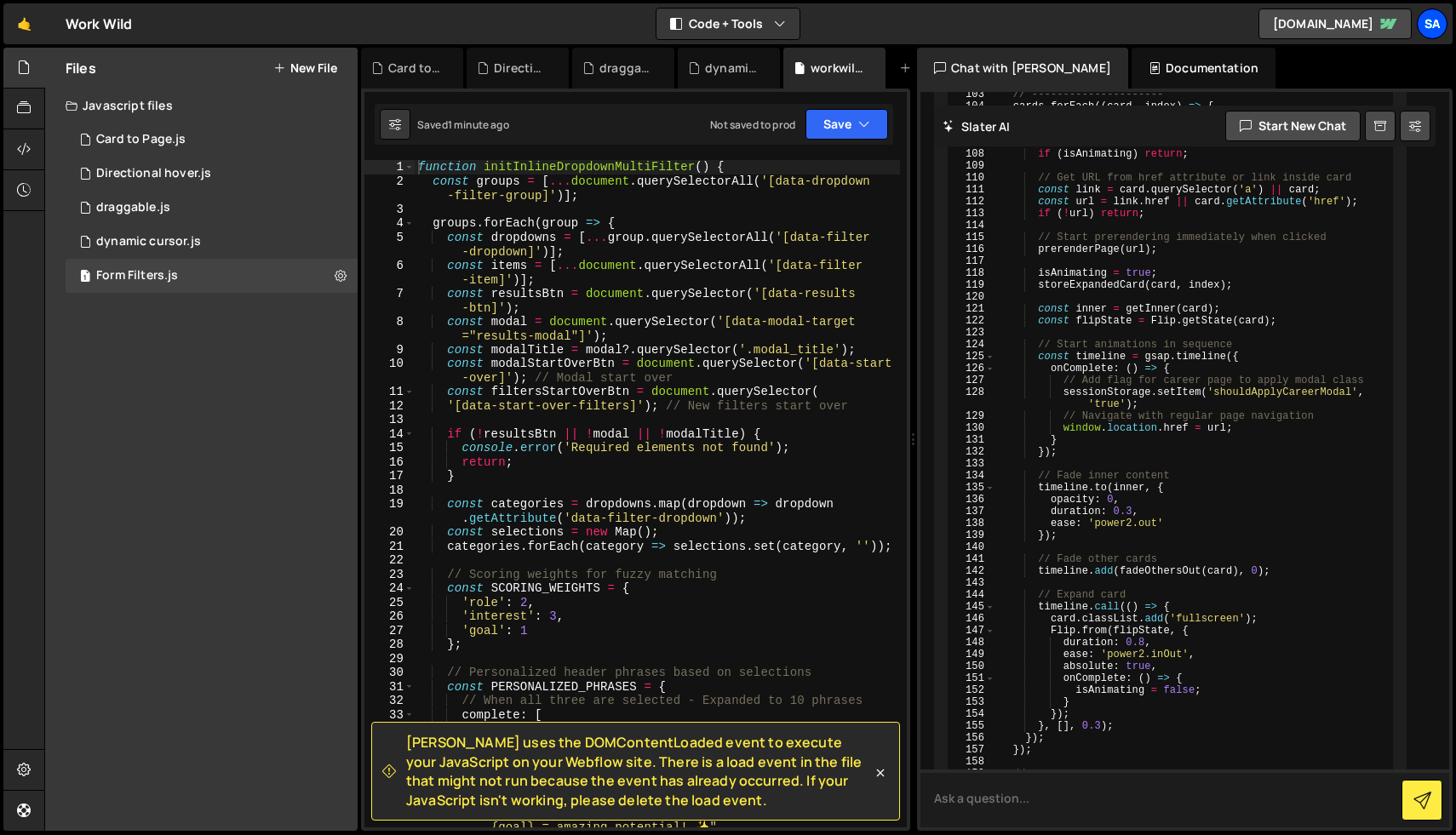
scroll to position [47956, 0]
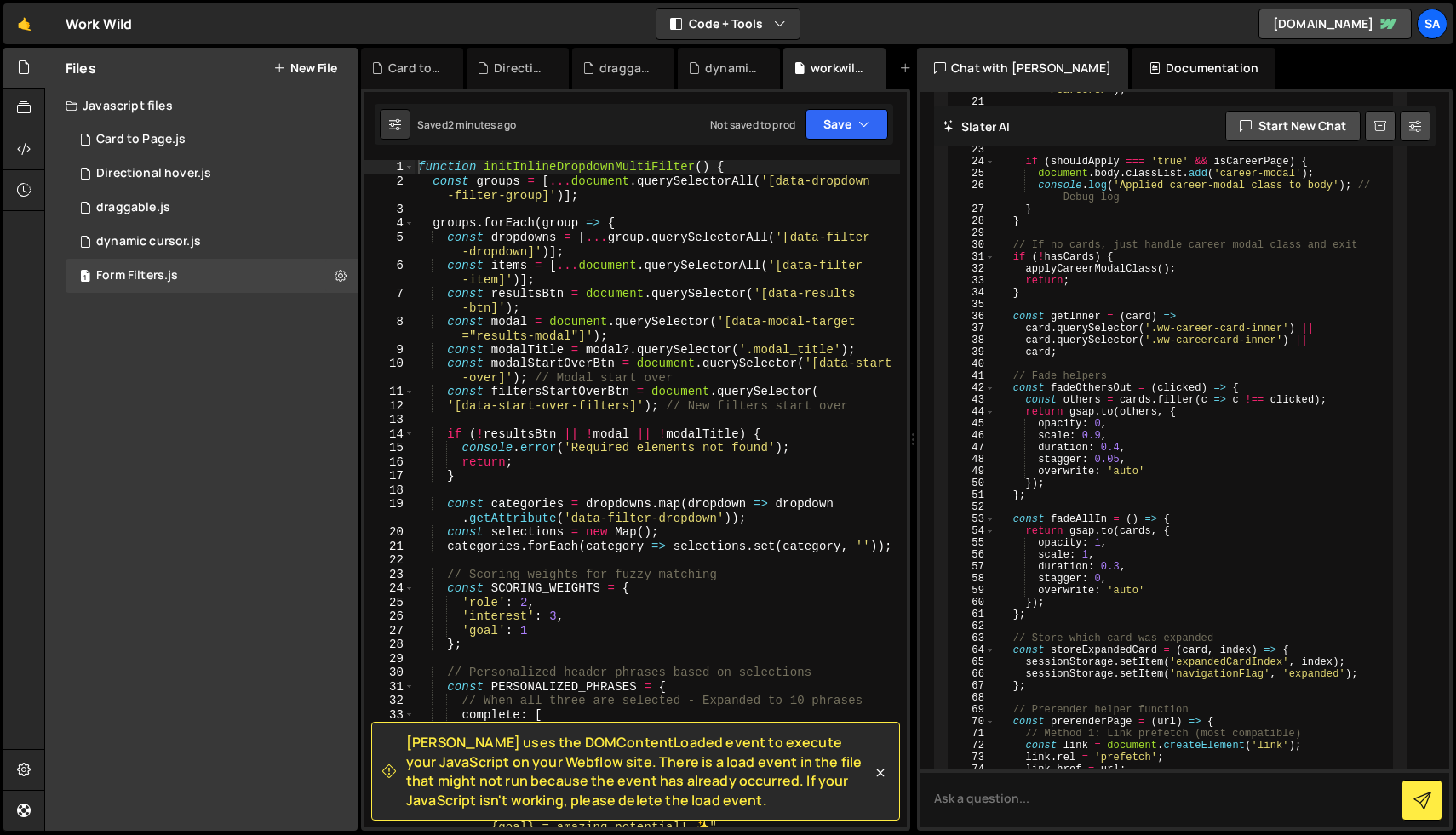
click at [748, 609] on div "function initInlineDropdownMultiFilter ( ) { const groups = [ ... document . qu…" at bounding box center [657, 515] width 485 height 710
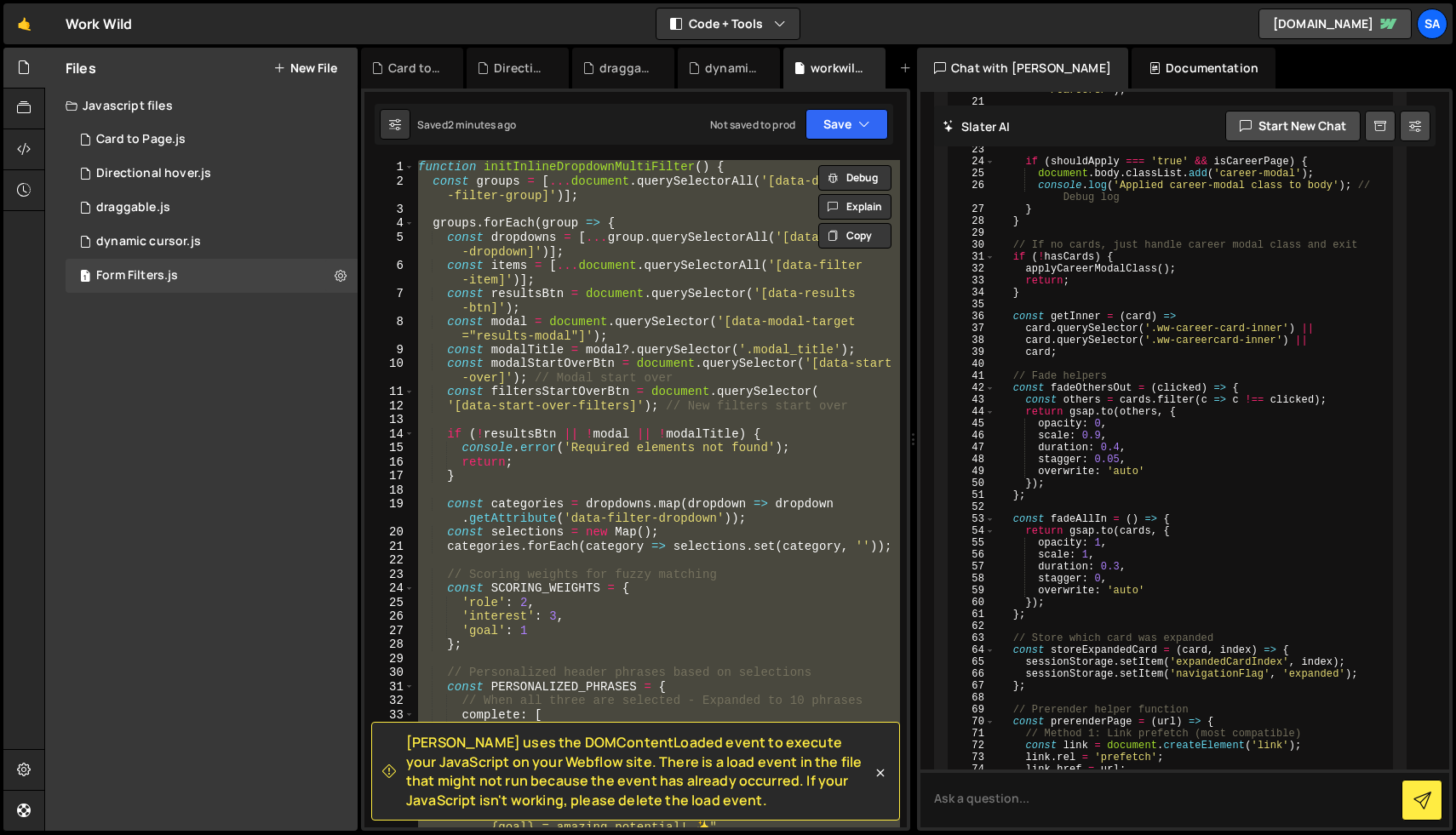
paste textarea "</script>"
type textarea "</script>"
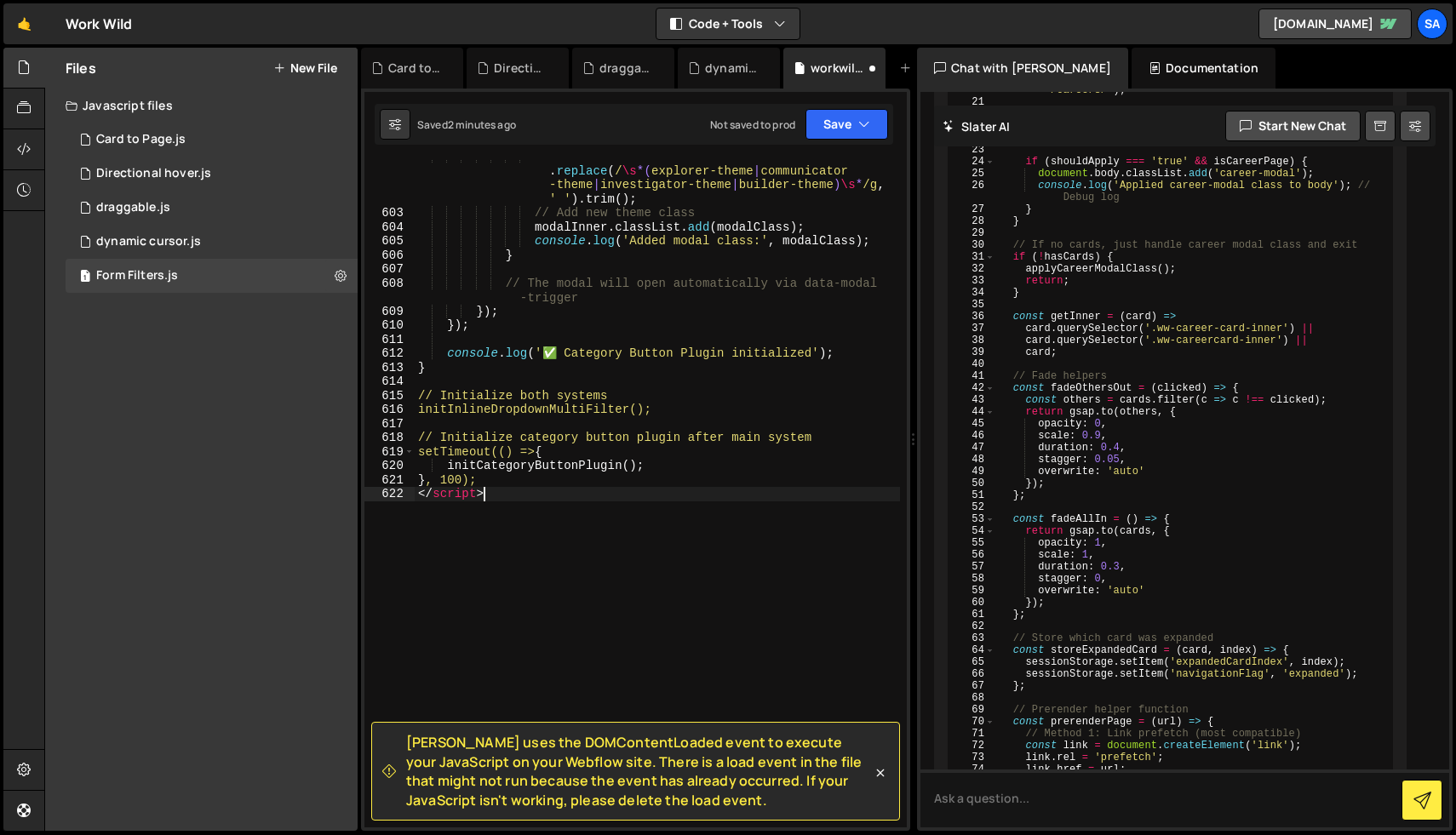
scroll to position [11050, 0]
drag, startPoint x: 520, startPoint y: 508, endPoint x: 411, endPoint y: 499, distance: 109.4
click at [411, 499] on div "</script> 602 603 604 605 606 607 608 609 610 611 612 613 614 615 616 617 618 6…" at bounding box center [635, 494] width 543 height 667
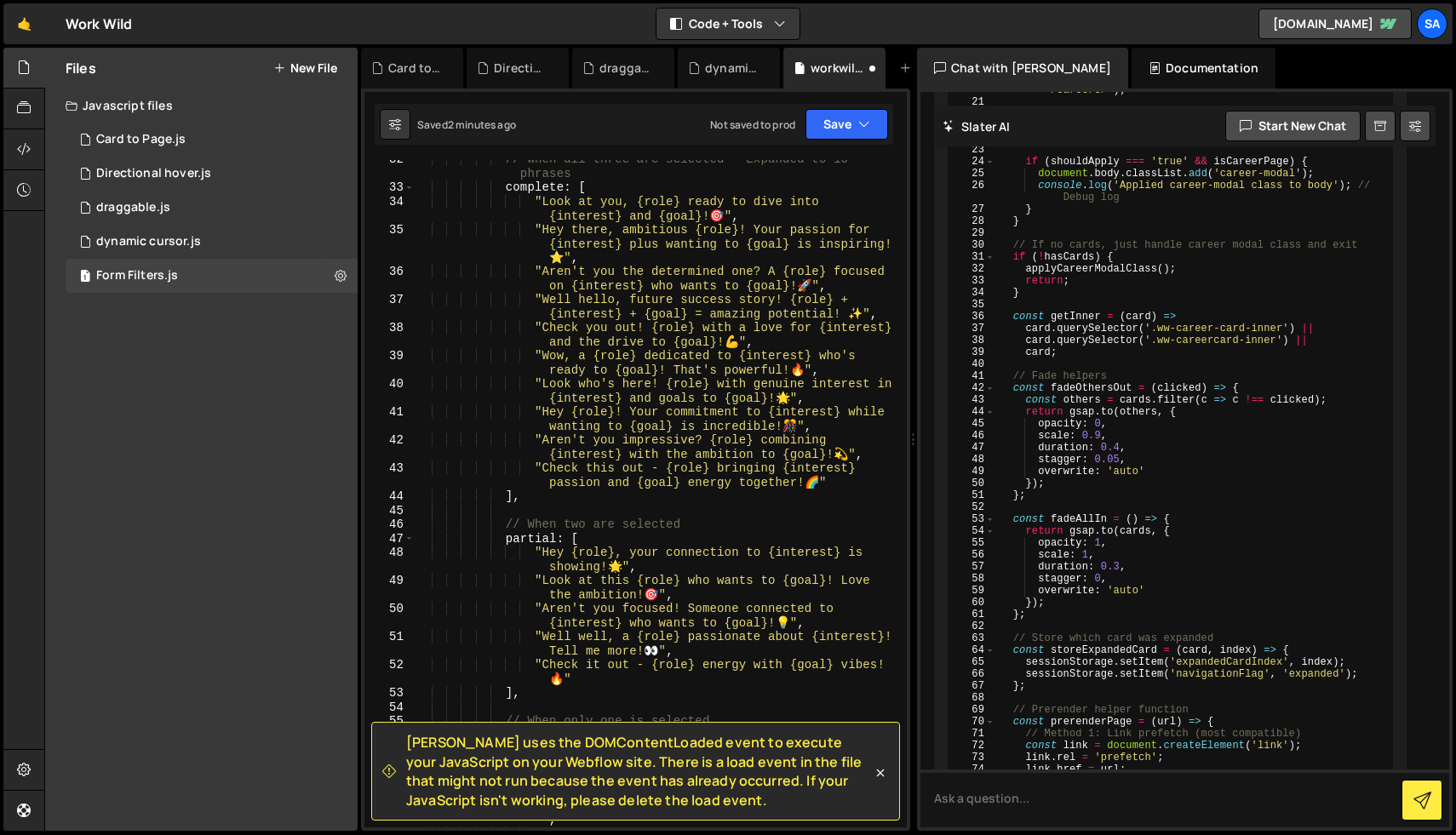
scroll to position [0, 0]
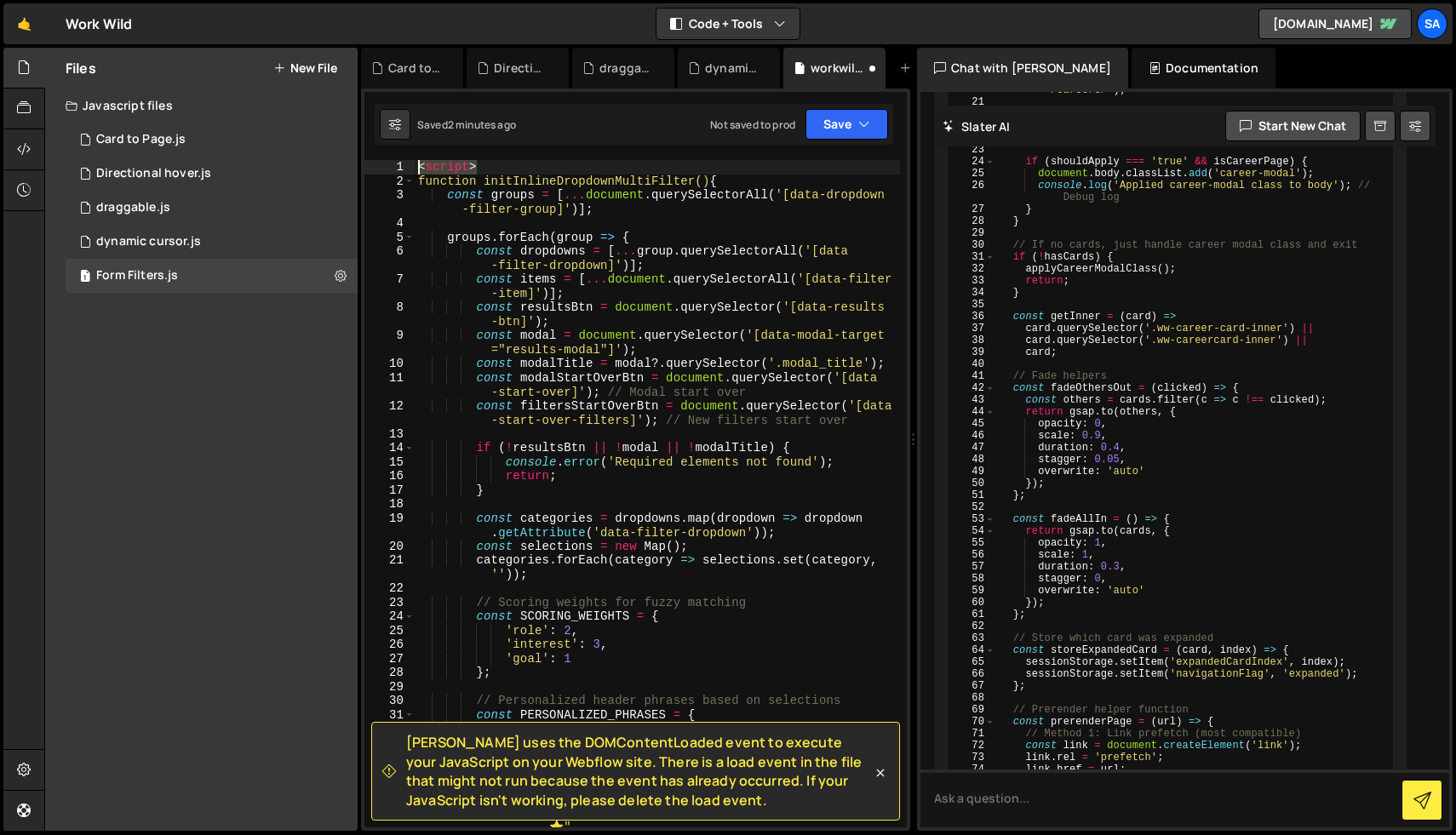
drag, startPoint x: 500, startPoint y: 165, endPoint x: 401, endPoint y: 168, distance: 99.0
click at [401, 168] on div "1 2 3 4 5 6 7 8 9 10 11 12 13 14 15 16 17 18 19 20 21 22 23 24 25 26 27 28 29 3…" at bounding box center [635, 494] width 543 height 667
type textarea "<script>"
click at [843, 117] on button "Save" at bounding box center [846, 124] width 83 height 30
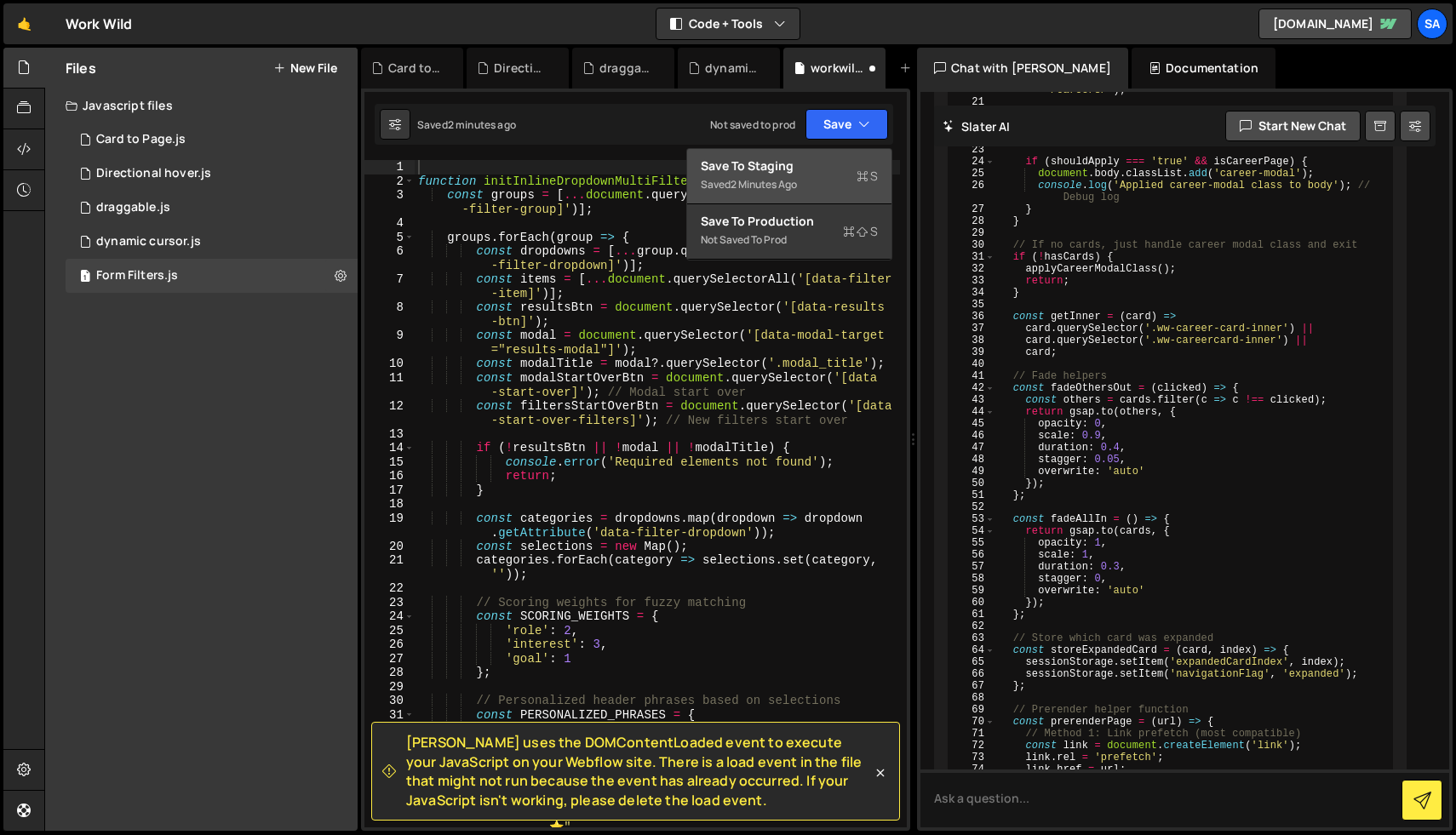
click at [824, 164] on div "Save to Staging S" at bounding box center [789, 166] width 177 height 17
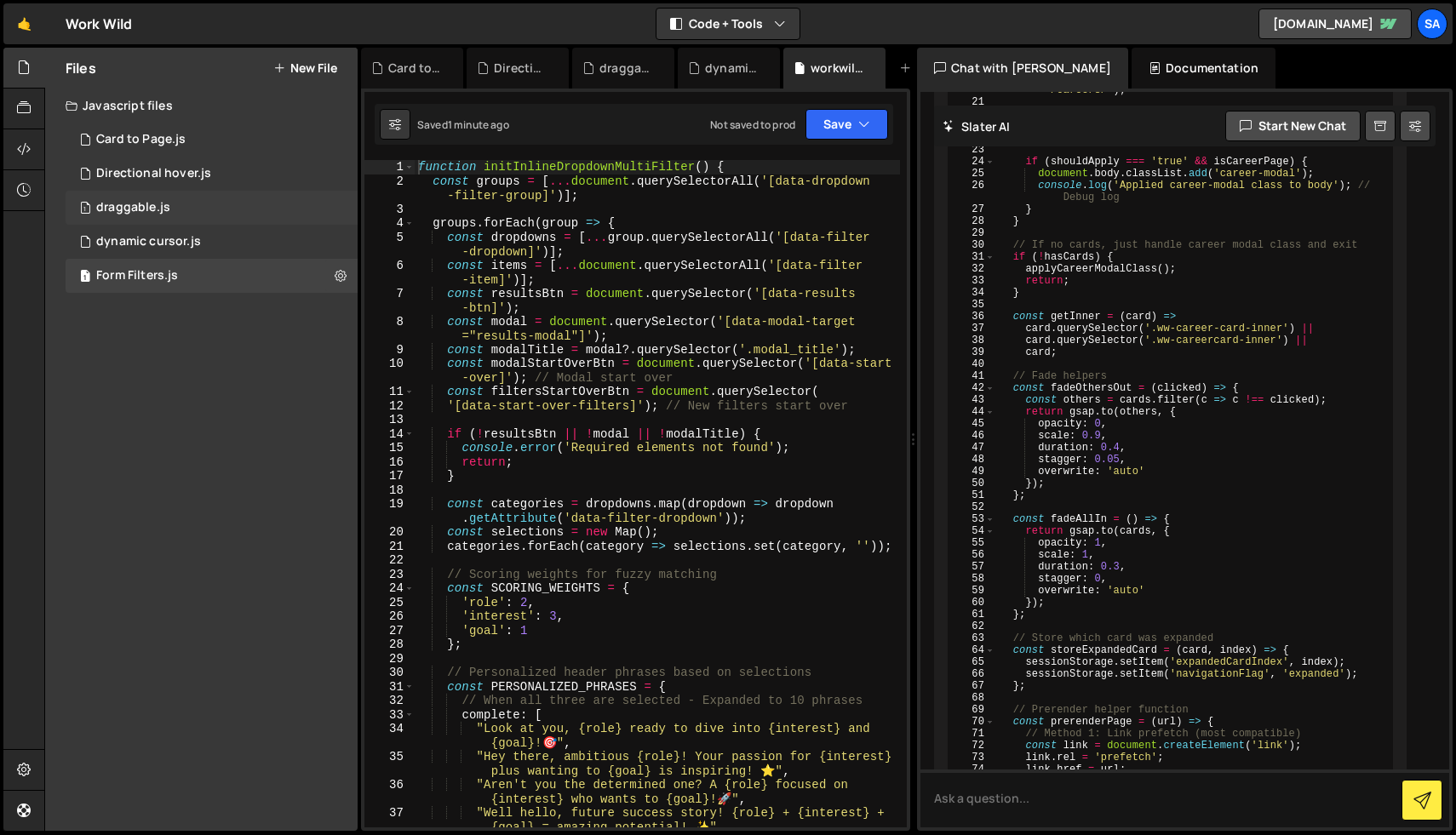
click at [178, 199] on div "1 draggable.js 0" at bounding box center [211, 207] width 292 height 34
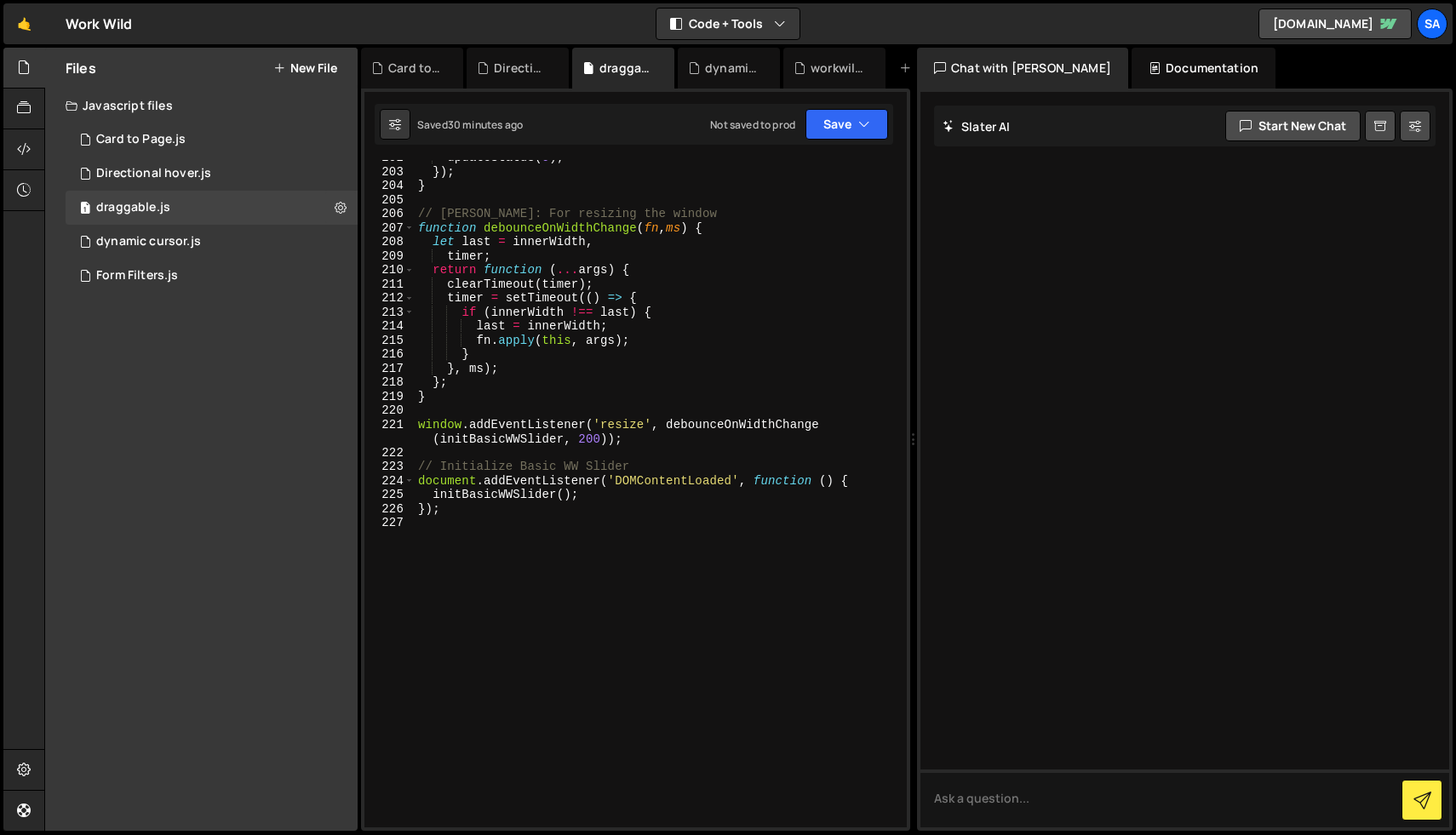
scroll to position [3128, 0]
drag, startPoint x: 477, startPoint y: 519, endPoint x: 389, endPoint y: 515, distance: 88.1
click at [389, 515] on div "202 203 204 205 206 207 208 209 210 211 212 213 214 215 216 217 218 219 220 221…" at bounding box center [635, 494] width 543 height 667
type textarea "});"
drag, startPoint x: 870, startPoint y: 480, endPoint x: 383, endPoint y: 479, distance: 487.0
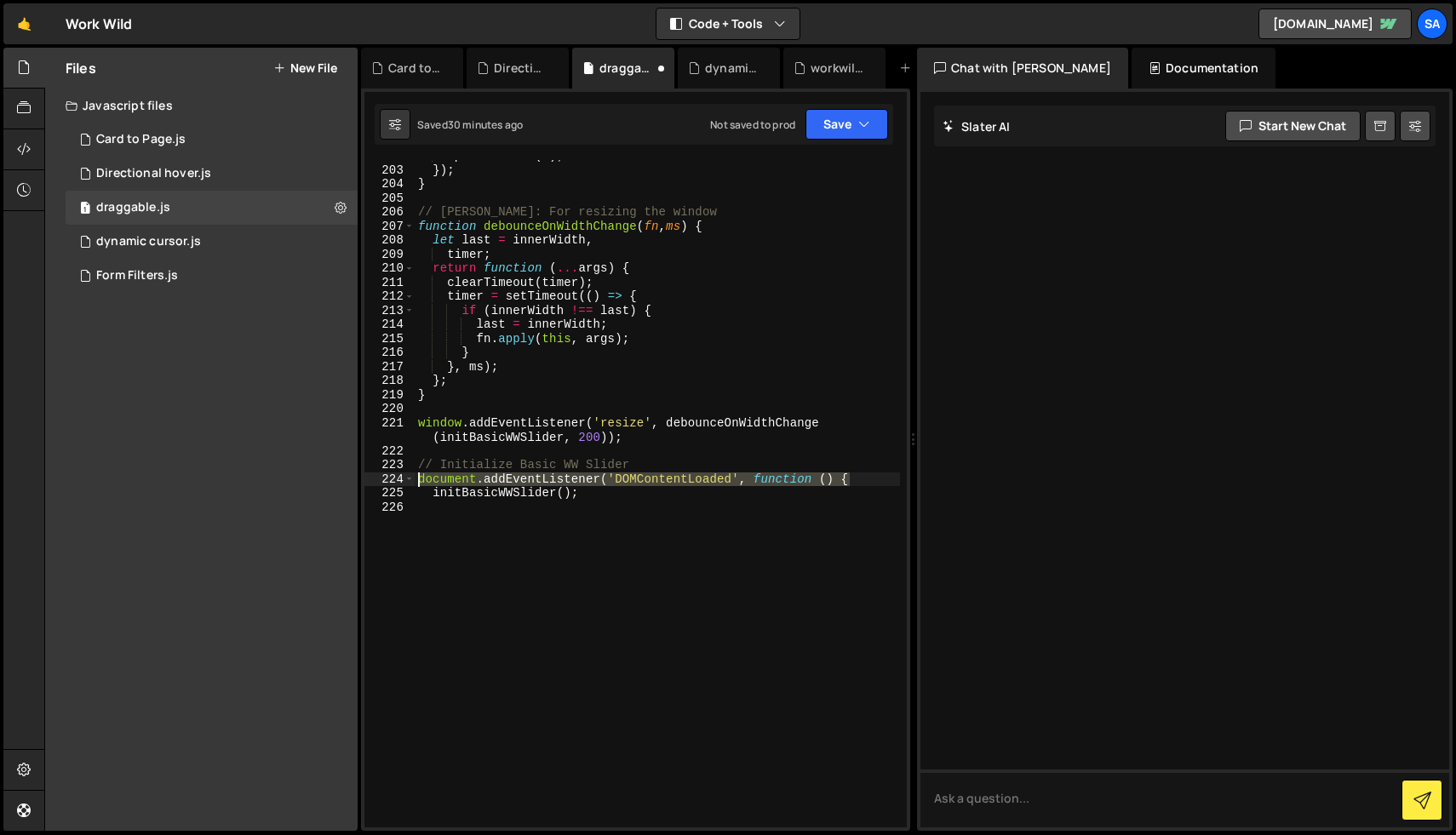
click at [383, 479] on div "202 203 204 205 206 207 208 209 210 211 212 213 214 215 216 217 218 219 220 221…" at bounding box center [635, 494] width 543 height 667
type textarea "document.addEventListener('DOMContentLoaded', function () {"
click at [698, 476] on div "updateStatus ( 0 ) ; }) ; } // Debouncer: For resizing the window function debo…" at bounding box center [657, 496] width 485 height 696
click at [836, 125] on button "Save" at bounding box center [846, 124] width 83 height 30
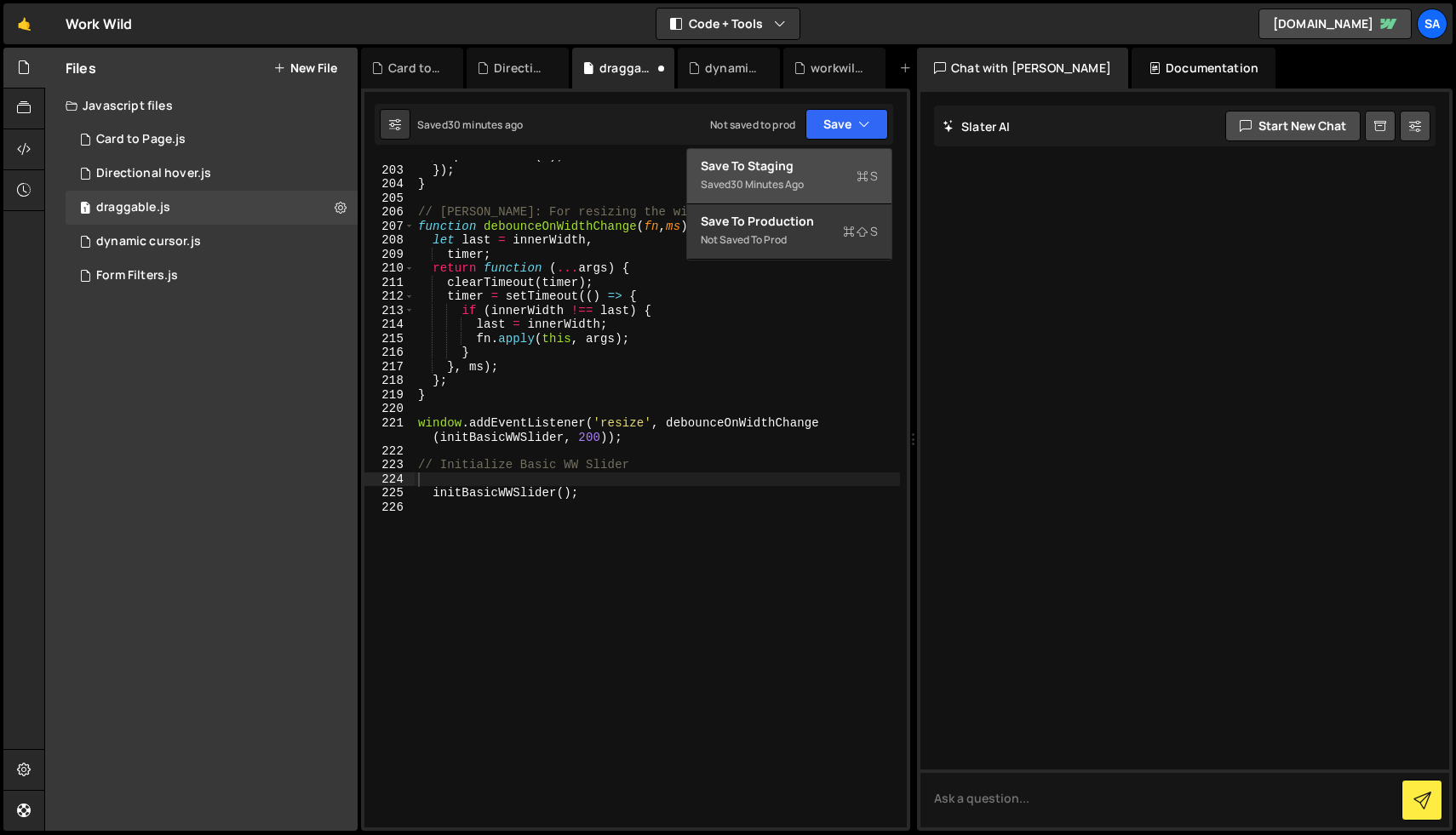
click at [806, 167] on div "Save to Staging S" at bounding box center [789, 166] width 177 height 17
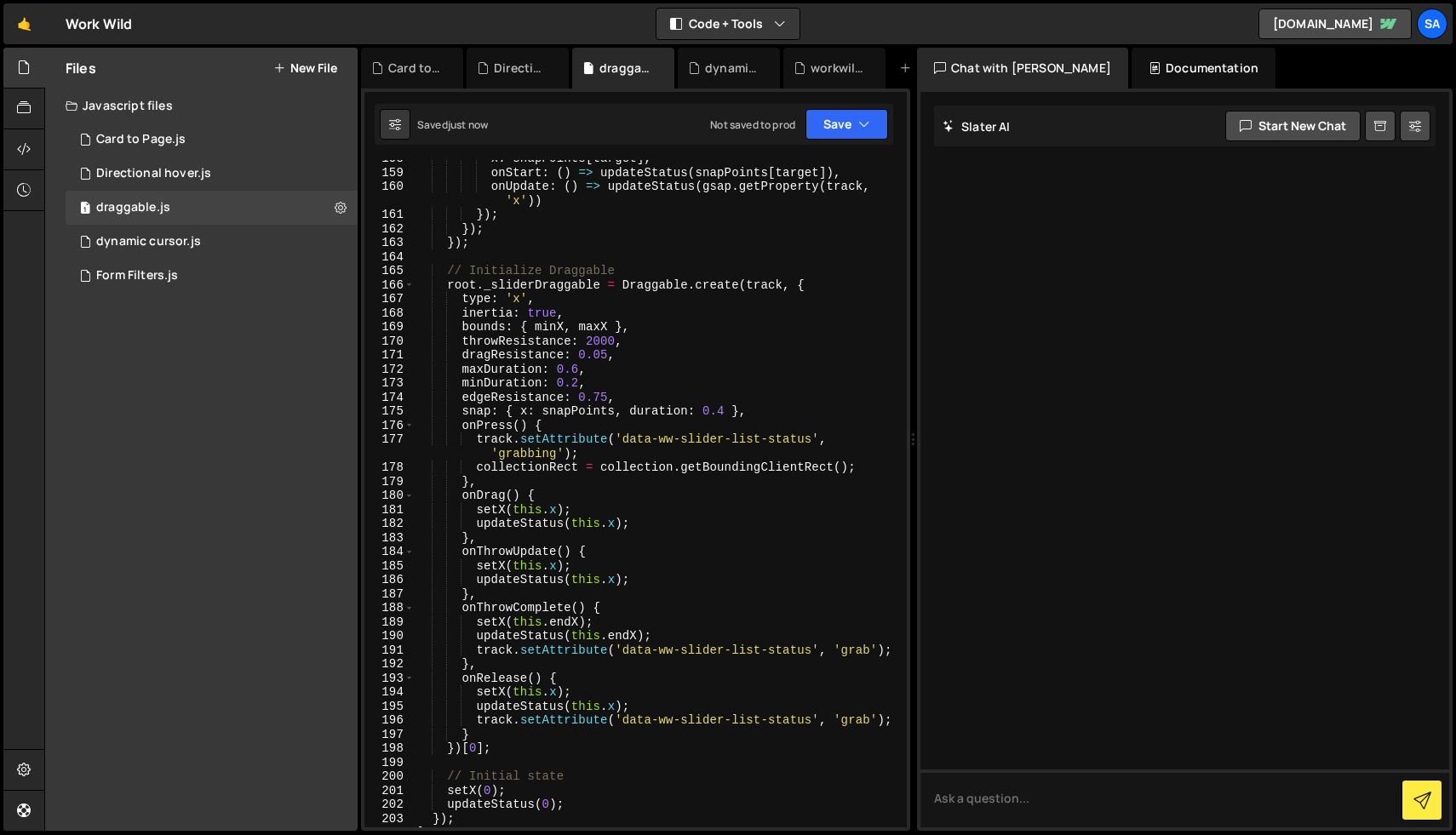
scroll to position [3143, 0]
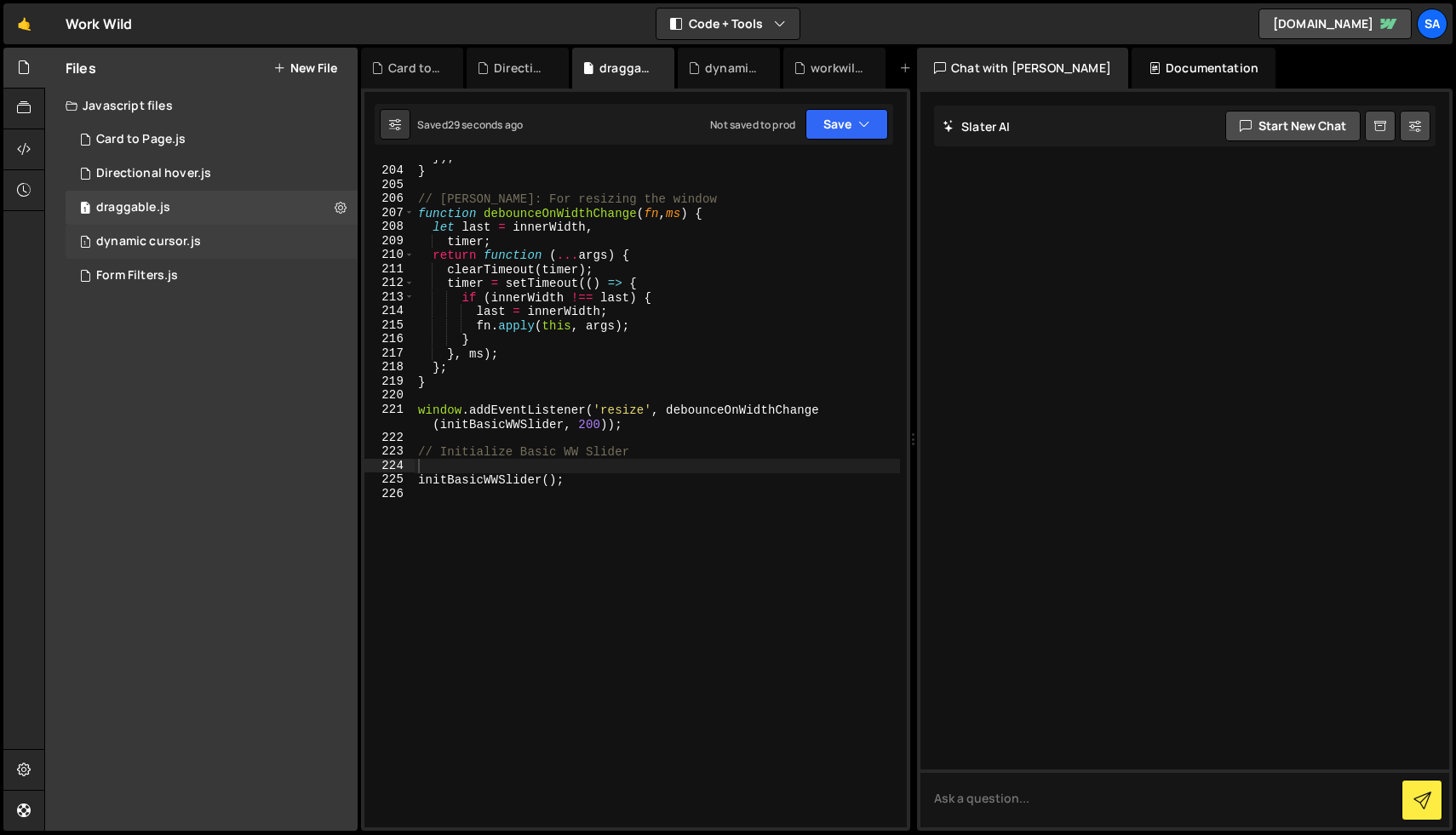
click at [170, 247] on div "dynamic cursor.js" at bounding box center [148, 242] width 104 height 16
click at [150, 244] on div "dynamic cursor.js" at bounding box center [148, 242] width 104 height 16
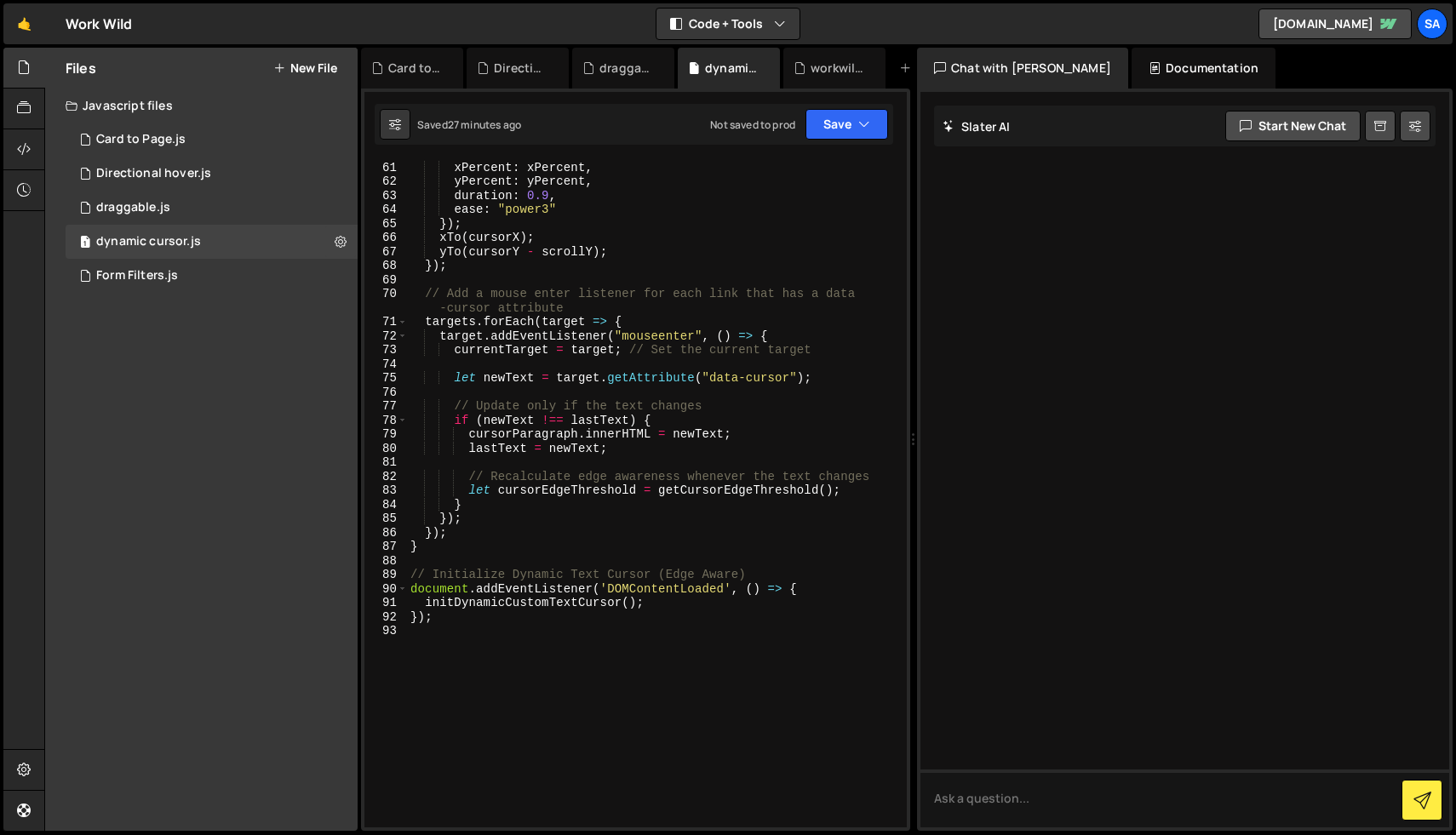
scroll to position [1078, 0]
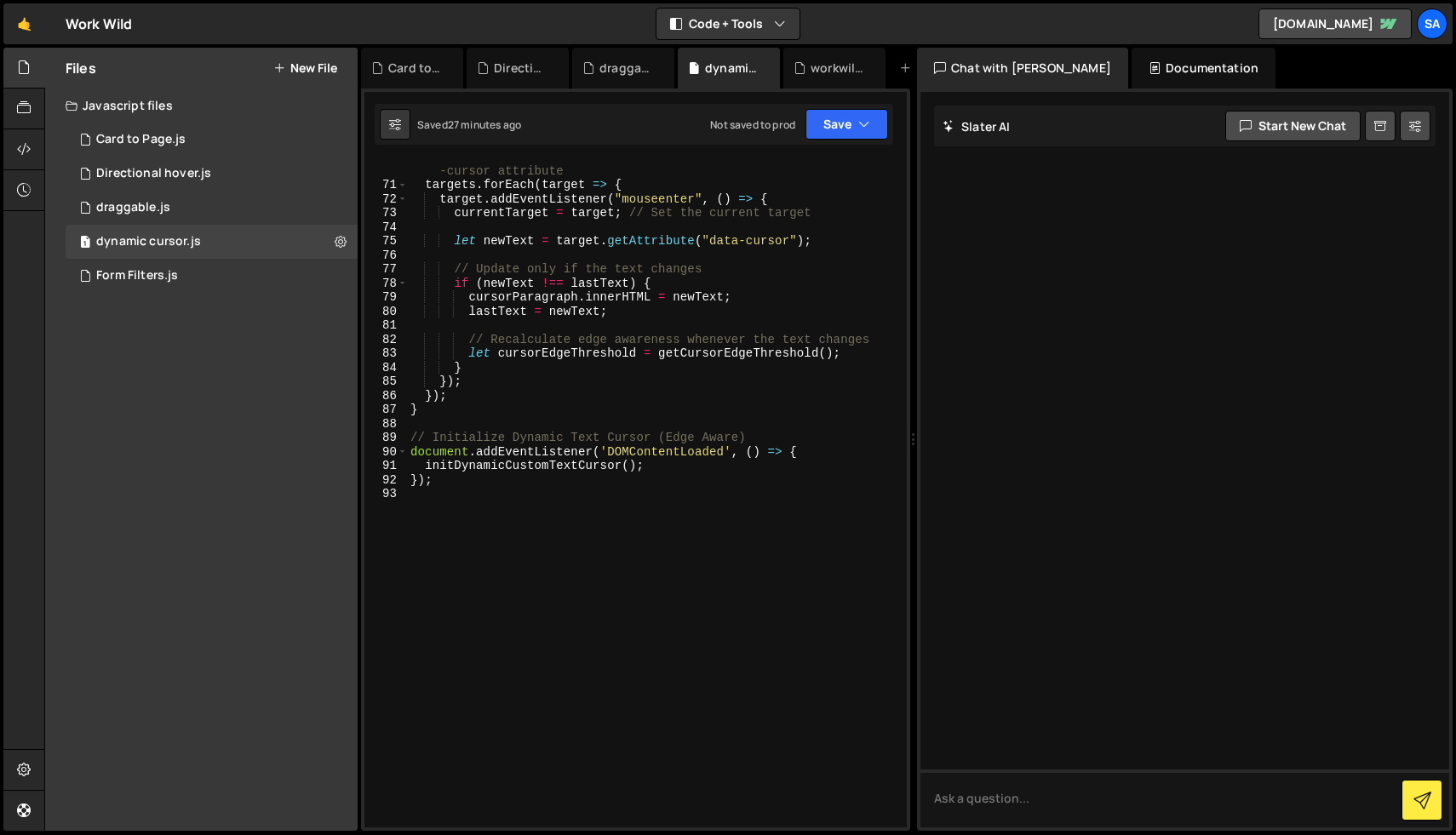
type textarea "});"
drag, startPoint x: 459, startPoint y: 482, endPoint x: 391, endPoint y: 482, distance: 68.0
click at [391, 482] on div "}); 70 71 72 73 74 75 76 77 78 79 80 81 82 83 84 85 86 87 88 89 90 91 92 93 // …" at bounding box center [635, 494] width 543 height 667
drag, startPoint x: 824, startPoint y: 447, endPoint x: 389, endPoint y: 449, distance: 435.0
click at [389, 449] on div "70 71 72 73 74 75 76 77 78 79 80 81 82 83 84 85 86 87 88 89 90 91 92 93 // Add …" at bounding box center [635, 494] width 543 height 667
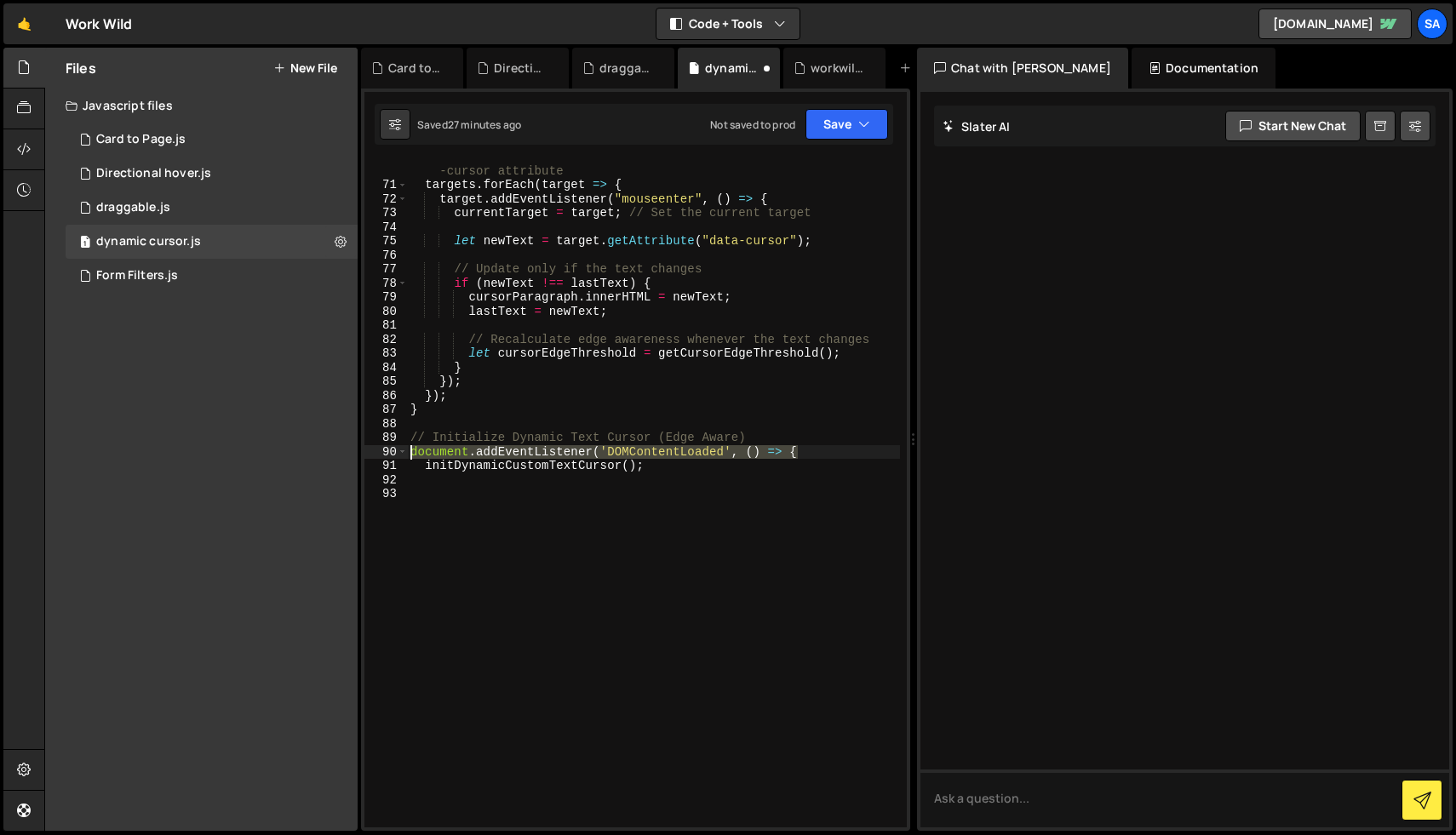
type textarea "document.addEventListener('DOMContentLoaded', () => {"
click at [832, 120] on button "Save" at bounding box center [846, 124] width 83 height 30
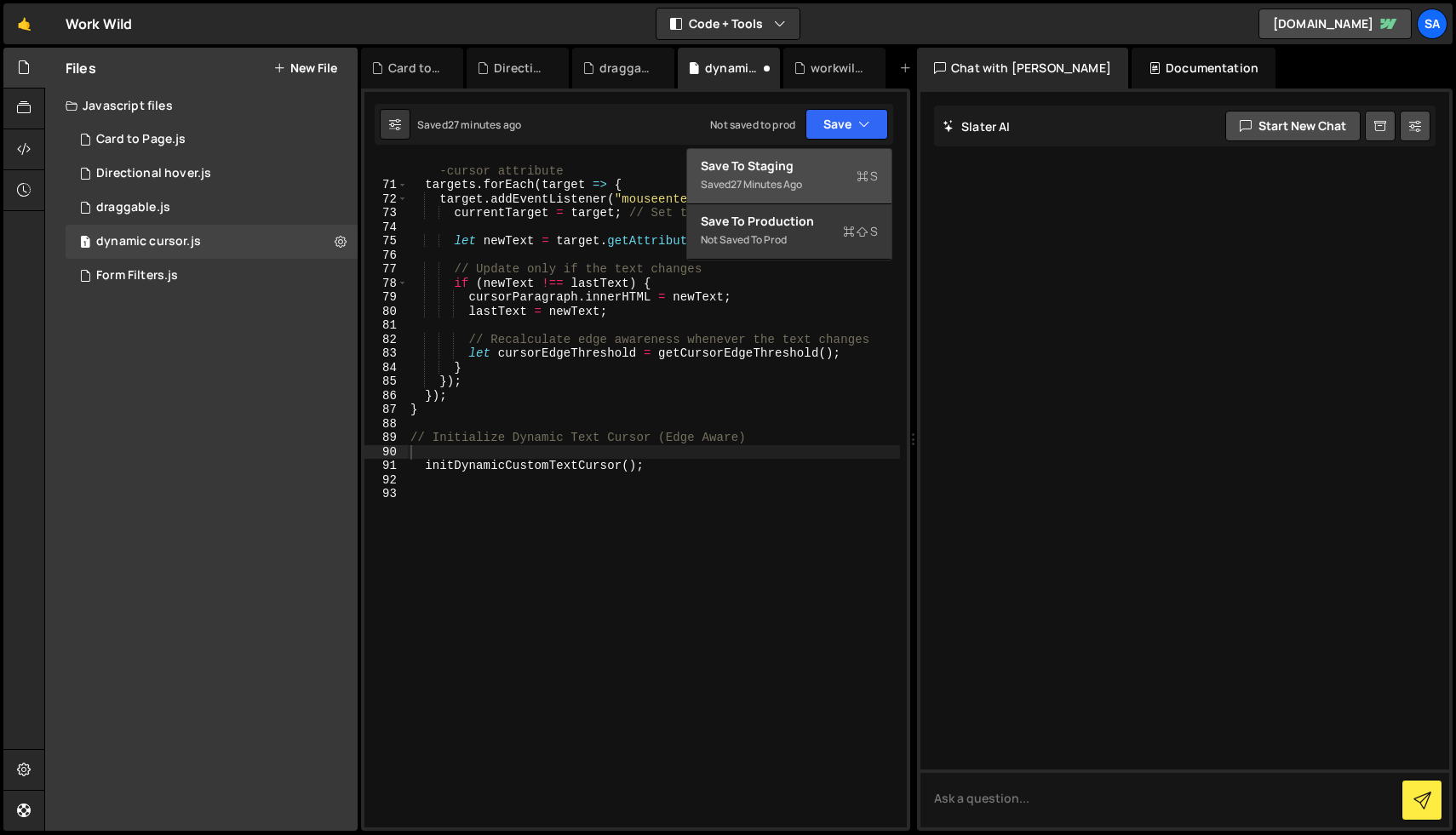
click at [806, 165] on div "Save to Staging S" at bounding box center [789, 166] width 177 height 17
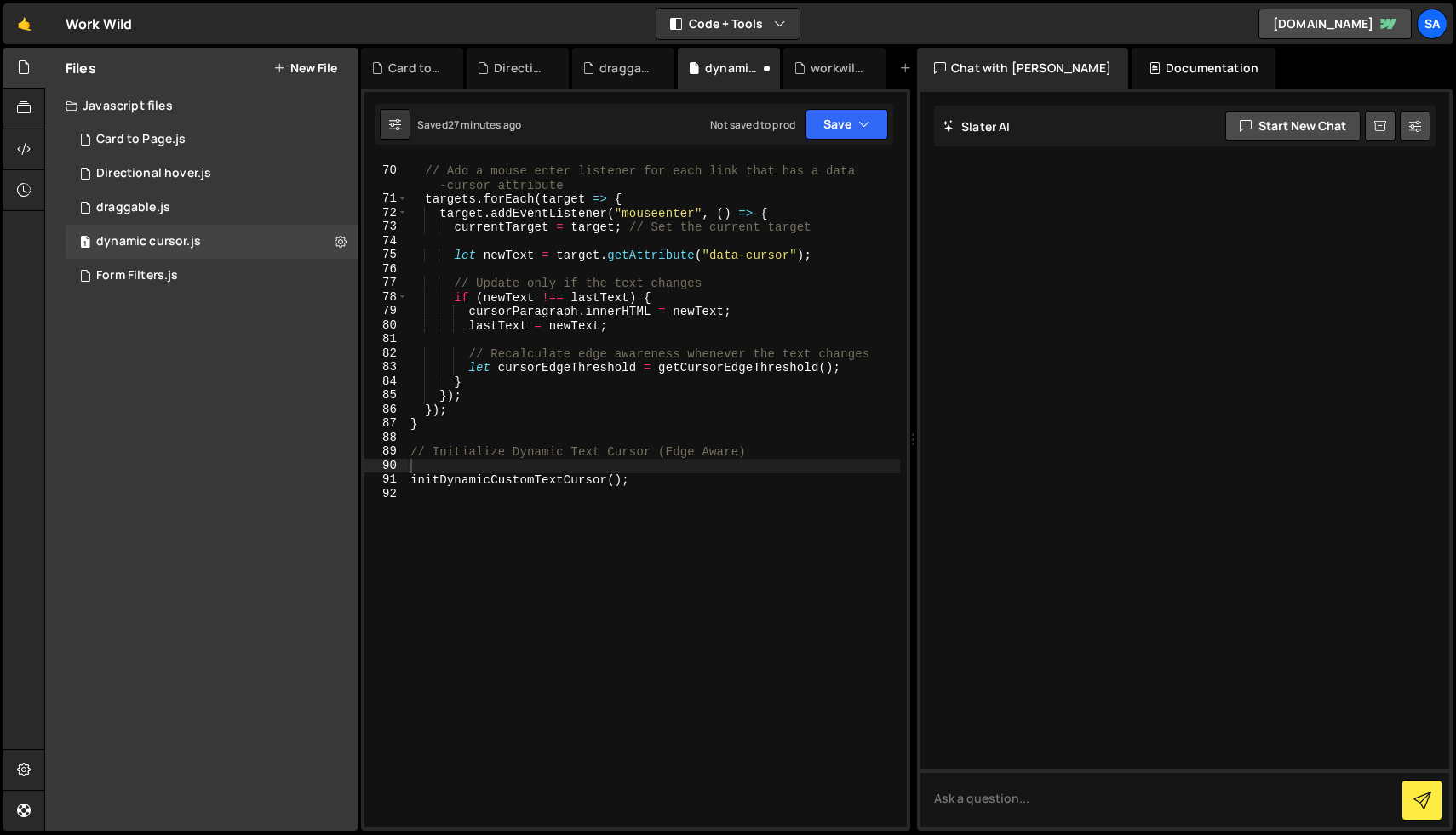
scroll to position [1064, 0]
click at [151, 179] on div "Directional hover.js" at bounding box center [153, 174] width 115 height 16
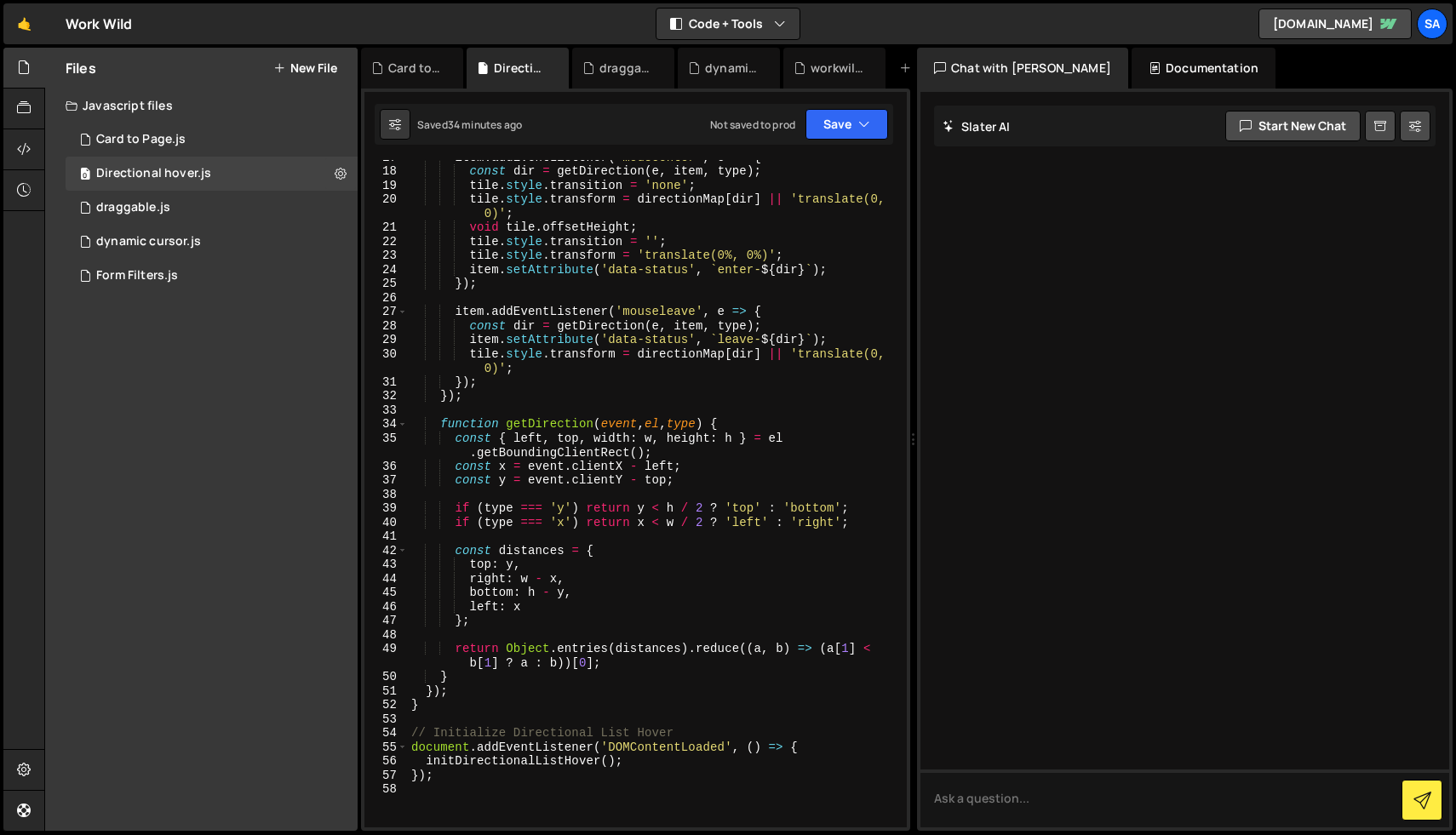
scroll to position [572, 0]
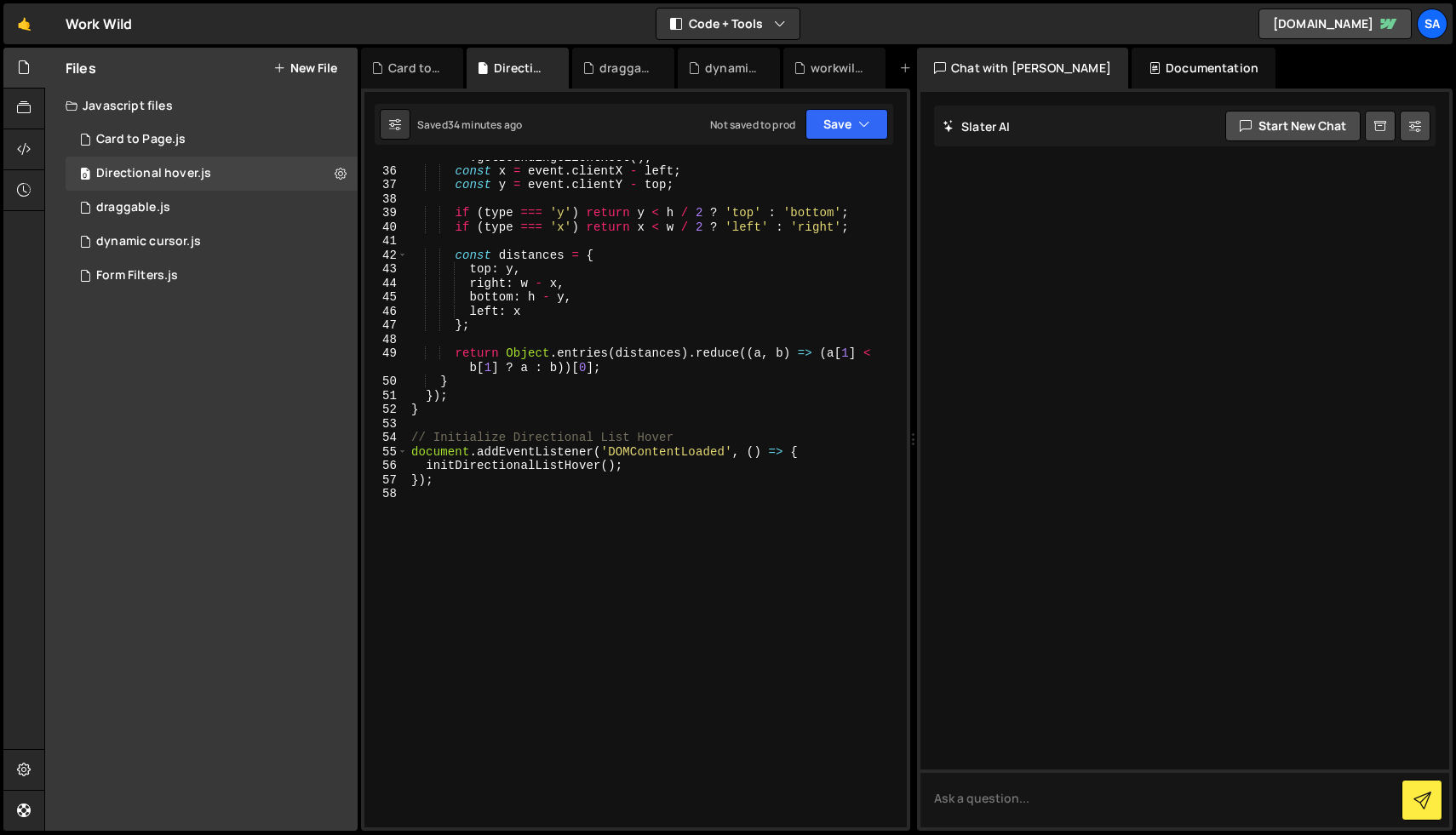
type textarea "});"
drag, startPoint x: 450, startPoint y: 481, endPoint x: 389, endPoint y: 481, distance: 61.0
click at [389, 481] on div "}); 35 36 37 38 39 40 41 42 43 44 45 46 47 48 49 50 51 52 53 54 55 56 57 58 con…" at bounding box center [635, 494] width 543 height 667
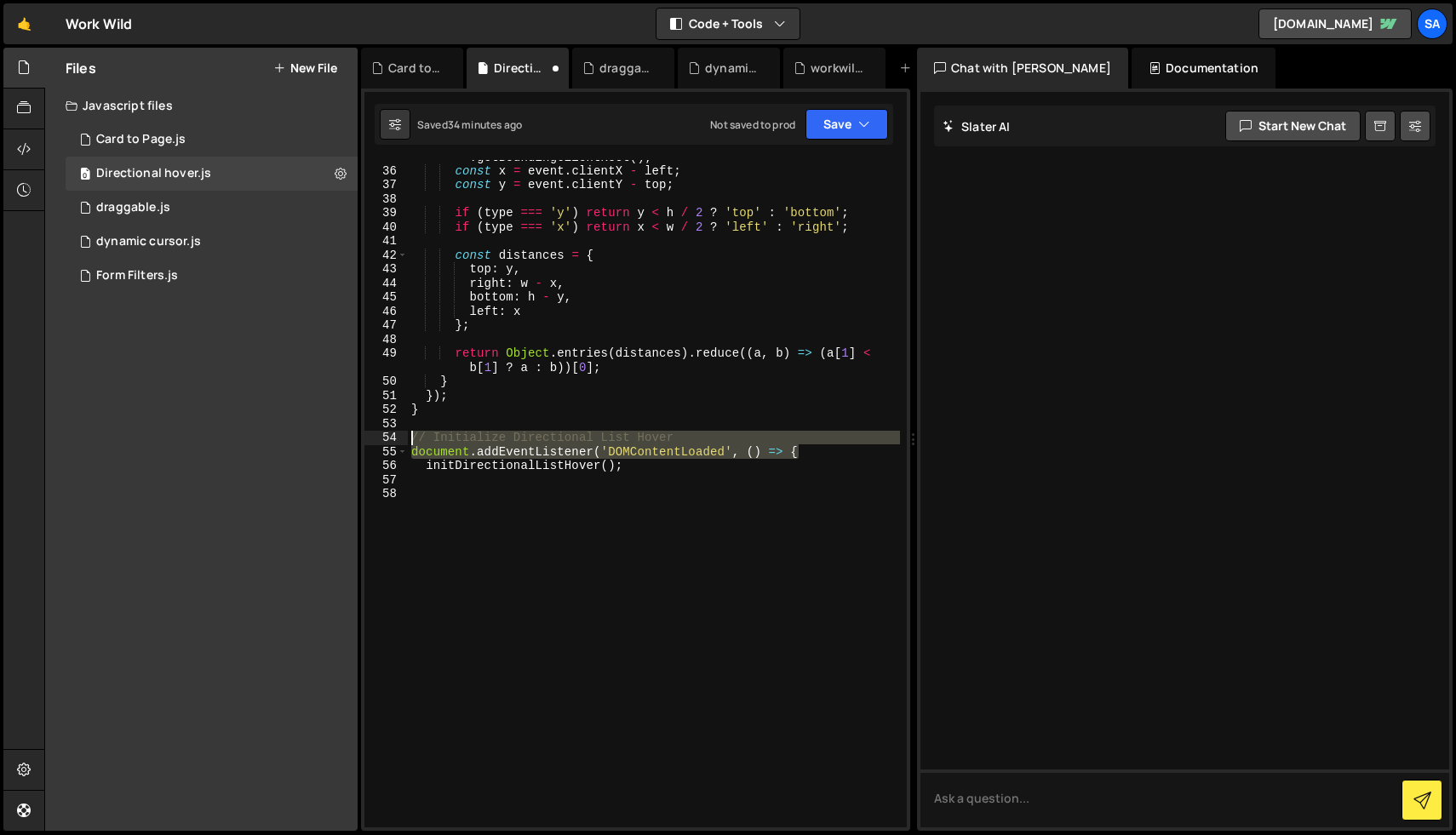
drag, startPoint x: 826, startPoint y: 451, endPoint x: 369, endPoint y: 441, distance: 457.1
click at [369, 441] on div "35 36 37 38 39 40 41 42 43 44 45 46 47 48 49 50 51 52 53 54 55 56 57 58 const {…" at bounding box center [635, 494] width 543 height 667
type textarea "// Initialize Directional List Hover document.addEventListener('DOMContentLoade…"
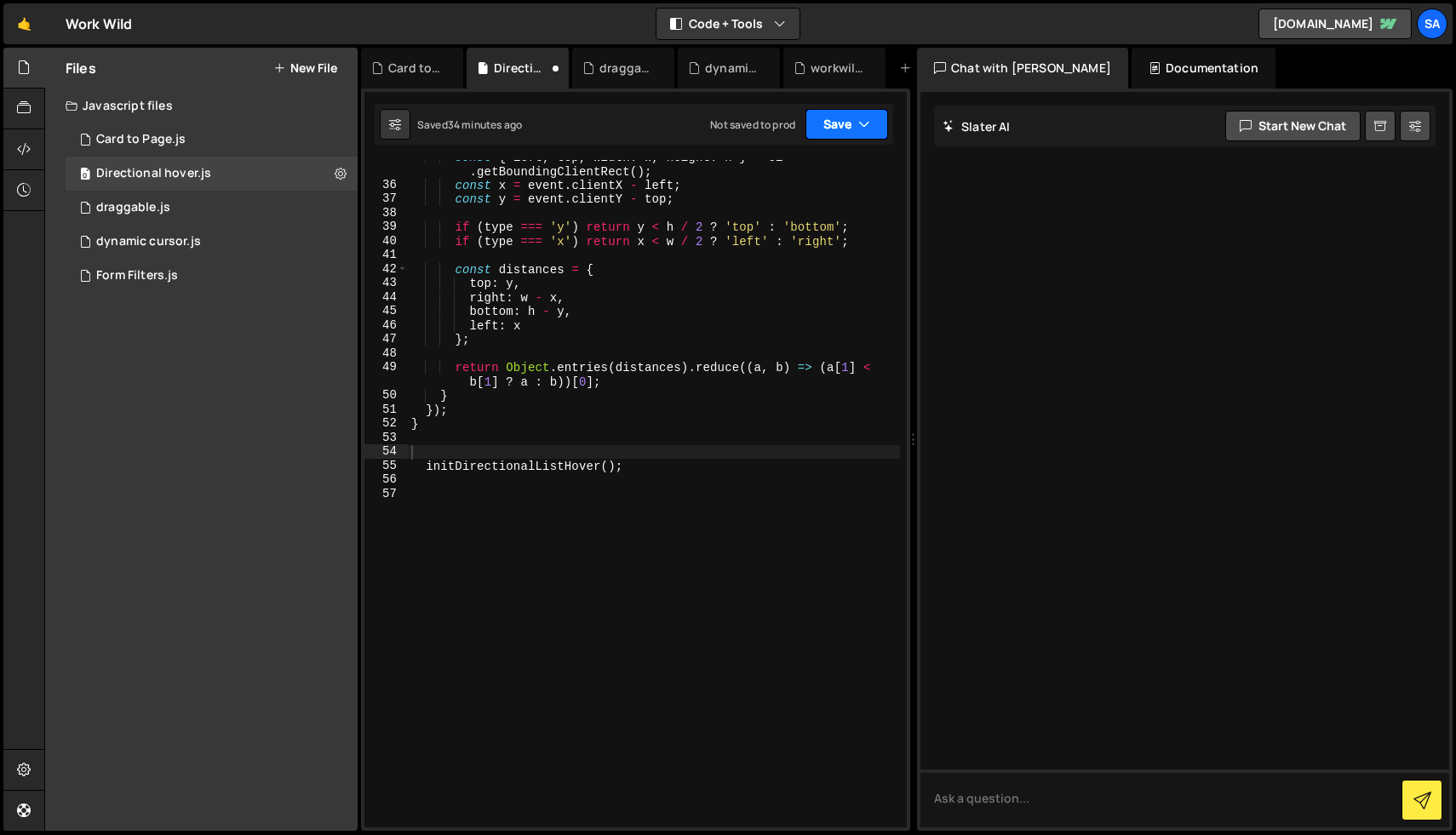
click at [826, 133] on button "Save" at bounding box center [846, 124] width 83 height 30
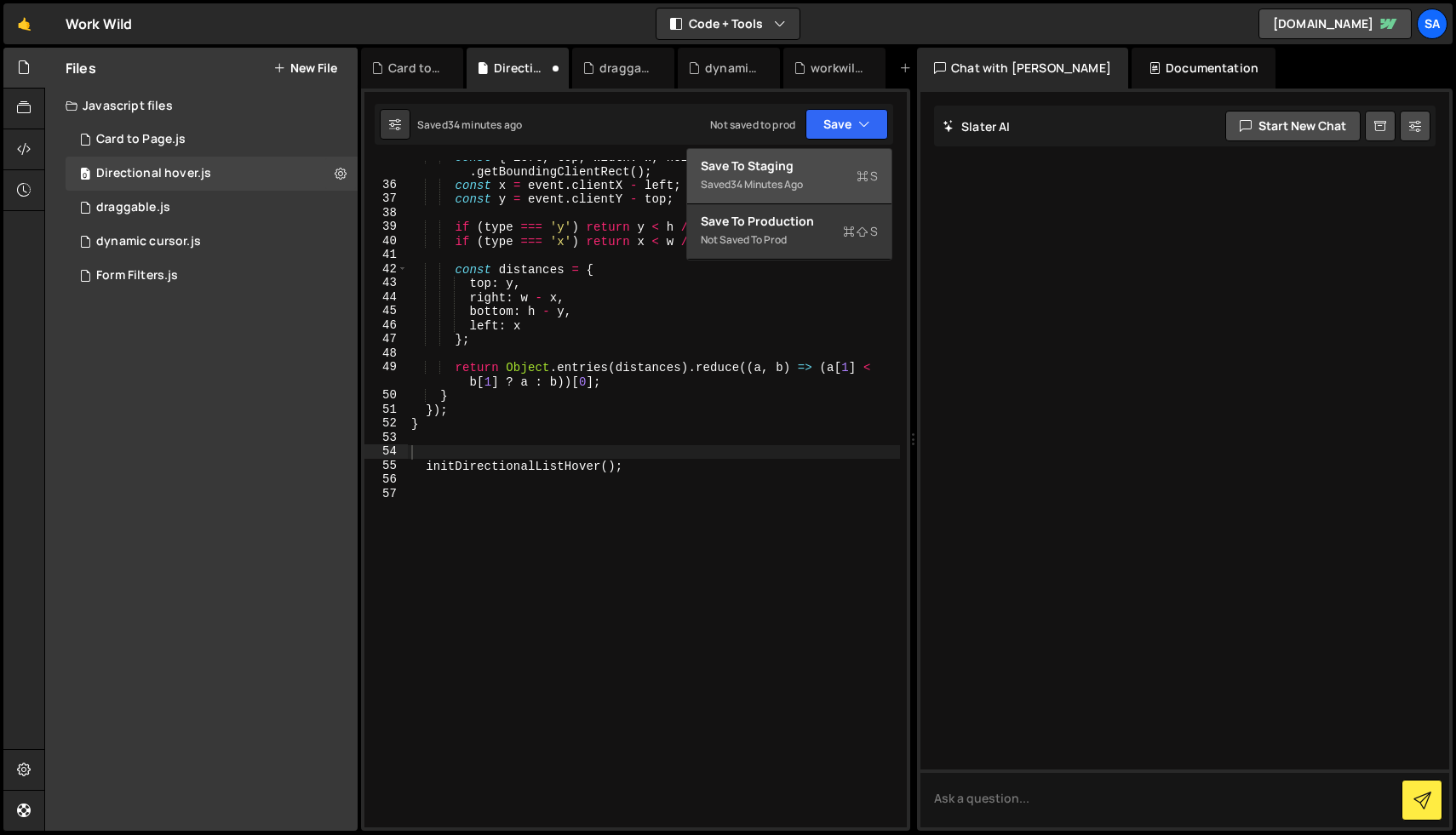
click at [815, 155] on button "Save to Staging S Saved 34 minutes ago" at bounding box center [789, 177] width 205 height 56
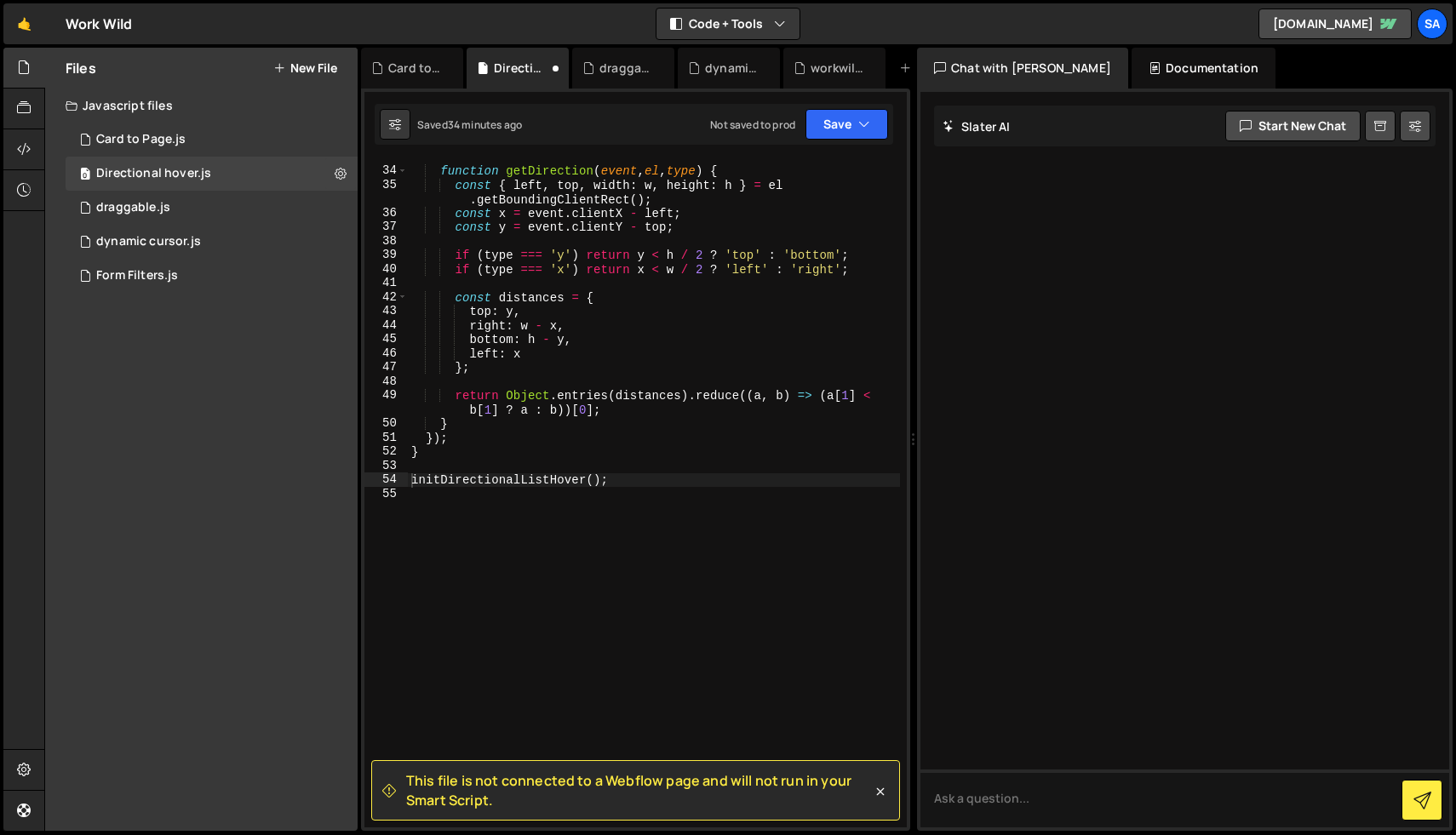
scroll to position [530, 0]
click at [266, 172] on div "0 Directional hover.js 0" at bounding box center [211, 173] width 292 height 34
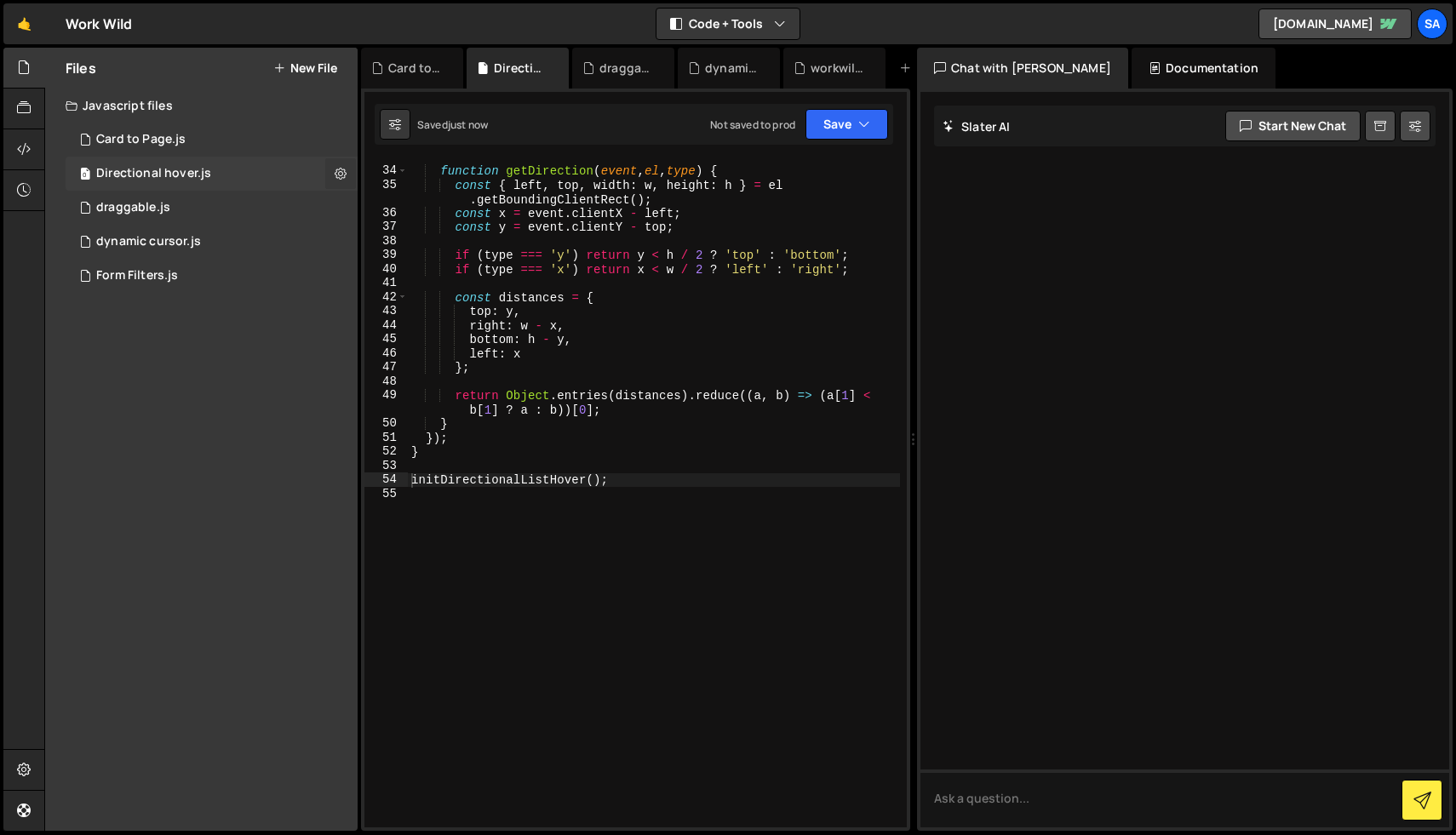
click at [339, 176] on icon at bounding box center [340, 173] width 12 height 17
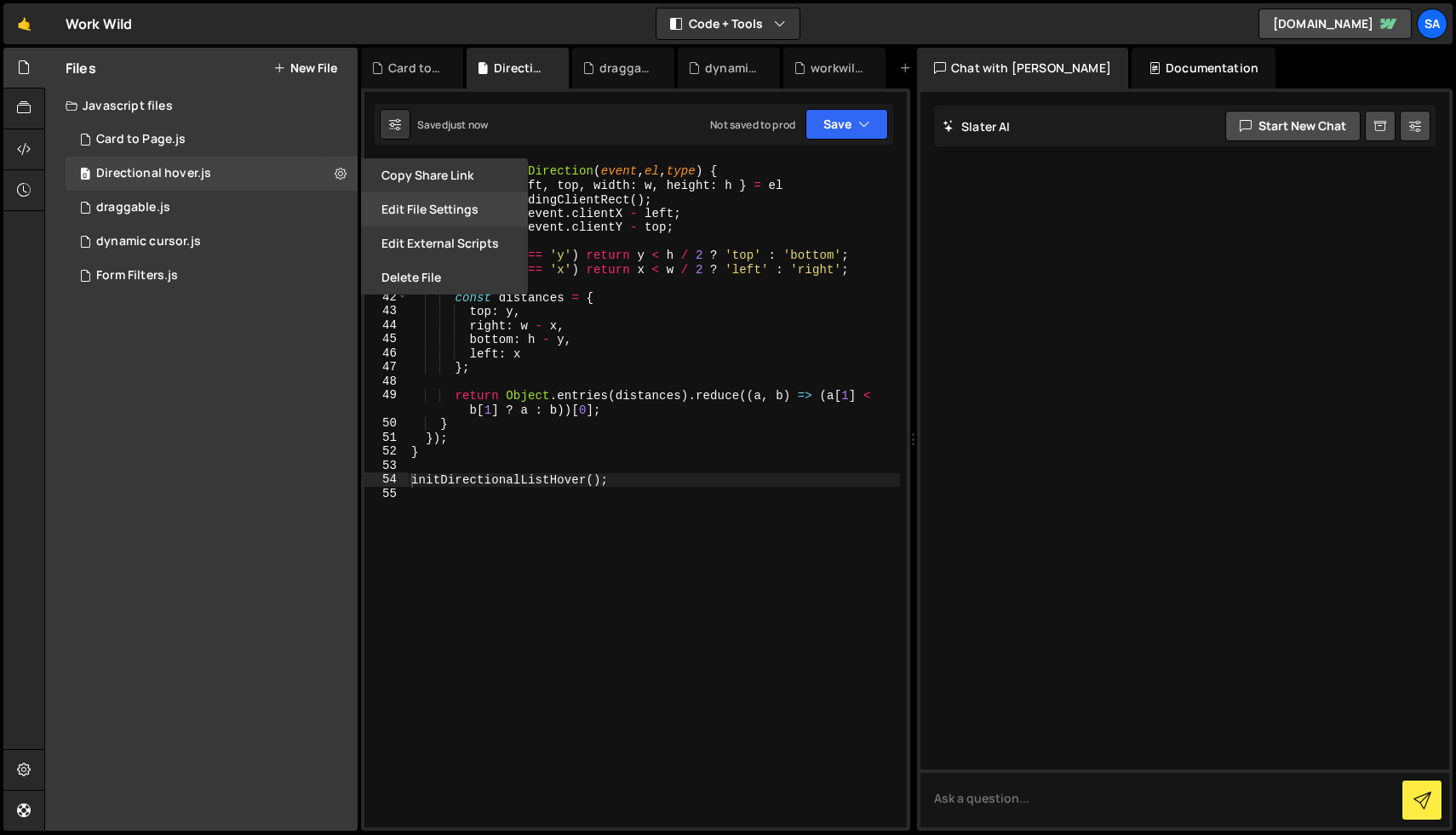
click at [408, 208] on button "Edit File Settings" at bounding box center [445, 209] width 167 height 34
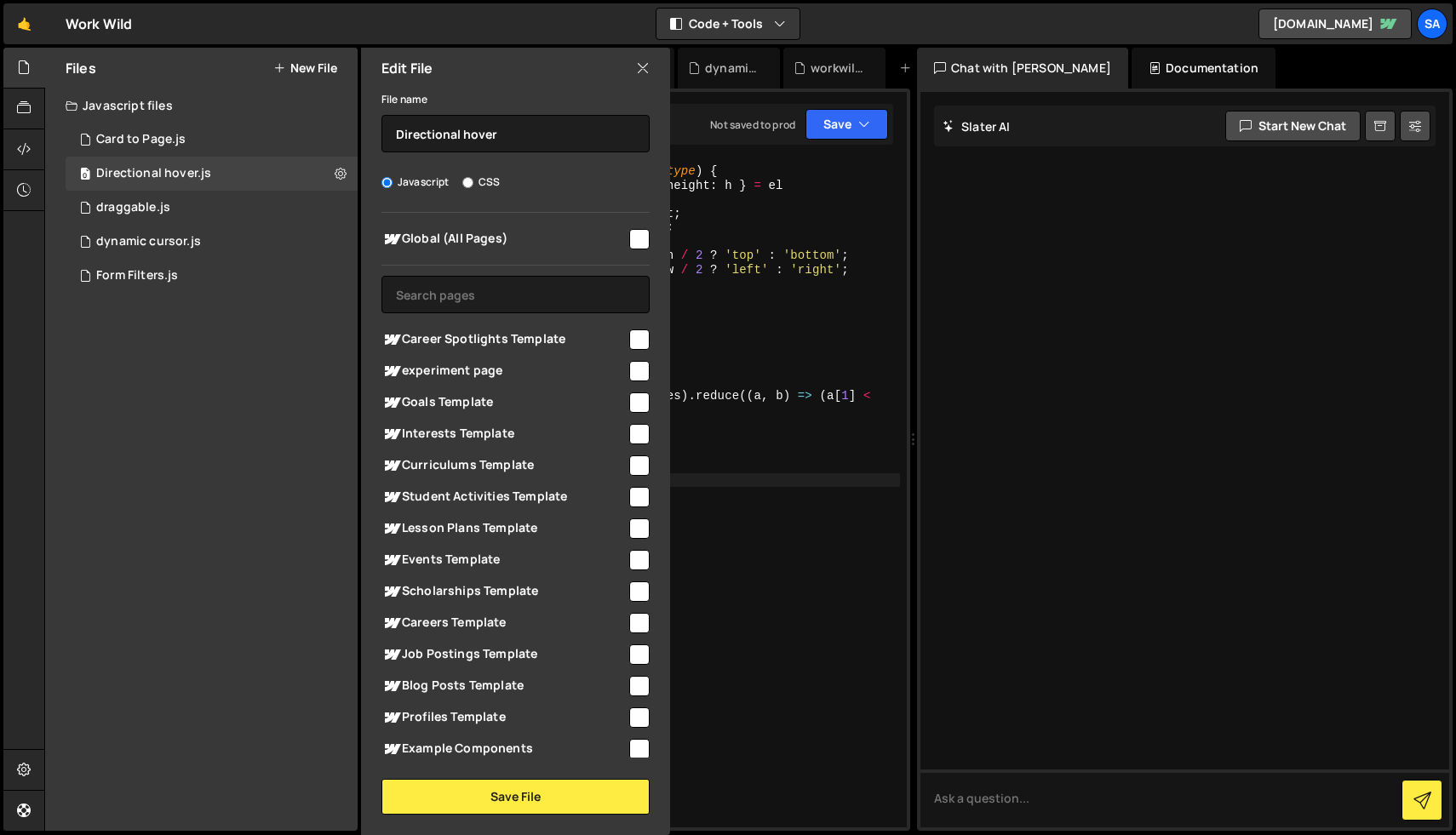
click at [642, 239] on input "checkbox" at bounding box center [638, 239] width 20 height 20
checkbox input "true"
click at [535, 808] on button "Save File" at bounding box center [516, 797] width 268 height 36
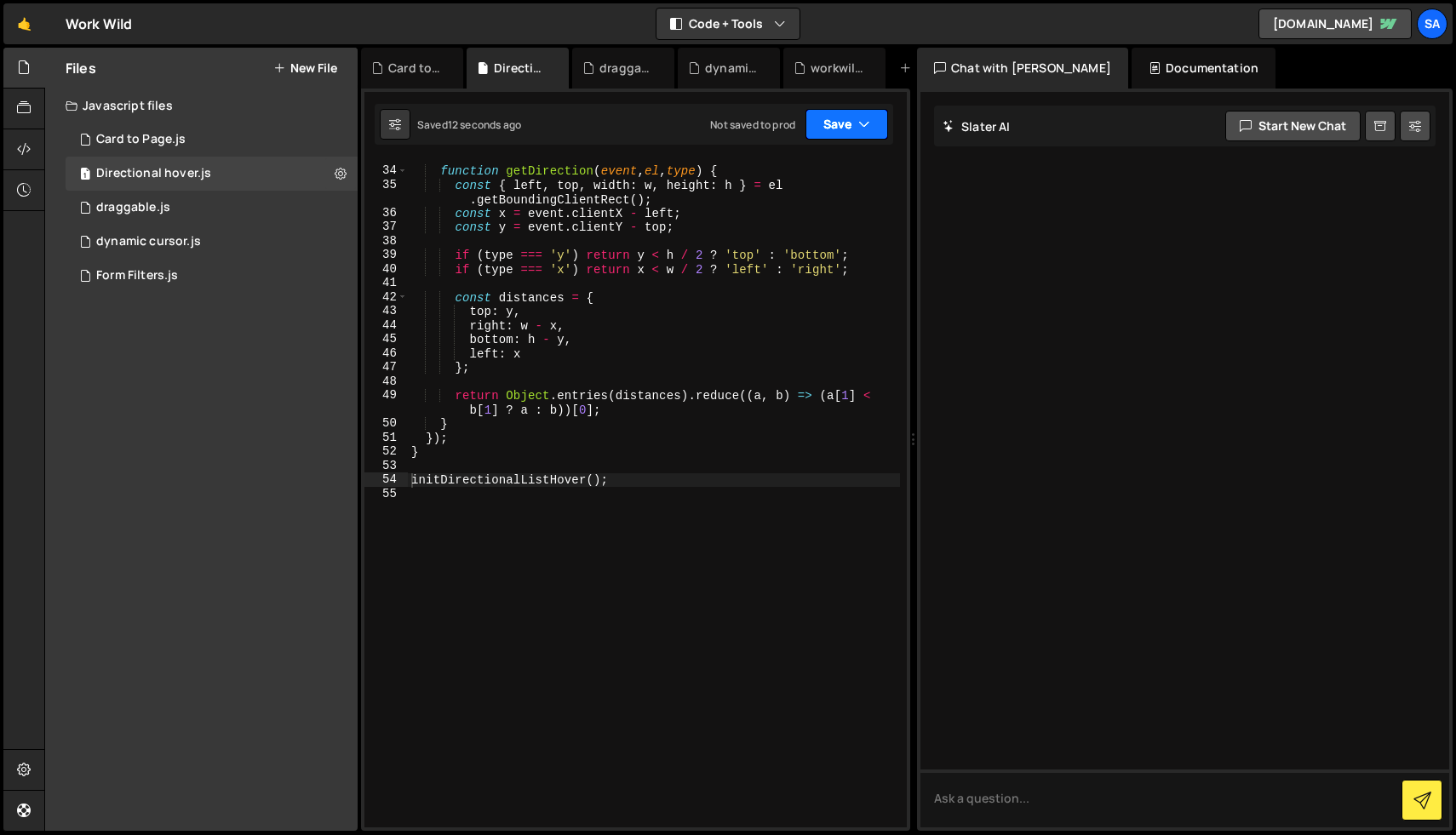
click at [835, 128] on button "Save" at bounding box center [846, 124] width 83 height 30
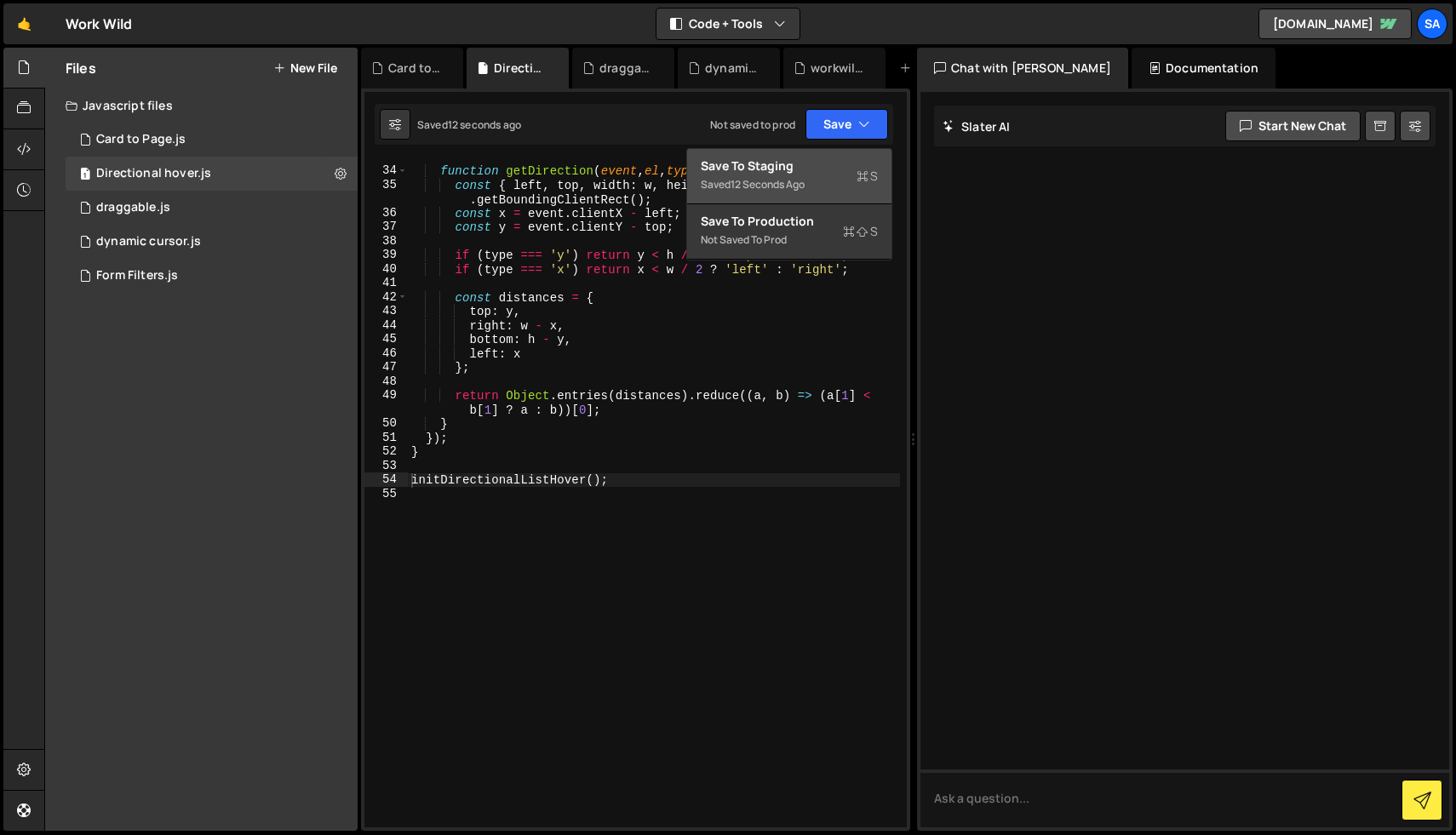
click at [827, 167] on div "Save to Staging S" at bounding box center [789, 166] width 177 height 17
